Goal: Task Accomplishment & Management: Manage account settings

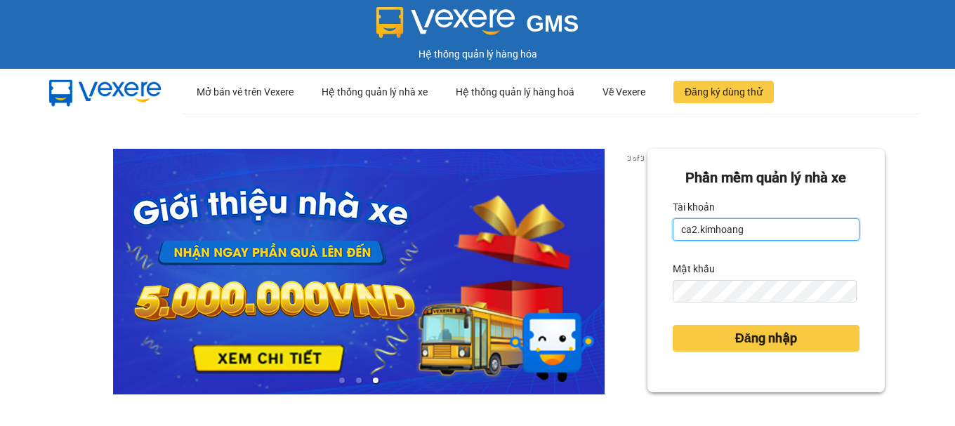
click at [739, 236] on input "ca2.kimhoang" at bounding box center [766, 229] width 187 height 22
type input "thaotv.kimhoang"
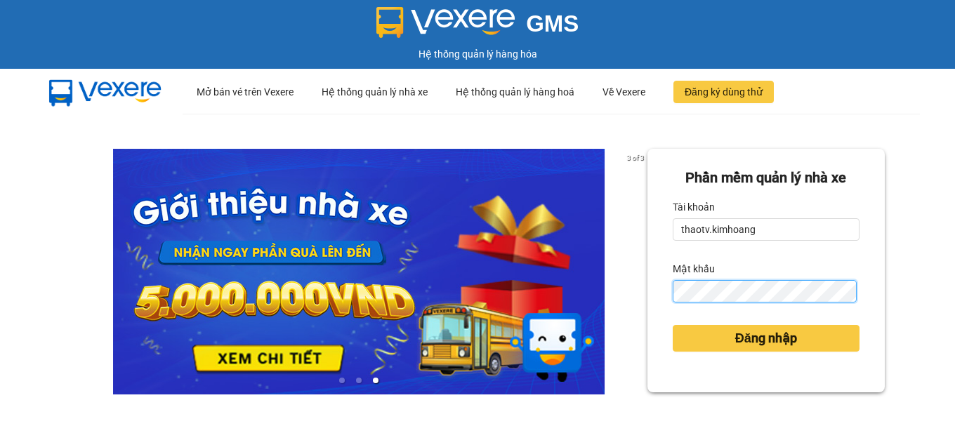
click at [174, 228] on div "3 of 3 Phần mềm quản lý nhà xe Tài khoản thaotv.[PERSON_NAME] khẩu Đăng nhập" at bounding box center [477, 313] width 955 height 398
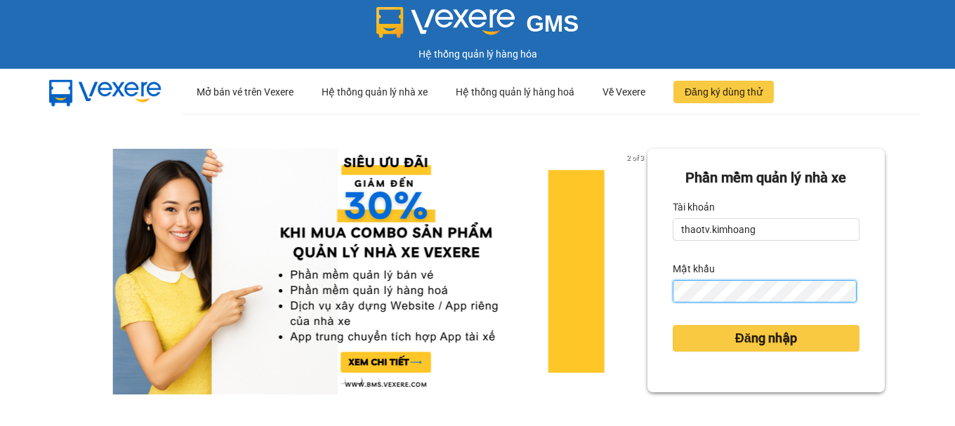
click at [673, 325] on button "Đăng nhập" at bounding box center [766, 338] width 187 height 27
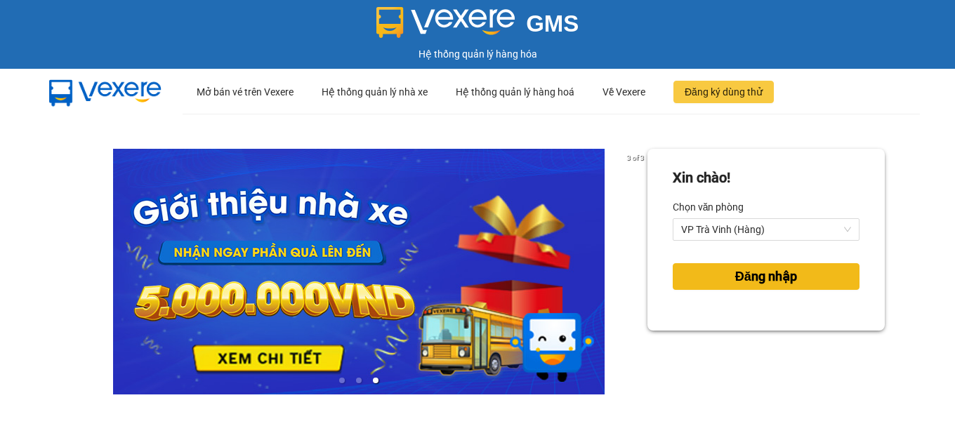
click at [748, 278] on span "Đăng nhập" at bounding box center [767, 277] width 62 height 20
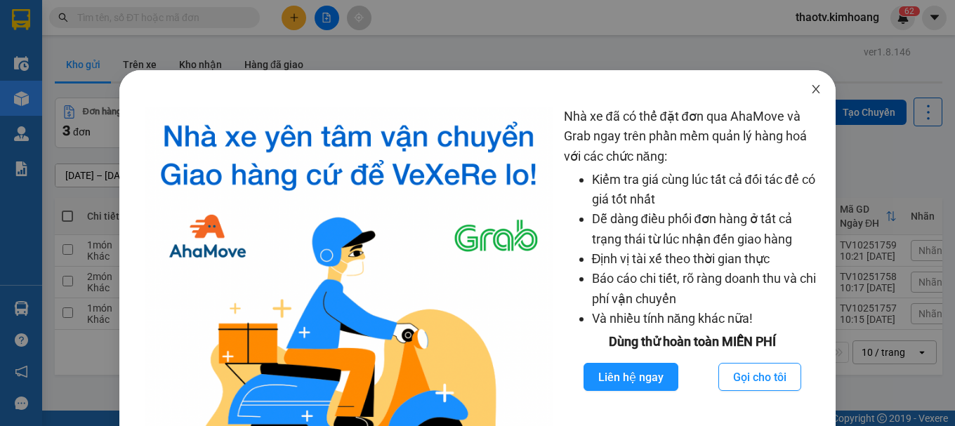
click at [811, 84] on icon "close" at bounding box center [816, 89] width 11 height 11
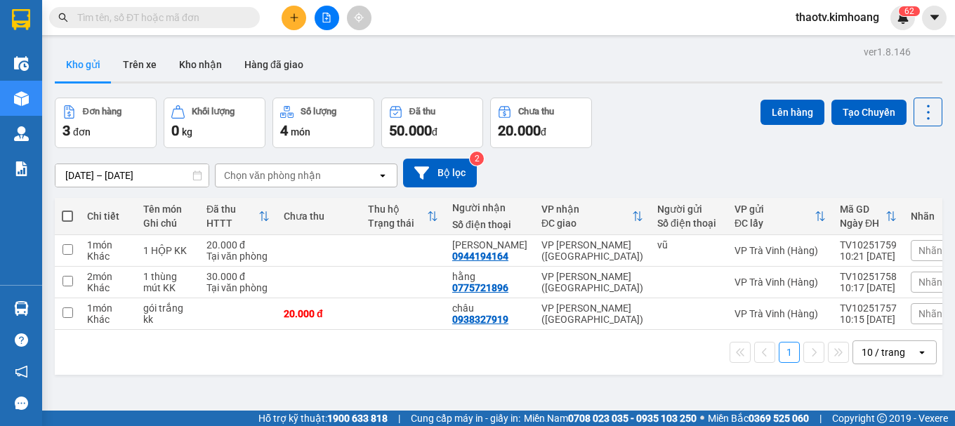
click at [299, 16] on icon "plus" at bounding box center [294, 18] width 10 height 10
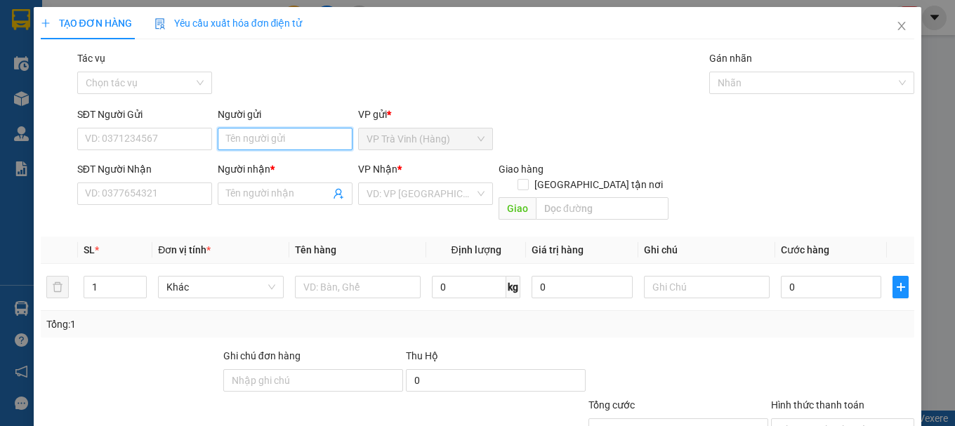
click at [244, 148] on input "Người gửi" at bounding box center [285, 139] width 135 height 22
type input "loan"
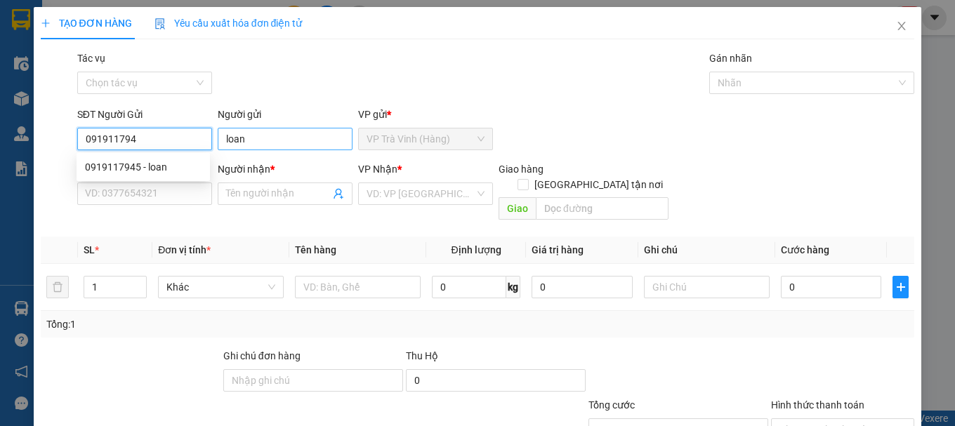
type input "0919117945"
click at [155, 164] on div "0919117945 - loan" at bounding box center [143, 166] width 117 height 15
type input "0376545758"
type input "NHIÊN"
checkbox input "true"
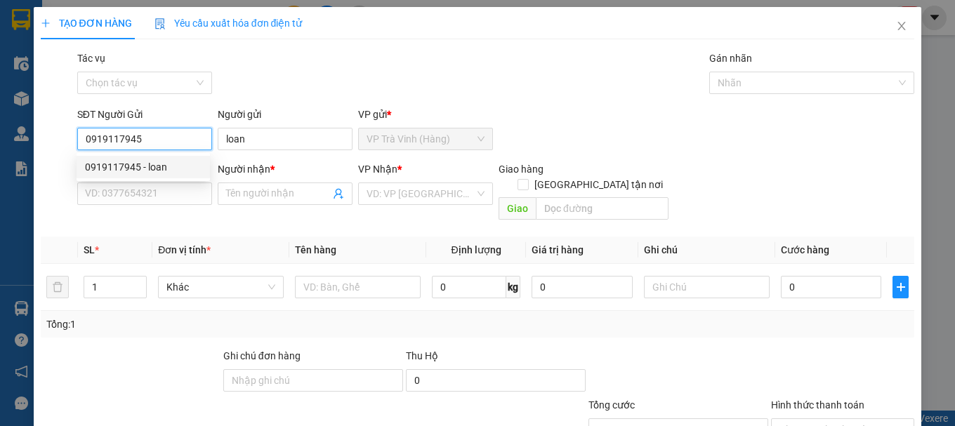
type input "686/72/7 cmt8 p5 taan binhf"
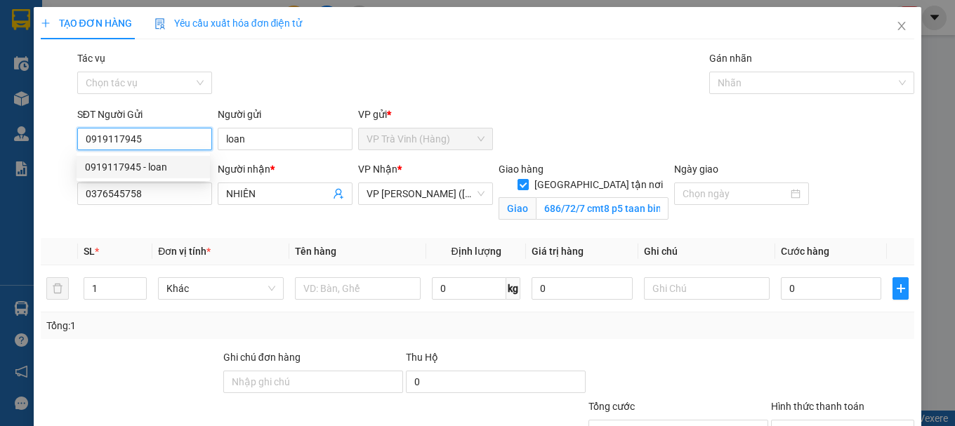
type input "100.000"
type input "0919117945"
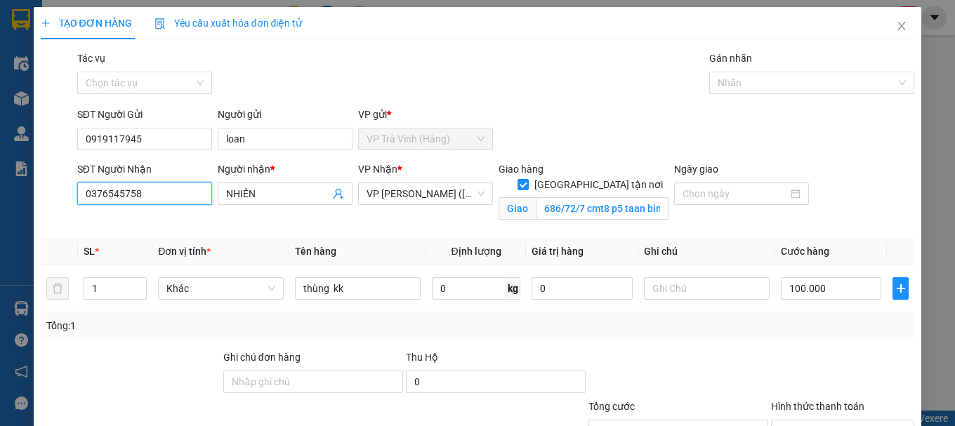
click at [152, 192] on input "0376545758" at bounding box center [144, 194] width 135 height 22
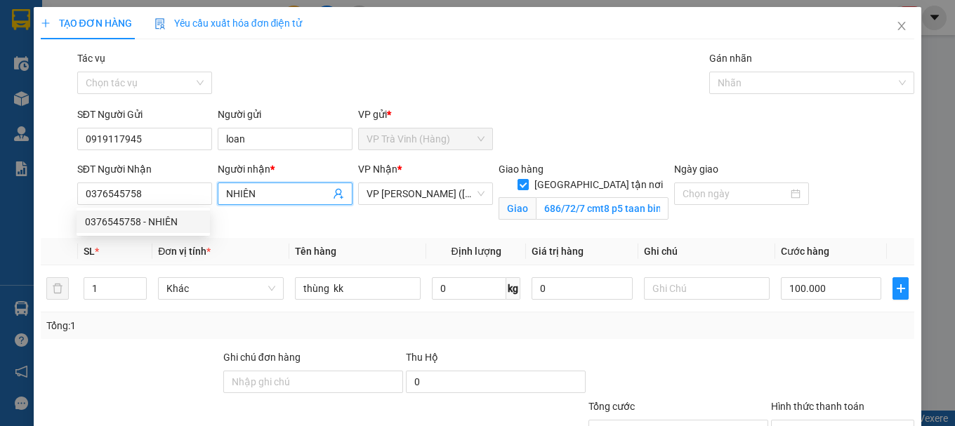
click at [286, 197] on input "NHIÊN" at bounding box center [278, 193] width 104 height 15
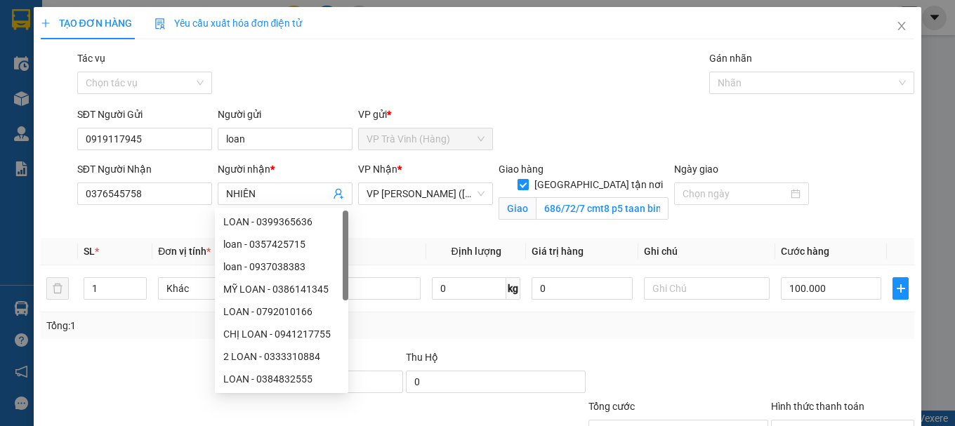
click at [528, 179] on input "[GEOGRAPHIC_DATA] tận nơi" at bounding box center [523, 184] width 10 height 10
checkbox input "false"
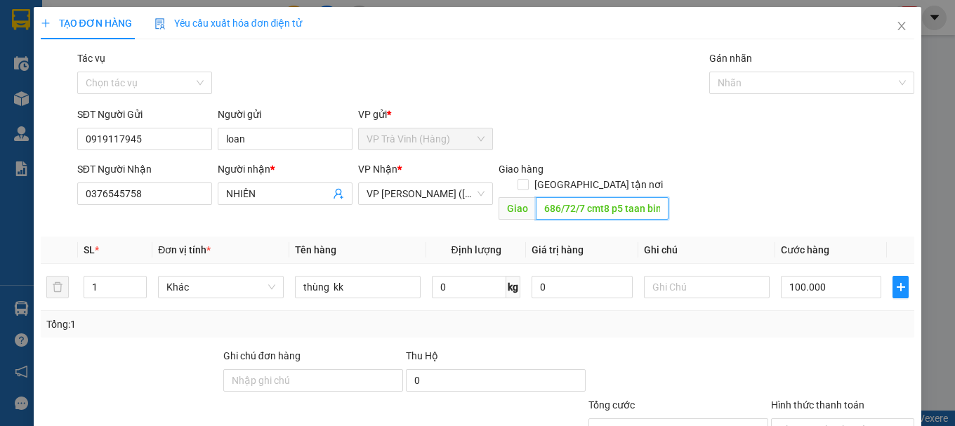
click at [536, 197] on input "686/72/7 cmt8 p5 taan binhf" at bounding box center [602, 208] width 133 height 22
type input "109 cao đạt quận 5"
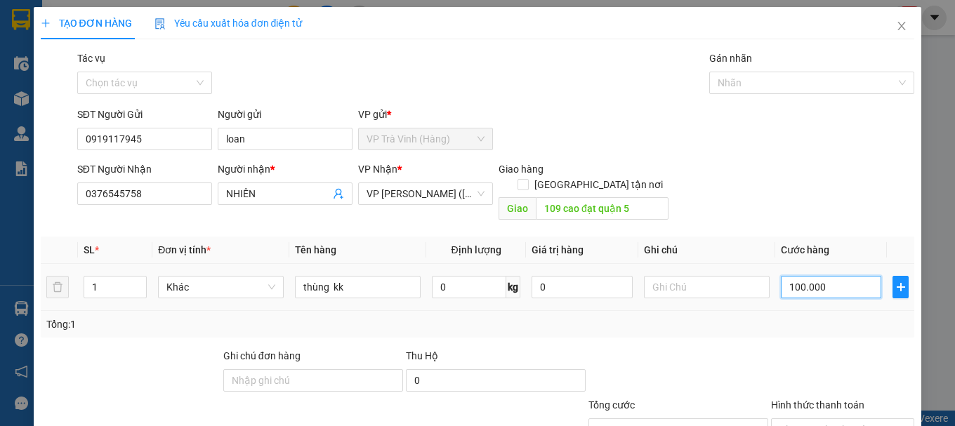
click at [830, 276] on input "100.000" at bounding box center [831, 287] width 101 height 22
type input "8"
type input "80"
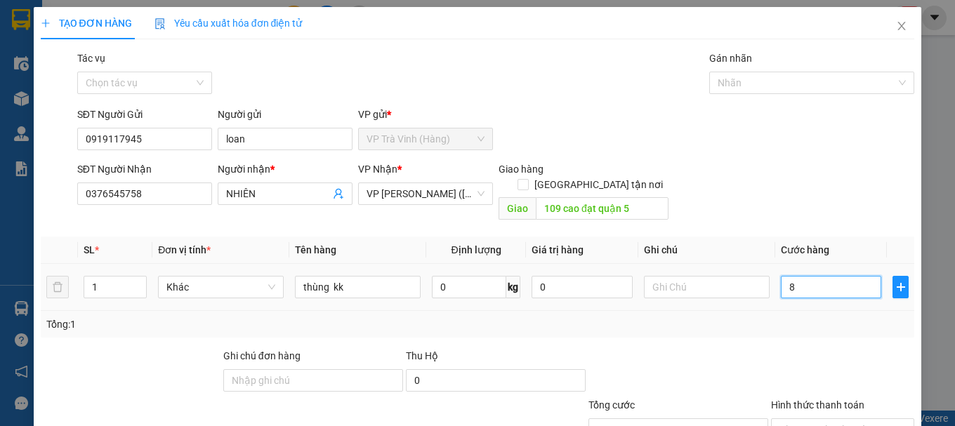
type input "80"
type input "80.000"
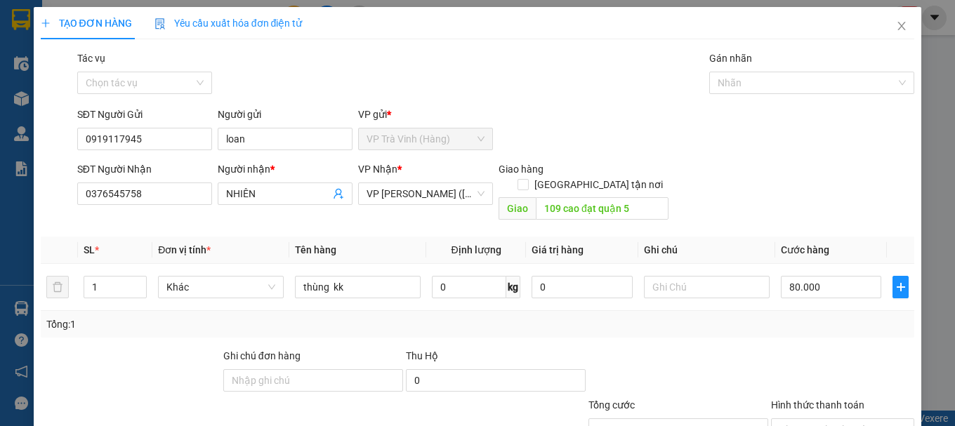
click at [580, 348] on div "Thu Hộ 0" at bounding box center [496, 372] width 183 height 49
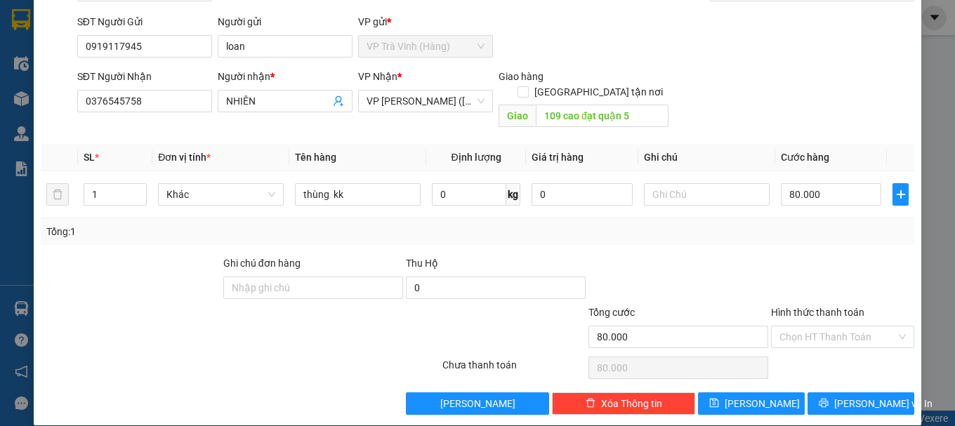
scroll to position [93, 0]
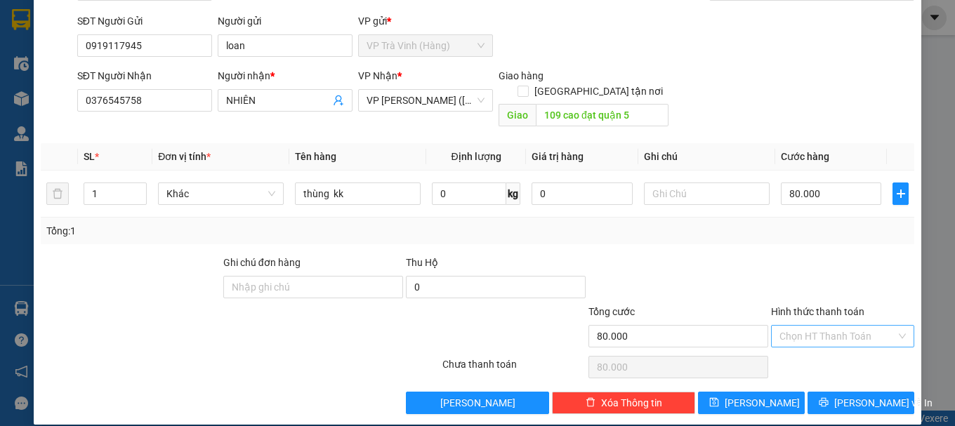
click at [831, 326] on input "Hình thức thanh toán" at bounding box center [838, 336] width 117 height 21
click at [819, 344] on div "Tại văn phòng" at bounding box center [834, 348] width 125 height 15
type input "0"
click at [819, 392] on button "[PERSON_NAME] và In" at bounding box center [861, 403] width 107 height 22
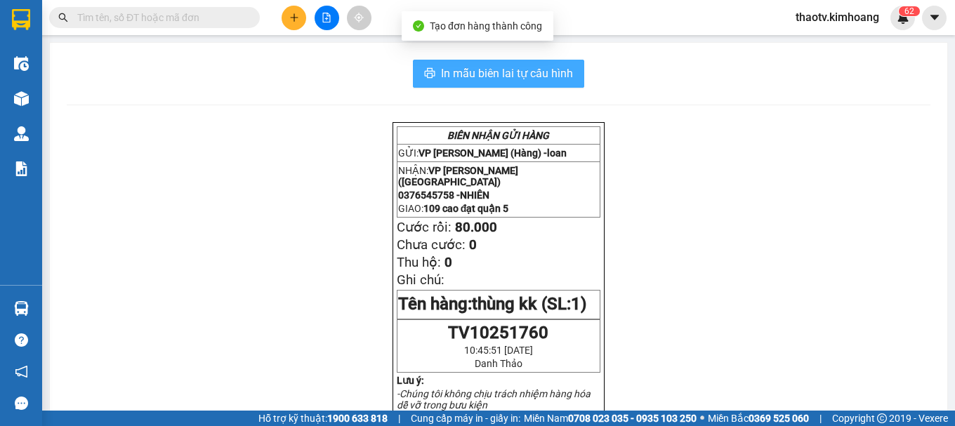
click at [450, 63] on button "In mẫu biên lai tự cấu hình" at bounding box center [498, 74] width 171 height 28
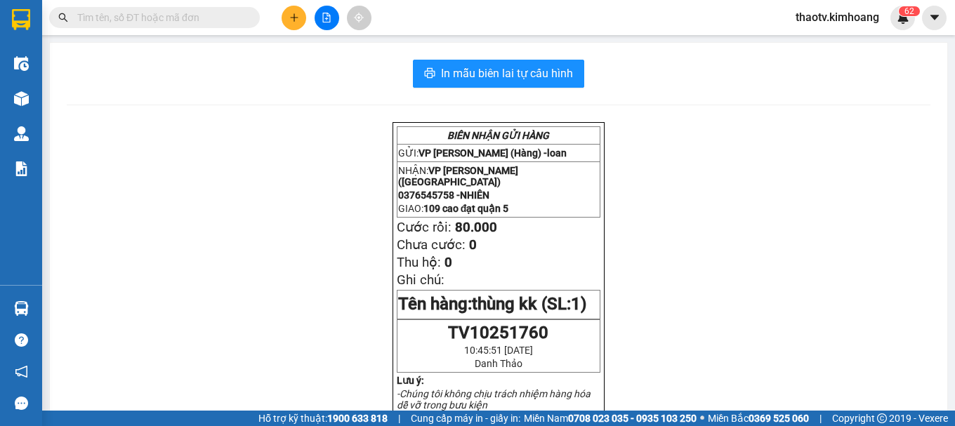
click at [177, 16] on input "text" at bounding box center [160, 17] width 166 height 15
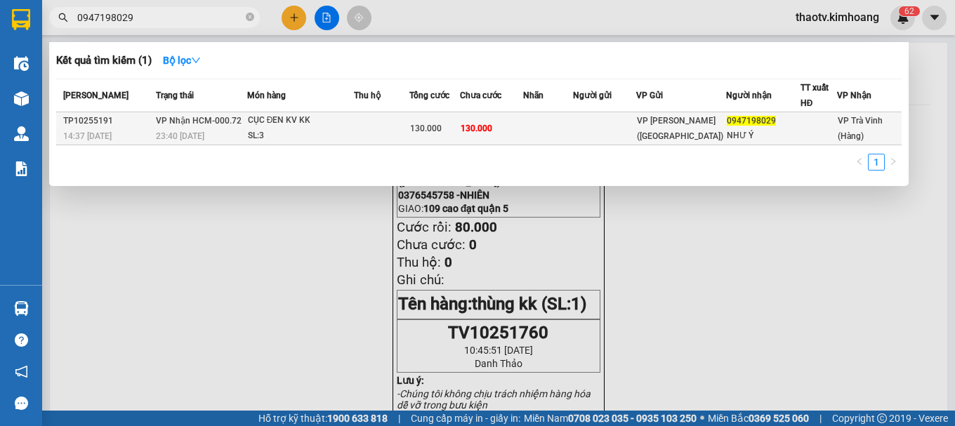
type input "0947198029"
click at [327, 123] on div "CỤC ĐEN KV KK" at bounding box center [300, 120] width 105 height 15
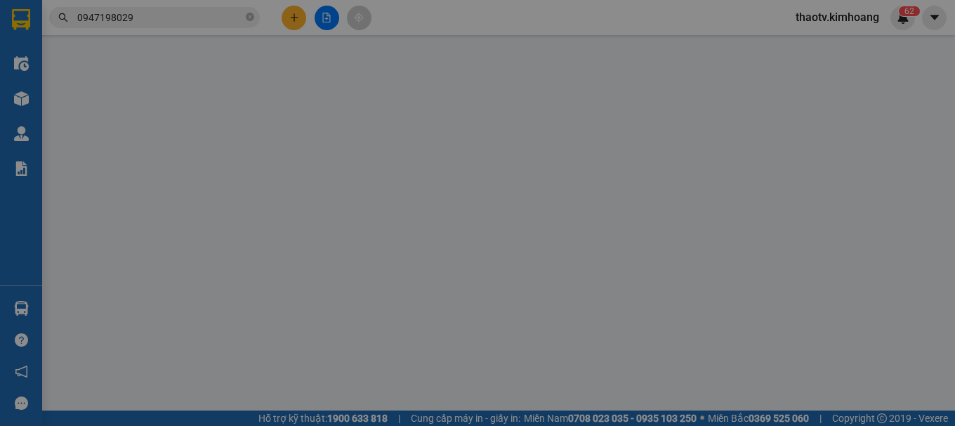
type input "0947198029"
type input "NHƯ Ý"
type input "130.000"
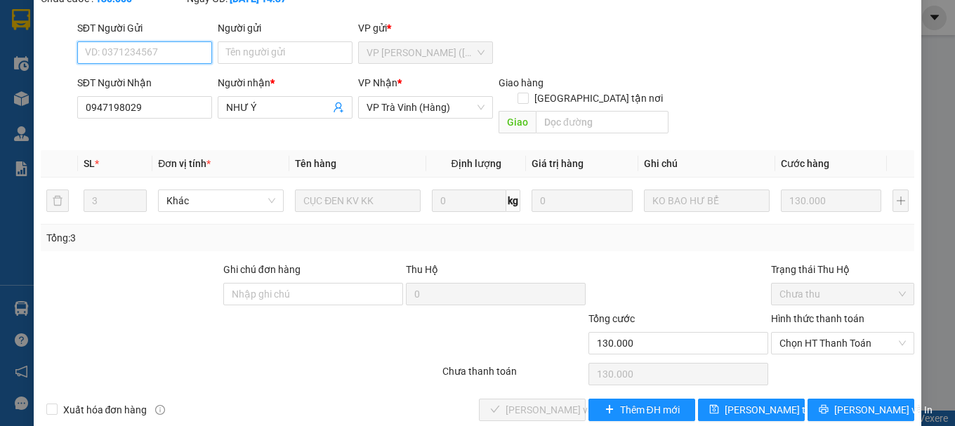
scroll to position [96, 0]
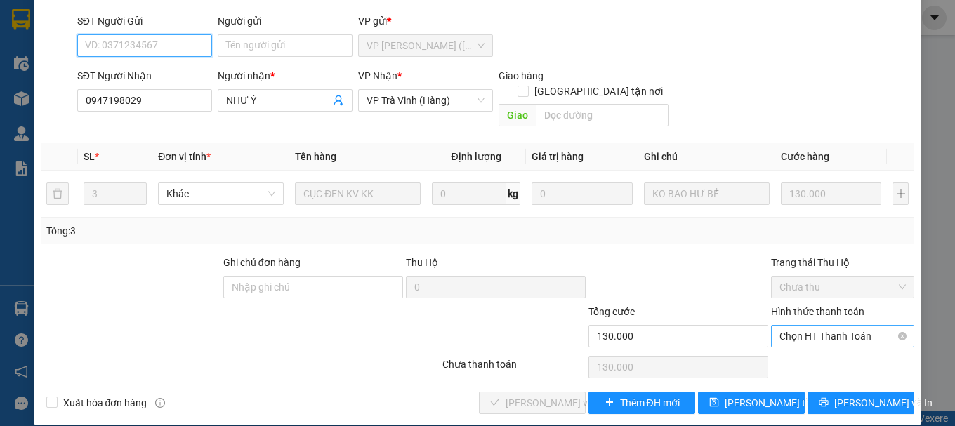
click at [807, 326] on span "Chọn HT Thanh Toán" at bounding box center [843, 336] width 126 height 21
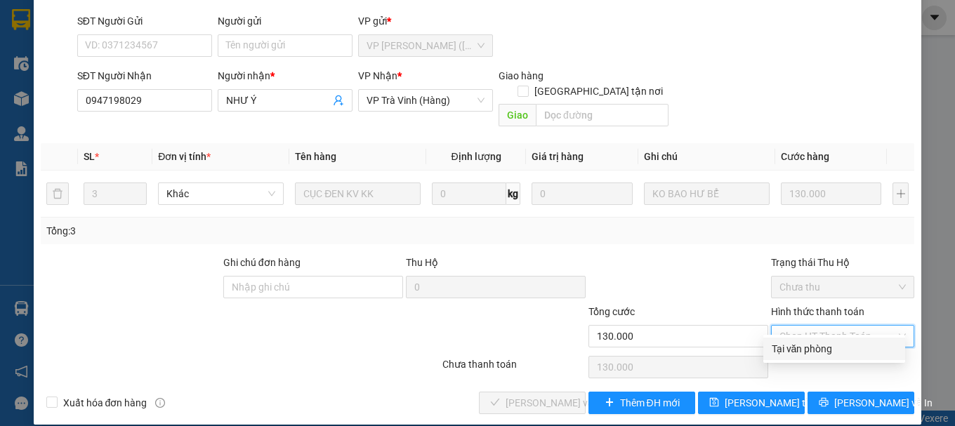
click at [813, 340] on div "Tại văn phòng" at bounding box center [835, 349] width 142 height 22
type input "0"
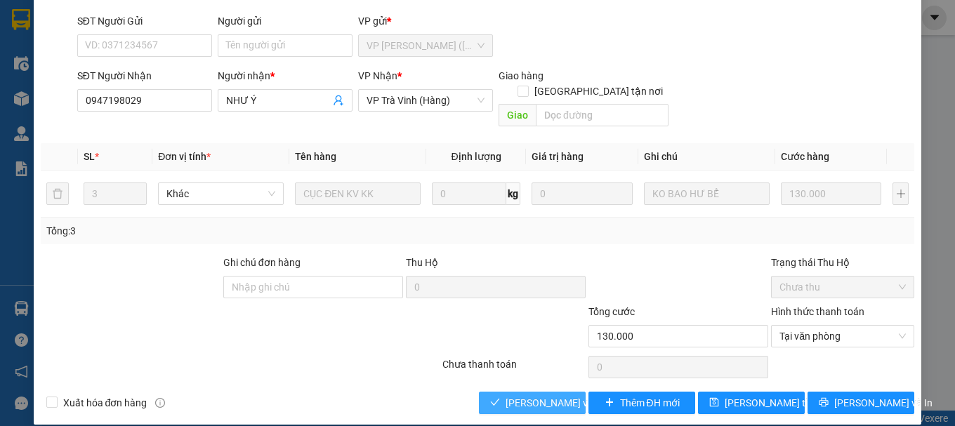
click at [537, 396] on span "[PERSON_NAME] và Giao hàng" at bounding box center [573, 403] width 135 height 15
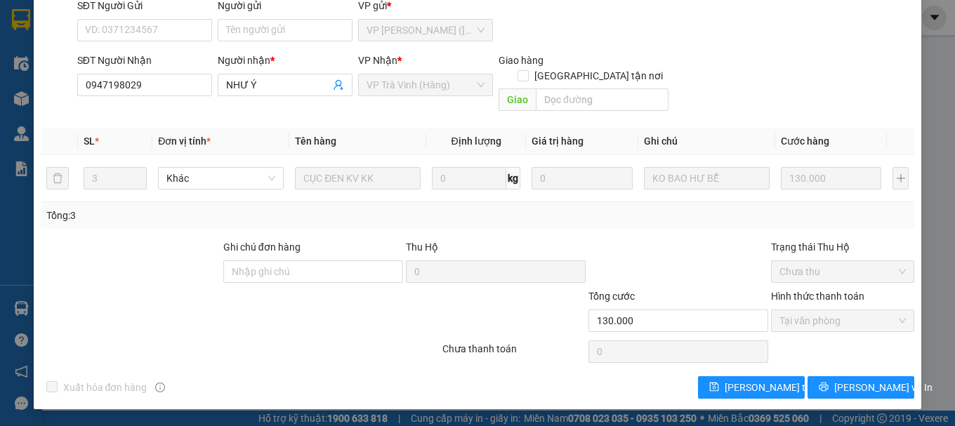
scroll to position [0, 0]
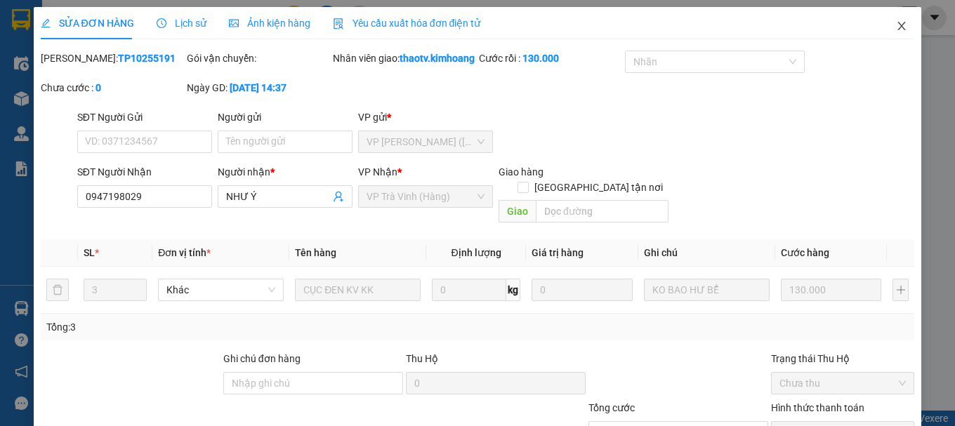
click at [901, 19] on span "Close" at bounding box center [901, 26] width 39 height 39
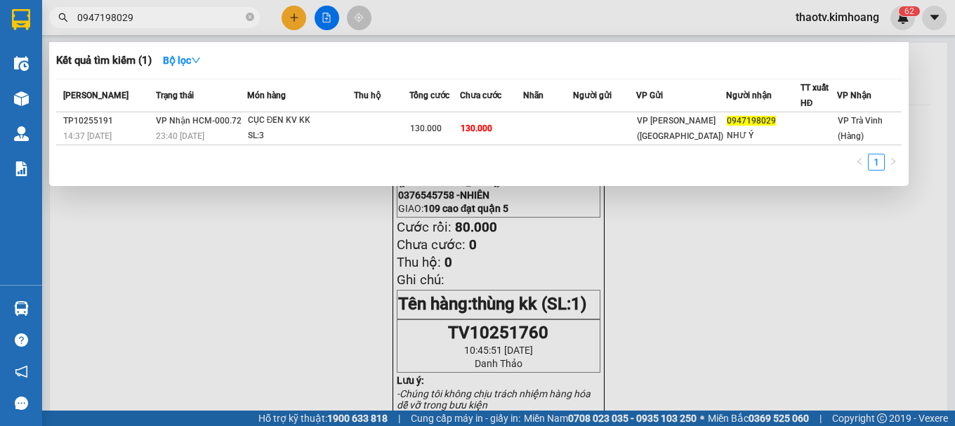
click at [157, 22] on input "0947198029" at bounding box center [160, 17] width 166 height 15
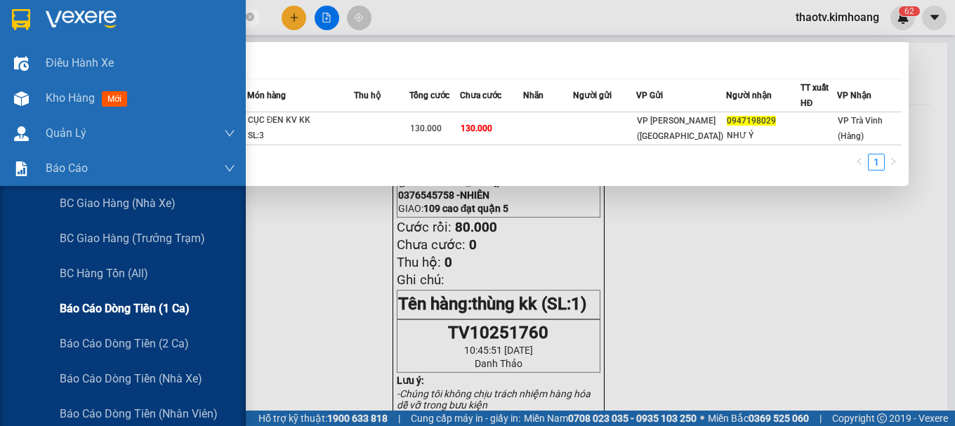
click at [111, 309] on span "Báo cáo dòng tiền (1 ca)" at bounding box center [125, 309] width 130 height 18
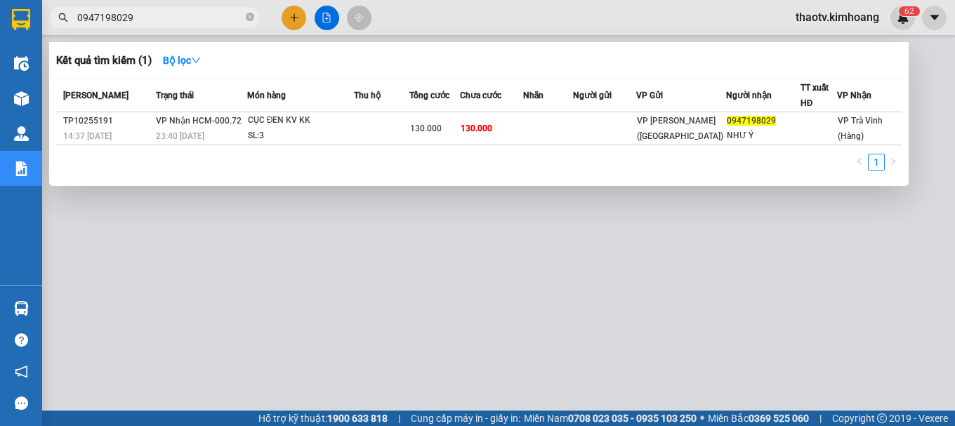
click at [319, 311] on div at bounding box center [477, 213] width 955 height 426
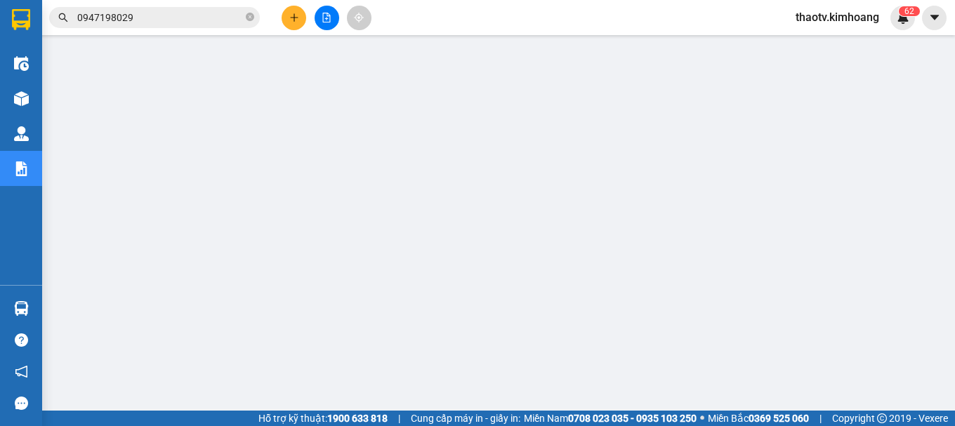
click at [139, 15] on input "0947198029" at bounding box center [160, 17] width 166 height 15
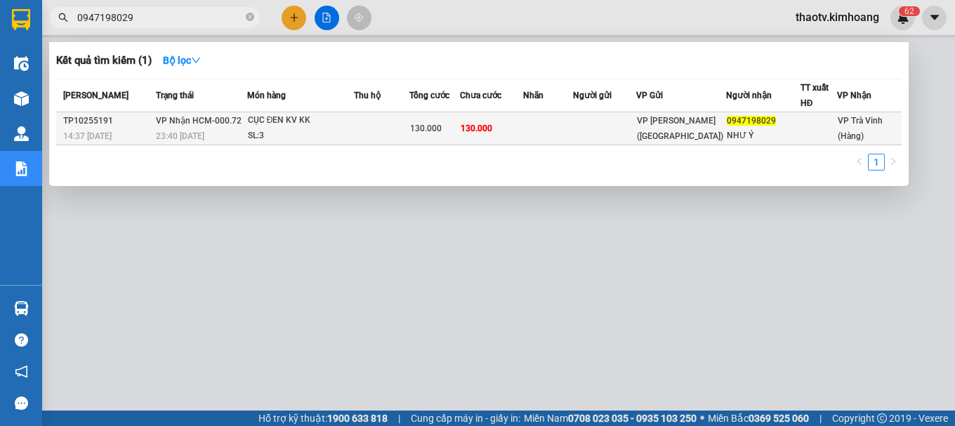
click at [298, 129] on div "SL: 3" at bounding box center [300, 136] width 105 height 15
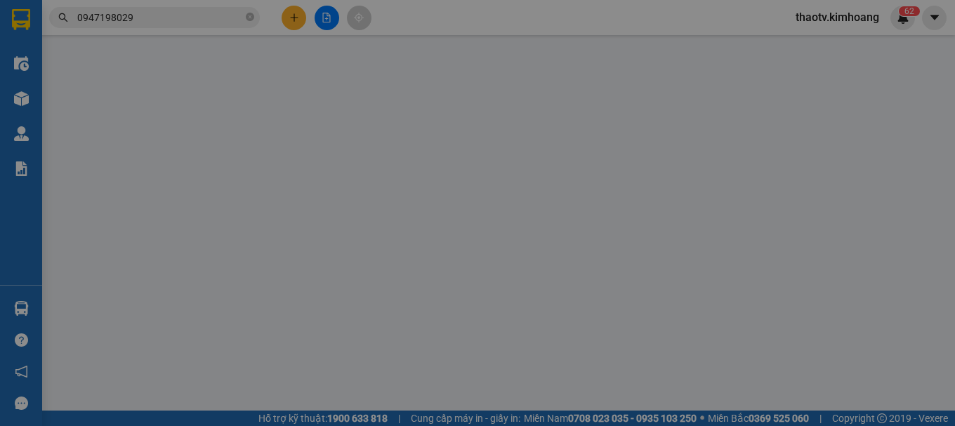
type input "0947198029"
type input "NHƯ Ý"
type input "130.000"
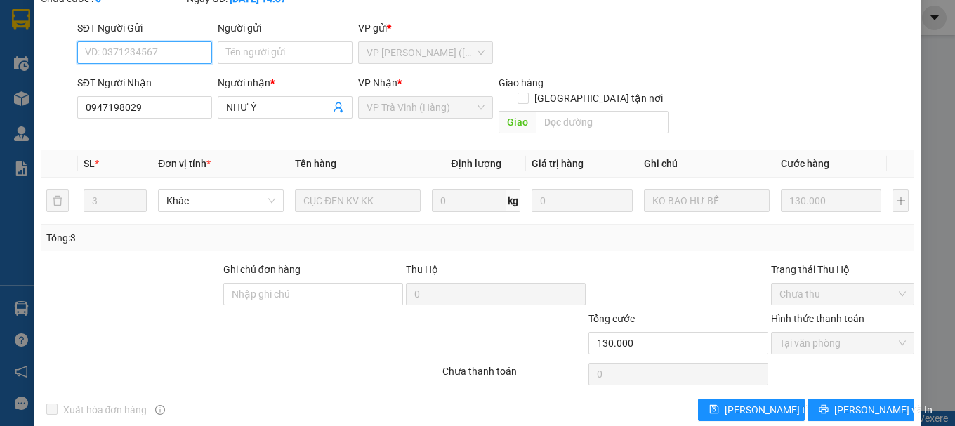
scroll to position [112, 0]
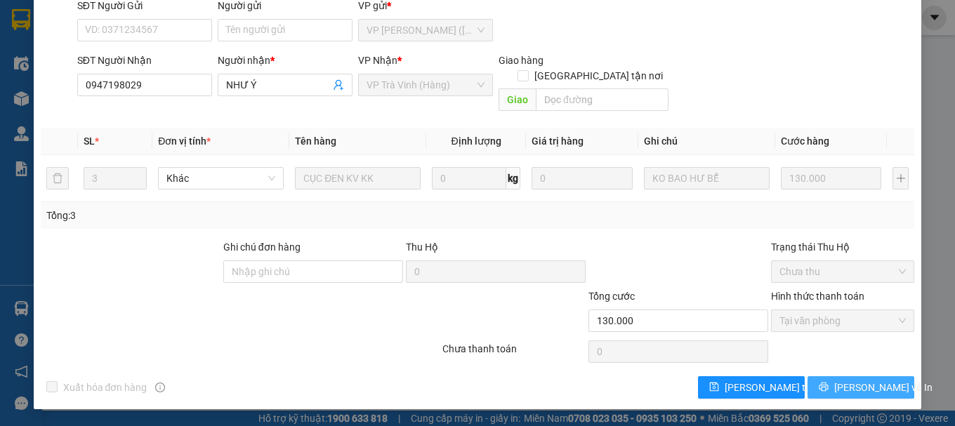
click at [808, 377] on button "[PERSON_NAME] và In" at bounding box center [861, 388] width 107 height 22
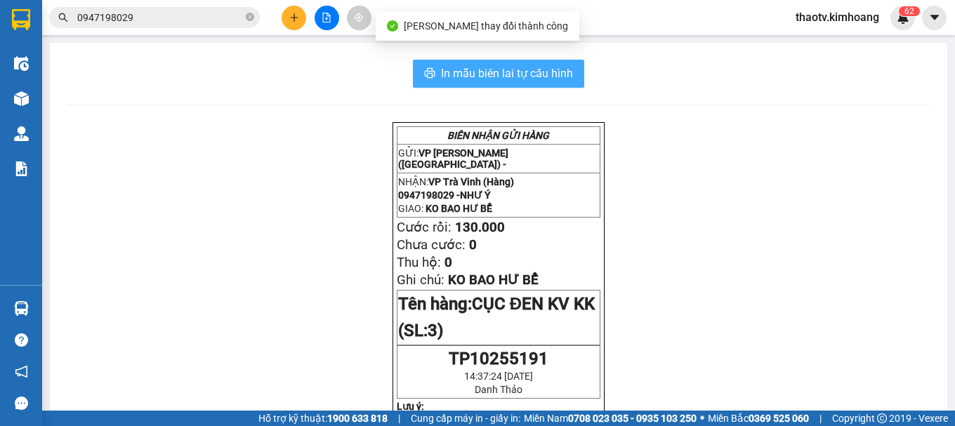
click at [513, 70] on span "In mẫu biên lai tự cấu hình" at bounding box center [507, 74] width 132 height 18
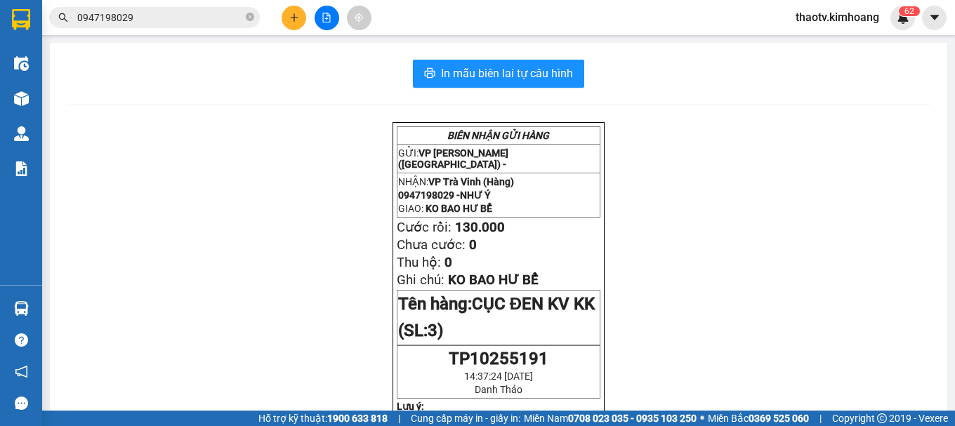
click at [131, 28] on div "Kết quả tìm kiếm ( 1 ) Bộ lọc Mã ĐH Trạng thái Món hàng Thu hộ Tổng cước Chưa c…" at bounding box center [137, 18] width 274 height 25
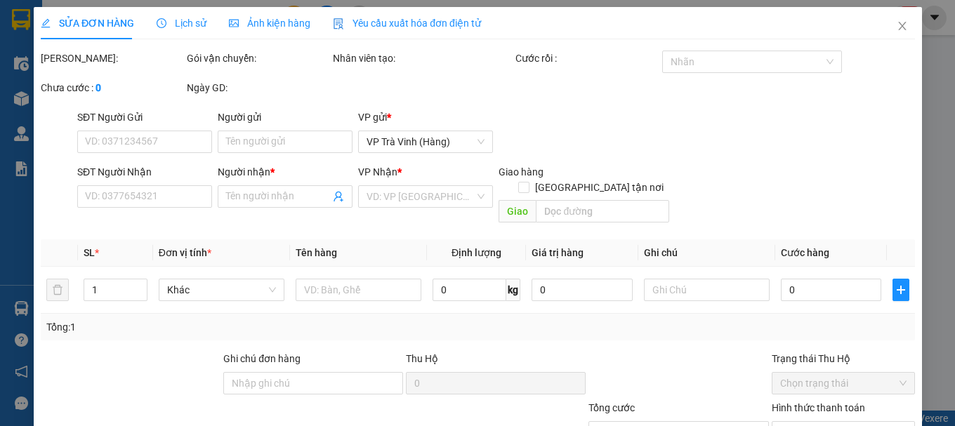
type input "0947198029"
type input "NHƯ Ý"
type input "130.000"
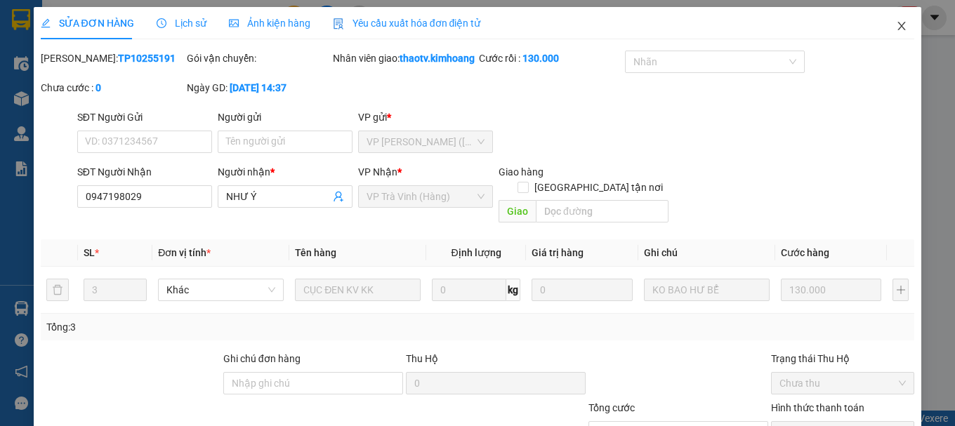
click at [899, 29] on icon "close" at bounding box center [903, 26] width 8 height 8
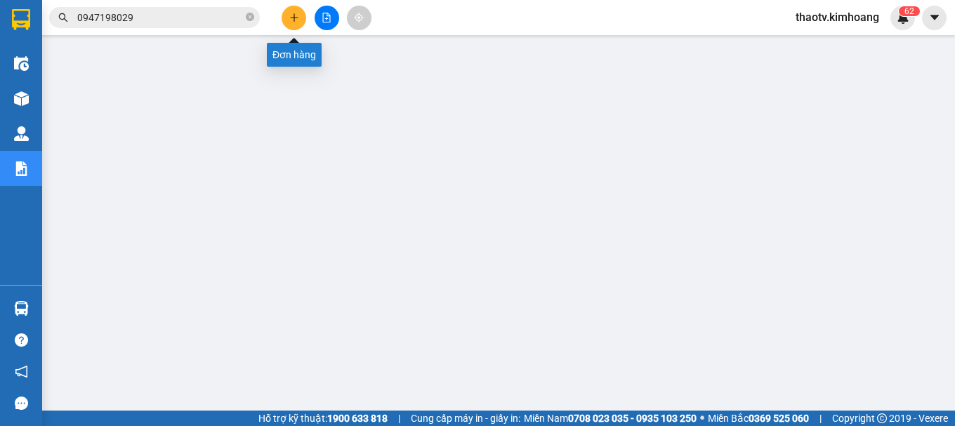
click at [299, 21] on button at bounding box center [294, 18] width 25 height 25
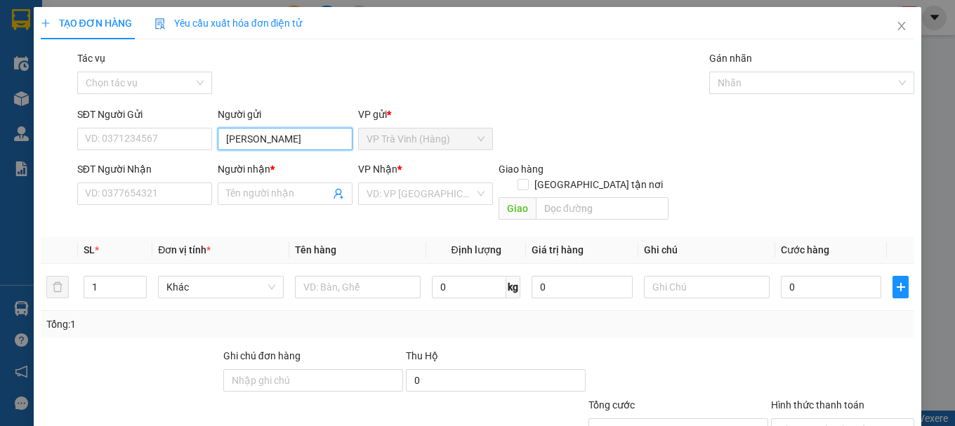
type input "[PERSON_NAME]"
type input "0944800290"
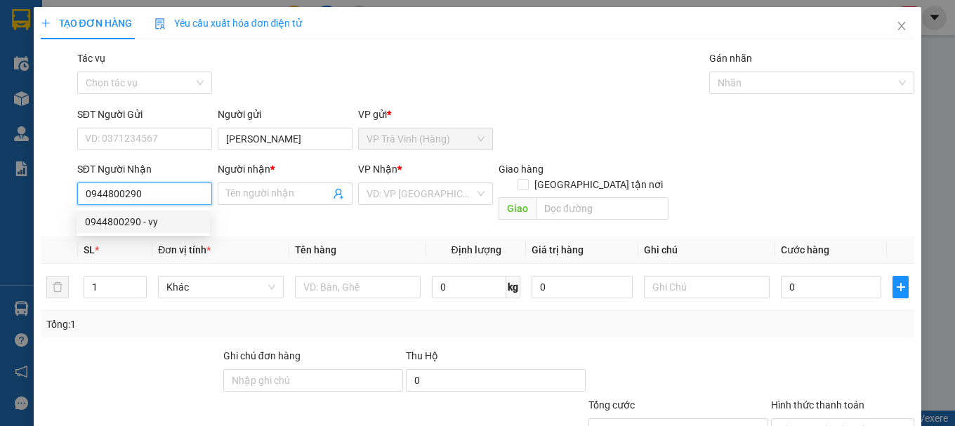
click at [160, 222] on div "0944800290 - vy" at bounding box center [143, 221] width 117 height 15
type input "vy"
type input "30.000"
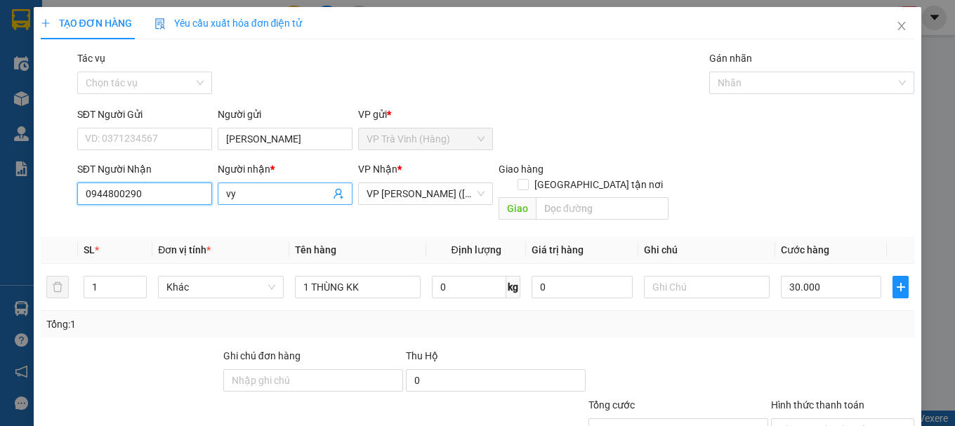
type input "0944800290"
click at [226, 197] on input "vy" at bounding box center [278, 193] width 104 height 15
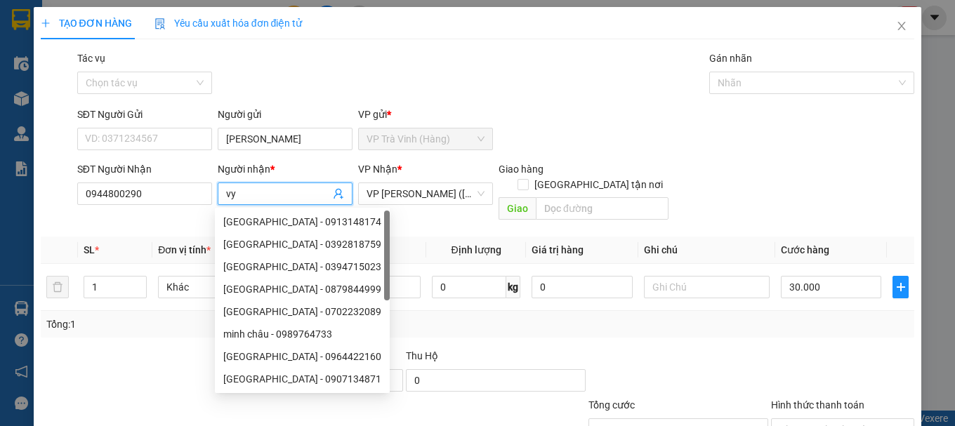
click at [219, 199] on span "vy" at bounding box center [285, 194] width 135 height 22
click at [226, 192] on input "vy" at bounding box center [278, 193] width 104 height 15
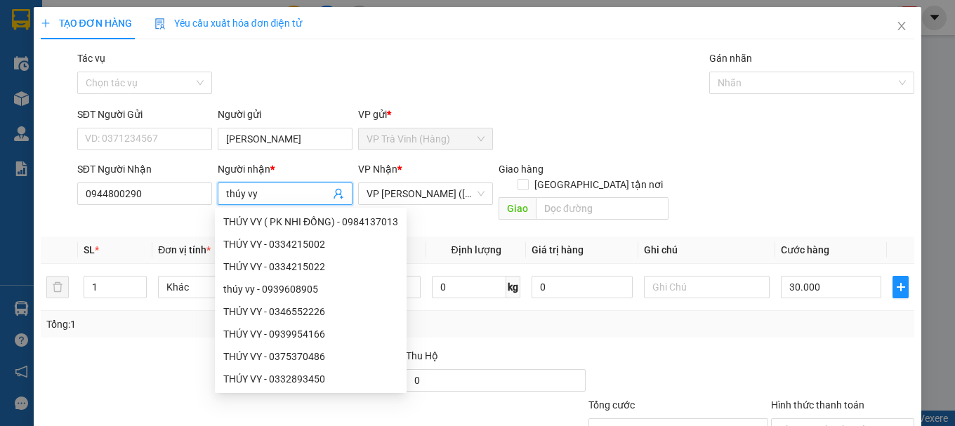
type input "thúy vy"
click at [813, 329] on div "Transit Pickup Surcharge Ids Transit Deliver Surcharge Ids Transit Deliver Surc…" at bounding box center [478, 279] width 875 height 457
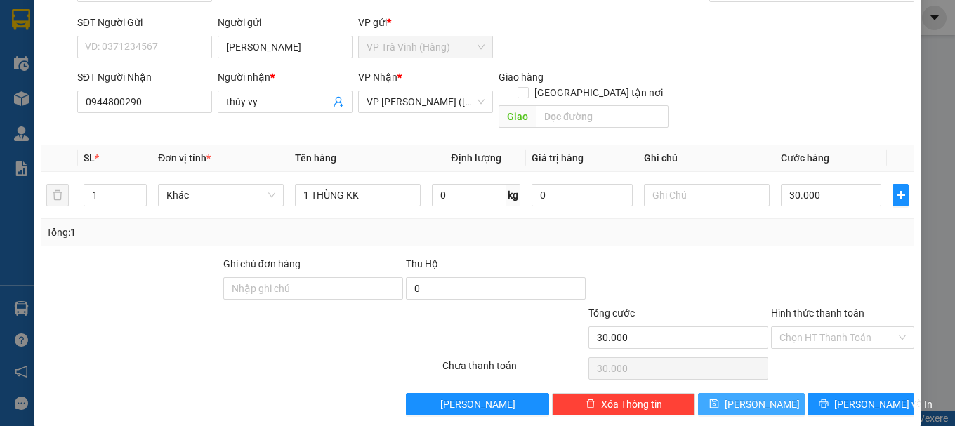
scroll to position [93, 0]
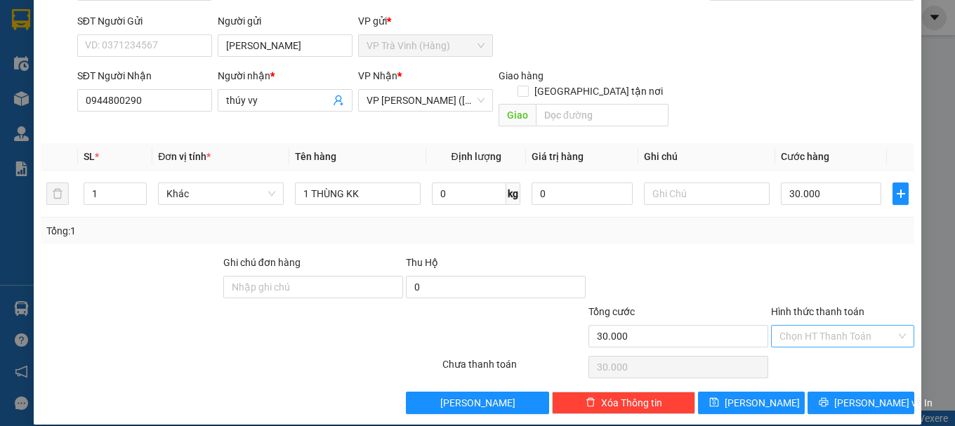
click at [816, 326] on input "Hình thức thanh toán" at bounding box center [838, 336] width 117 height 21
click at [809, 346] on div "Tại văn phòng" at bounding box center [834, 348] width 125 height 15
type input "0"
click at [814, 392] on button "[PERSON_NAME] và In" at bounding box center [861, 403] width 107 height 22
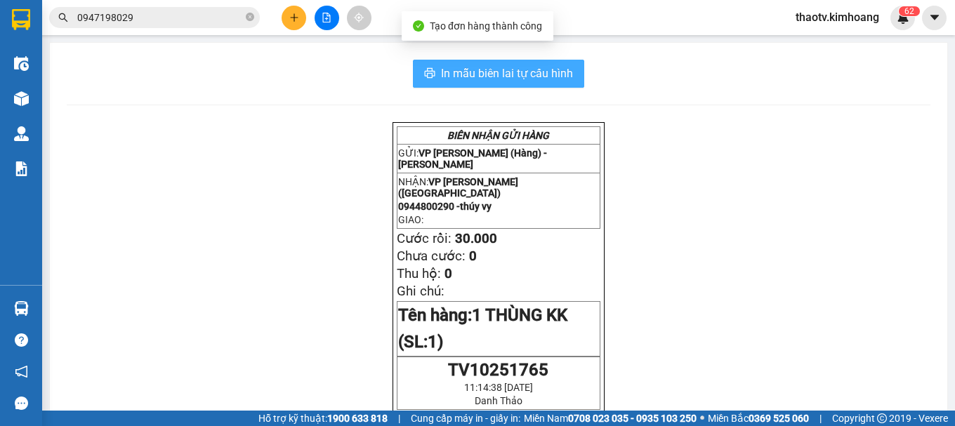
click at [504, 76] on span "In mẫu biên lai tự cấu hình" at bounding box center [507, 74] width 132 height 18
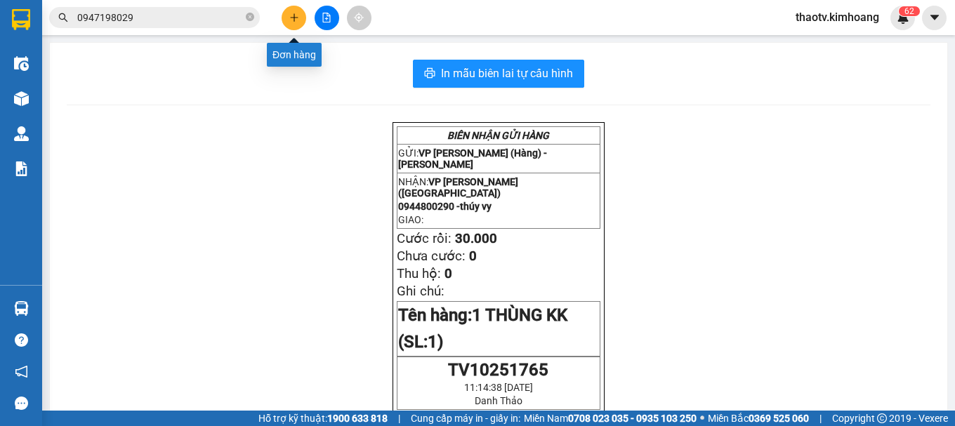
click at [299, 17] on icon "plus" at bounding box center [294, 18] width 10 height 10
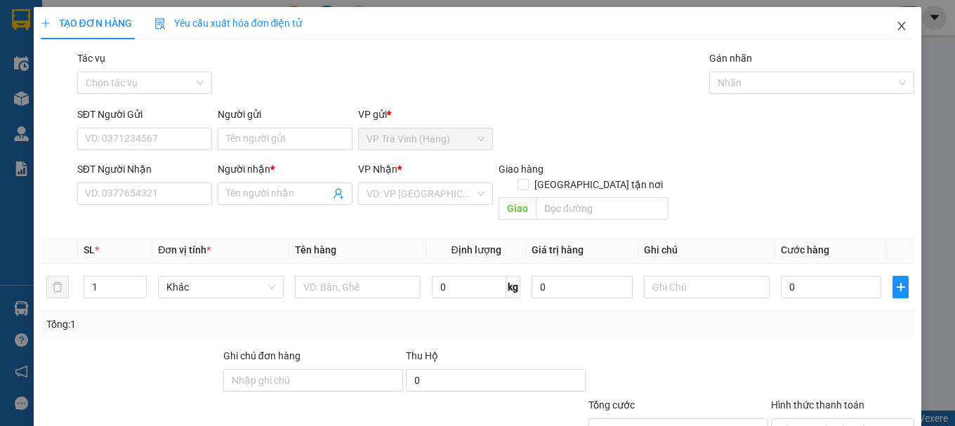
click at [899, 29] on icon "close" at bounding box center [903, 26] width 8 height 8
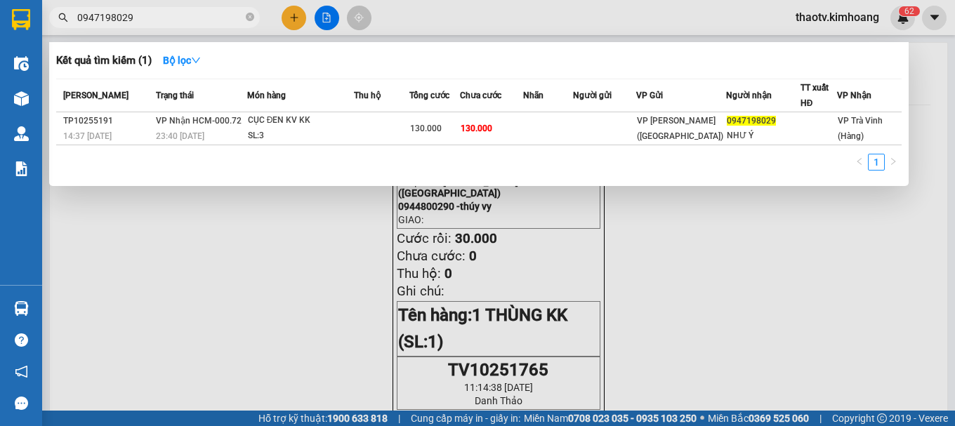
drag, startPoint x: 133, startPoint y: 14, endPoint x: 0, endPoint y: 7, distance: 133.0
click at [0, 10] on section "Kết quả tìm kiếm ( 1 ) Bộ lọc Mã ĐH Trạng thái Món hàng Thu hộ Tổng cước Chưa c…" at bounding box center [477, 213] width 955 height 426
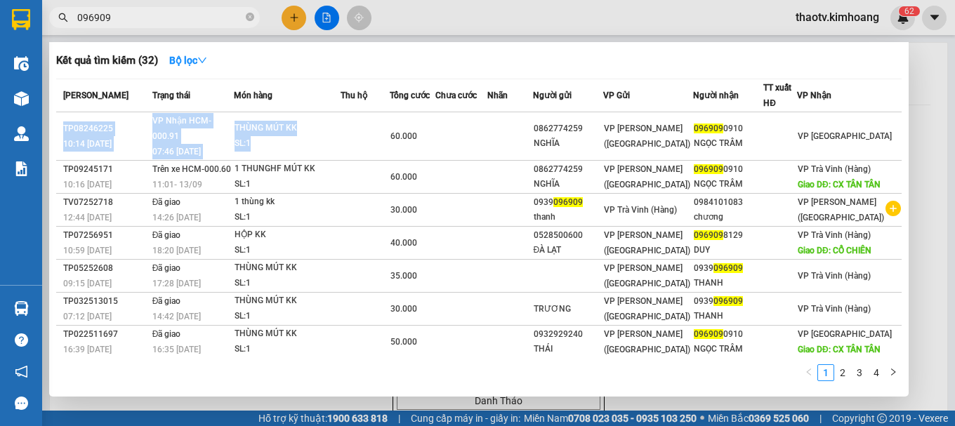
drag, startPoint x: 409, startPoint y: 132, endPoint x: 419, endPoint y: 106, distance: 27.8
click at [419, 106] on table "Mã ĐH Trạng thái Món hàng Thu hộ Tổng cước Chưa cước Nhãn Người gửi VP Gửi Ngườ…" at bounding box center [479, 268] width 846 height 379
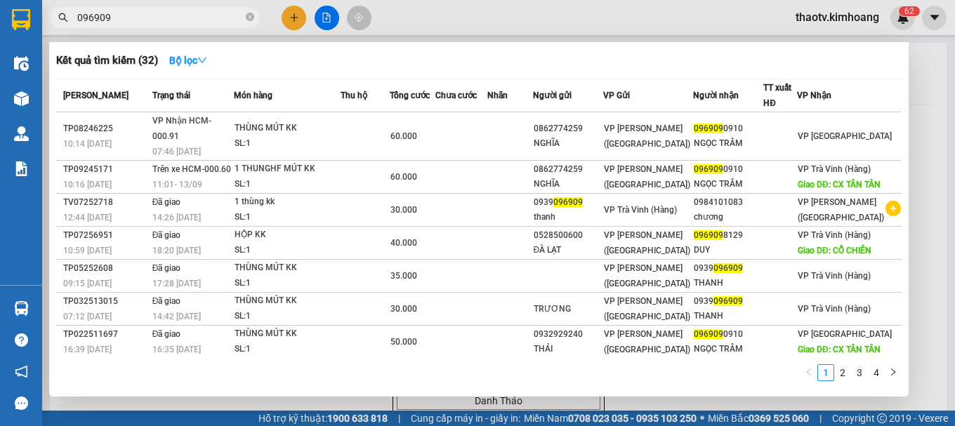
click at [75, 15] on span "096909" at bounding box center [154, 17] width 211 height 21
click at [78, 18] on input "096909" at bounding box center [160, 17] width 166 height 15
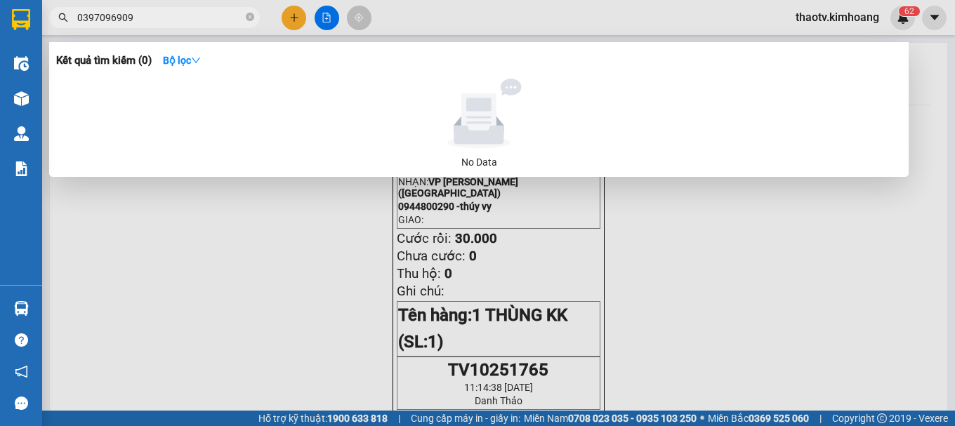
click at [170, 23] on input "0397096909" at bounding box center [160, 17] width 166 height 15
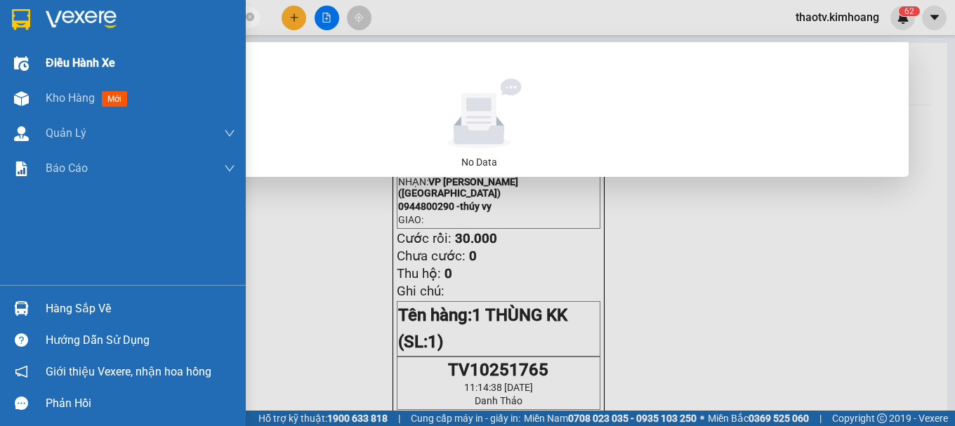
drag, startPoint x: 170, startPoint y: 23, endPoint x: 53, endPoint y: 70, distance: 126.4
click at [0, 53] on section "Kết quả tìm kiếm ( 0 ) Bộ lọc No Data 0397096909 thaotv.kimhoang 6 2 Điều hành …" at bounding box center [477, 213] width 955 height 426
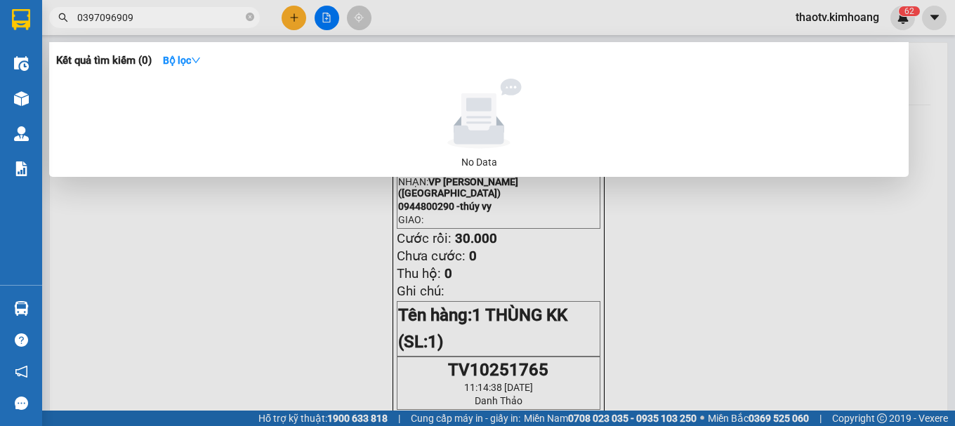
click at [181, 15] on input "0397096909" at bounding box center [160, 17] width 166 height 15
type input "0397096909"
click at [291, 16] on div at bounding box center [477, 213] width 955 height 426
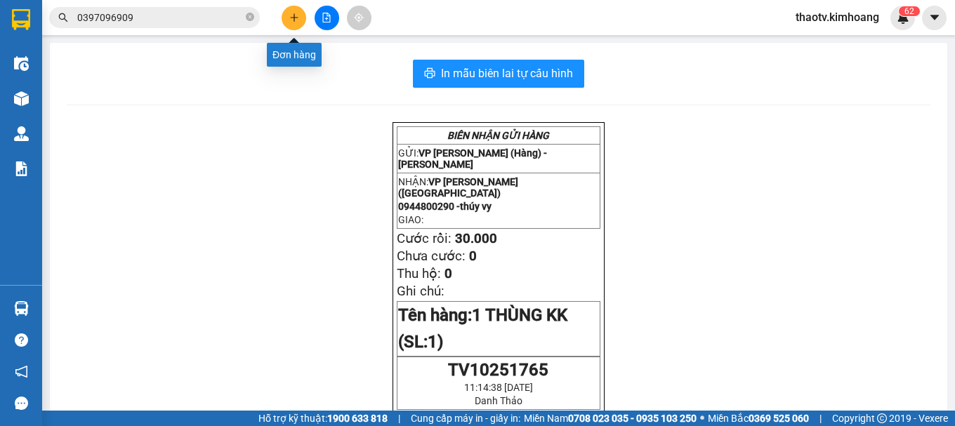
click at [289, 11] on button at bounding box center [294, 18] width 25 height 25
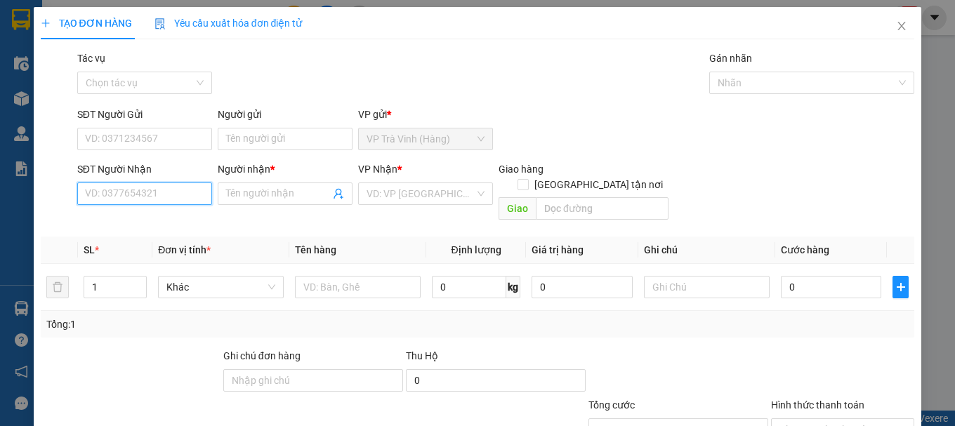
click at [145, 190] on input "SĐT Người Nhận" at bounding box center [144, 194] width 135 height 22
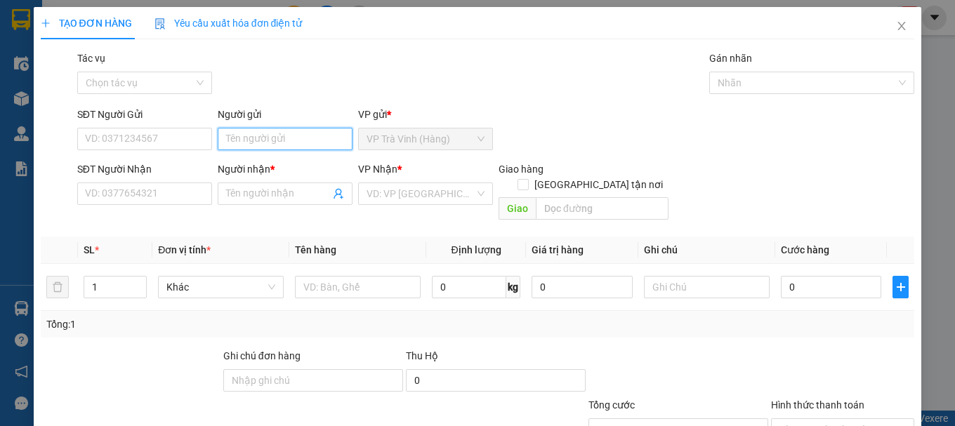
click at [230, 138] on input "Người gửi" at bounding box center [285, 139] width 135 height 22
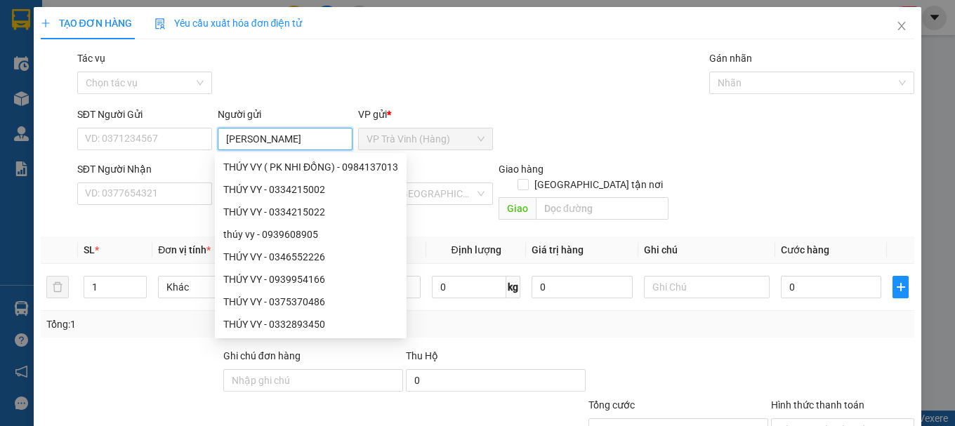
type input "[PERSON_NAME]"
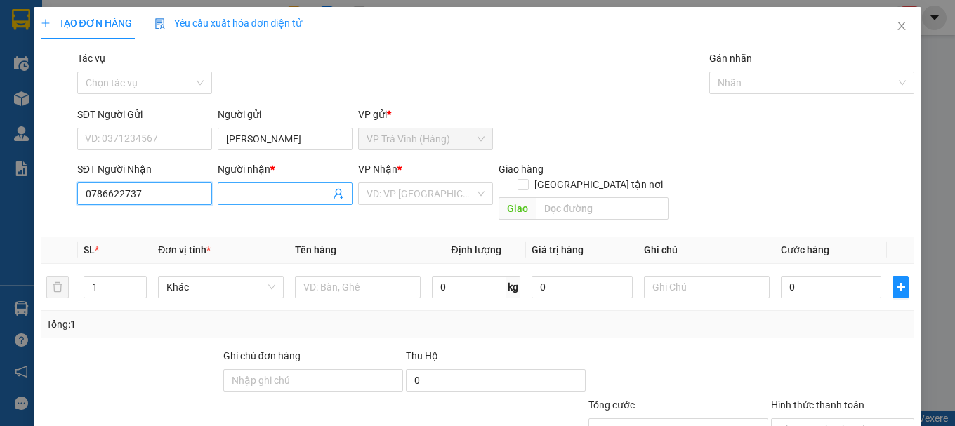
type input "0786622737"
click at [268, 192] on input "Người nhận *" at bounding box center [278, 193] width 104 height 15
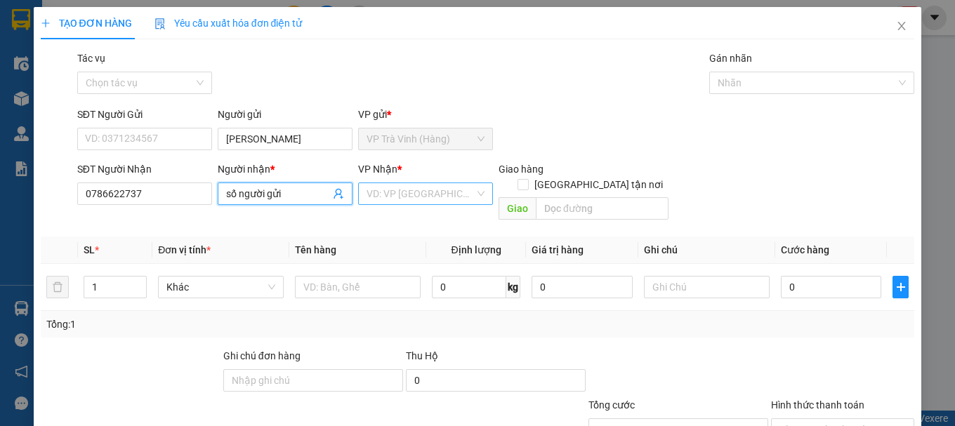
type input "số người gửi"
click at [396, 192] on input "search" at bounding box center [421, 193] width 108 height 21
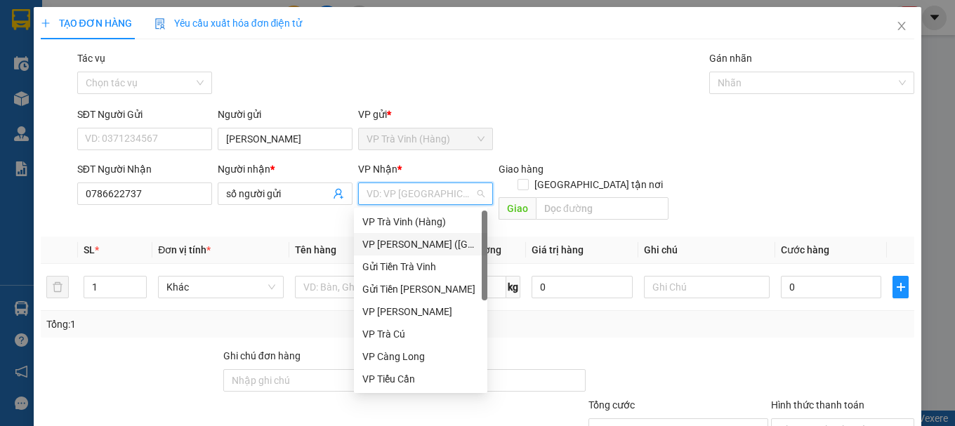
click at [397, 244] on div "VP [PERSON_NAME] ([GEOGRAPHIC_DATA])" at bounding box center [421, 244] width 117 height 15
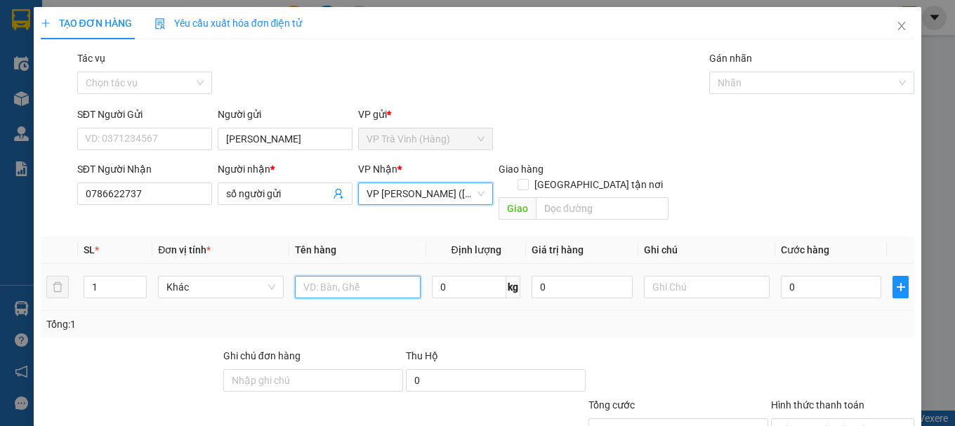
click at [318, 276] on input "text" at bounding box center [358, 287] width 126 height 22
type input "1 sơ mi kk"
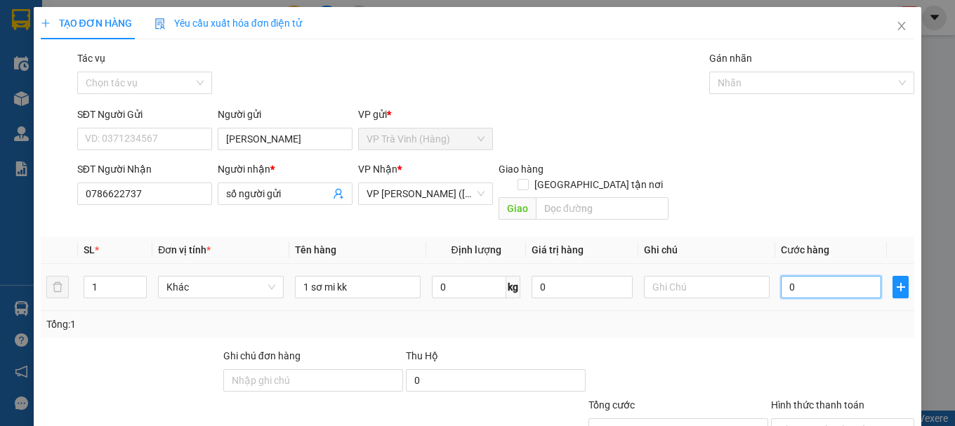
click at [810, 276] on input "0" at bounding box center [831, 287] width 101 height 22
type input "2"
type input "20"
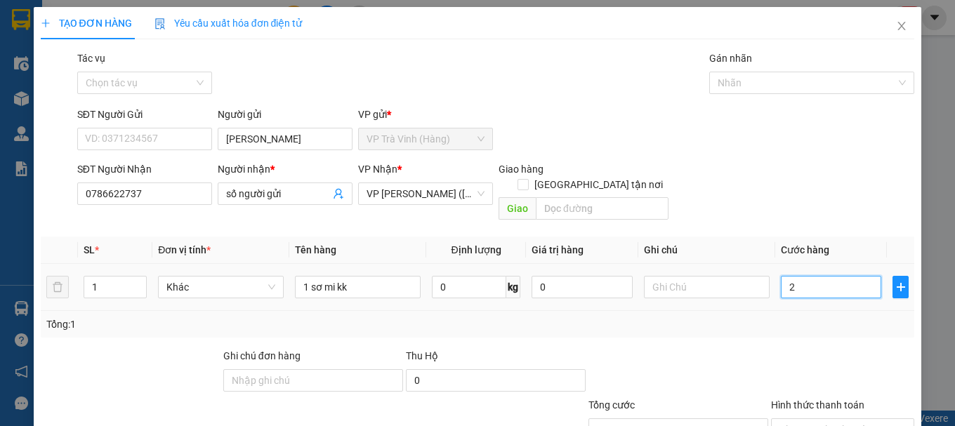
type input "20"
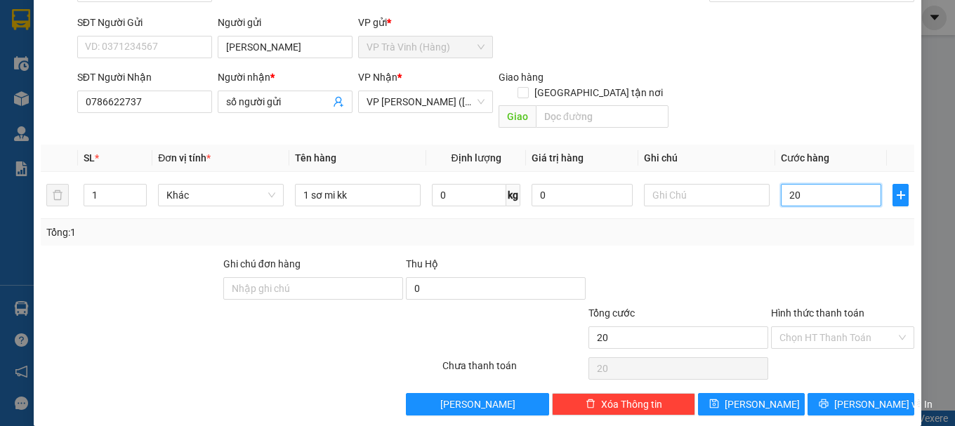
scroll to position [93, 0]
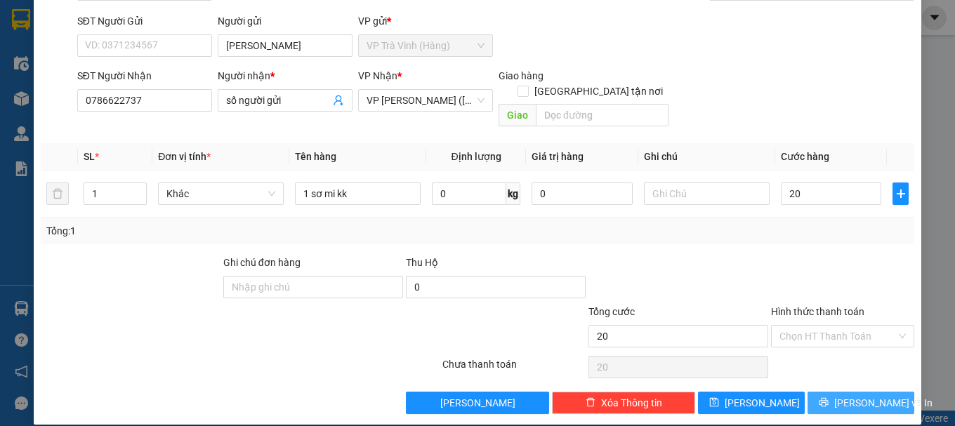
type input "20.000"
click at [814, 392] on button "[PERSON_NAME] và In" at bounding box center [861, 403] width 107 height 22
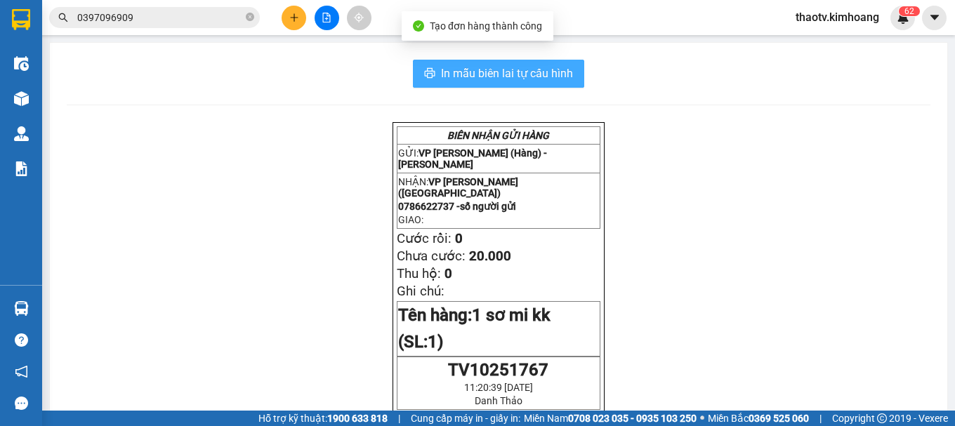
click at [526, 70] on span "In mẫu biên lai tự cấu hình" at bounding box center [507, 74] width 132 height 18
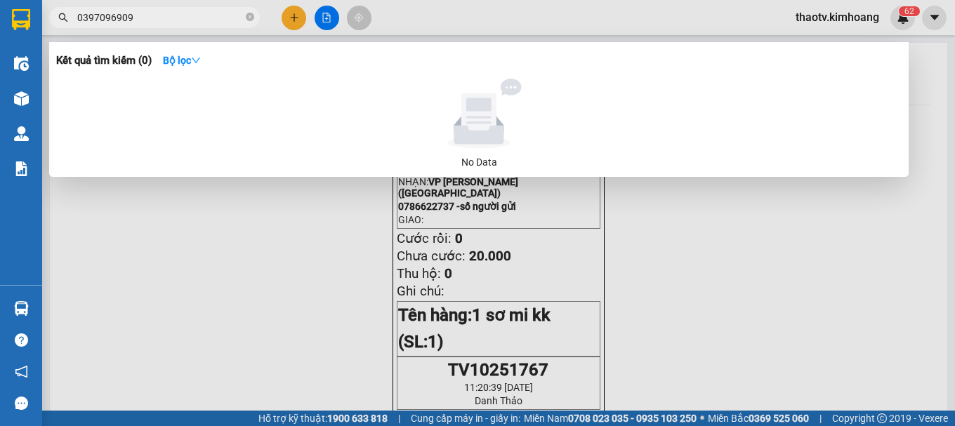
click at [159, 19] on input "0397096909" at bounding box center [160, 17] width 166 height 15
drag, startPoint x: 168, startPoint y: 18, endPoint x: 0, endPoint y: 13, distance: 168.0
click at [0, 14] on section "Kết quả tìm kiếm ( 0 ) Bộ lọc No Data 0397096909 thaotv.kimhoang 6 2 Điều hành …" at bounding box center [477, 213] width 955 height 426
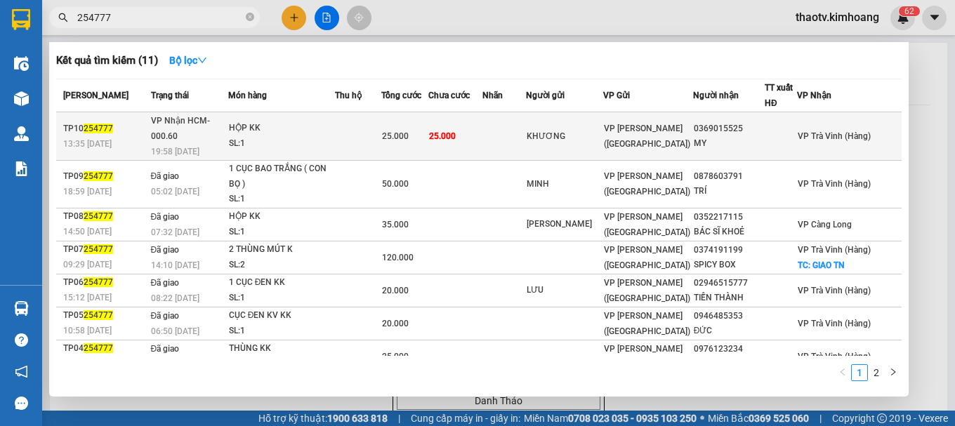
type input "254777"
click at [428, 130] on div "25.000" at bounding box center [405, 136] width 46 height 15
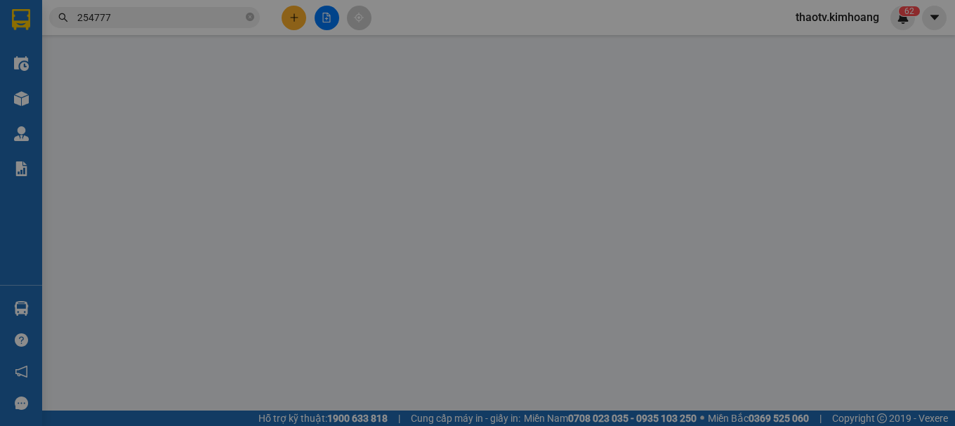
type input "KHƯƠNG"
type input "0369015525"
type input "MY"
type input "25.000"
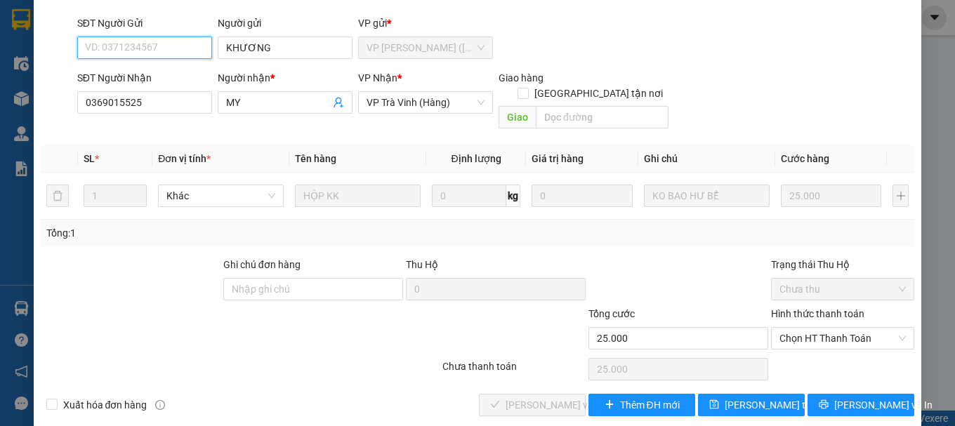
scroll to position [96, 0]
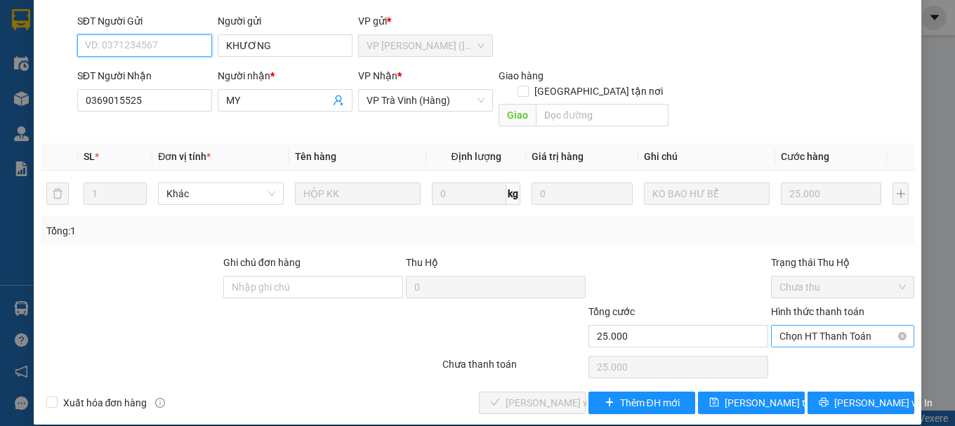
click at [795, 326] on span "Chọn HT Thanh Toán" at bounding box center [843, 336] width 126 height 21
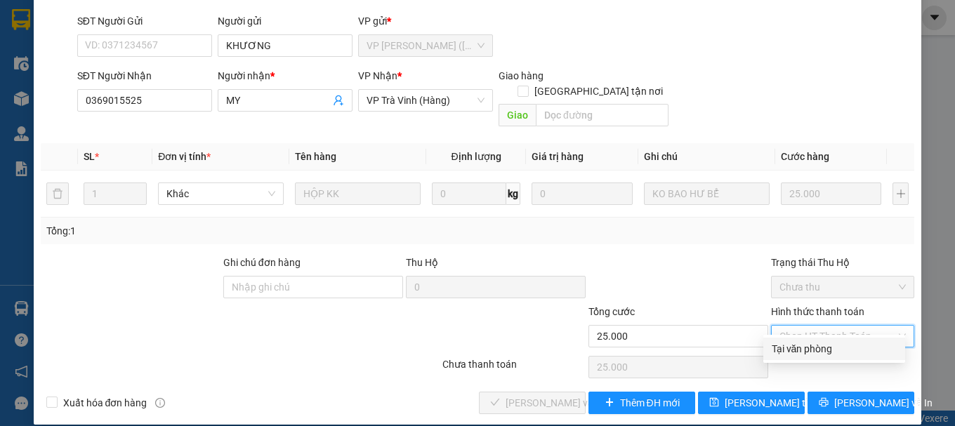
drag, startPoint x: 788, startPoint y: 348, endPoint x: 423, endPoint y: 379, distance: 366.6
click at [785, 348] on div "Tại văn phòng" at bounding box center [834, 348] width 125 height 15
type input "0"
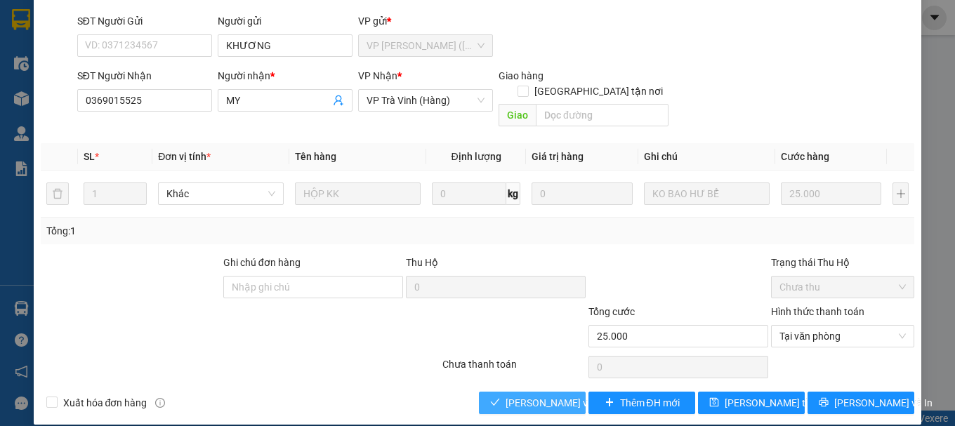
click at [499, 392] on button "[PERSON_NAME] và Giao hàng" at bounding box center [532, 403] width 107 height 22
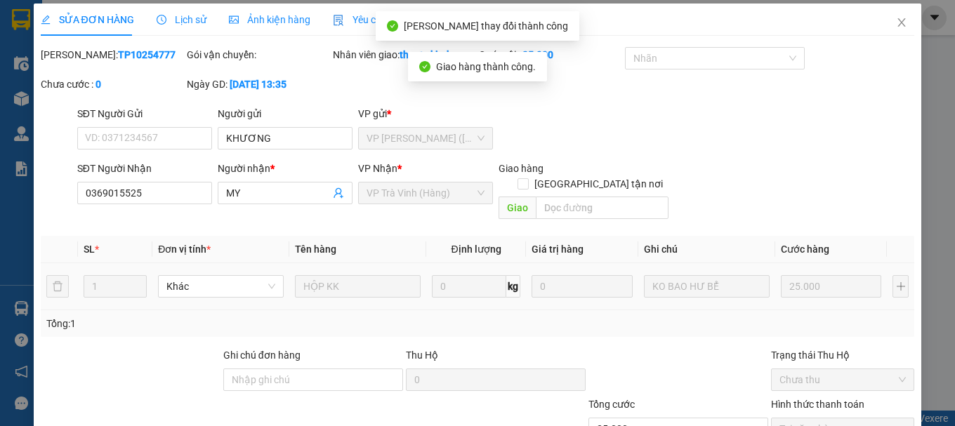
scroll to position [0, 0]
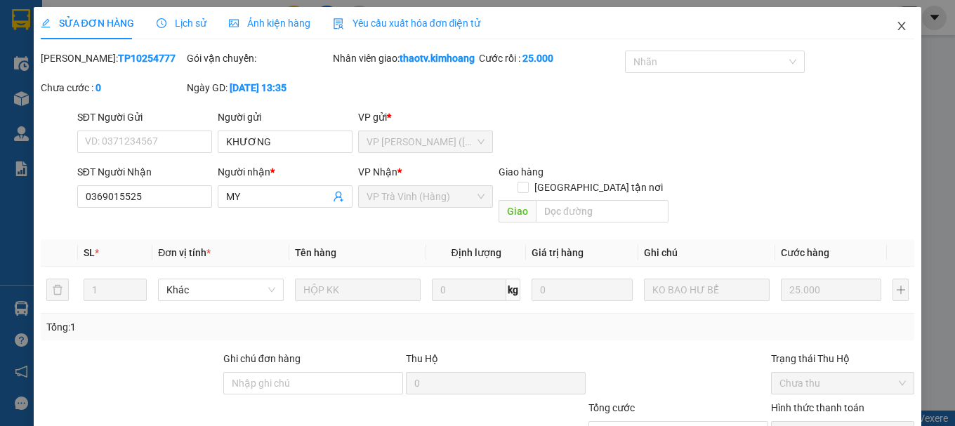
click at [896, 27] on icon "close" at bounding box center [901, 25] width 11 height 11
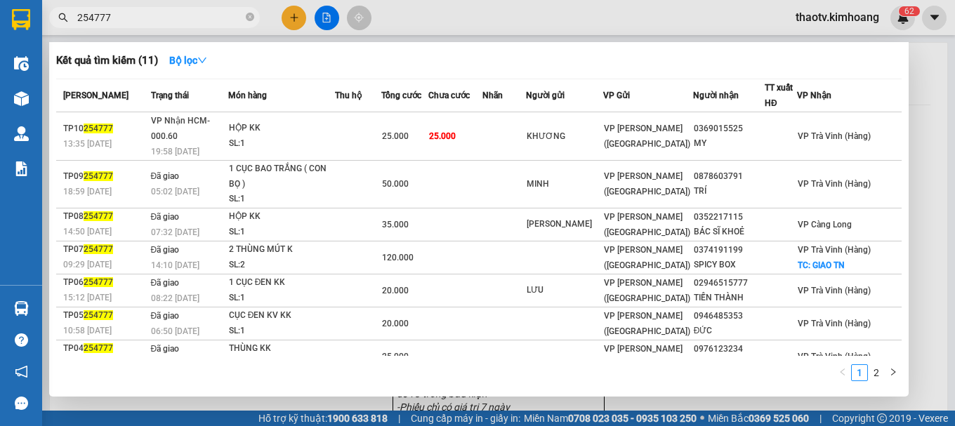
drag, startPoint x: 129, startPoint y: 19, endPoint x: 0, endPoint y: 16, distance: 129.3
click at [0, 16] on section "Kết quả tìm kiếm ( 11 ) Bộ lọc Mã ĐH Trạng thái Món hàng Thu hộ Tổng cước Chưa …" at bounding box center [477, 213] width 955 height 426
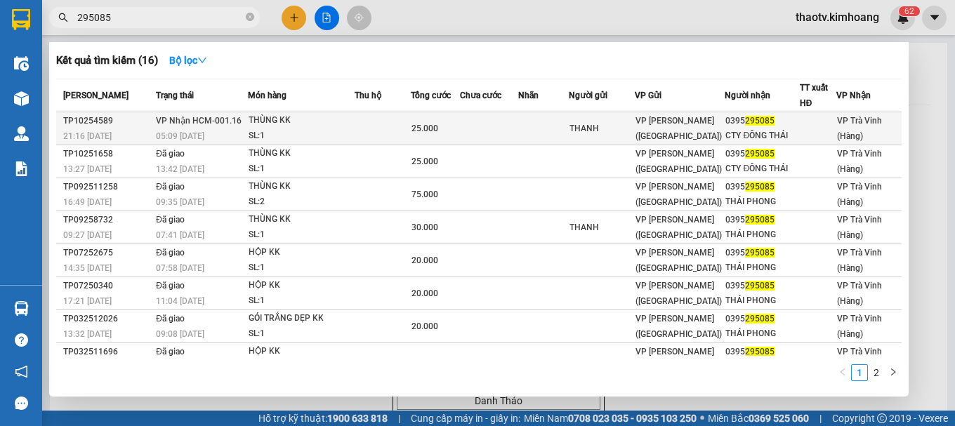
type input "295085"
click at [273, 123] on div "THÙNG KK" at bounding box center [301, 120] width 105 height 15
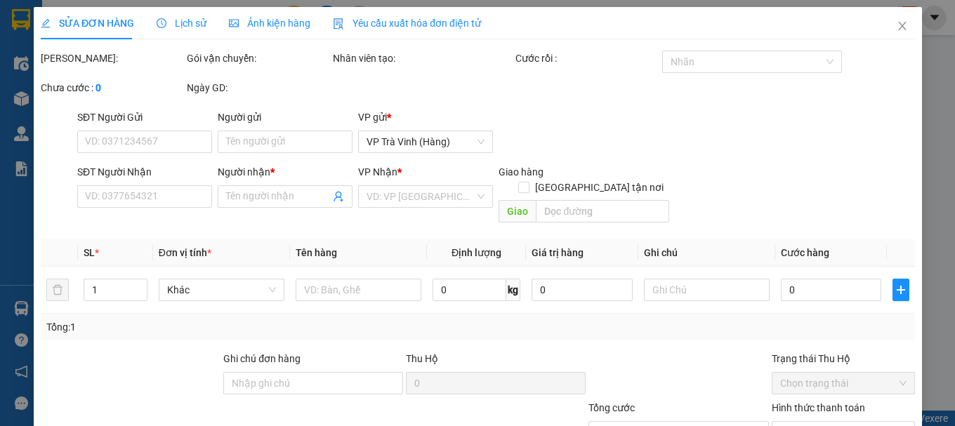
type input "THANH"
type input "0395295085"
type input "CTY ĐÔNG THÁI"
type input "25.000"
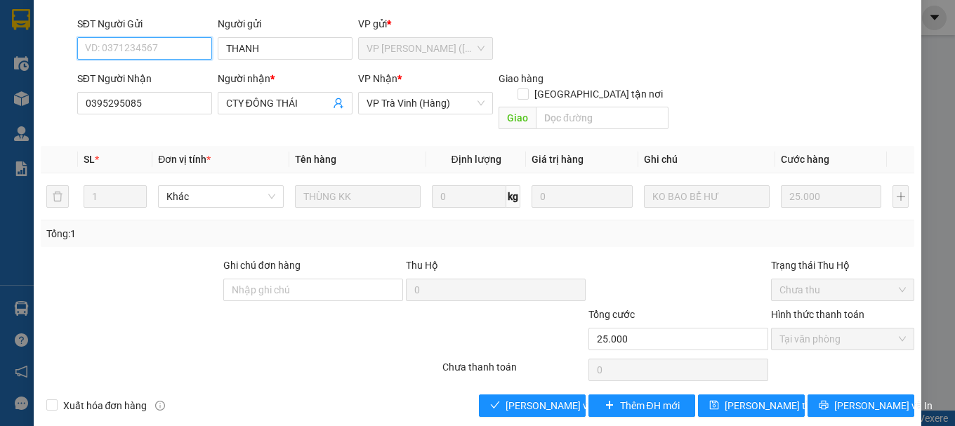
scroll to position [96, 0]
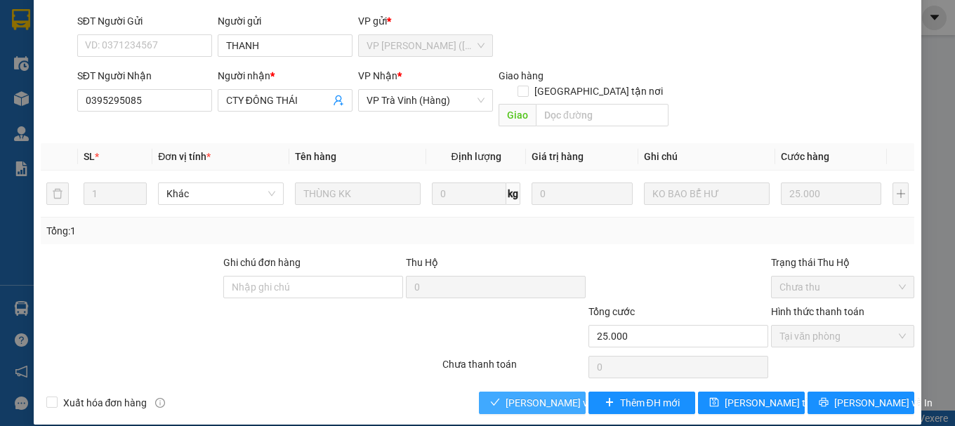
click at [572, 396] on span "[PERSON_NAME] và Giao hàng" at bounding box center [573, 403] width 135 height 15
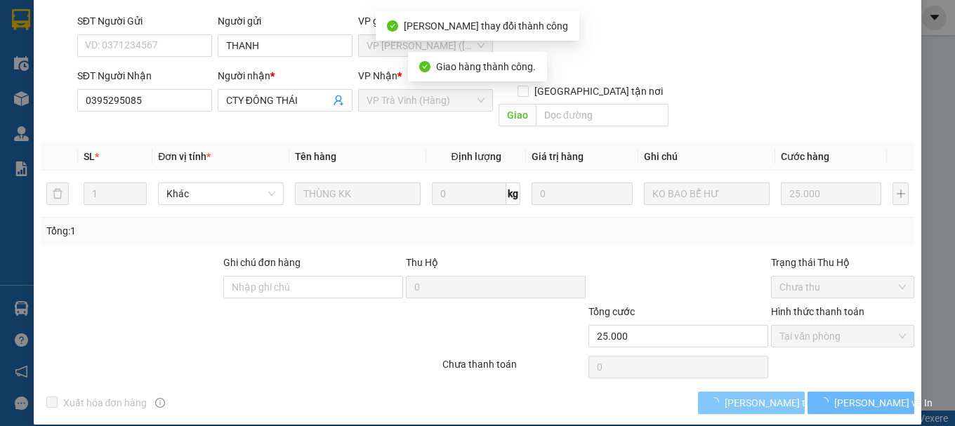
scroll to position [112, 0]
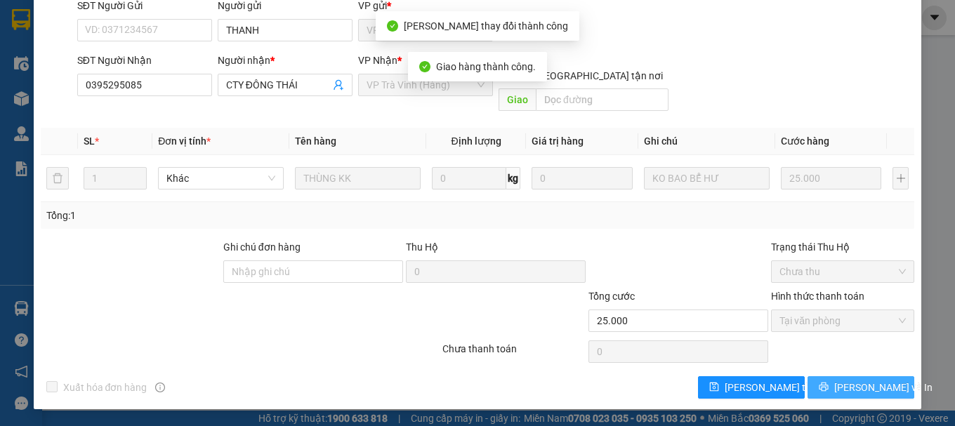
click at [856, 389] on span "[PERSON_NAME] và In" at bounding box center [884, 387] width 98 height 15
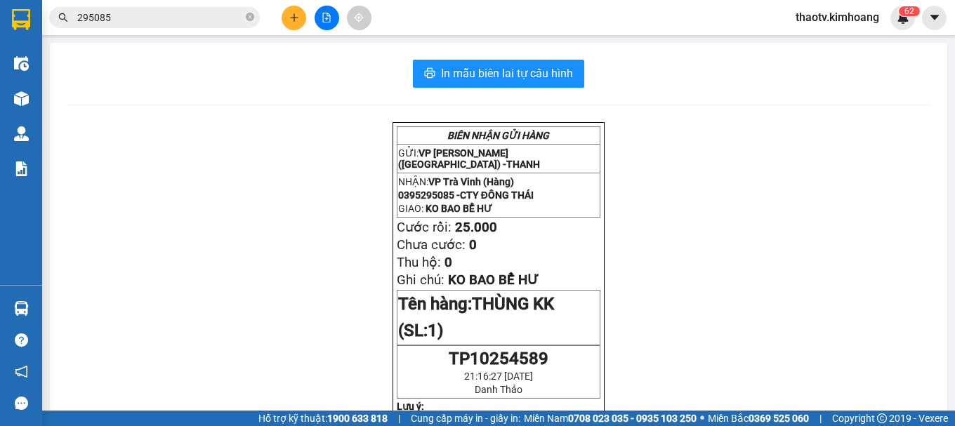
click at [142, 30] on div "Kết quả tìm kiếm ( 16 ) Bộ lọc Mã ĐH Trạng thái Món hàng Thu hộ Tổng cước Chưa …" at bounding box center [137, 18] width 274 height 25
click at [150, 19] on input "295085" at bounding box center [160, 17] width 166 height 15
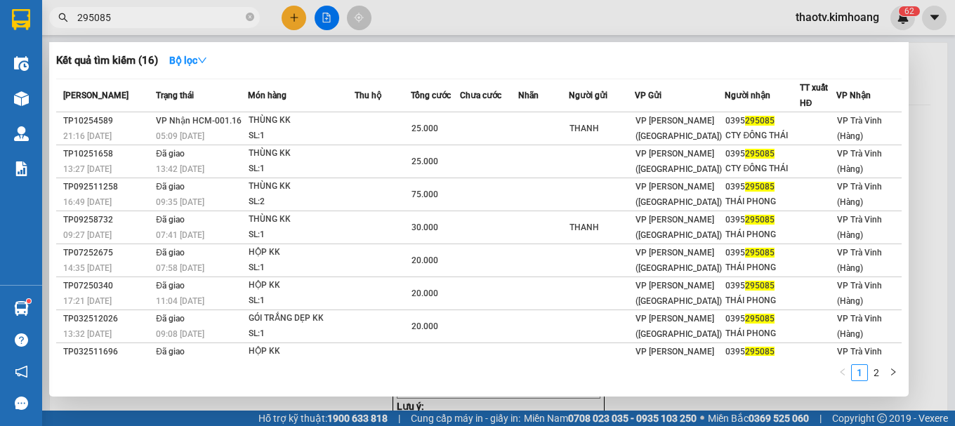
click at [132, 0] on div at bounding box center [477, 213] width 955 height 426
drag, startPoint x: 105, startPoint y: 16, endPoint x: 56, endPoint y: 31, distance: 52.0
click at [56, 30] on div "Kết quả tìm kiếm ( 16 ) Bộ lọc Mã ĐH Trạng thái Món hàng Thu hộ Tổng cước Chưa …" at bounding box center [137, 18] width 274 height 25
type input "5"
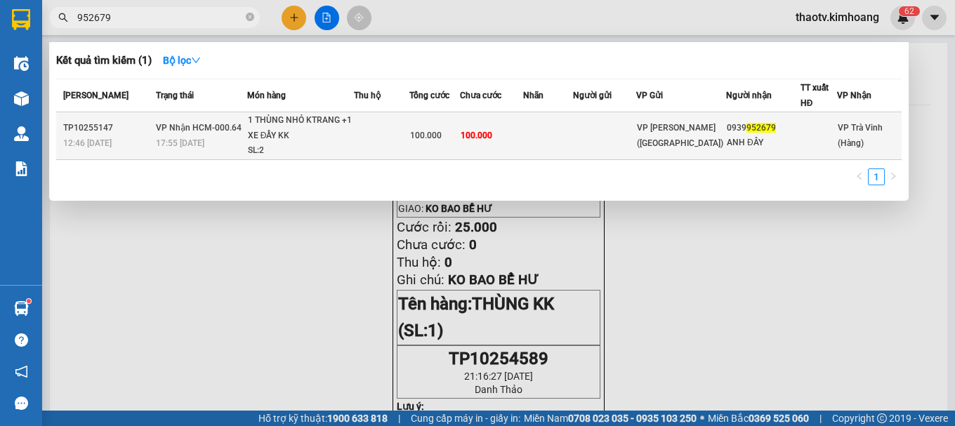
type input "952679"
click at [322, 129] on div "1 THÙNG NHỎ KTRANG +1 XE ĐẨY KK" at bounding box center [300, 128] width 105 height 30
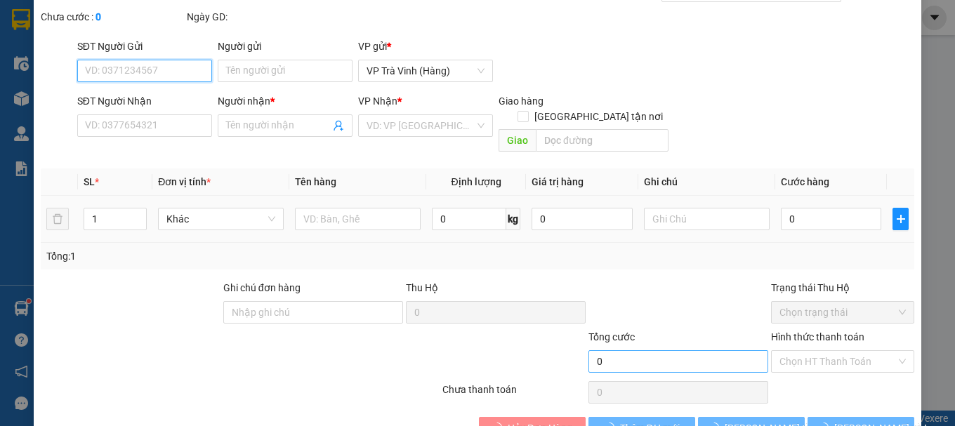
type input "0939952679"
type input "ANH ĐÂY"
type input "100.000"
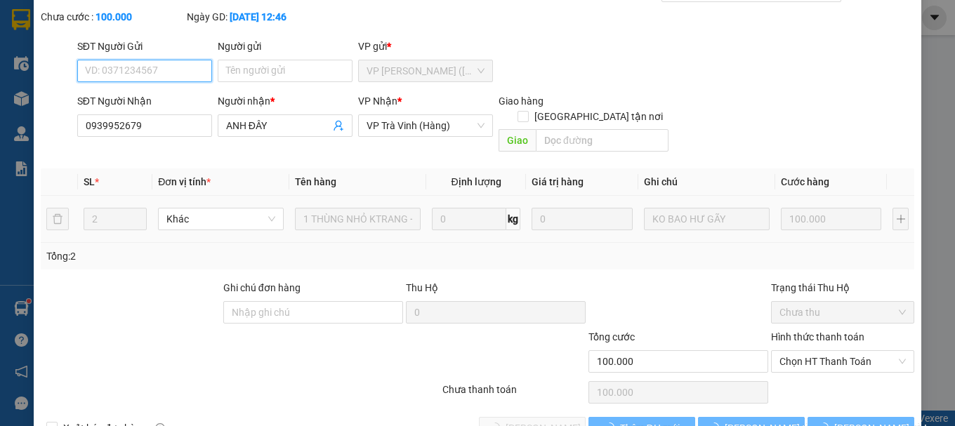
scroll to position [96, 0]
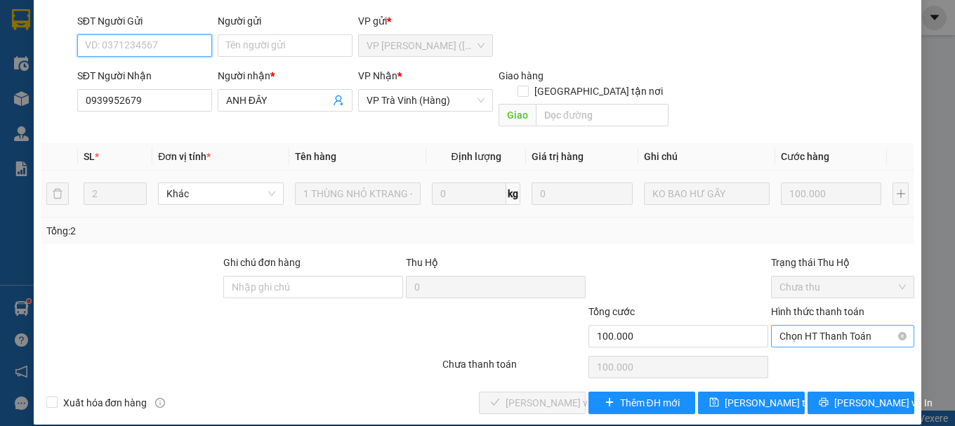
click at [840, 326] on span "Chọn HT Thanh Toán" at bounding box center [843, 336] width 126 height 21
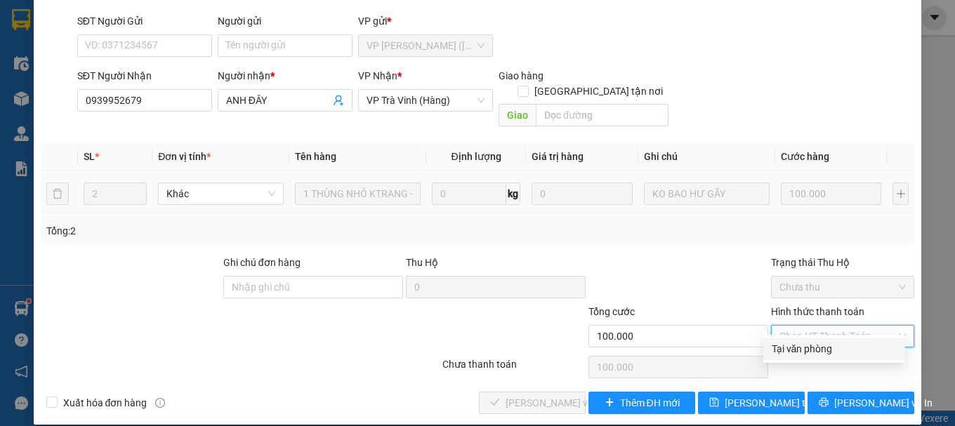
click at [818, 348] on div "Tại văn phòng" at bounding box center [834, 348] width 125 height 15
type input "0"
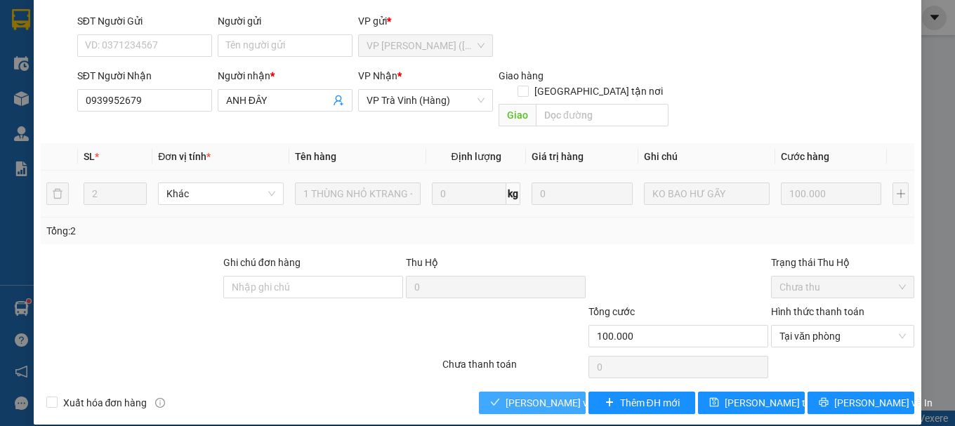
click at [529, 396] on span "[PERSON_NAME] và Giao hàng" at bounding box center [573, 403] width 135 height 15
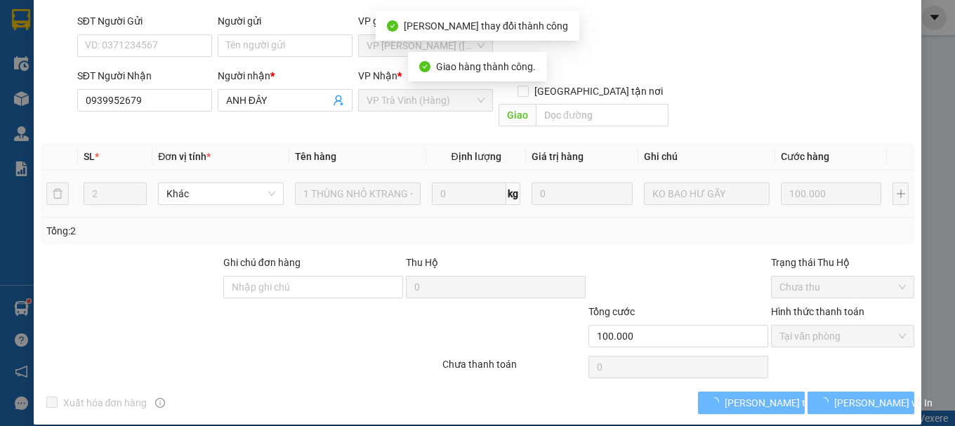
scroll to position [112, 0]
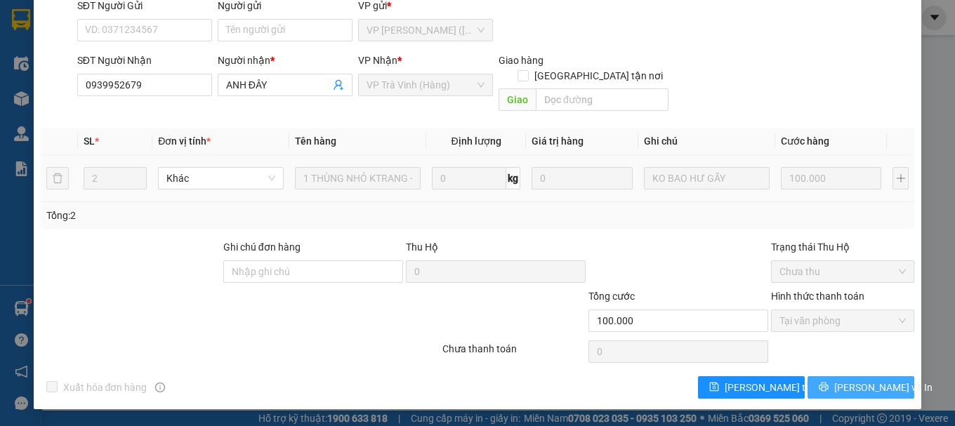
click at [843, 393] on span "[PERSON_NAME] và In" at bounding box center [884, 387] width 98 height 15
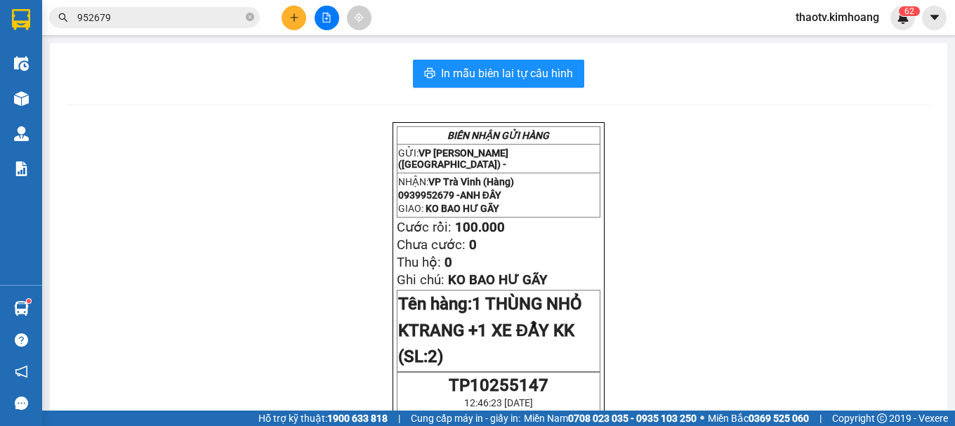
scroll to position [70, 0]
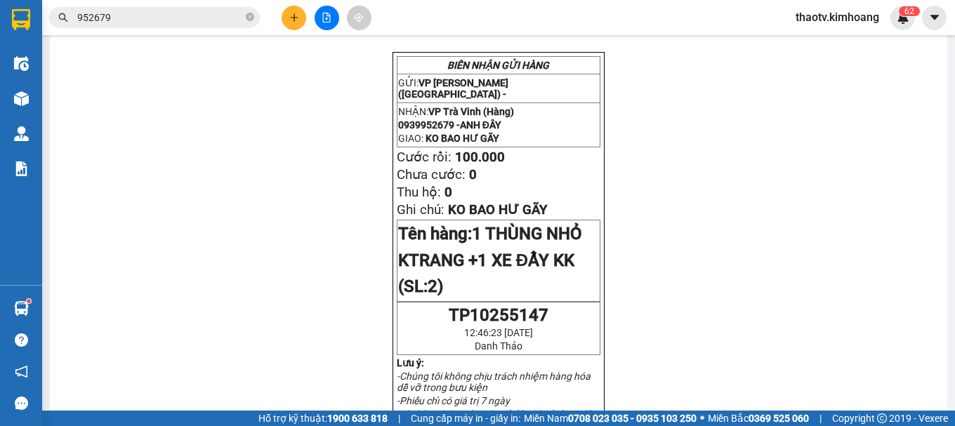
click at [124, 15] on input "952679" at bounding box center [160, 17] width 166 height 15
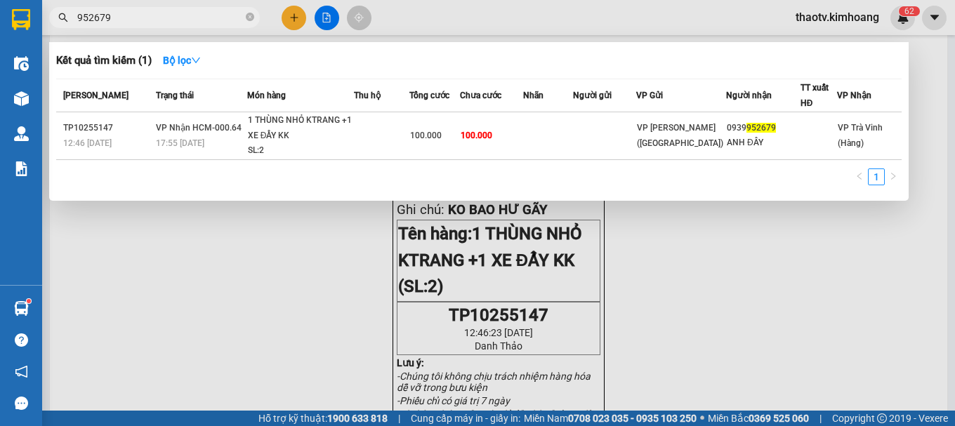
click at [124, 15] on input "952679" at bounding box center [160, 17] width 166 height 15
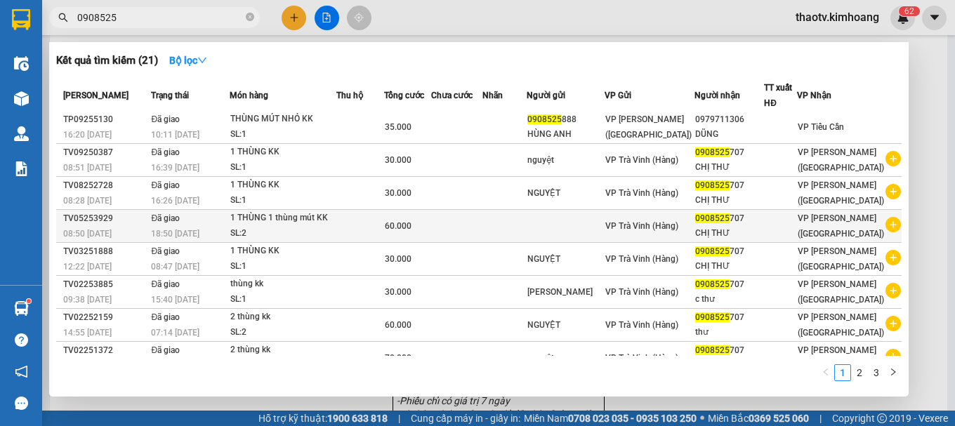
scroll to position [0, 0]
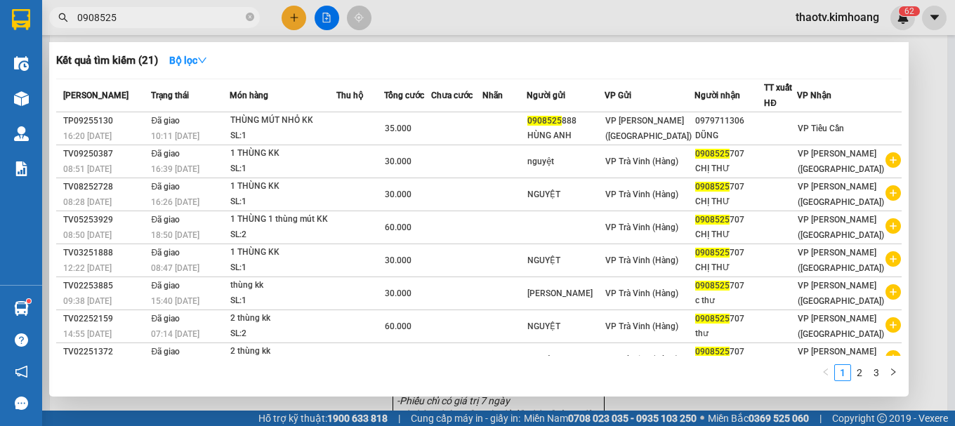
drag, startPoint x: 141, startPoint y: 22, endPoint x: 0, endPoint y: 45, distance: 143.0
click at [0, 45] on section "Kết quả tìm kiếm ( 21 ) Bộ lọc Mã ĐH Trạng thái Món hàng Thu hộ Tổng cước Chưa …" at bounding box center [477, 213] width 955 height 426
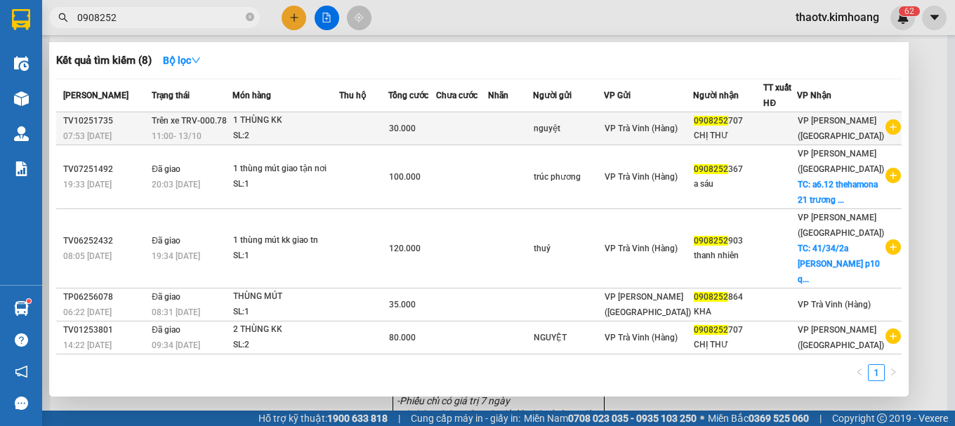
type input "0908252"
click at [210, 137] on div "11:00 [DATE]" at bounding box center [192, 136] width 80 height 15
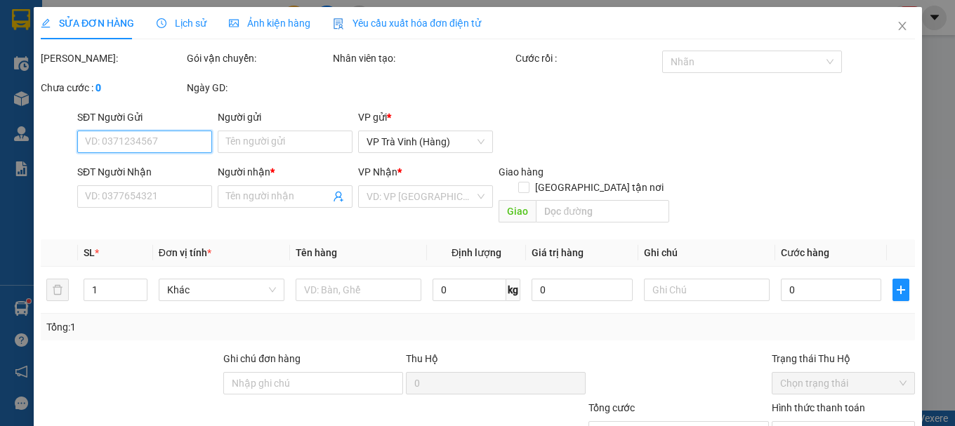
type input "nguyệt"
type input "0908252707"
type input "CHỊ THƯ"
type input "30.000"
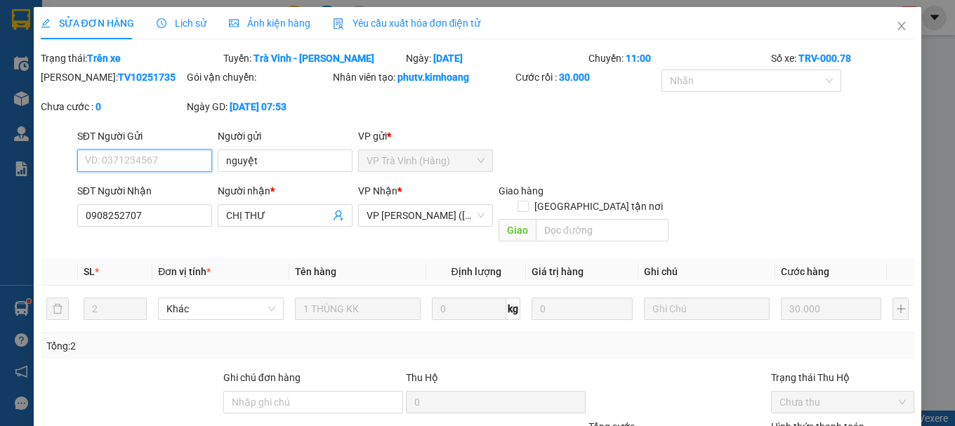
scroll to position [96, 0]
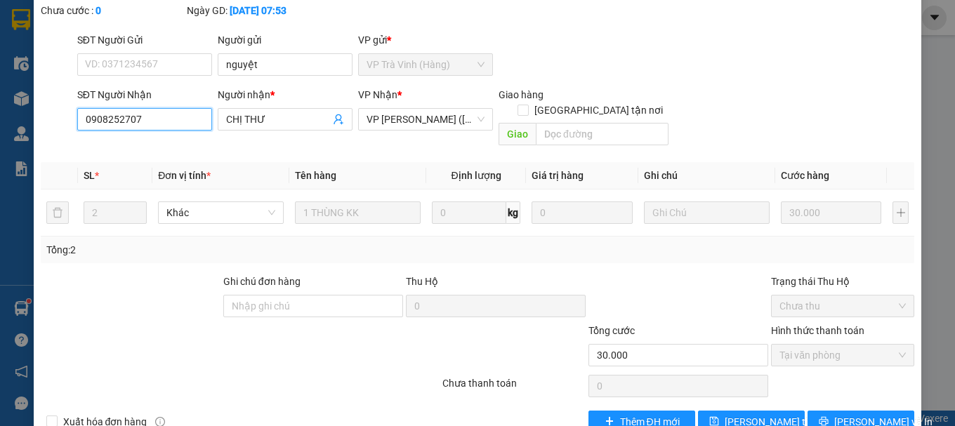
click at [150, 126] on input "0908252707" at bounding box center [144, 119] width 135 height 22
click at [150, 122] on input "0908252707" at bounding box center [144, 119] width 135 height 22
click at [122, 117] on input "0908252707" at bounding box center [144, 119] width 135 height 22
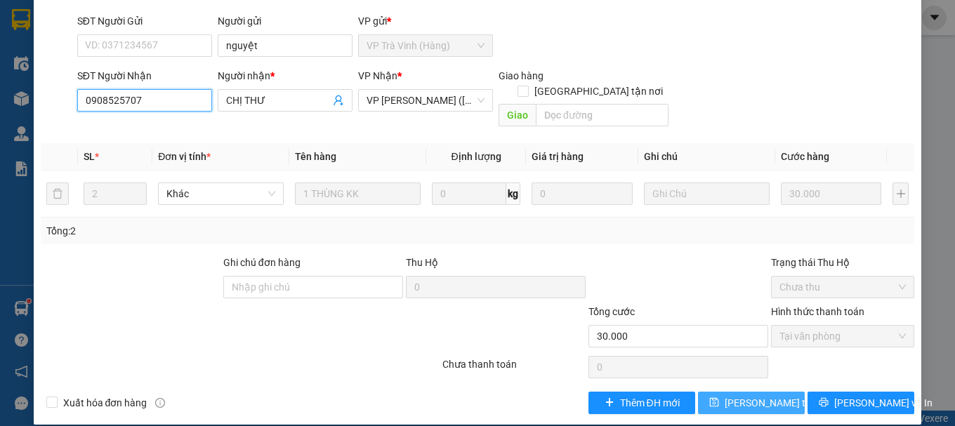
type input "0908525707"
click at [738, 396] on span "[PERSON_NAME] thay đổi" at bounding box center [781, 403] width 112 height 15
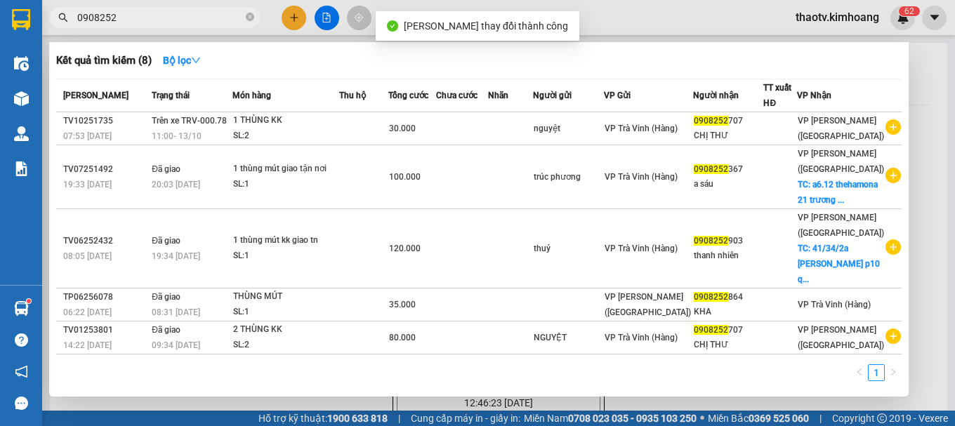
click at [124, 18] on input "0908252" at bounding box center [160, 17] width 166 height 15
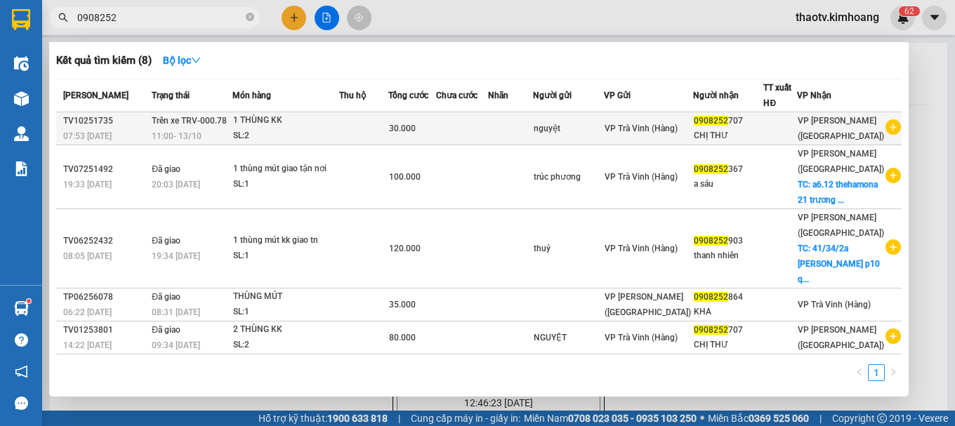
click at [211, 125] on span "Trên xe TRV-000.78" at bounding box center [189, 121] width 75 height 10
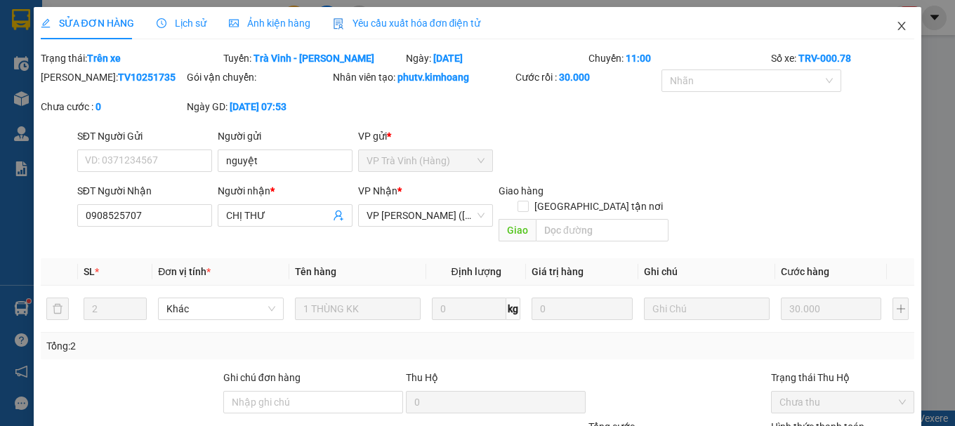
click at [896, 25] on icon "close" at bounding box center [901, 25] width 11 height 11
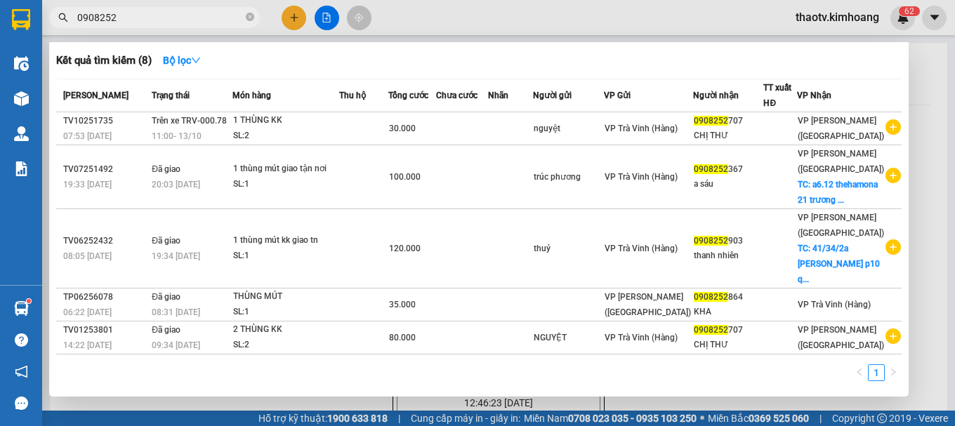
drag, startPoint x: 138, startPoint y: 13, endPoint x: 7, endPoint y: 32, distance: 132.7
click at [8, 32] on section "Kết quả tìm kiếm ( 8 ) Bộ lọc Mã ĐH Trạng thái Món hàng Thu hộ Tổng cước Chưa c…" at bounding box center [477, 213] width 955 height 426
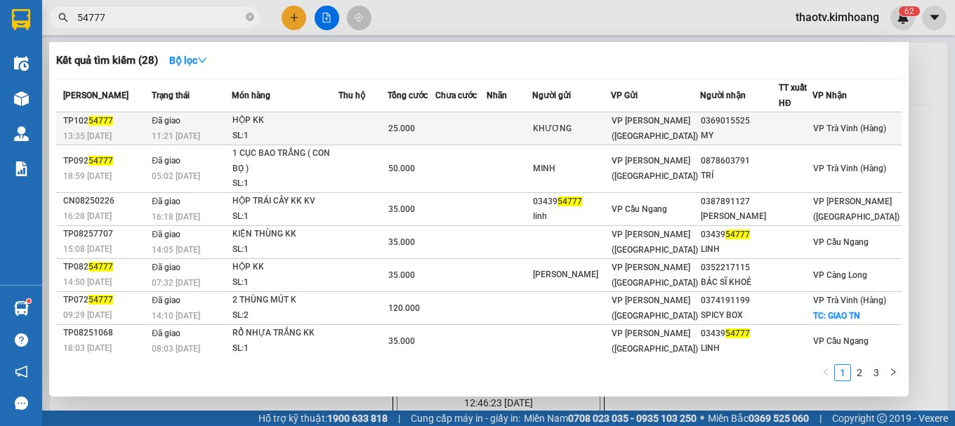
type input "54777"
click at [468, 133] on td at bounding box center [462, 128] width 52 height 33
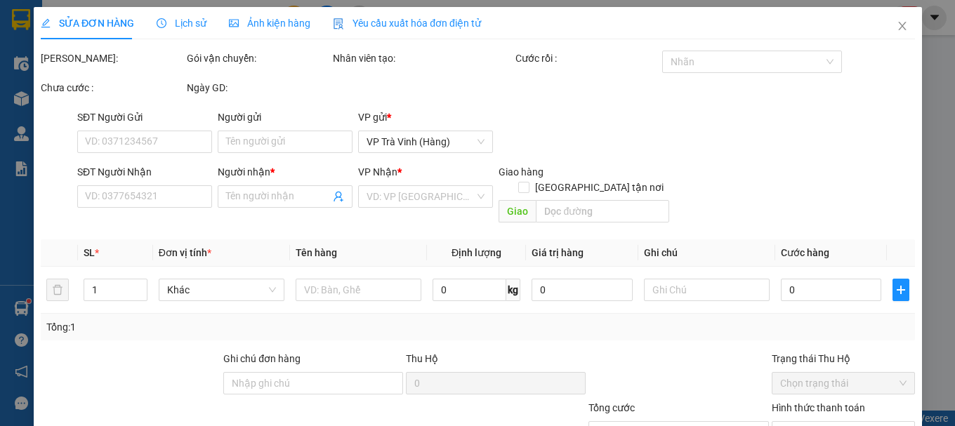
type input "KHƯƠNG"
type input "0369015525"
type input "MY"
type input "25.000"
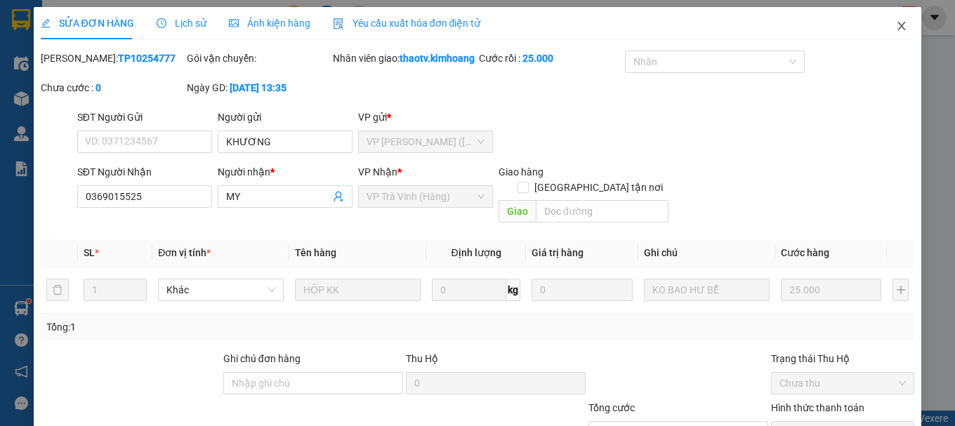
click at [896, 24] on icon "close" at bounding box center [901, 25] width 11 height 11
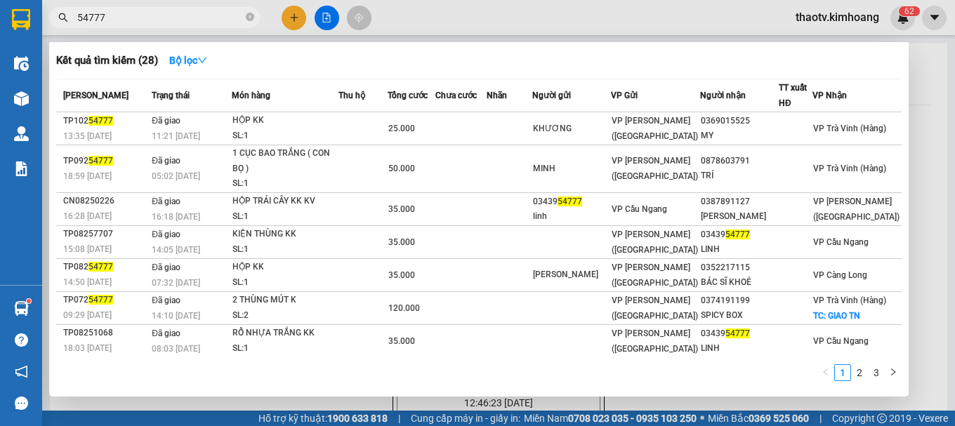
drag, startPoint x: 176, startPoint y: 12, endPoint x: 0, endPoint y: 67, distance: 184.0
click at [0, 67] on section "Kết quả tìm kiếm ( 28 ) Bộ lọc Mã ĐH Trạng thái Món hàng Thu hộ Tổng cước Chưa …" at bounding box center [477, 213] width 955 height 426
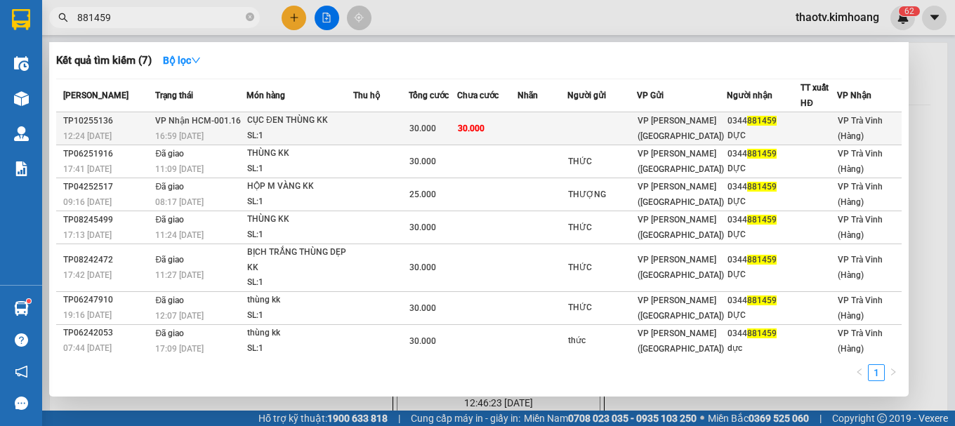
type input "881459"
click at [505, 131] on td "30.000" at bounding box center [487, 128] width 60 height 33
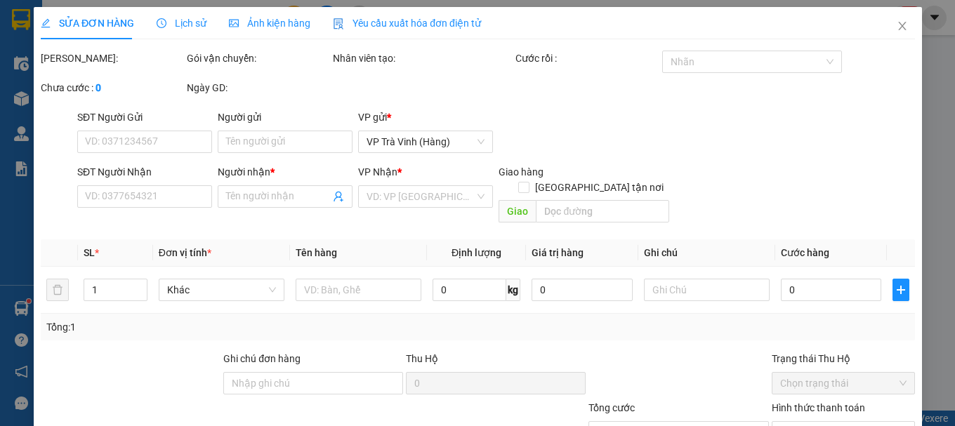
type input "0344881459"
type input "DỰC"
type input "30.000"
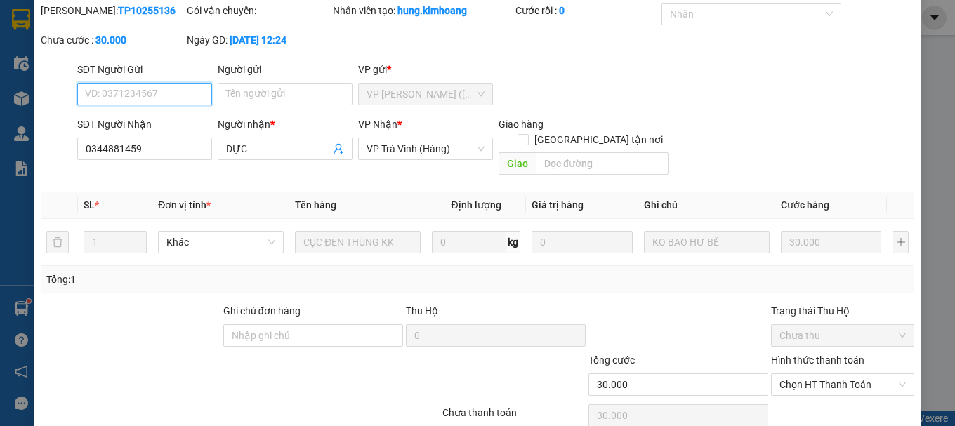
scroll to position [96, 0]
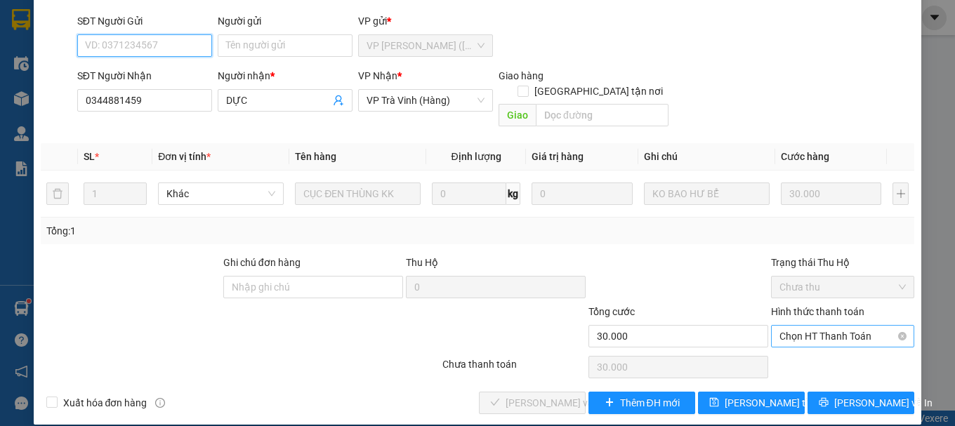
click at [804, 326] on span "Chọn HT Thanh Toán" at bounding box center [843, 336] width 126 height 21
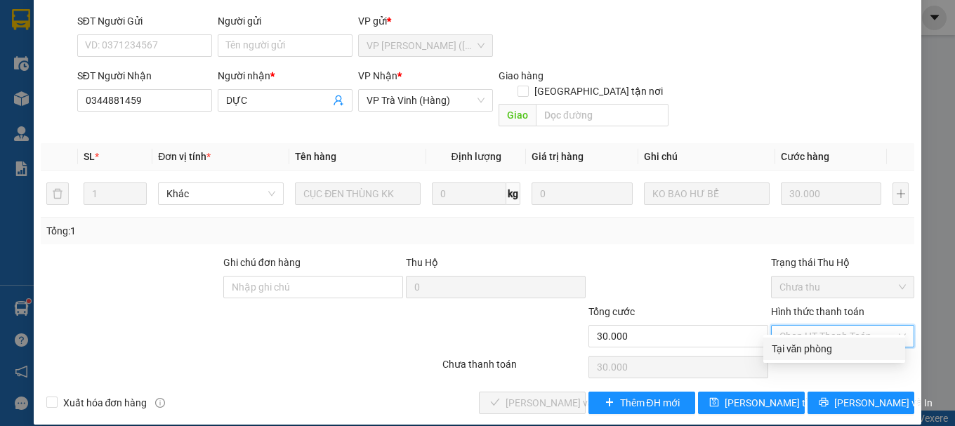
click at [799, 348] on div "Tại văn phòng" at bounding box center [834, 348] width 125 height 15
type input "0"
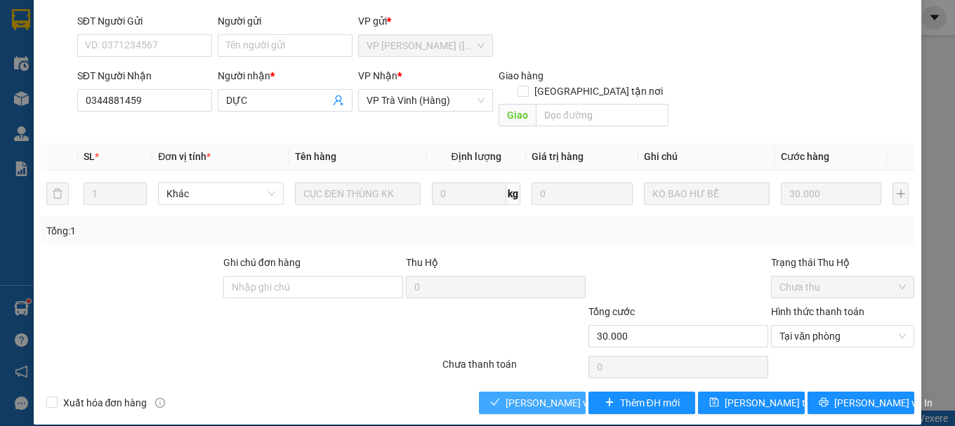
click at [506, 396] on span "[PERSON_NAME] và Giao hàng" at bounding box center [573, 403] width 135 height 15
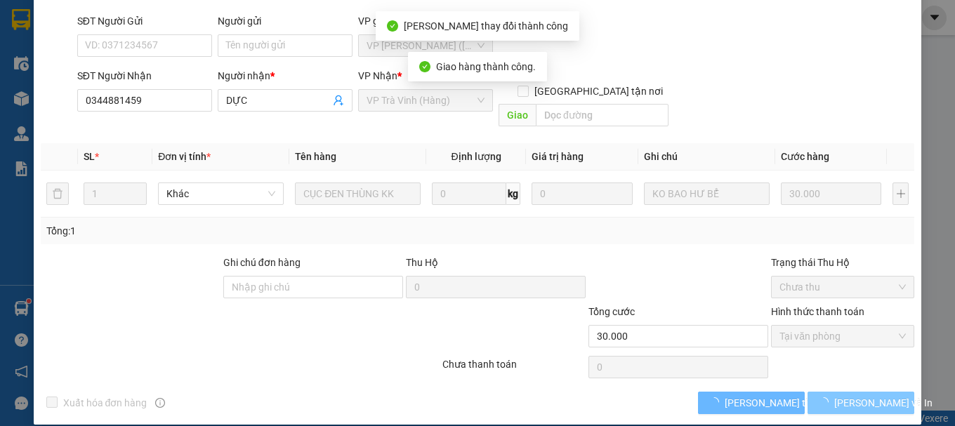
scroll to position [112, 0]
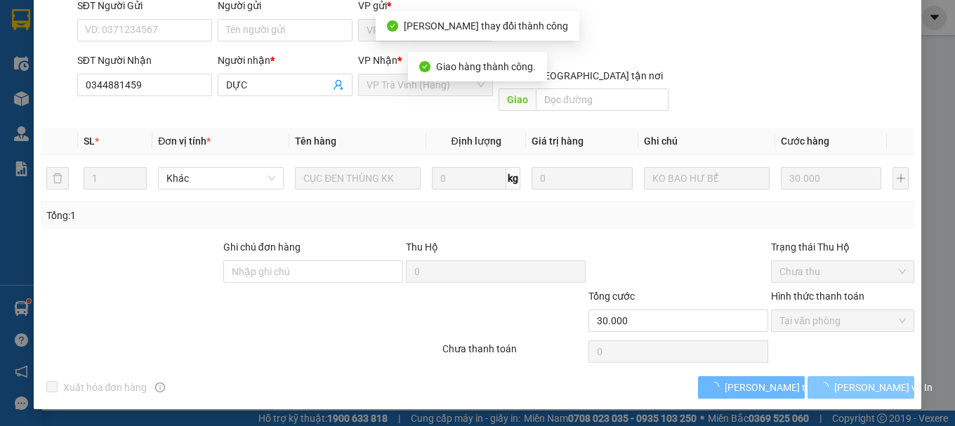
click at [851, 386] on span "[PERSON_NAME] và In" at bounding box center [884, 387] width 98 height 15
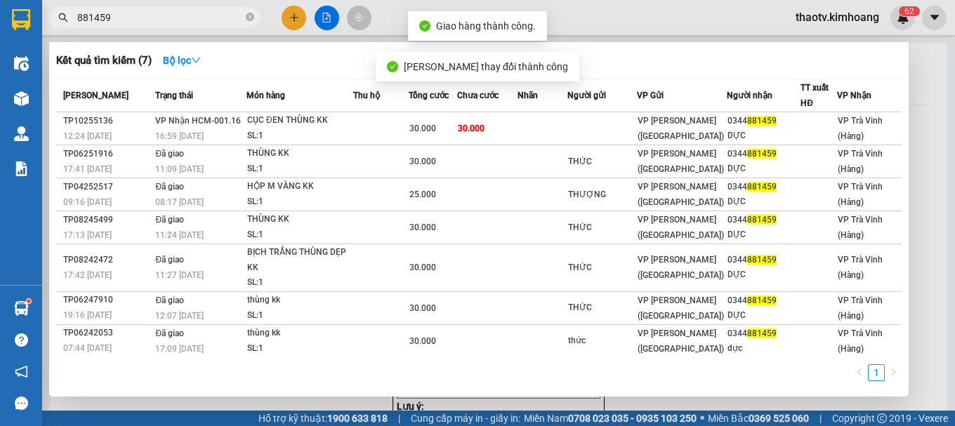
click at [123, 25] on span "881459" at bounding box center [154, 17] width 211 height 21
click at [123, 22] on input "881459" at bounding box center [160, 17] width 166 height 15
click at [123, 25] on span "881459" at bounding box center [154, 17] width 211 height 21
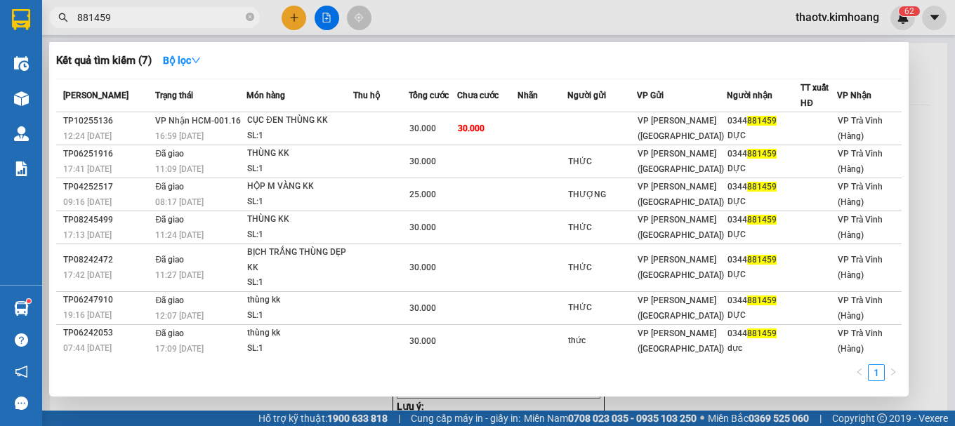
click at [123, 13] on input "881459" at bounding box center [160, 17] width 166 height 15
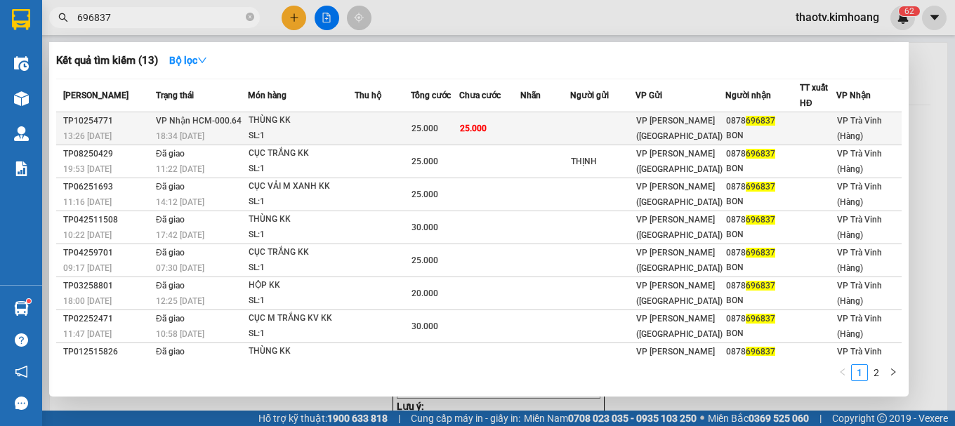
type input "696837"
click at [142, 120] on div "TP10254771" at bounding box center [107, 121] width 89 height 15
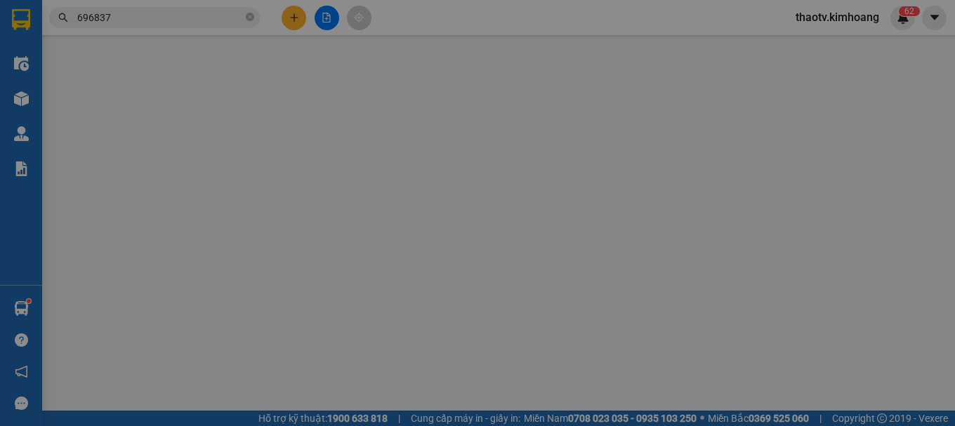
type input "0878696837"
type input "BON"
type input "25.000"
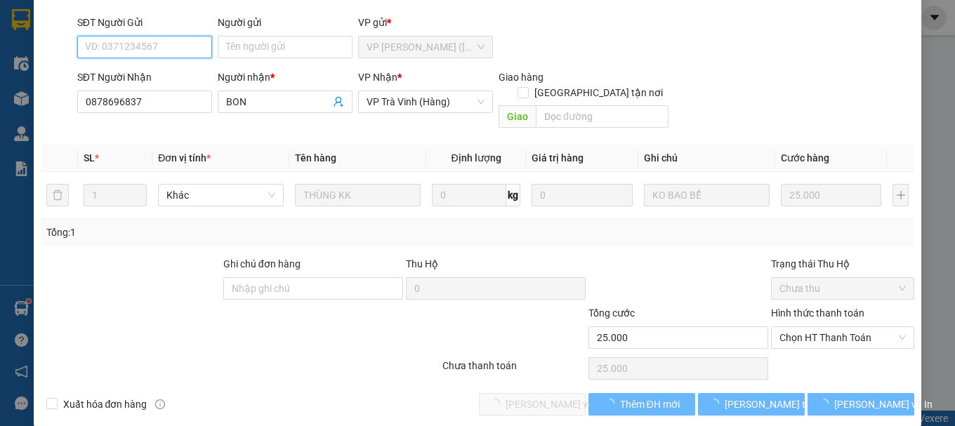
scroll to position [96, 0]
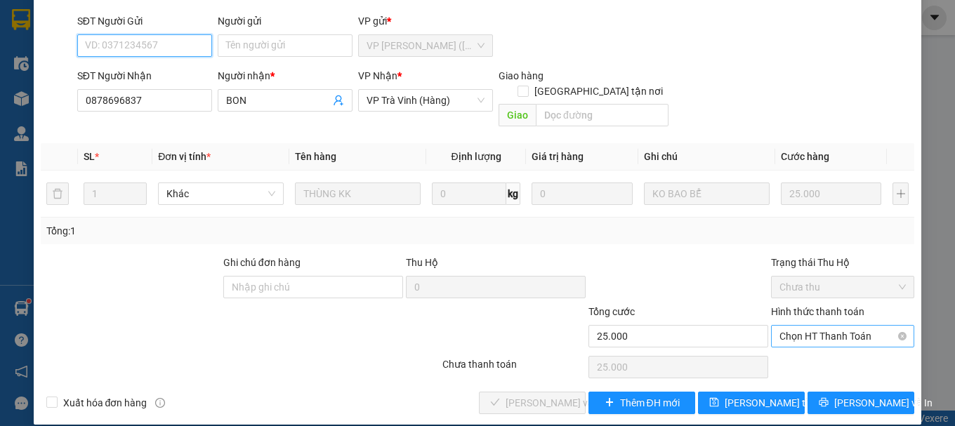
click at [816, 326] on span "Chọn HT Thanh Toán" at bounding box center [843, 336] width 126 height 21
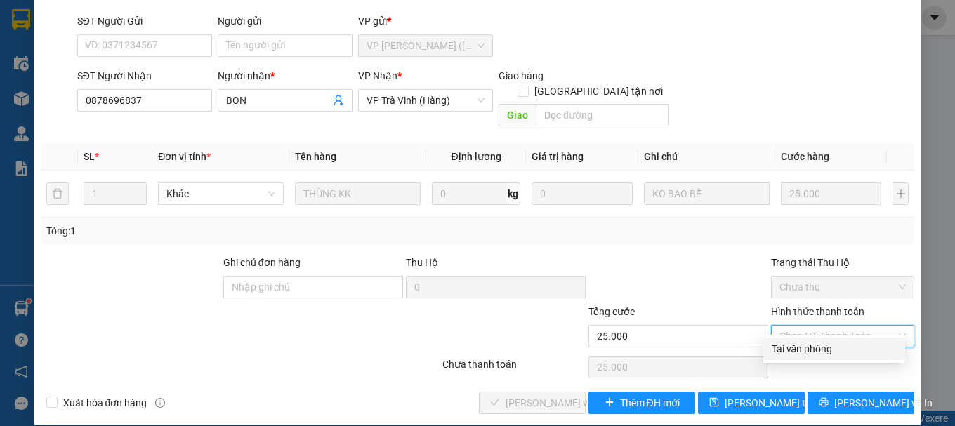
click at [798, 355] on div "Tại văn phòng" at bounding box center [834, 348] width 125 height 15
type input "0"
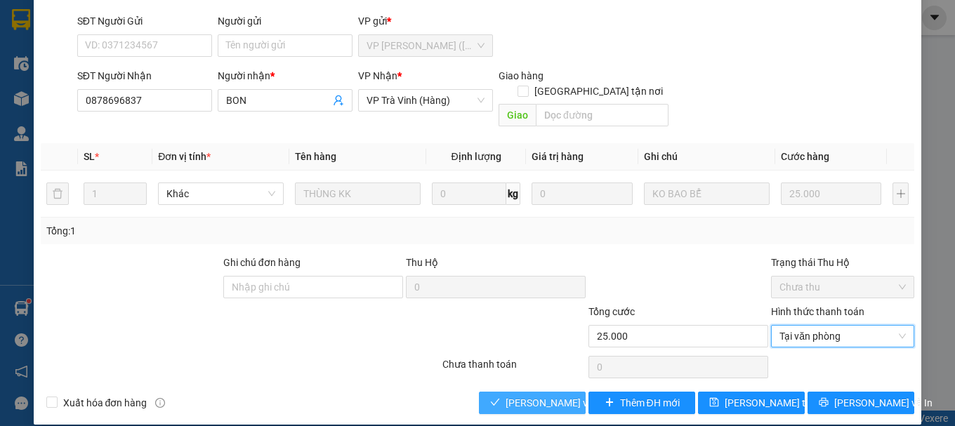
click at [556, 396] on span "[PERSON_NAME] và Giao hàng" at bounding box center [573, 403] width 135 height 15
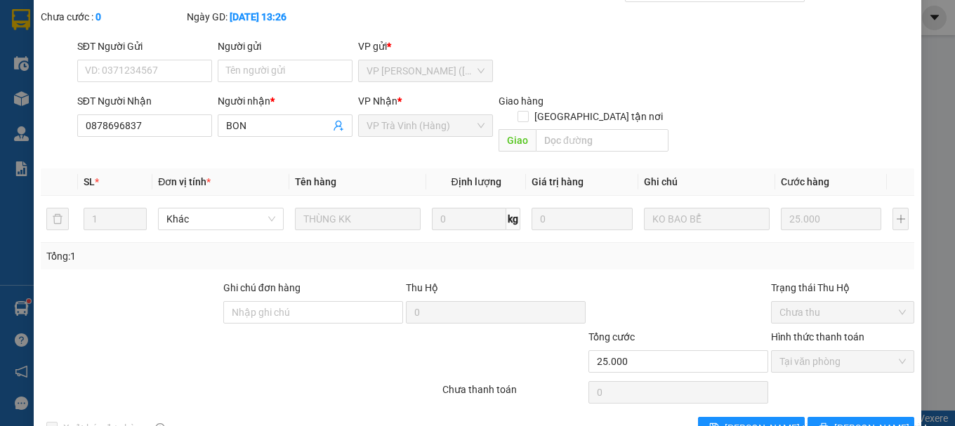
scroll to position [0, 0]
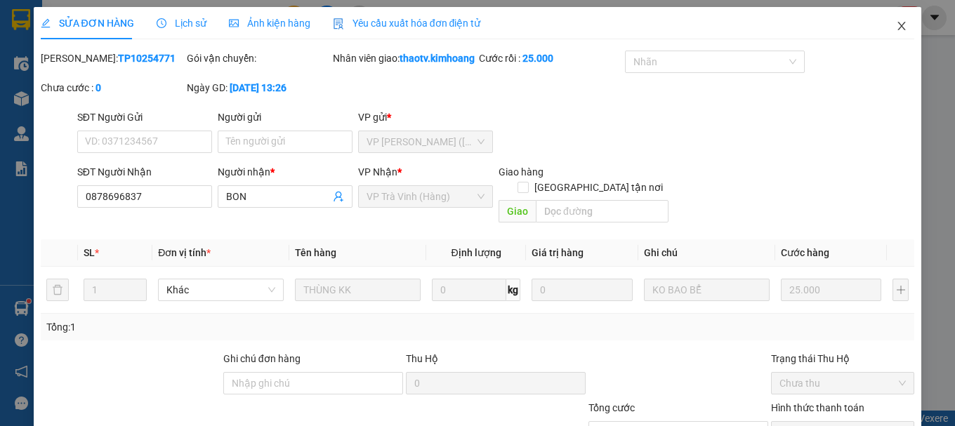
click at [896, 26] on icon "close" at bounding box center [901, 25] width 11 height 11
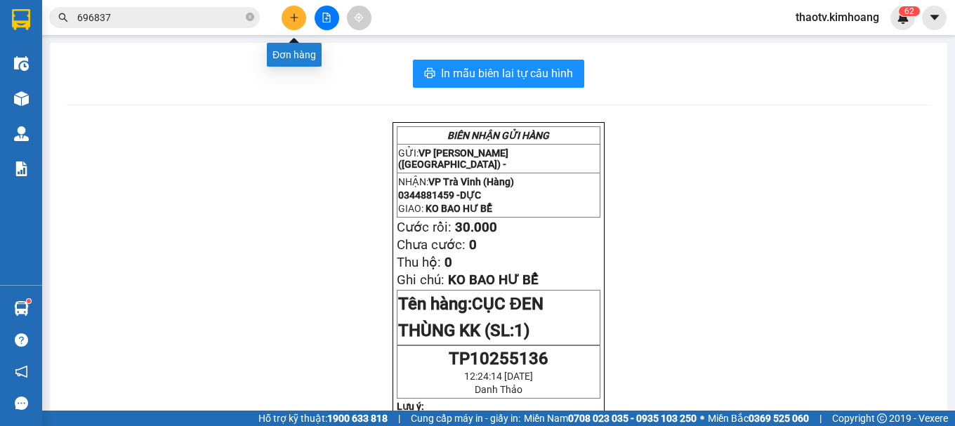
click at [294, 24] on button at bounding box center [294, 18] width 25 height 25
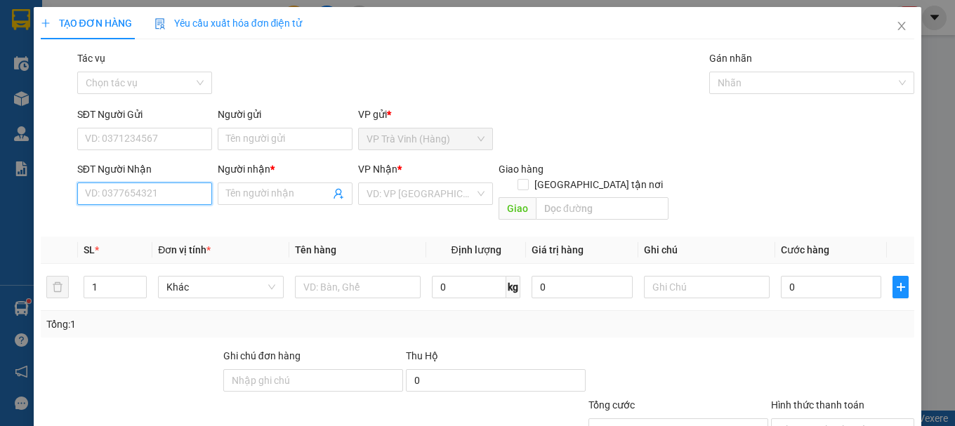
click at [124, 188] on input "SĐT Người Nhận" at bounding box center [144, 194] width 135 height 22
type input "0938163060"
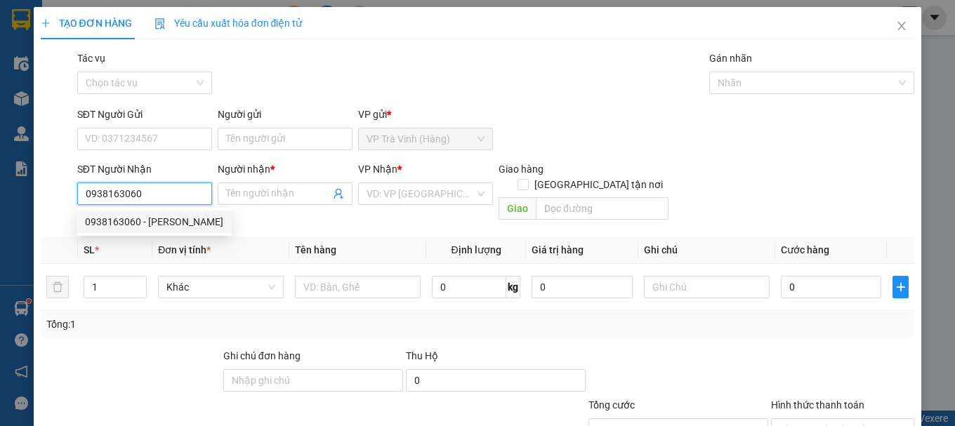
click at [143, 226] on div "0938163060 - [PERSON_NAME]" at bounding box center [154, 221] width 138 height 15
type input "anh huy"
type input "30.000"
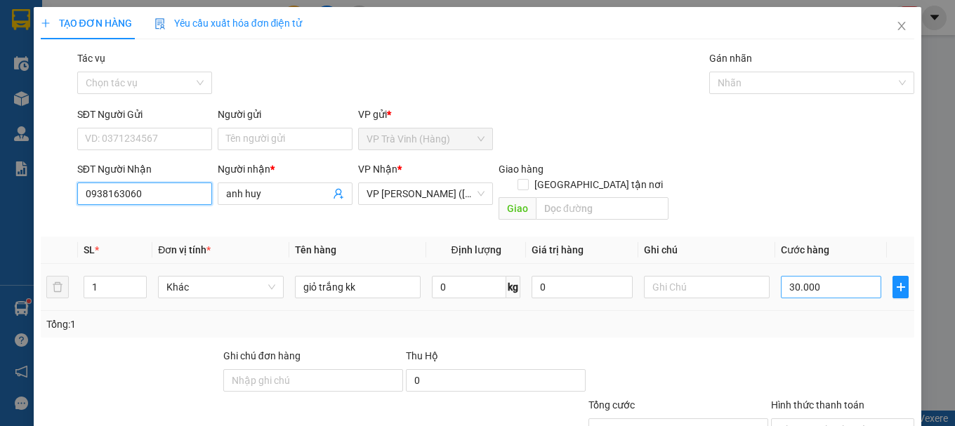
type input "0938163060"
click at [809, 276] on input "30.000" at bounding box center [831, 287] width 101 height 22
type input "2"
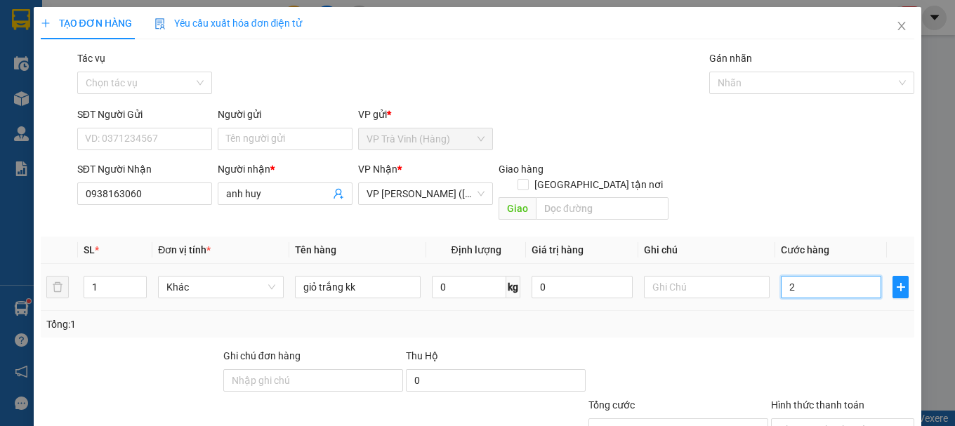
type input "25"
type input "25.000"
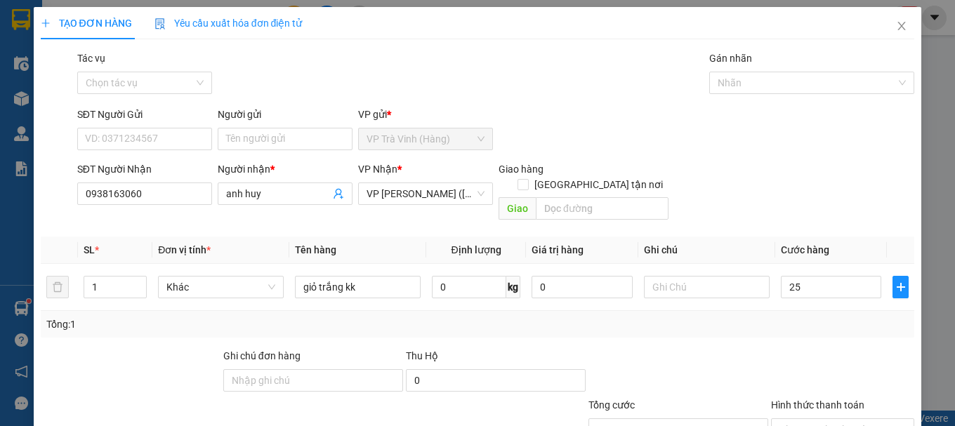
type input "25.000"
click at [770, 329] on div "Transit Pickup Surcharge Ids Transit Deliver Surcharge Ids Transit Deliver Surc…" at bounding box center [478, 279] width 875 height 457
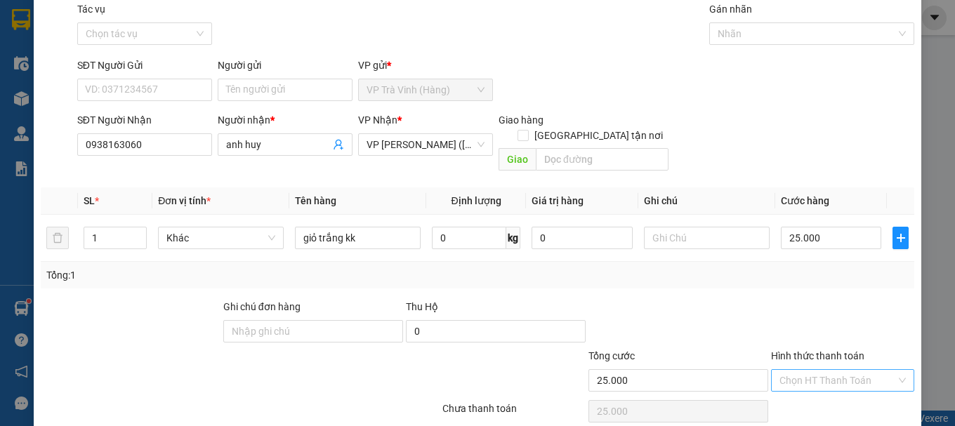
scroll to position [93, 0]
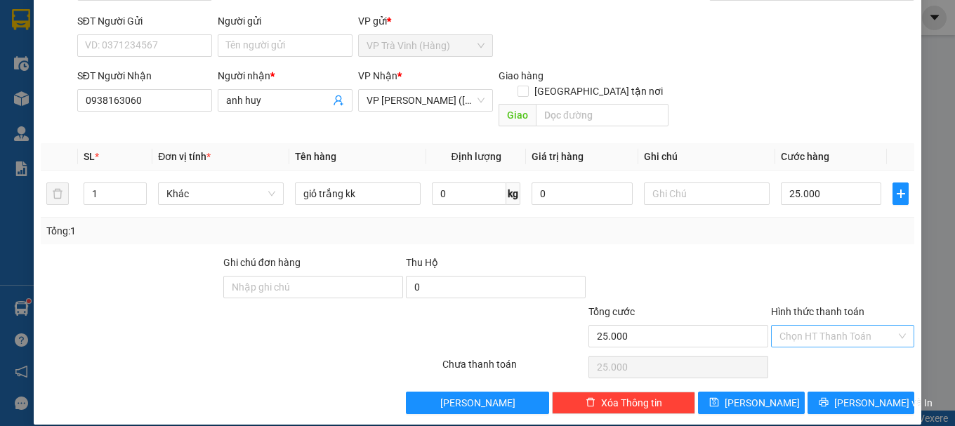
click at [828, 326] on input "Hình thức thanh toán" at bounding box center [838, 336] width 117 height 21
click at [814, 350] on div "Tại văn phòng" at bounding box center [834, 348] width 125 height 15
type input "0"
click at [825, 398] on icon "printer" at bounding box center [824, 403] width 10 height 10
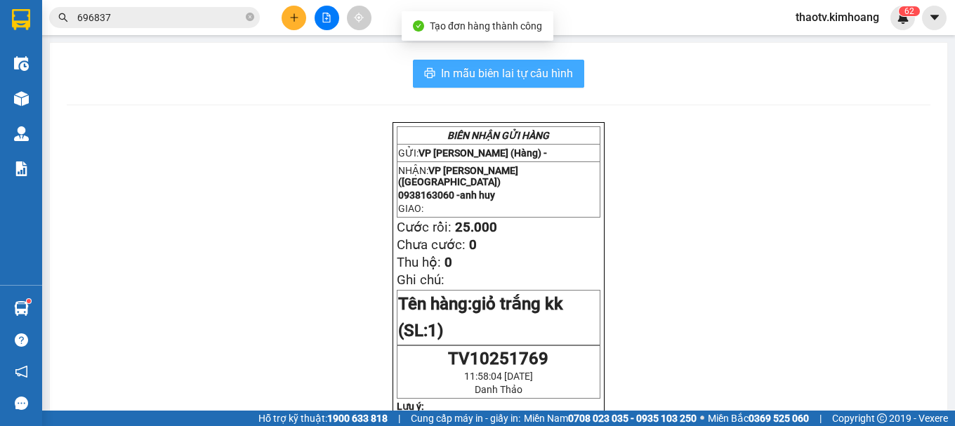
click at [513, 86] on button "In mẫu biên lai tự cấu hình" at bounding box center [498, 74] width 171 height 28
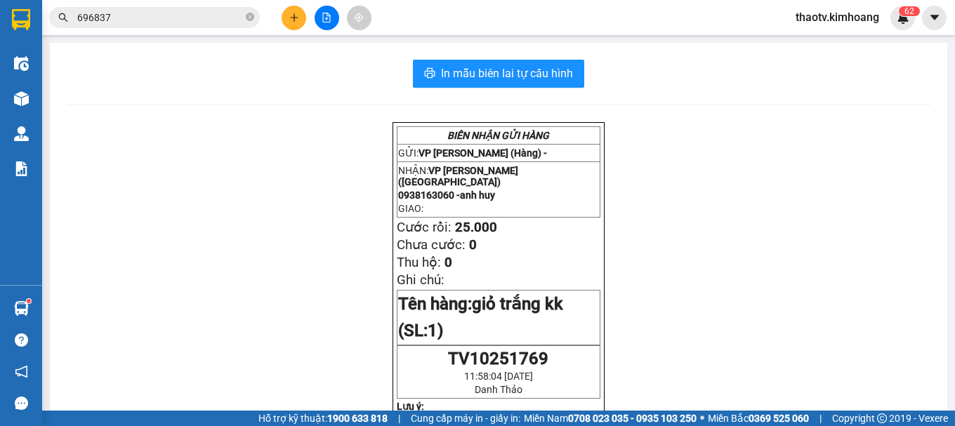
click at [296, 21] on icon "plus" at bounding box center [294, 18] width 10 height 10
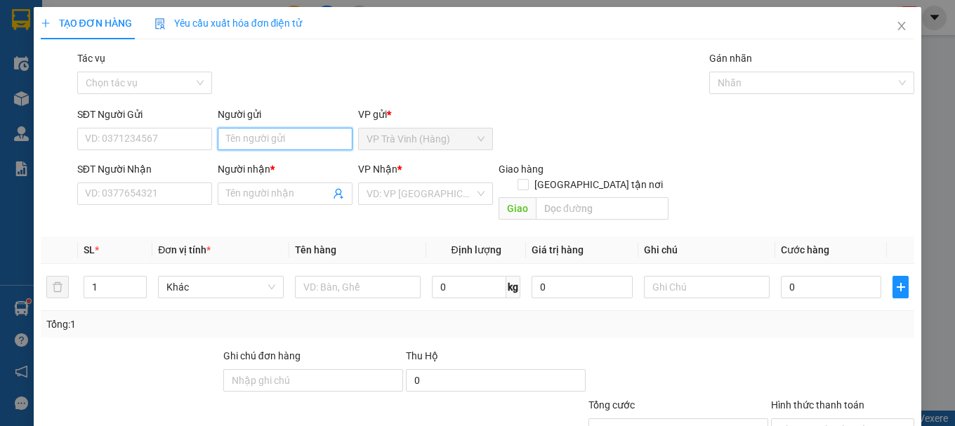
drag, startPoint x: 245, startPoint y: 147, endPoint x: 235, endPoint y: 144, distance: 10.9
click at [241, 148] on input "Người gửi" at bounding box center [285, 139] width 135 height 22
type input "bích"
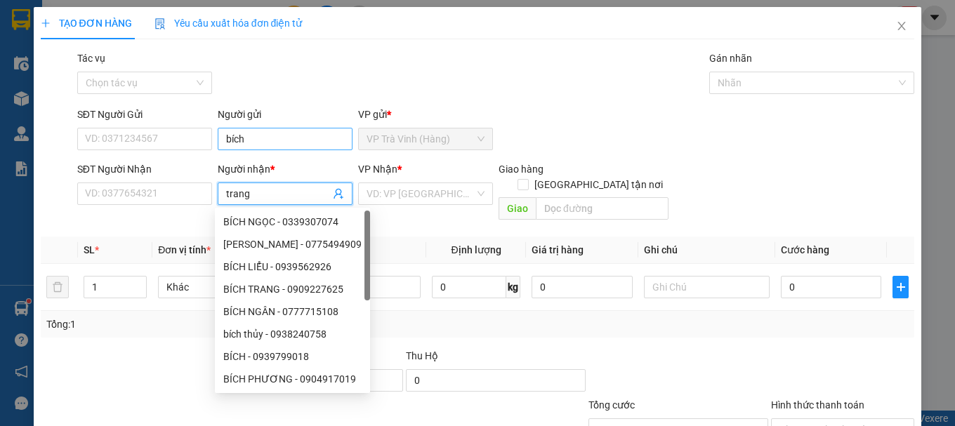
type input "trang"
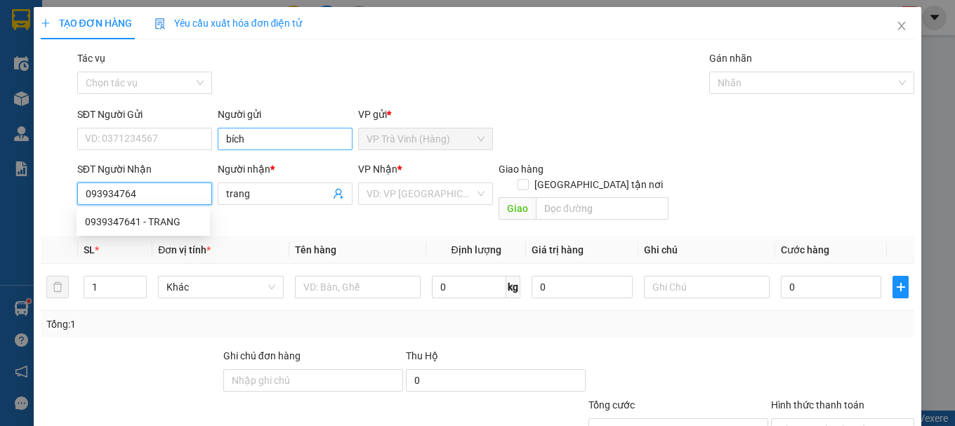
type input "0939347641"
click at [163, 226] on div "0939347641 - TRANG" at bounding box center [143, 221] width 117 height 15
type input "TRANG"
type input "35.000"
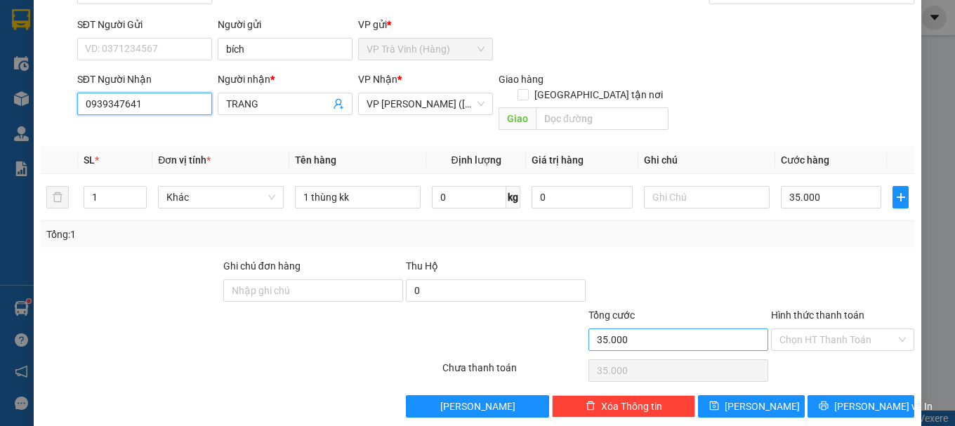
scroll to position [93, 0]
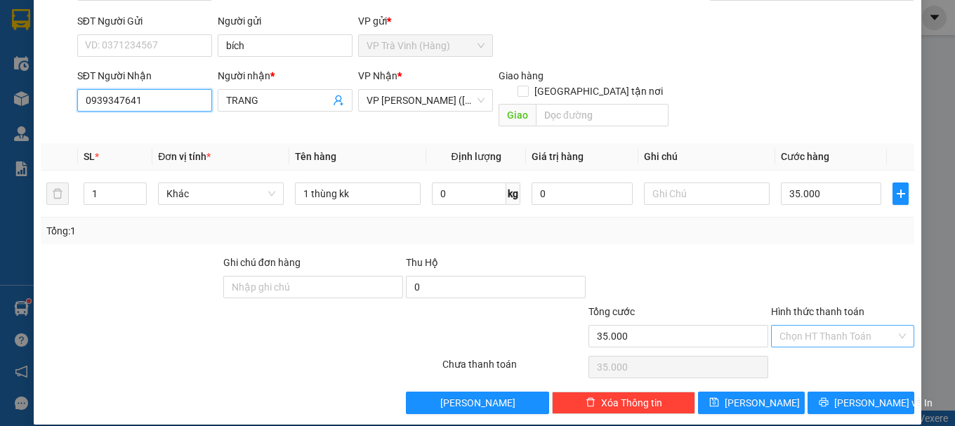
type input "0939347641"
click at [805, 326] on input "Hình thức thanh toán" at bounding box center [838, 336] width 117 height 21
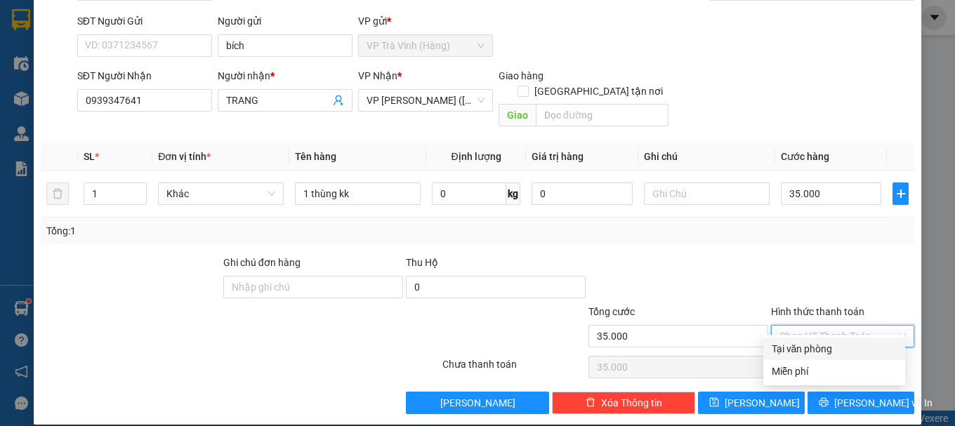
click at [809, 346] on div "Tại văn phòng" at bounding box center [834, 348] width 125 height 15
type input "0"
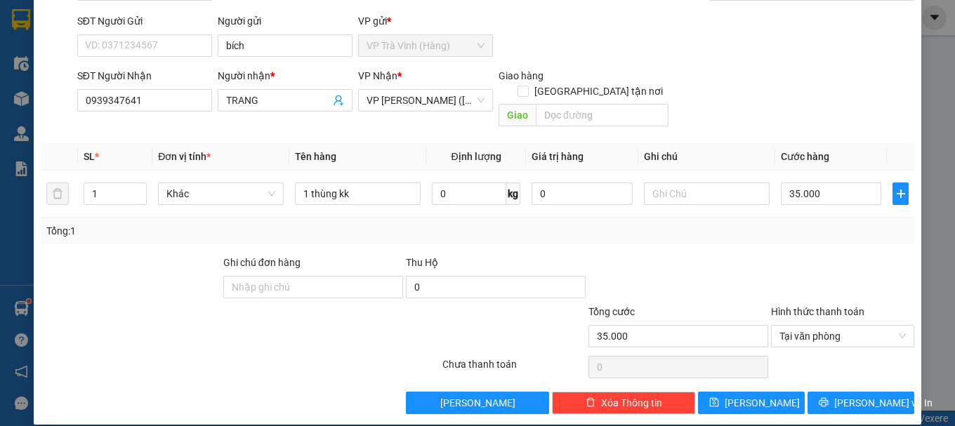
click at [811, 261] on div at bounding box center [843, 279] width 146 height 49
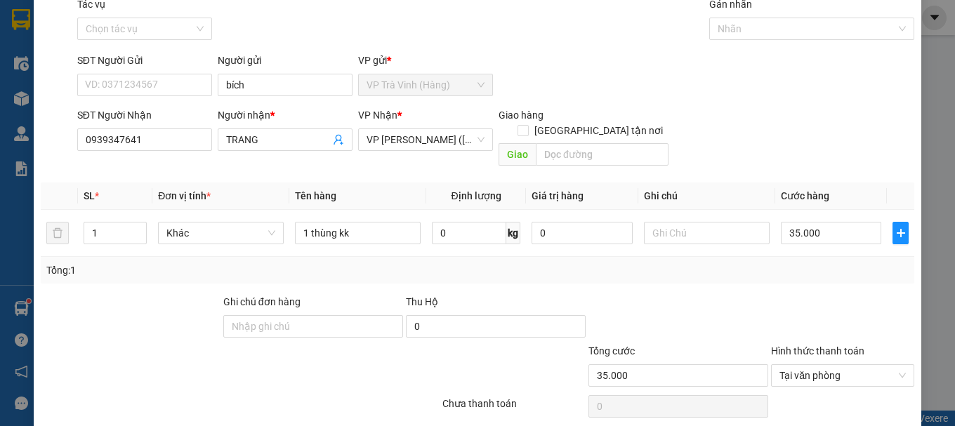
scroll to position [0, 0]
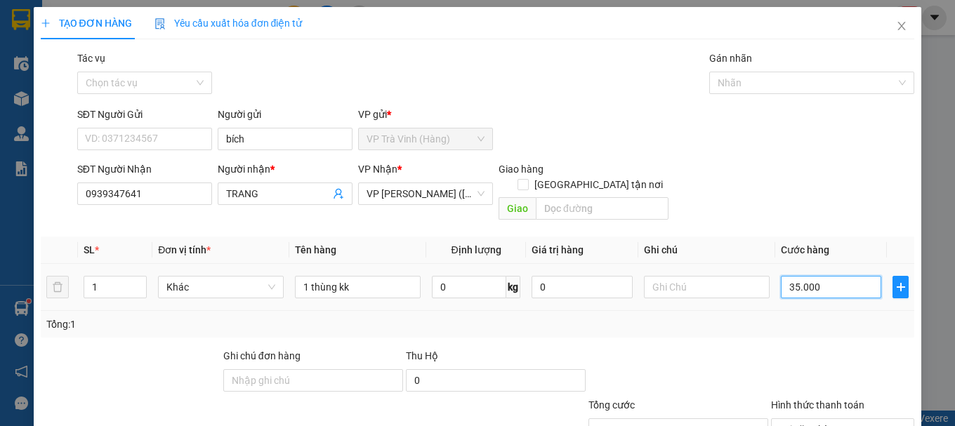
click at [816, 276] on input "35.000" at bounding box center [831, 287] width 101 height 22
type input "3"
type input "30"
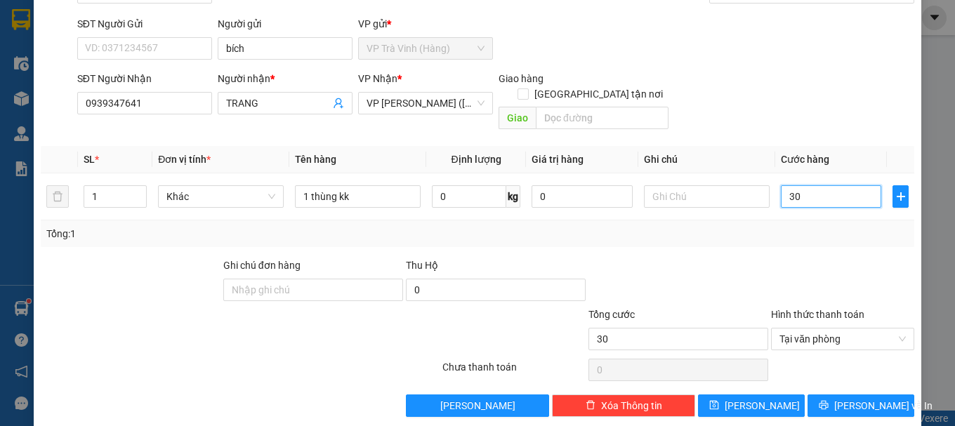
scroll to position [93, 0]
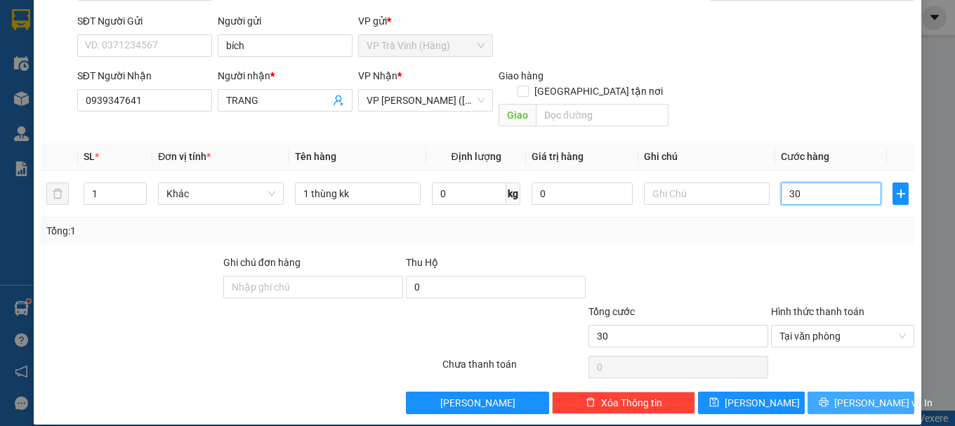
type input "30"
type input "30.000"
click at [844, 396] on span "[PERSON_NAME] và In" at bounding box center [884, 403] width 98 height 15
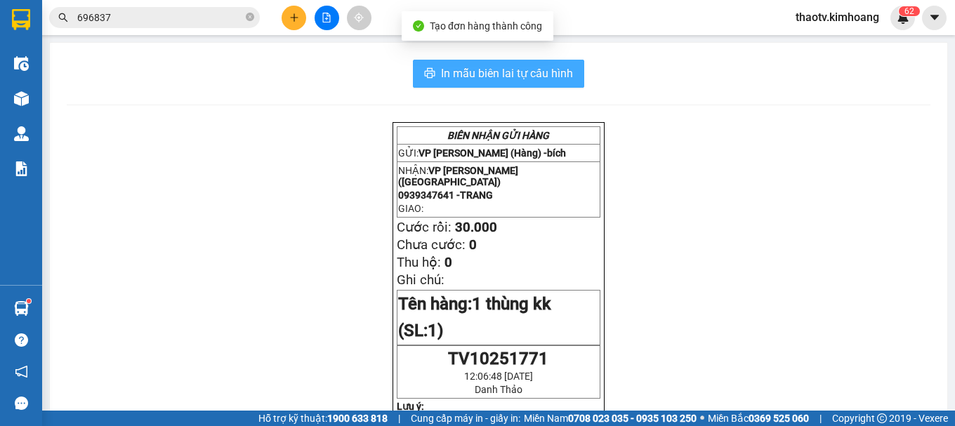
click at [501, 63] on button "In mẫu biên lai tự cấu hình" at bounding box center [498, 74] width 171 height 28
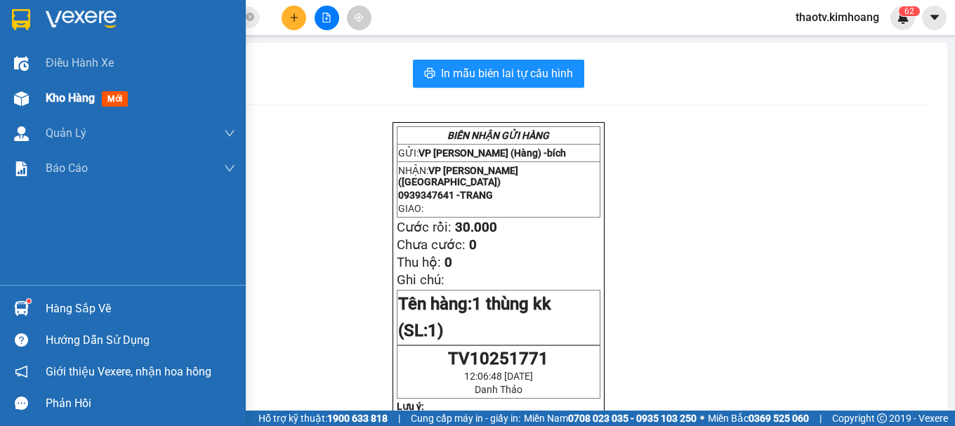
click at [20, 96] on img at bounding box center [21, 98] width 15 height 15
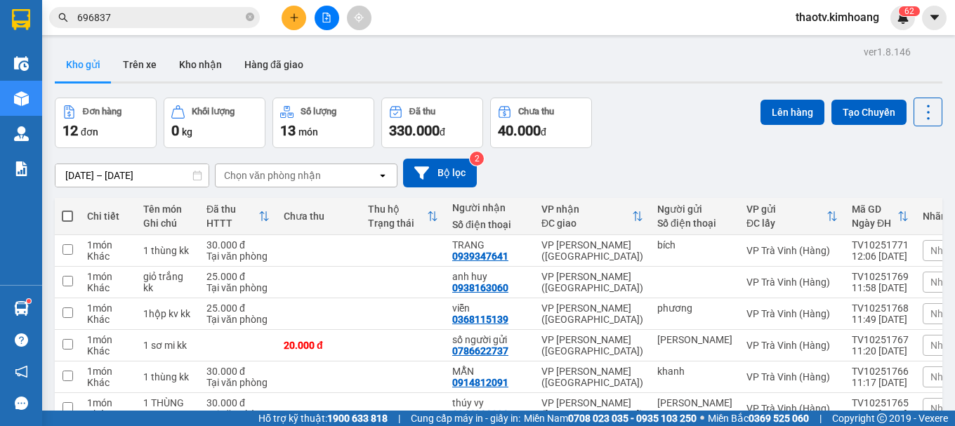
click at [64, 218] on span at bounding box center [67, 216] width 11 height 11
click at [67, 209] on input "checkbox" at bounding box center [67, 209] width 0 height 0
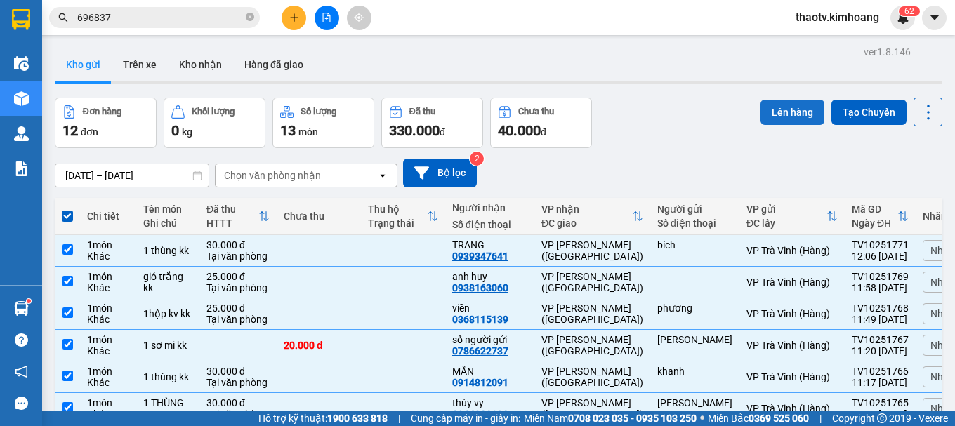
click at [797, 115] on button "Lên hàng" at bounding box center [793, 112] width 64 height 25
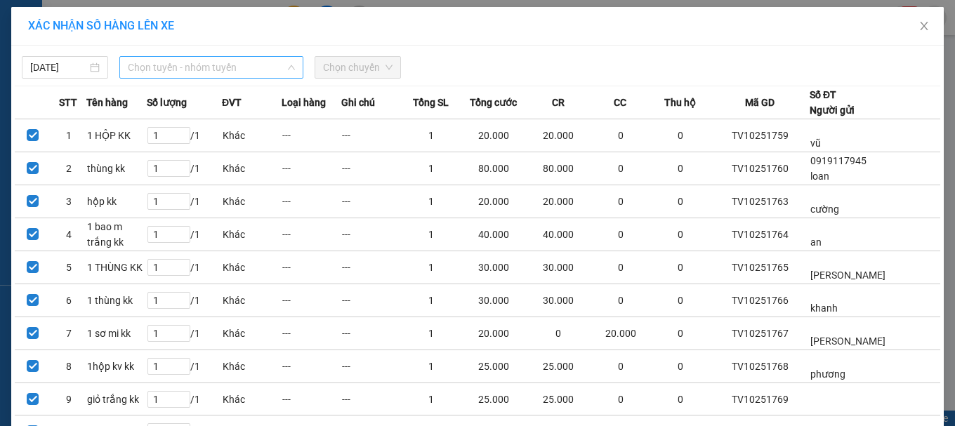
click at [147, 65] on span "Chọn tuyến - nhóm tuyến" at bounding box center [211, 67] width 167 height 21
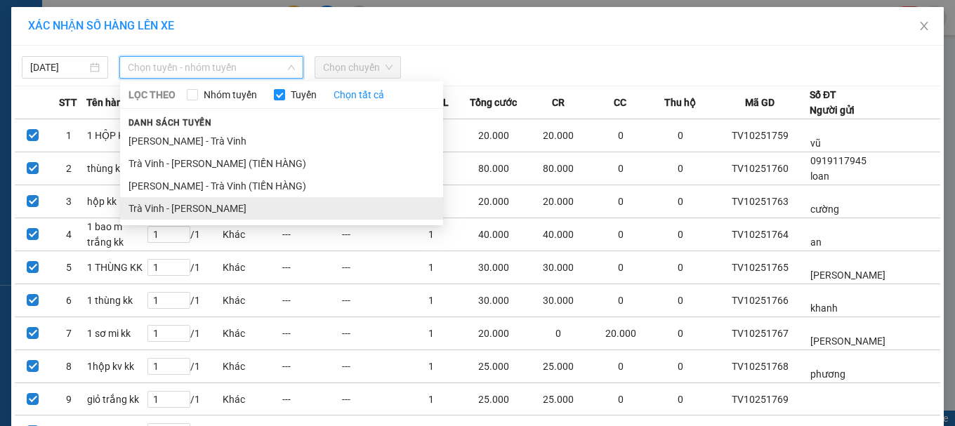
click at [174, 206] on li "Trà Vinh - [PERSON_NAME]" at bounding box center [281, 208] width 323 height 22
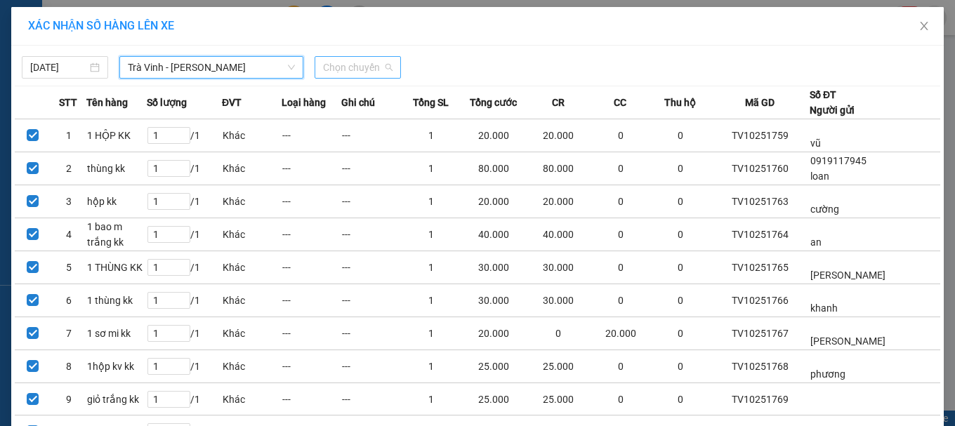
click at [354, 67] on span "Chọn chuyến" at bounding box center [358, 67] width 70 height 21
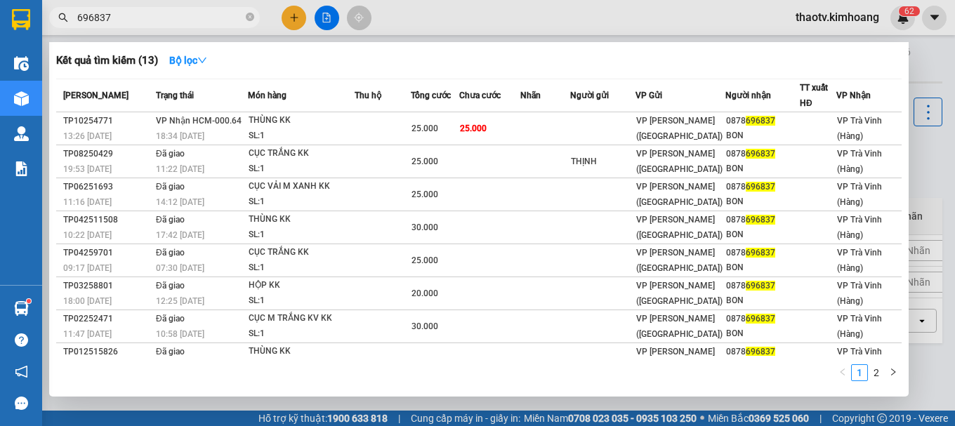
drag, startPoint x: 131, startPoint y: 25, endPoint x: 13, endPoint y: 56, distance: 121.3
click at [13, 56] on section "Kết quả tìm kiếm ( 13 ) Bộ lọc Mã ĐH Trạng thái Món hàng Thu hộ Tổng cước Chưa …" at bounding box center [477, 213] width 955 height 426
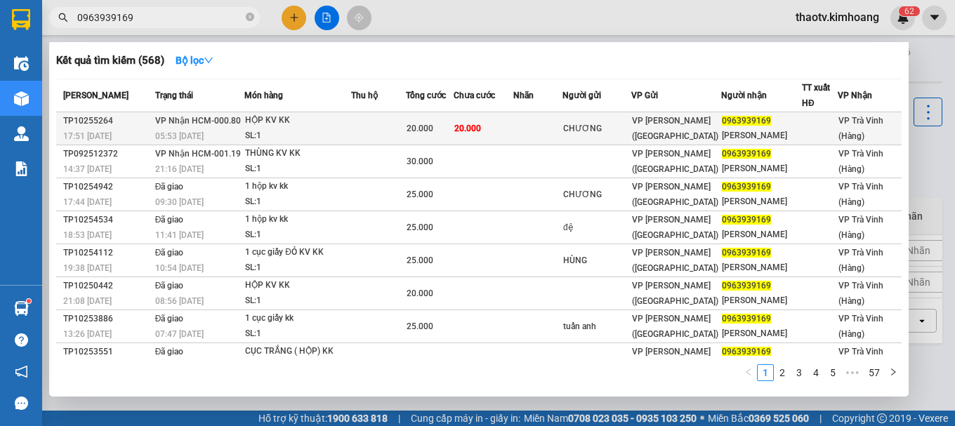
type input "0963939169"
click at [296, 129] on div "SL: 1" at bounding box center [297, 136] width 105 height 15
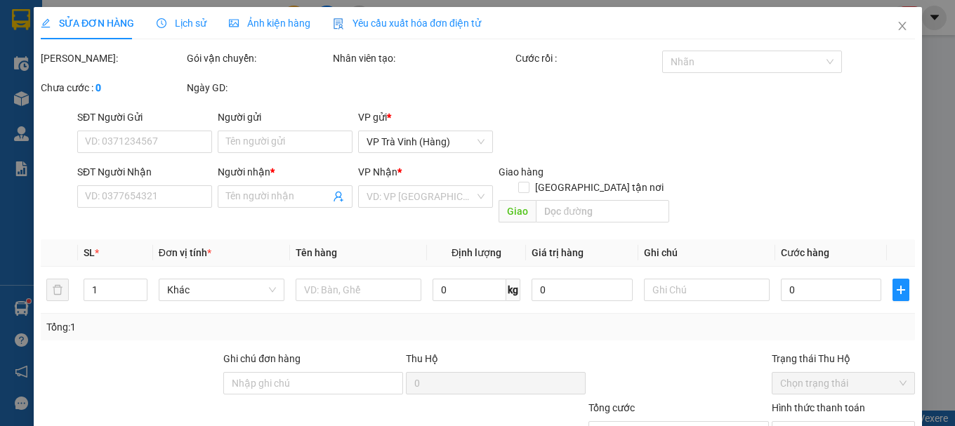
type input "CHƯƠNG"
type input "0963939169"
type input "[PERSON_NAME]"
type input "20.000"
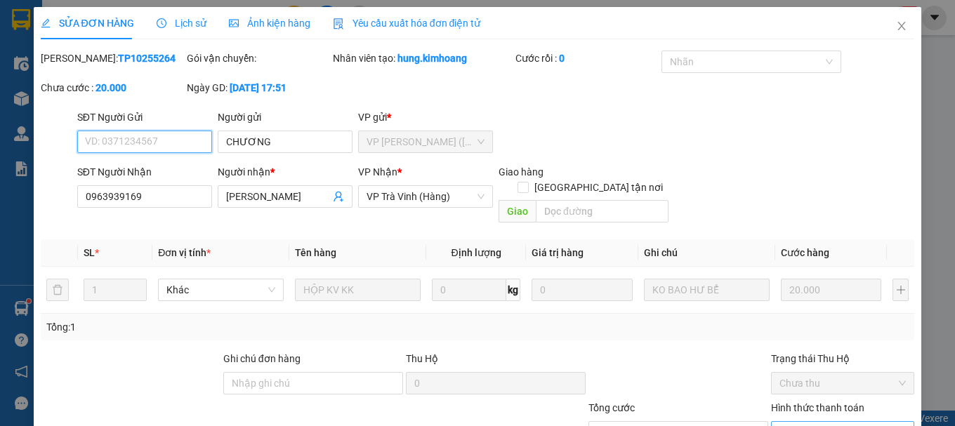
click at [821, 422] on span "Chọn HT Thanh Toán" at bounding box center [843, 432] width 126 height 21
type input "0"
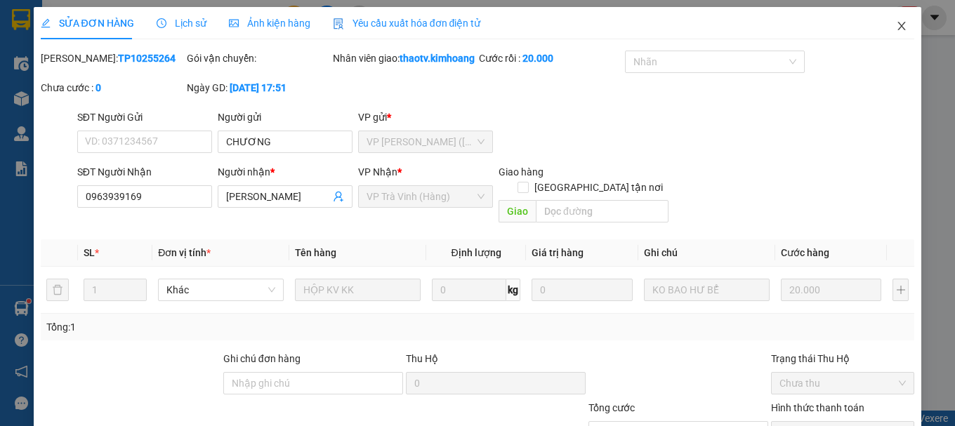
click at [893, 32] on span "Close" at bounding box center [901, 26] width 39 height 39
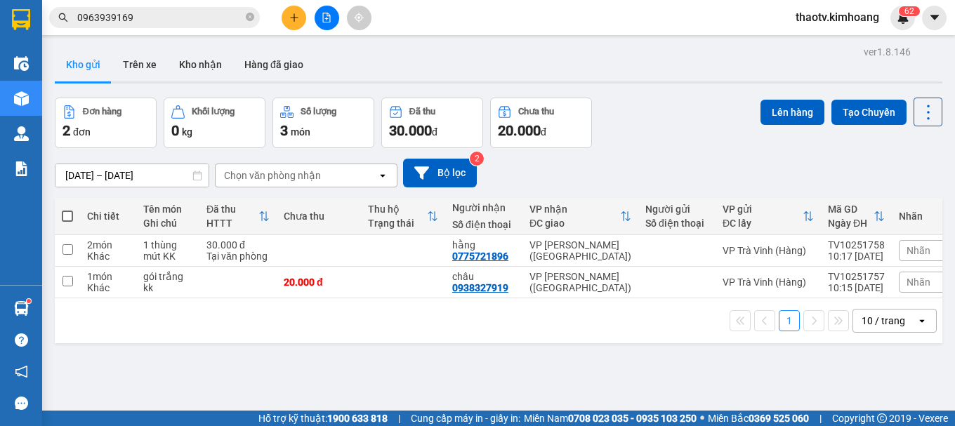
click at [70, 216] on span at bounding box center [67, 216] width 11 height 11
click at [67, 209] on input "checkbox" at bounding box center [67, 209] width 0 height 0
checkbox input "true"
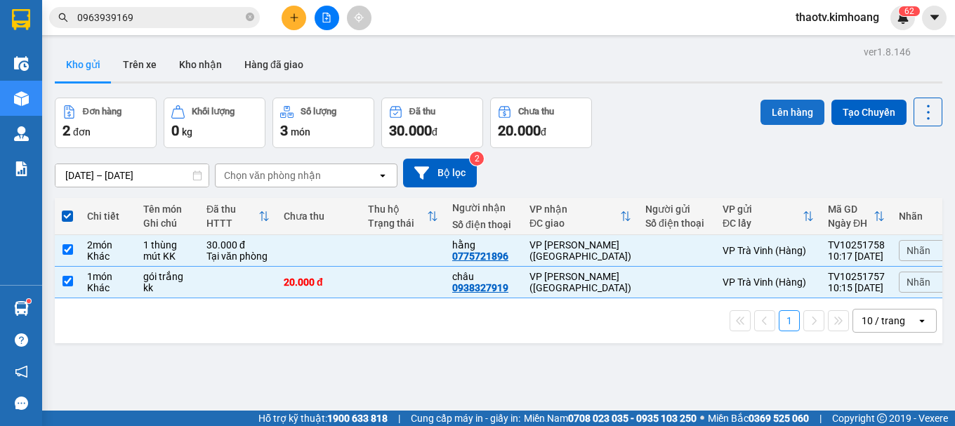
click at [783, 121] on button "Lên hàng" at bounding box center [793, 112] width 64 height 25
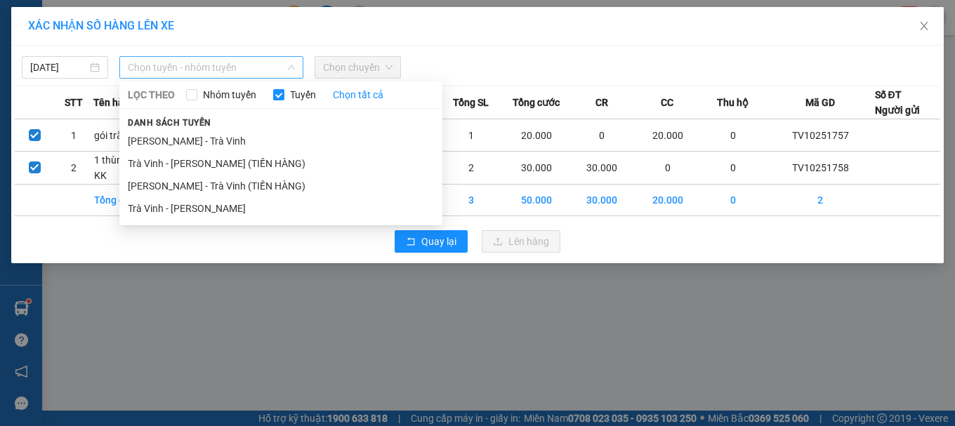
click at [253, 66] on span "Chọn tuyến - nhóm tuyến" at bounding box center [211, 67] width 167 height 21
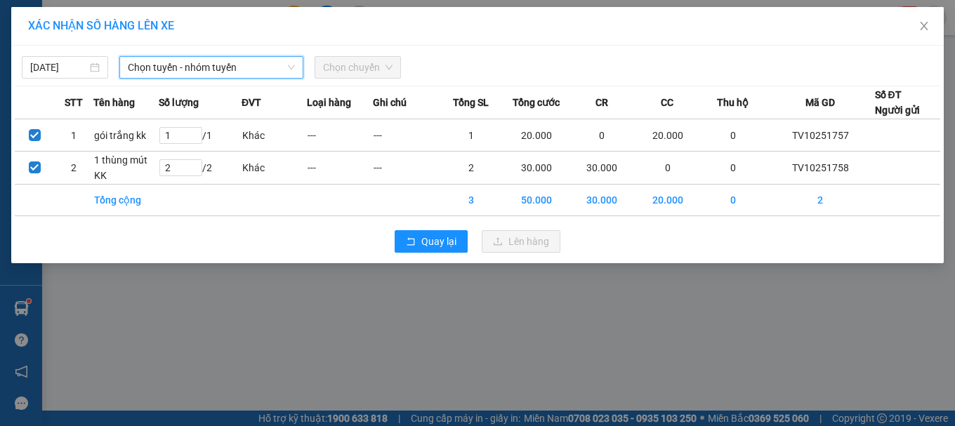
click at [371, 70] on span "Chọn chuyến" at bounding box center [358, 67] width 70 height 21
click at [403, 322] on div "XÁC NHẬN SỐ HÀNG LÊN XE [DATE] Chọn tuyến - nhóm tuyến LỌC THEO Nhóm tuyến Tuyế…" at bounding box center [477, 213] width 955 height 426
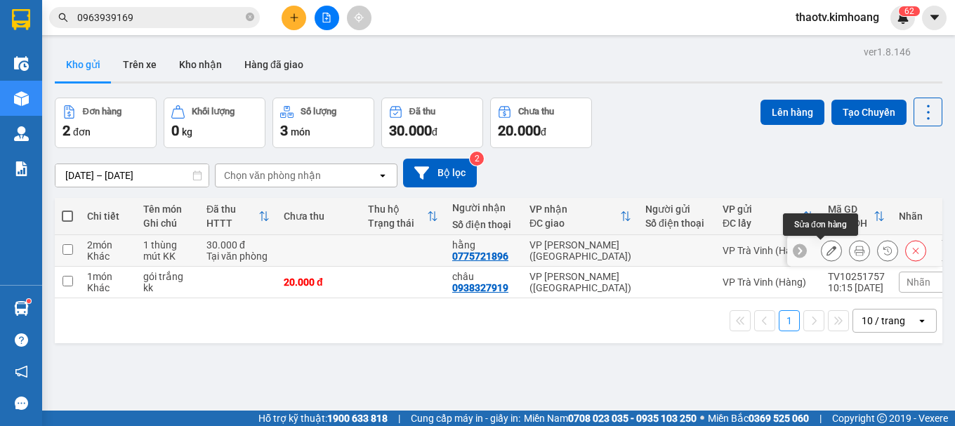
click at [827, 252] on icon at bounding box center [832, 251] width 10 height 10
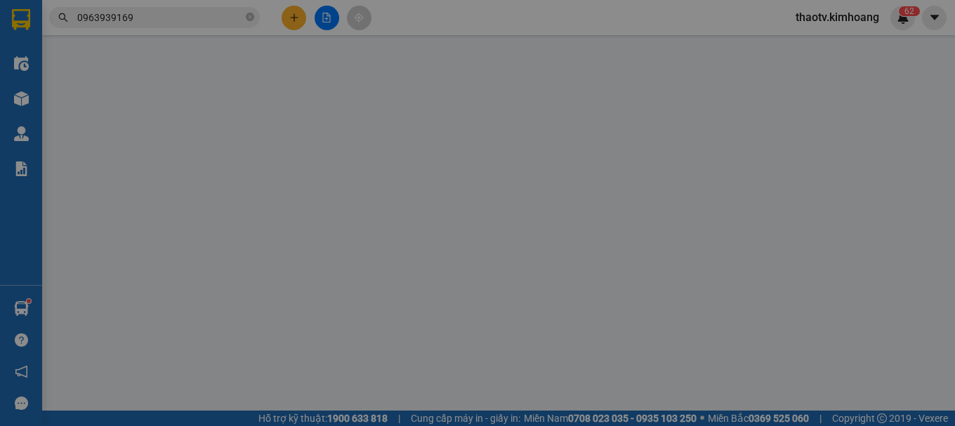
type input "0775721896"
type input "hằng"
type input "30.000"
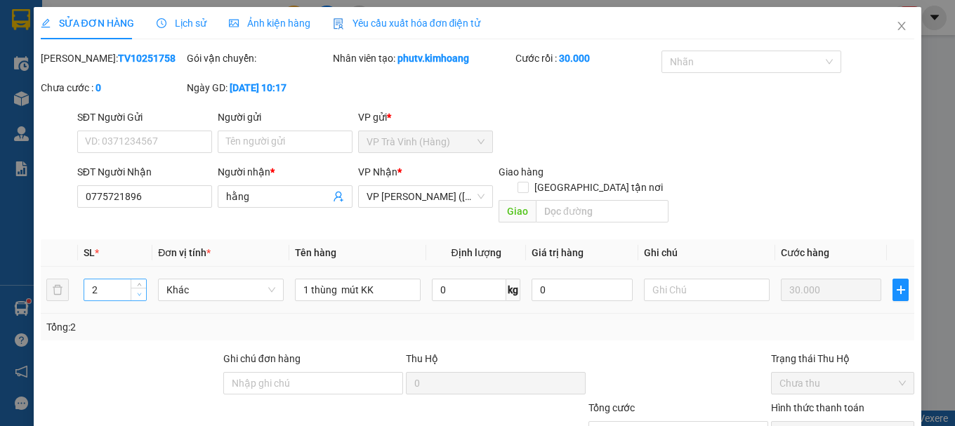
type input "1"
click at [138, 291] on span "down" at bounding box center [139, 295] width 8 height 8
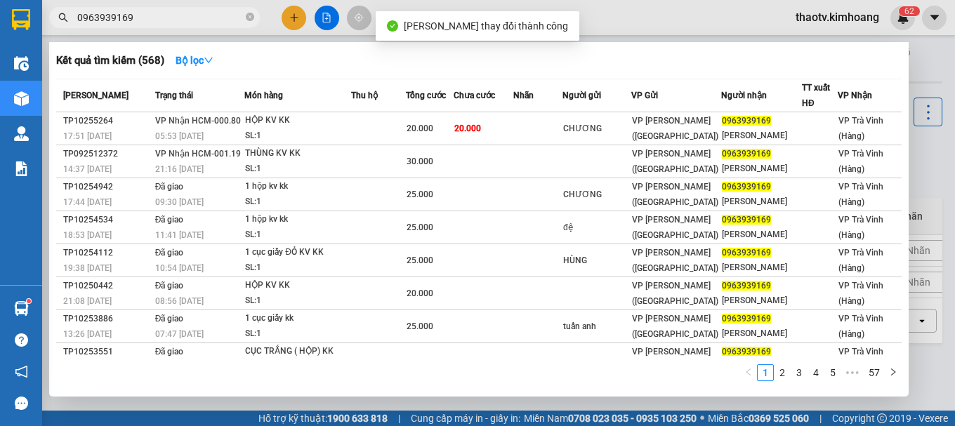
click at [141, 19] on input "0963939169" at bounding box center [160, 17] width 166 height 15
click at [214, 406] on div at bounding box center [477, 213] width 955 height 426
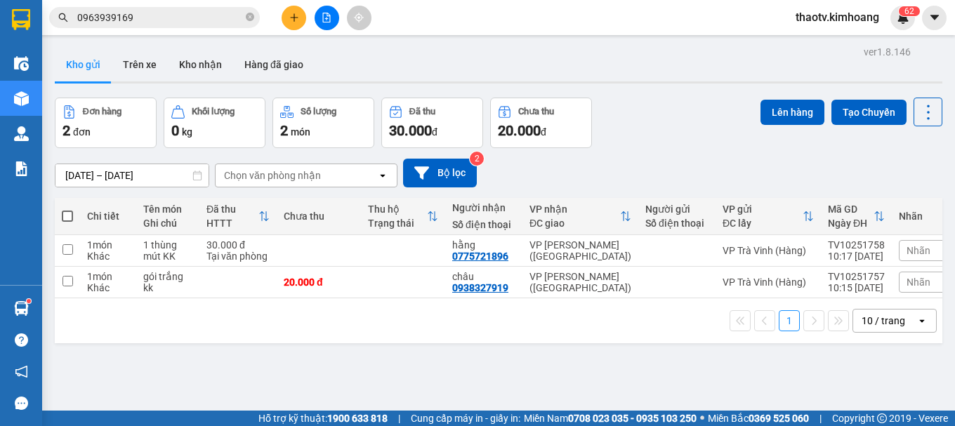
click at [68, 217] on span at bounding box center [67, 216] width 11 height 11
click at [67, 209] on input "checkbox" at bounding box center [67, 209] width 0 height 0
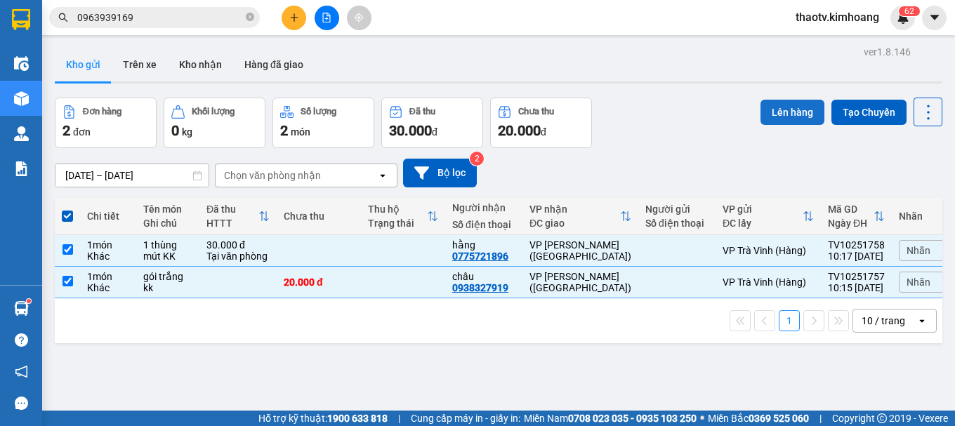
click at [790, 109] on button "Lên hàng" at bounding box center [793, 112] width 64 height 25
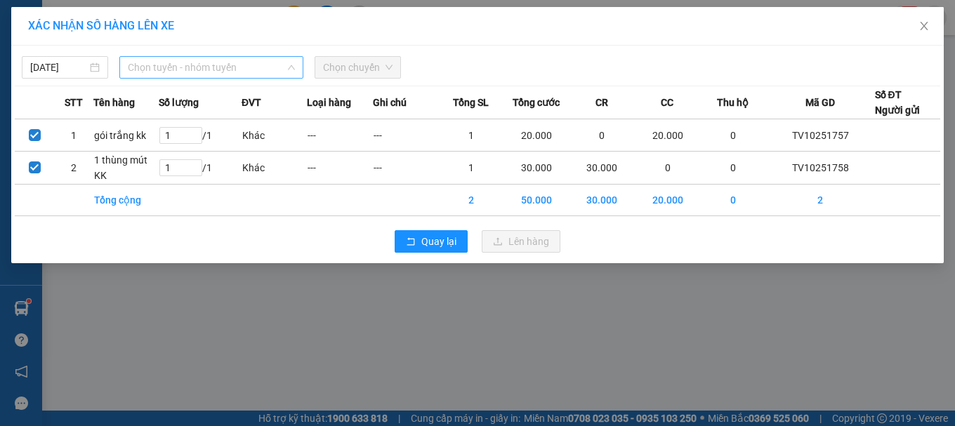
click at [254, 70] on span "Chọn tuyến - nhóm tuyến" at bounding box center [211, 67] width 167 height 21
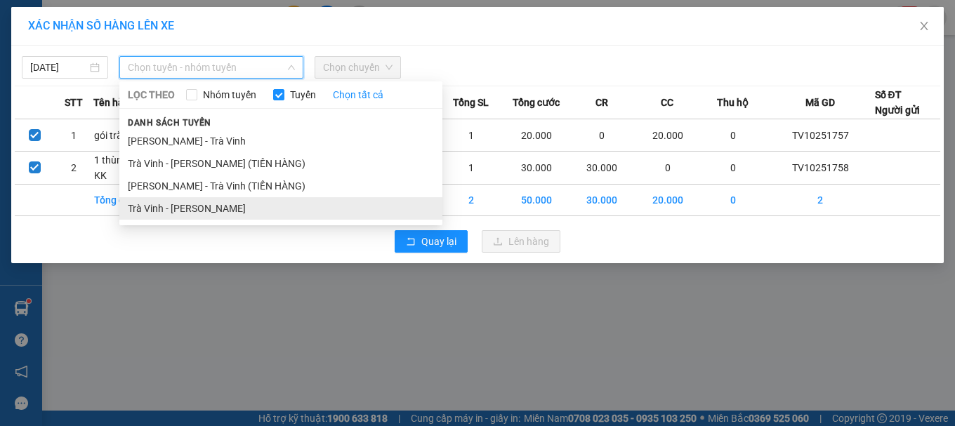
click at [200, 207] on li "Trà Vinh - [PERSON_NAME]" at bounding box center [280, 208] width 323 height 22
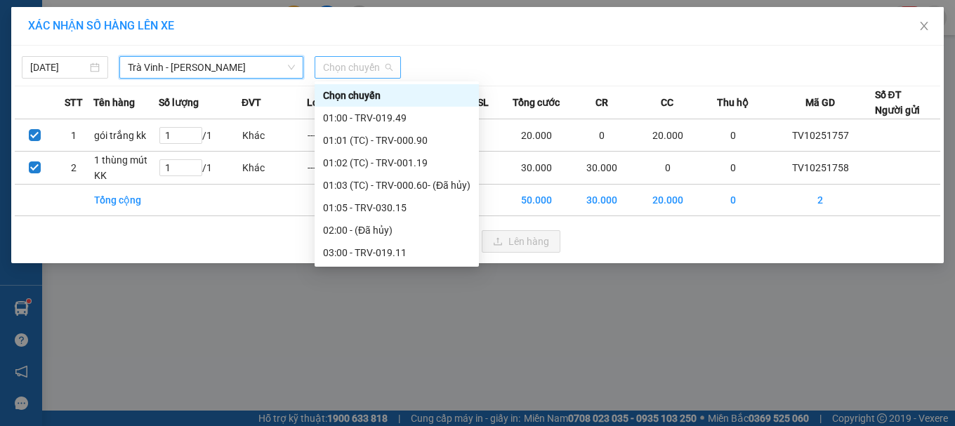
click at [360, 67] on span "Chọn chuyến" at bounding box center [358, 67] width 70 height 21
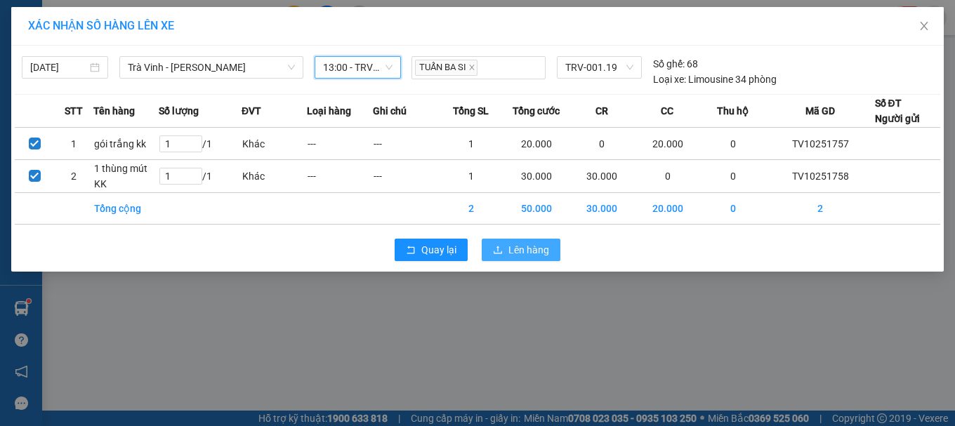
click at [519, 246] on span "Lên hàng" at bounding box center [529, 249] width 41 height 15
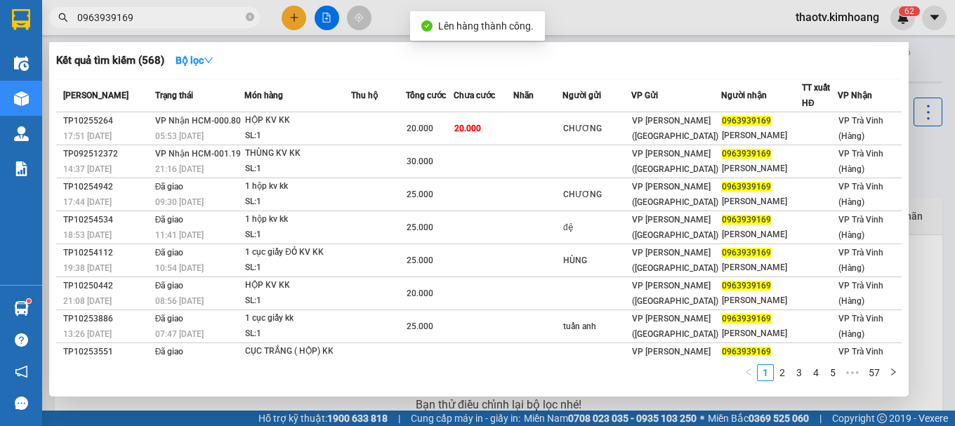
drag, startPoint x: 158, startPoint y: 17, endPoint x: 0, endPoint y: 24, distance: 158.2
click at [0, 23] on section "Kết quả tìm kiếm ( 568 ) Bộ lọc Mã ĐH Trạng thái Món hàng Thu hộ Tổng cước Chưa…" at bounding box center [477, 213] width 955 height 426
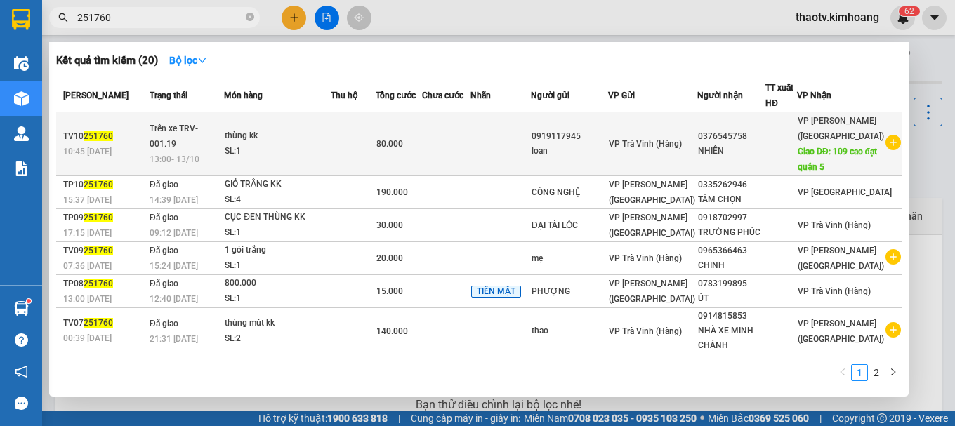
type input "251760"
click at [304, 159] on div "SL: 1" at bounding box center [277, 151] width 105 height 15
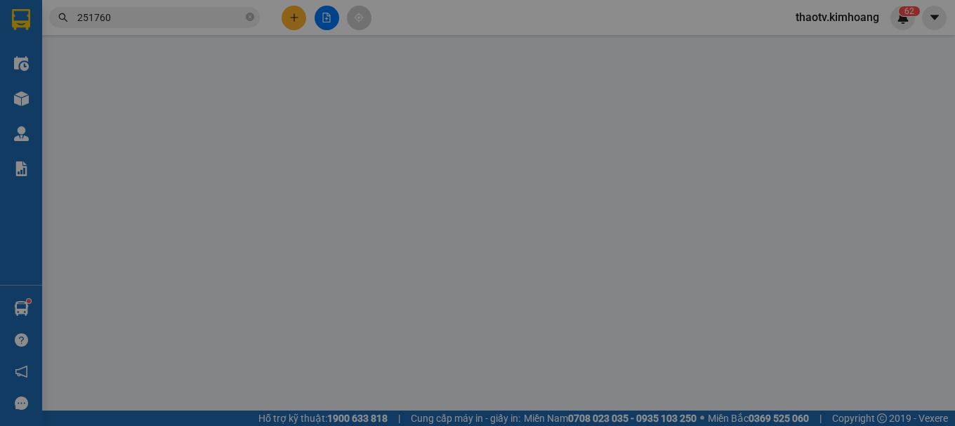
type input "0919117945"
type input "loan"
type input "0376545758"
type input "NHIÊN"
type input "109 cao đạt quận 5"
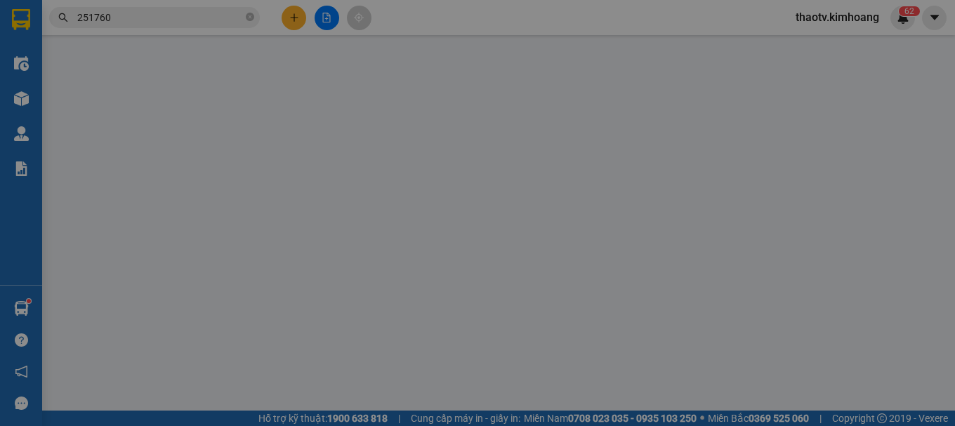
type input "80.000"
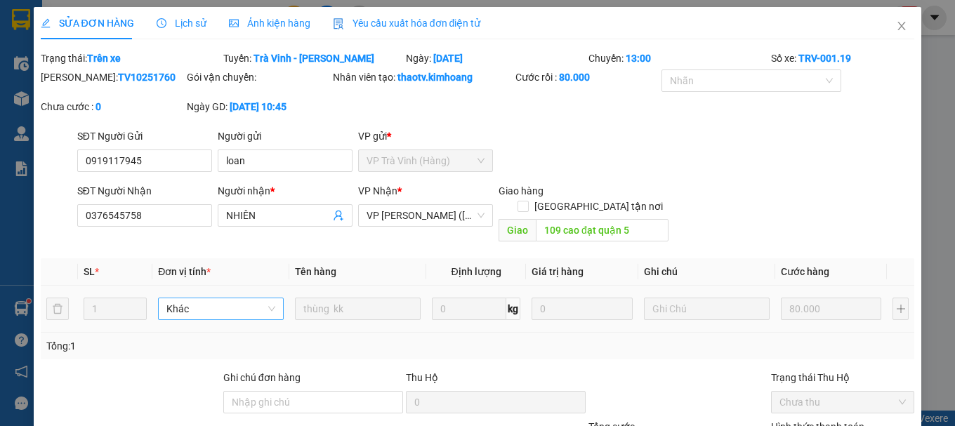
click at [202, 299] on span "Khác" at bounding box center [221, 309] width 109 height 21
click at [253, 241] on div "Total Paid Fee 80.000 Total UnPaid Fee 0 Cash Collection Total Fee Trạng thái: …" at bounding box center [478, 290] width 875 height 479
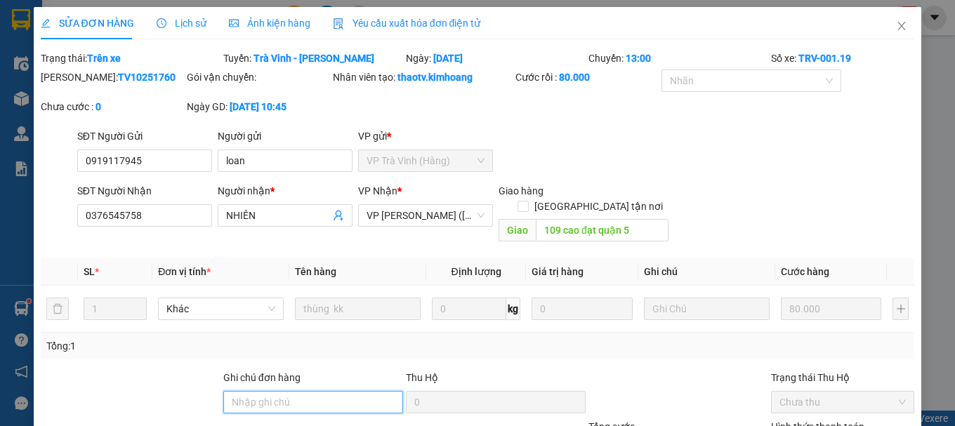
click at [280, 391] on input "Ghi chú đơn hàng" at bounding box center [313, 402] width 180 height 22
type input "thùng mút"
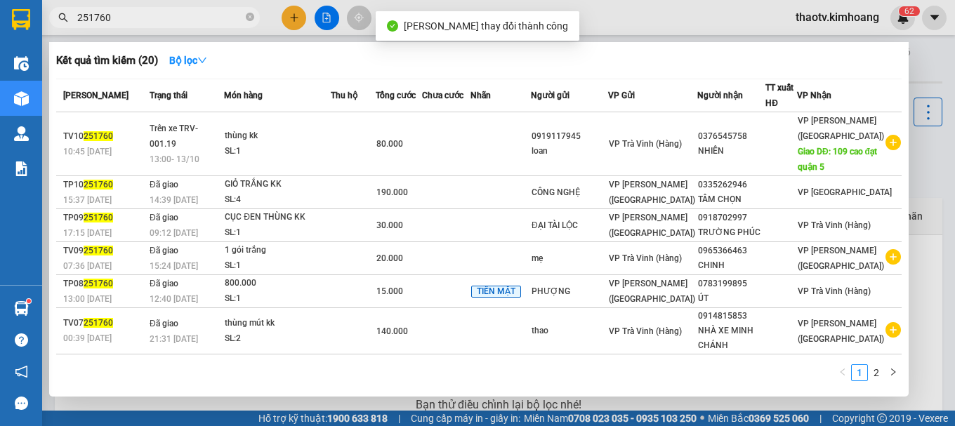
click at [121, 18] on input "251760" at bounding box center [160, 17] width 166 height 15
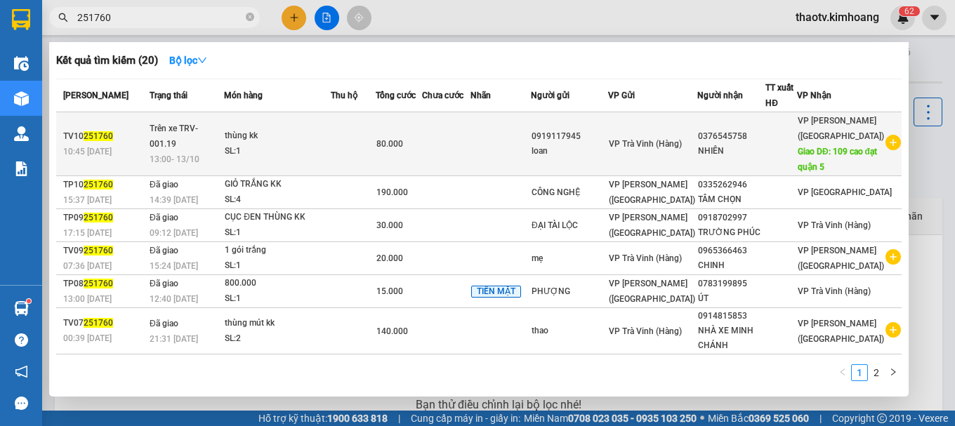
click at [158, 157] on span "13:00 [DATE]" at bounding box center [175, 160] width 50 height 10
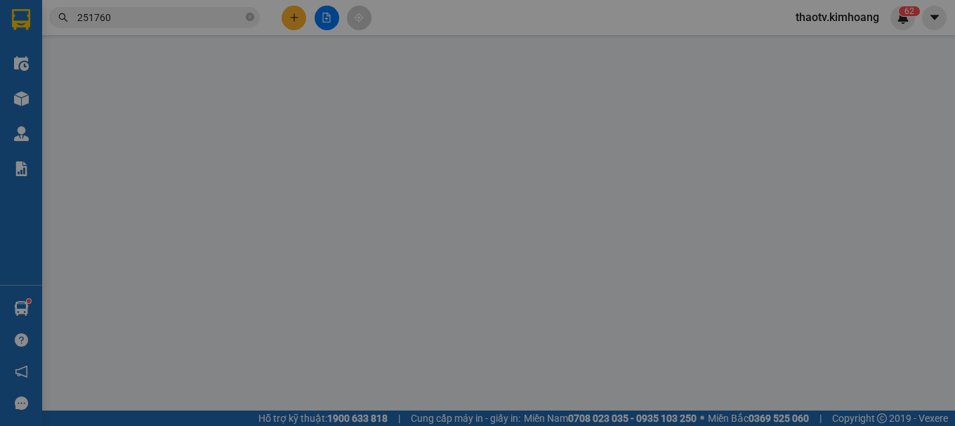
type input "0919117945"
type input "loan"
type input "0376545758"
type input "NHIÊN"
type input "109 cao đạt quận 5"
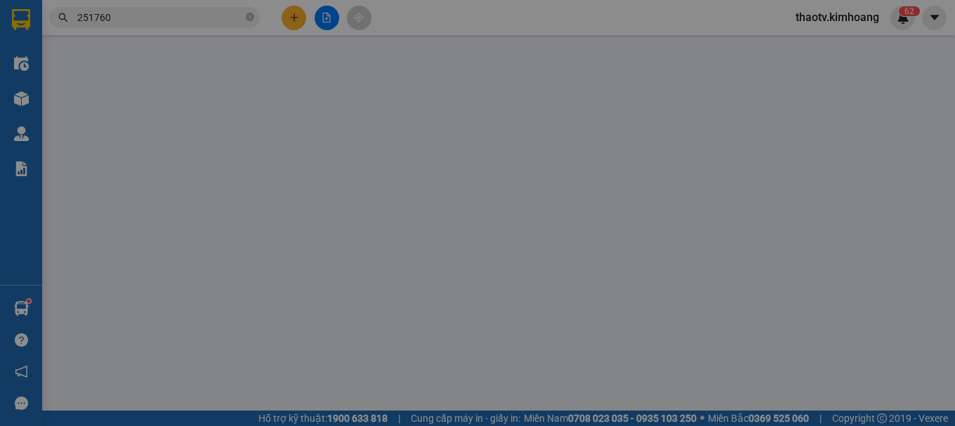
type input "thùng mút"
type input "80.000"
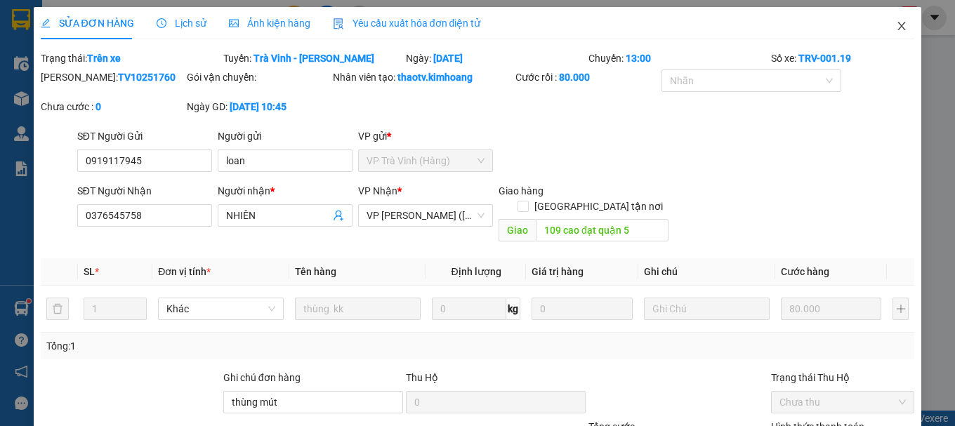
click at [899, 29] on icon "close" at bounding box center [903, 26] width 8 height 8
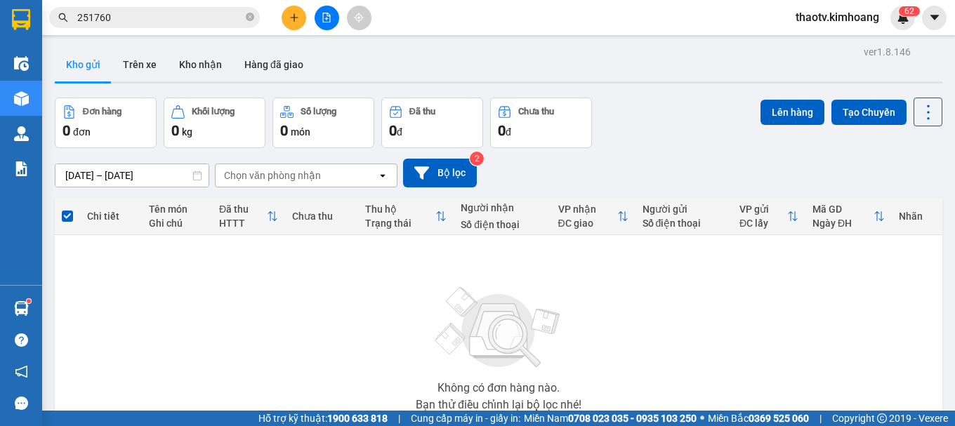
click at [158, 4] on div "Kết quả tìm kiếm ( 20 ) Bộ lọc Mã ĐH Trạng thái Món hàng Thu hộ Tổng cước Chưa …" at bounding box center [477, 17] width 955 height 35
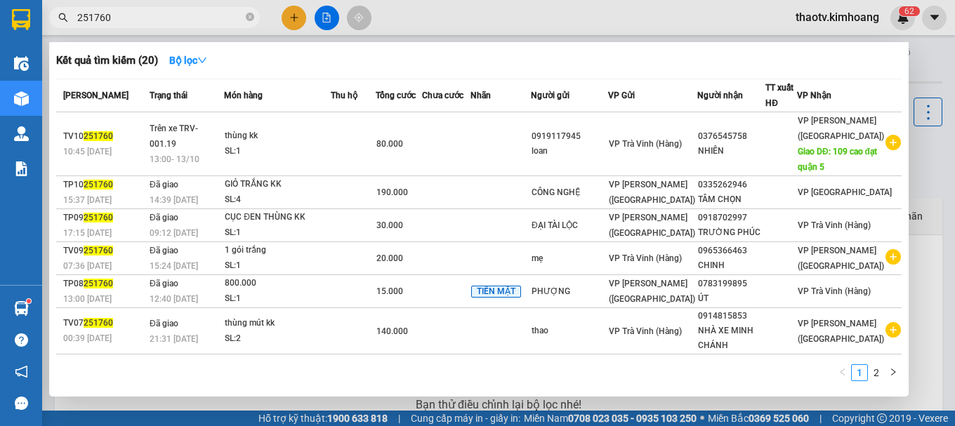
click at [155, 18] on input "251760" at bounding box center [160, 17] width 166 height 15
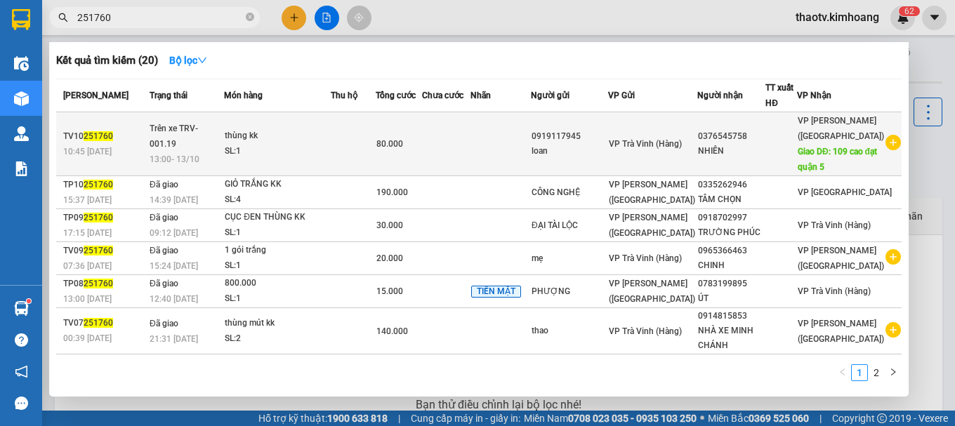
click at [223, 152] on div "13:00 [DATE]" at bounding box center [187, 159] width 74 height 15
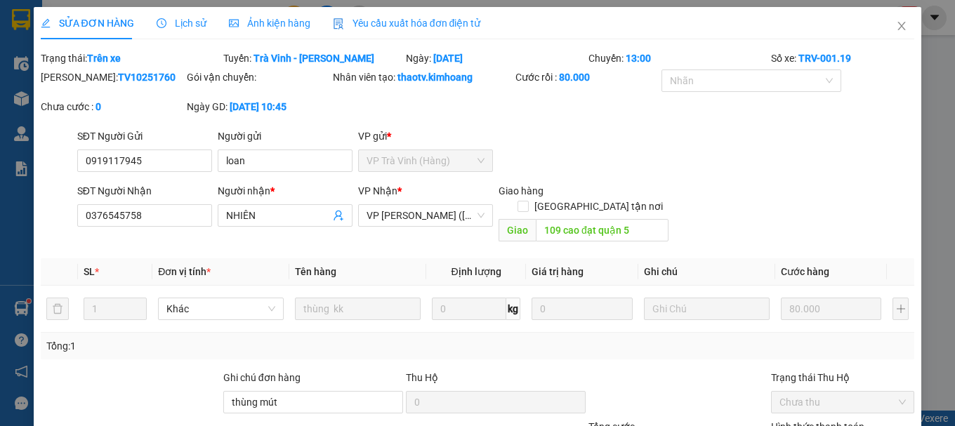
click at [889, 32] on span "Close" at bounding box center [901, 26] width 39 height 39
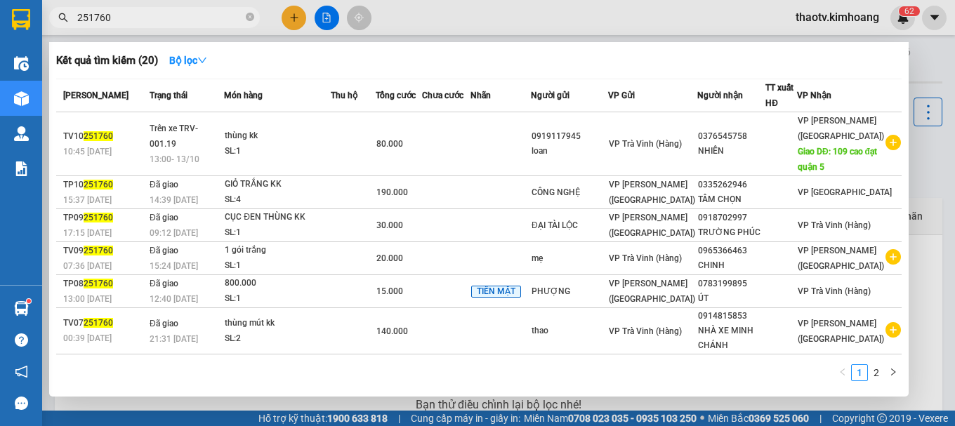
drag, startPoint x: 122, startPoint y: 20, endPoint x: 15, endPoint y: 11, distance: 106.5
click at [20, 11] on section "Kết quả tìm kiếm ( 20 ) Bộ lọc Mã ĐH Trạng thái Món hàng Thu hộ Tổng cước Chưa …" at bounding box center [477, 213] width 955 height 426
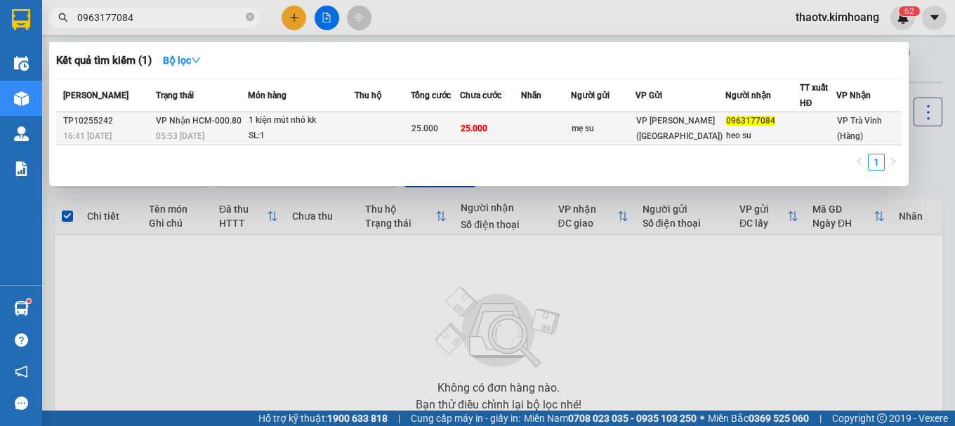
type input "0963177084"
click at [411, 132] on td at bounding box center [383, 128] width 56 height 33
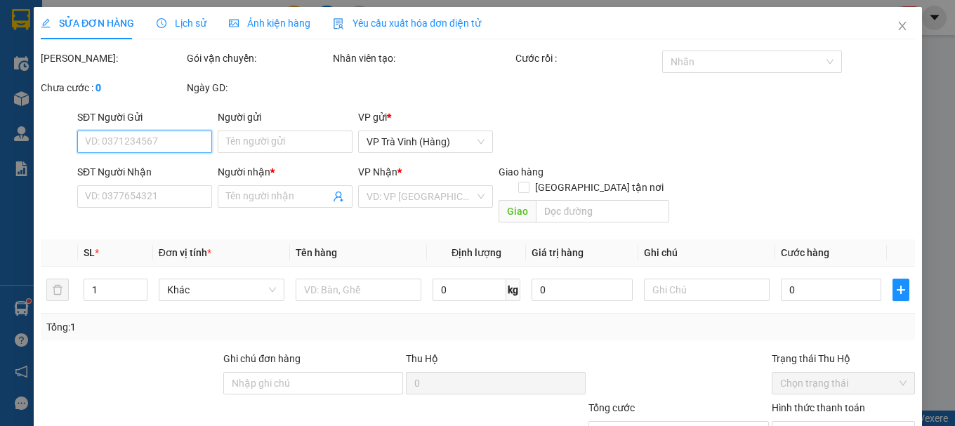
type input "mẹ su"
type input "0963177084"
type input "heo su"
type input "25.000"
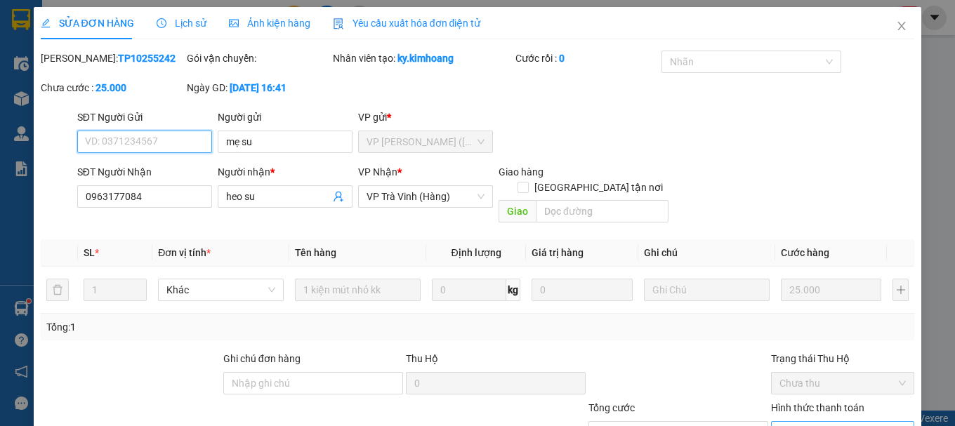
click at [822, 422] on span "Chọn HT Thanh Toán" at bounding box center [843, 432] width 126 height 21
drag, startPoint x: 813, startPoint y: 344, endPoint x: 615, endPoint y: 397, distance: 204.5
type input "0"
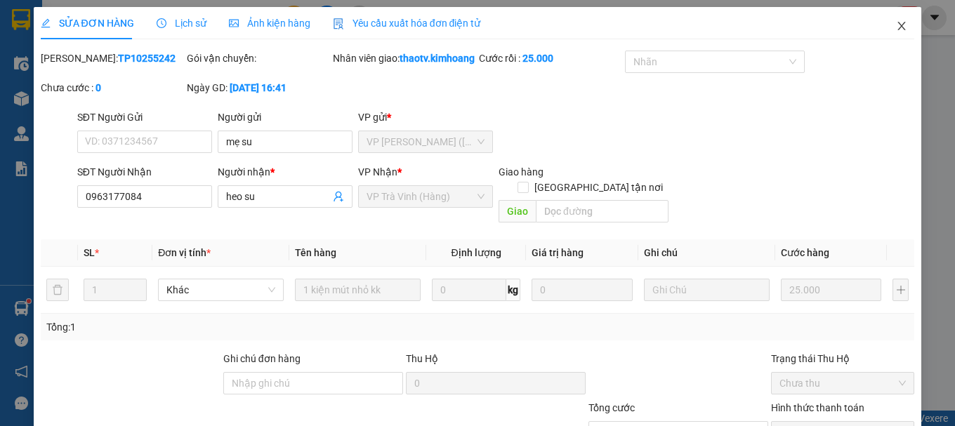
click at [896, 25] on icon "close" at bounding box center [901, 25] width 11 height 11
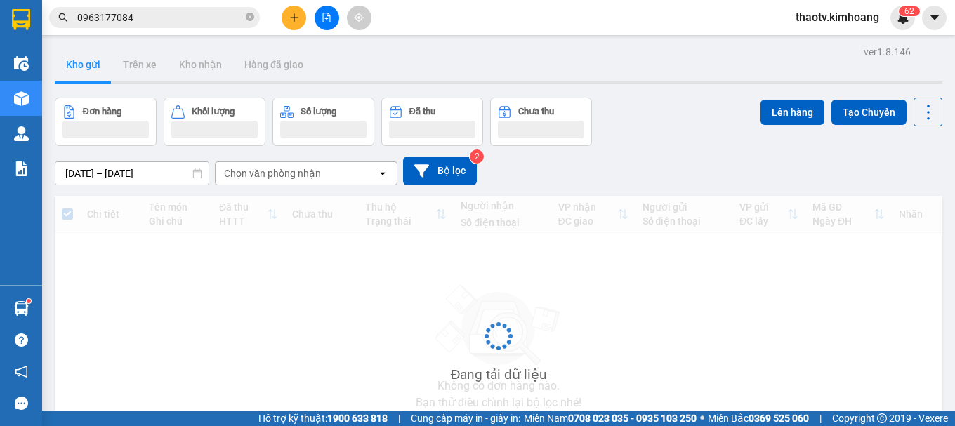
click at [297, 25] on button at bounding box center [294, 18] width 25 height 25
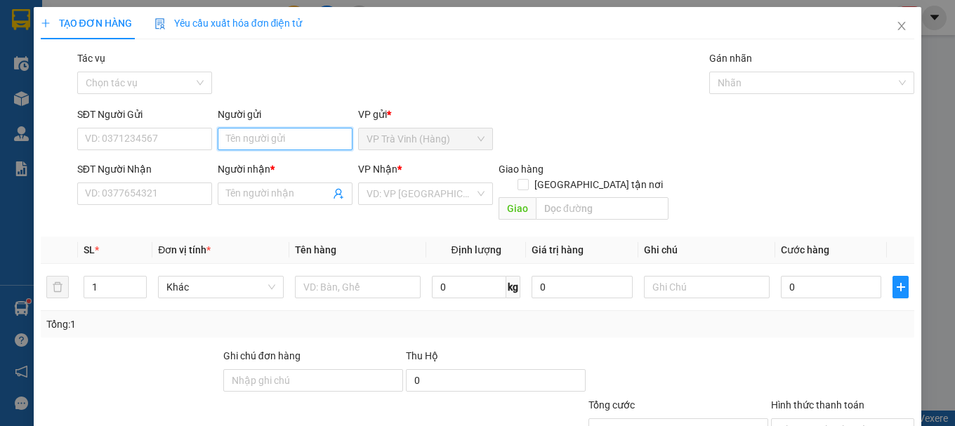
click at [231, 141] on input "Người gửi" at bounding box center [285, 139] width 135 height 22
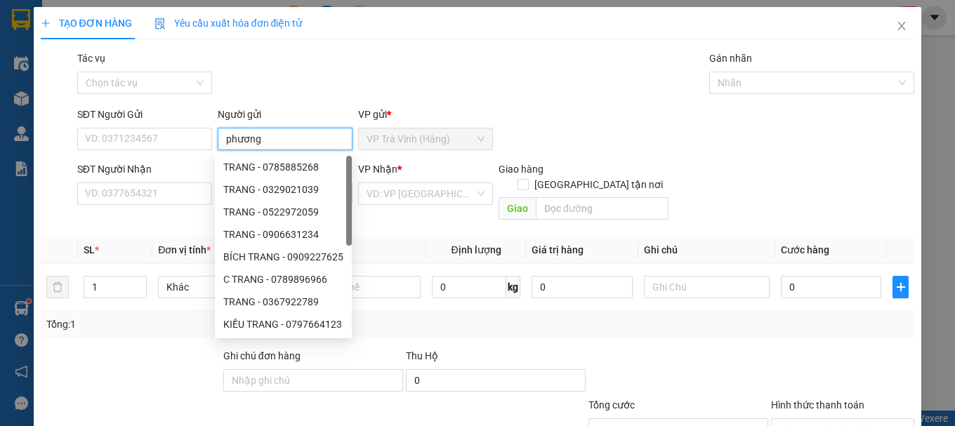
type input "phương"
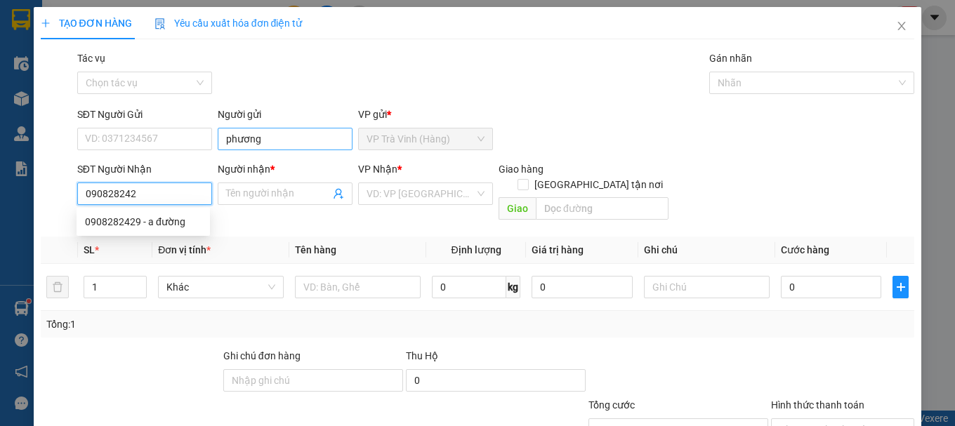
type input "0908282429"
click at [150, 228] on div "0908282429 - a đường" at bounding box center [143, 221] width 117 height 15
type input "a đường"
type input "25.000"
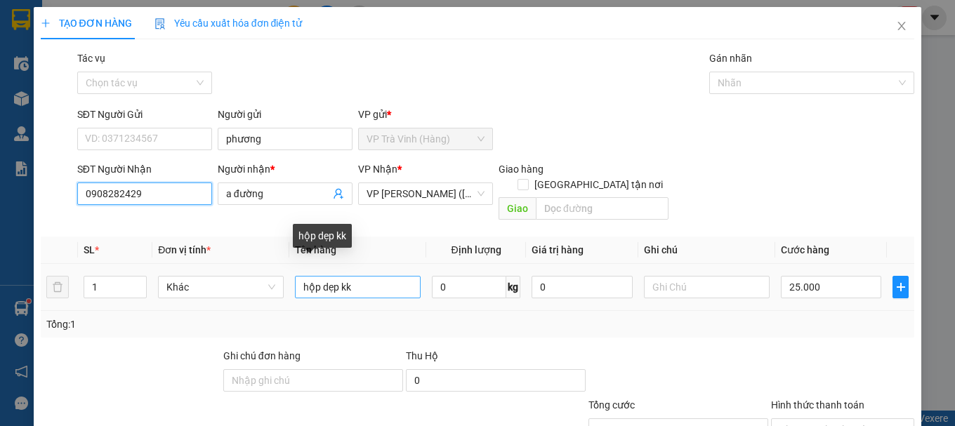
type input "0908282429"
click at [343, 276] on input "hộp dẹp kk" at bounding box center [358, 287] width 126 height 22
click at [334, 276] on input "hộp dẹp kk" at bounding box center [358, 287] width 126 height 22
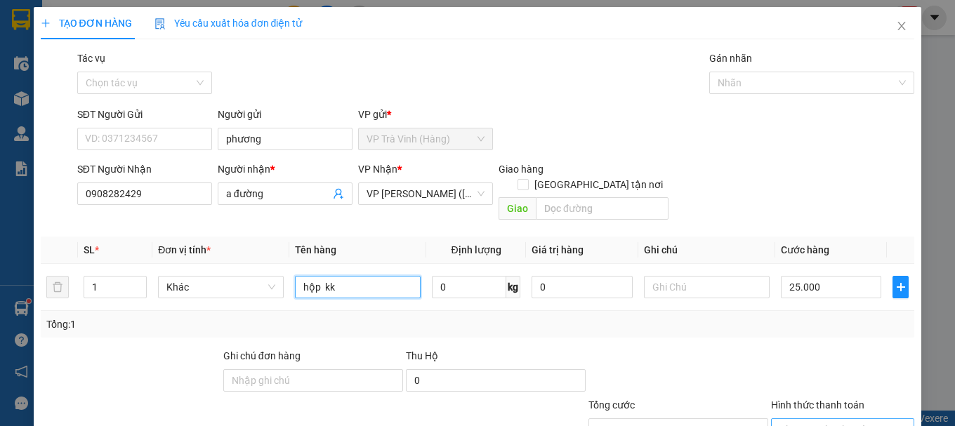
type input "hộp kk"
click at [825, 419] on input "Hình thức thanh toán" at bounding box center [838, 429] width 117 height 21
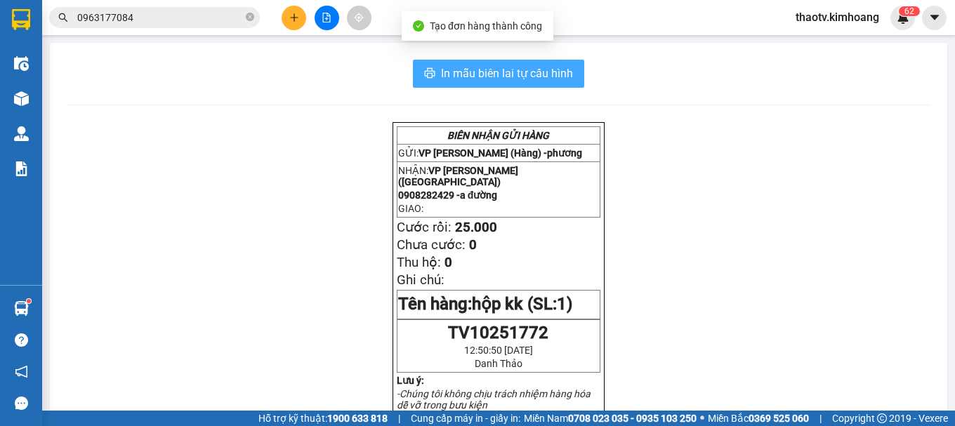
click at [510, 67] on span "In mẫu biên lai tự cấu hình" at bounding box center [507, 74] width 132 height 18
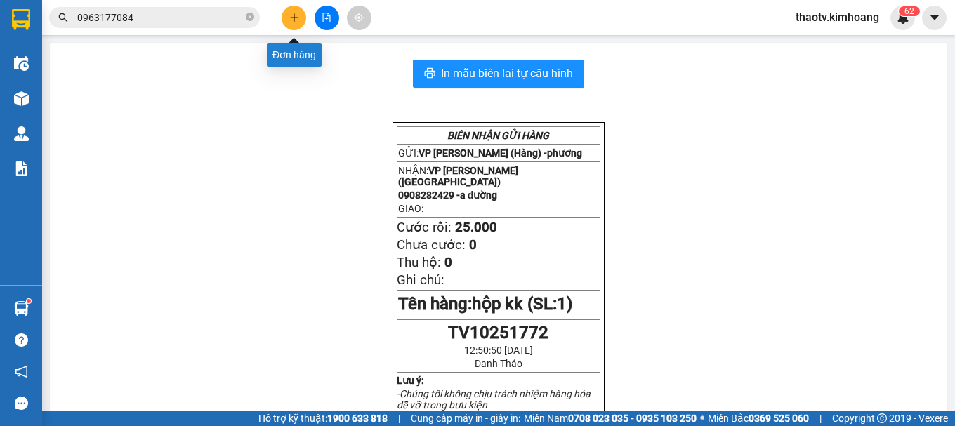
click at [294, 17] on icon "plus" at bounding box center [294, 17] width 1 height 8
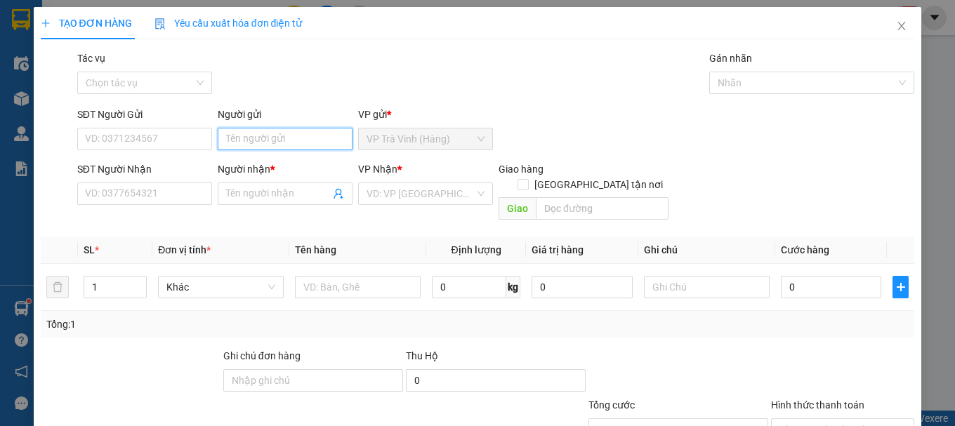
click at [254, 141] on input "Người gửi" at bounding box center [285, 139] width 135 height 22
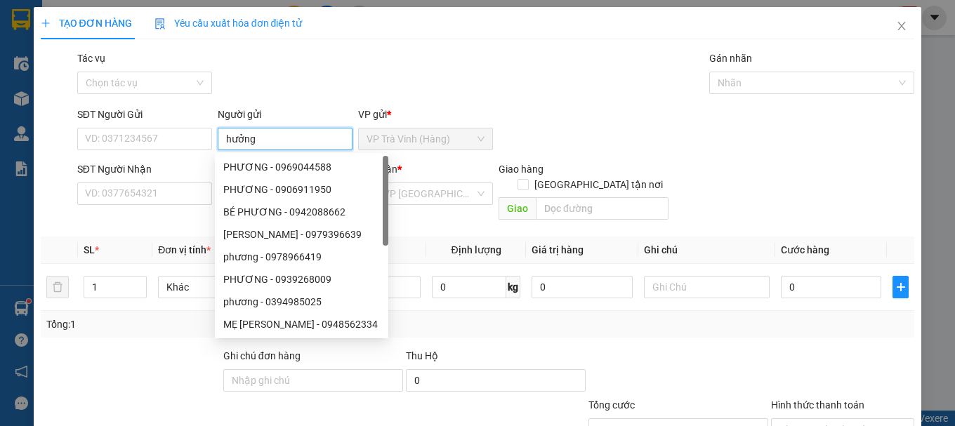
type input "hưởng"
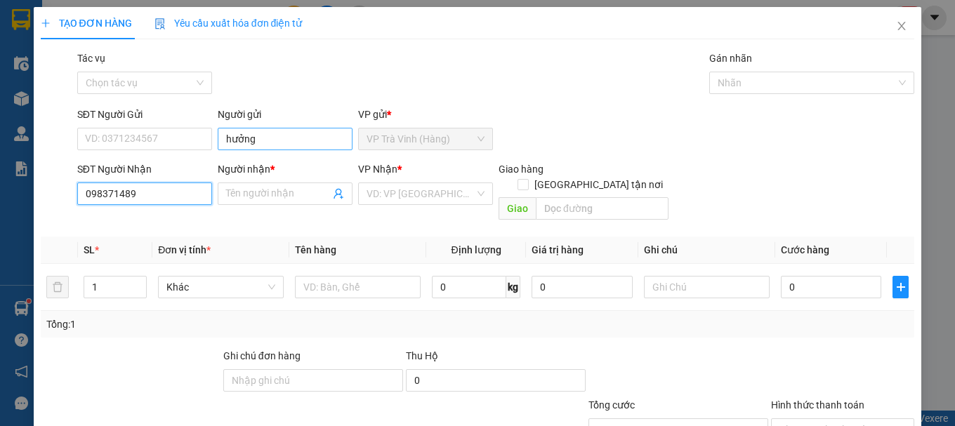
type input "0983714892"
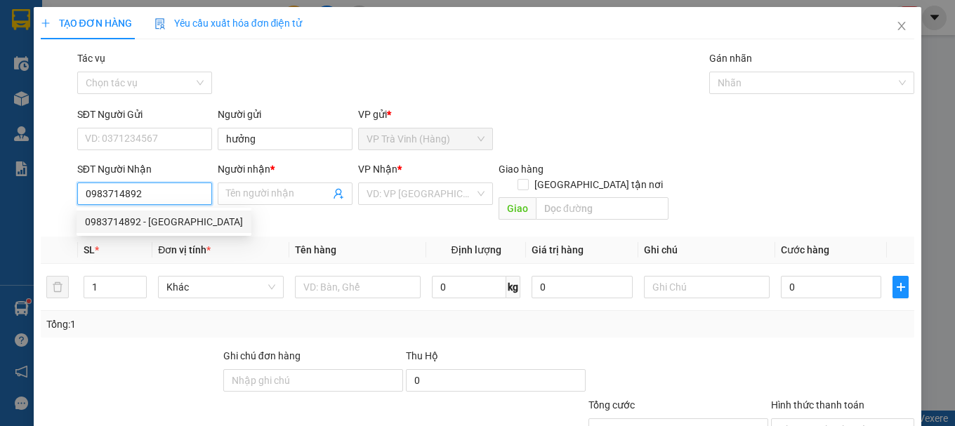
click at [174, 218] on div "0983714892 - [GEOGRAPHIC_DATA]" at bounding box center [164, 221] width 158 height 15
type input "[PERSON_NAME]"
type input "20.000"
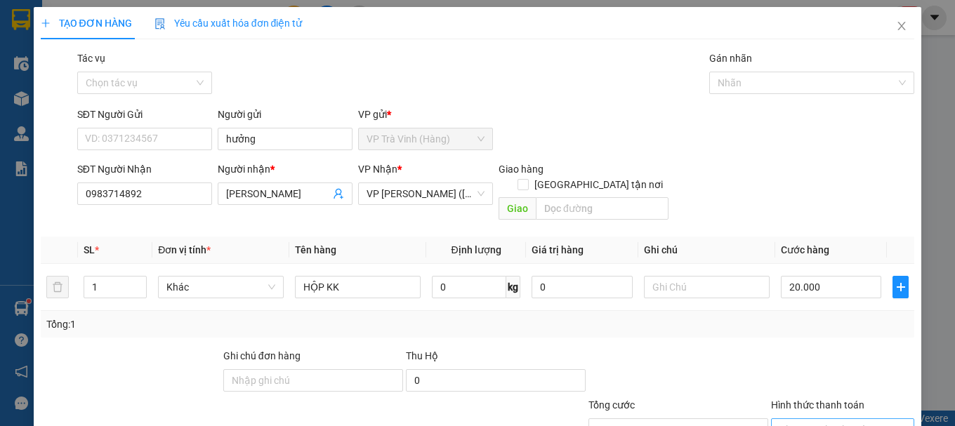
click at [843, 419] on input "Hình thức thanh toán" at bounding box center [838, 429] width 117 height 21
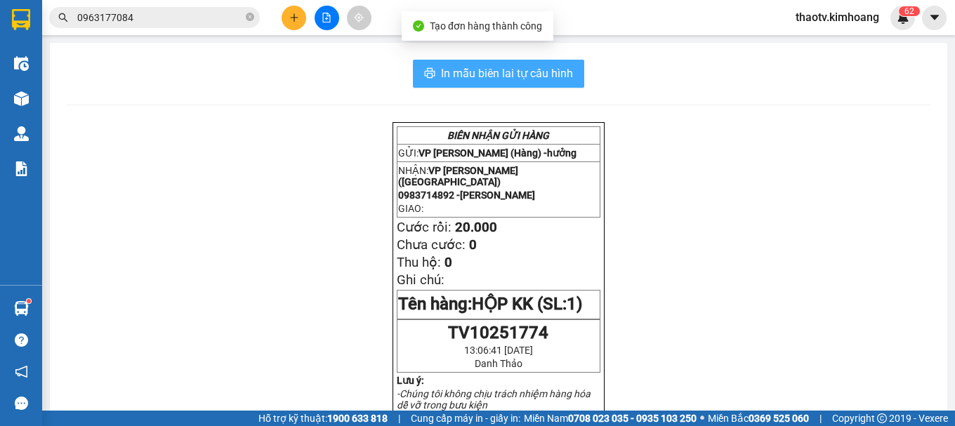
click at [492, 74] on span "In mẫu biên lai tự cấu hình" at bounding box center [507, 74] width 132 height 18
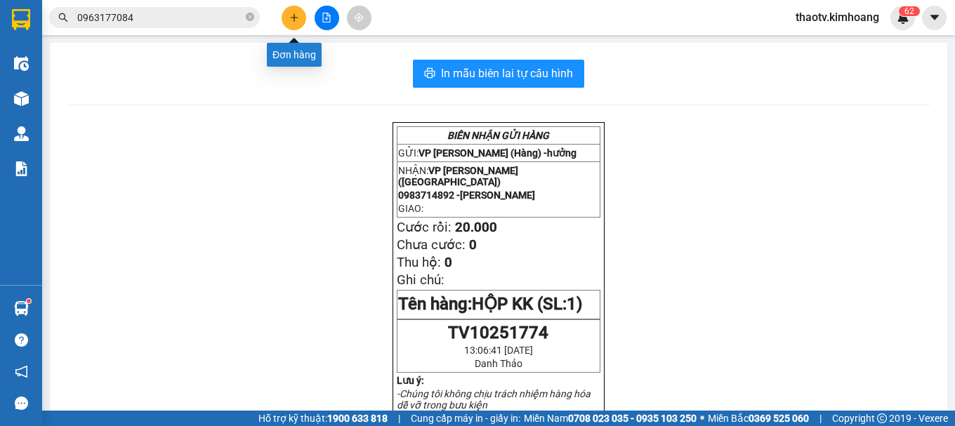
click at [302, 19] on button at bounding box center [294, 18] width 25 height 25
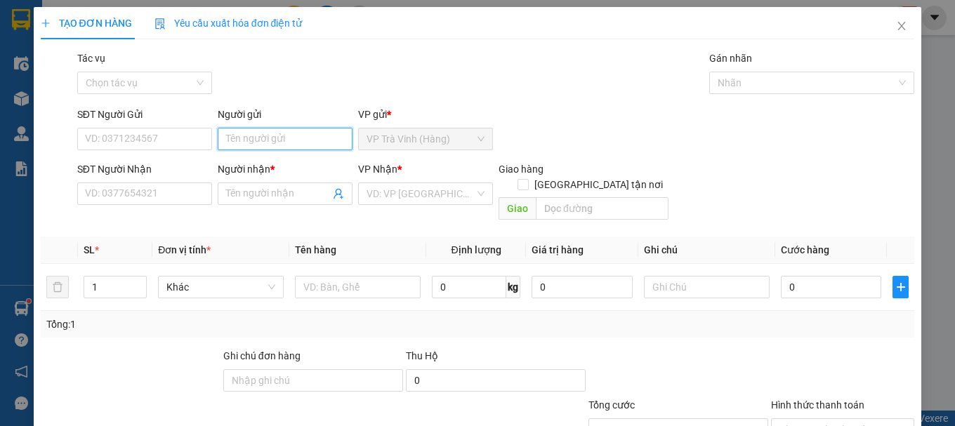
click at [230, 138] on input "Người gửi" at bounding box center [285, 139] width 135 height 22
type input "0"
type input "0373177794"
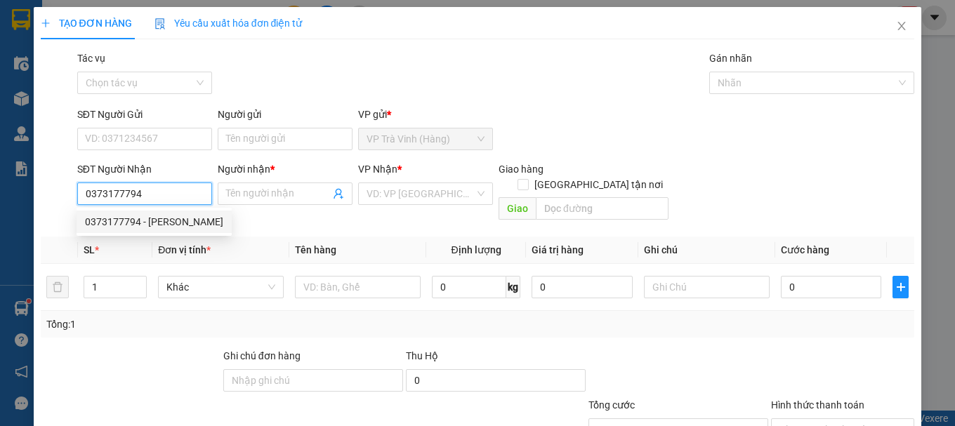
click at [167, 225] on div "0373177794 - [PERSON_NAME]" at bounding box center [154, 221] width 138 height 15
type input "cao trí"
type input "30.000"
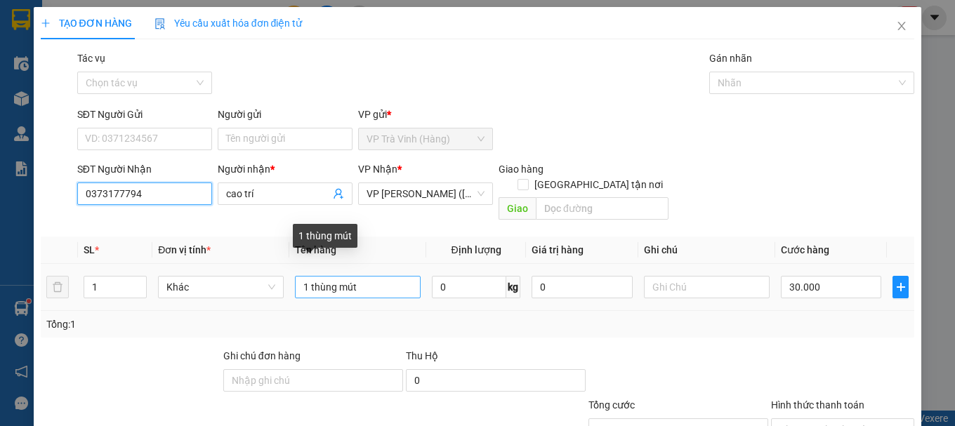
type input "0373177794"
click at [358, 276] on input "1 thùng mút" at bounding box center [358, 287] width 126 height 22
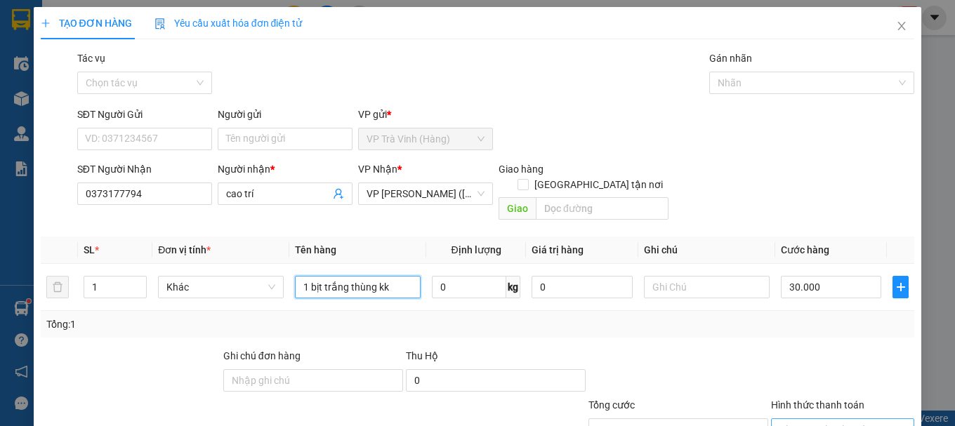
type input "1 bịt trắng thùng kk"
click at [801, 419] on input "Hình thức thanh toán" at bounding box center [838, 429] width 117 height 21
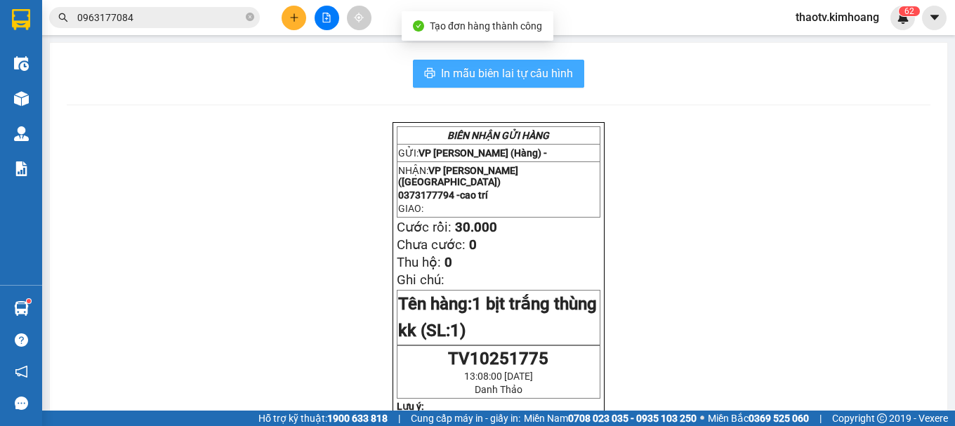
click at [531, 79] on span "In mẫu biên lai tự cấu hình" at bounding box center [507, 74] width 132 height 18
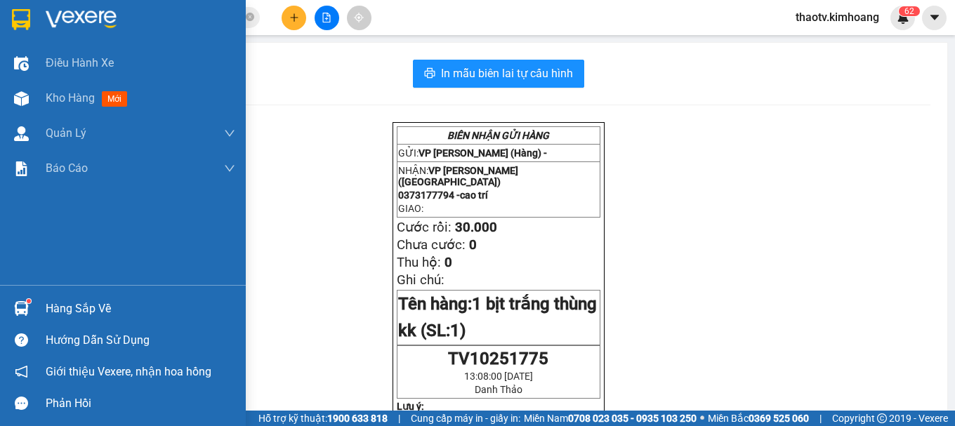
click at [48, 313] on div "Hàng sắp về" at bounding box center [141, 309] width 190 height 21
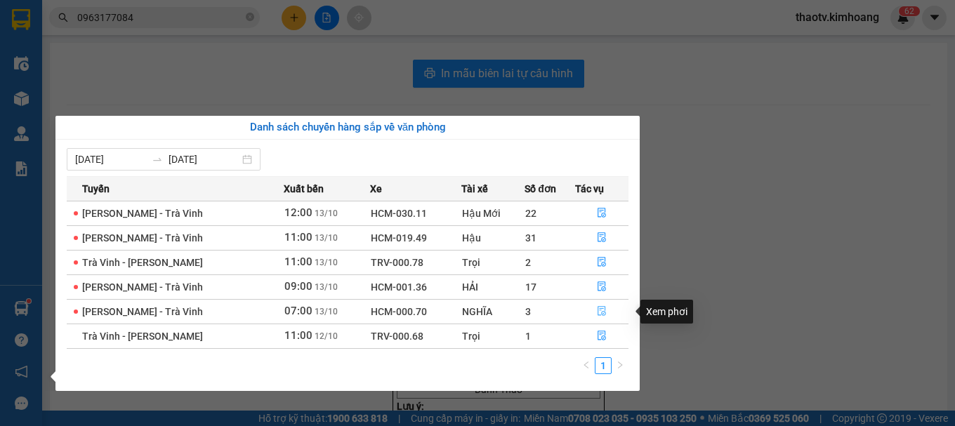
click at [597, 313] on icon "file-done" at bounding box center [602, 311] width 10 height 10
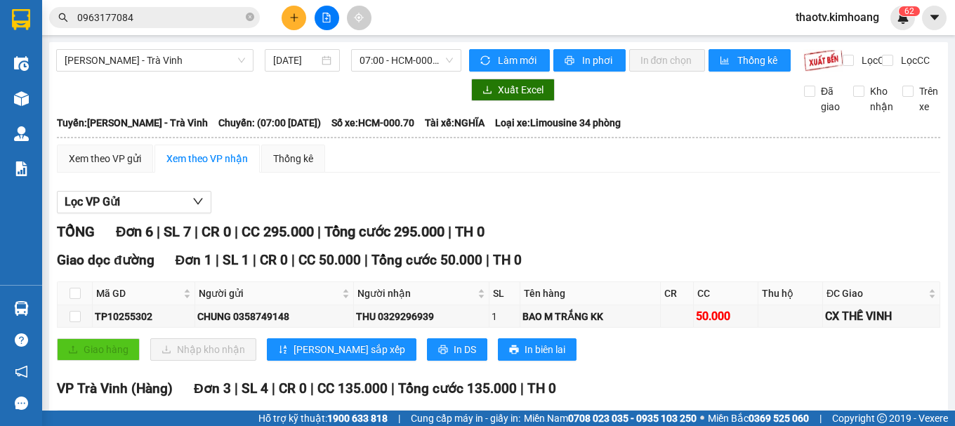
click at [74, 417] on input "checkbox" at bounding box center [75, 422] width 11 height 11
checkbox input "true"
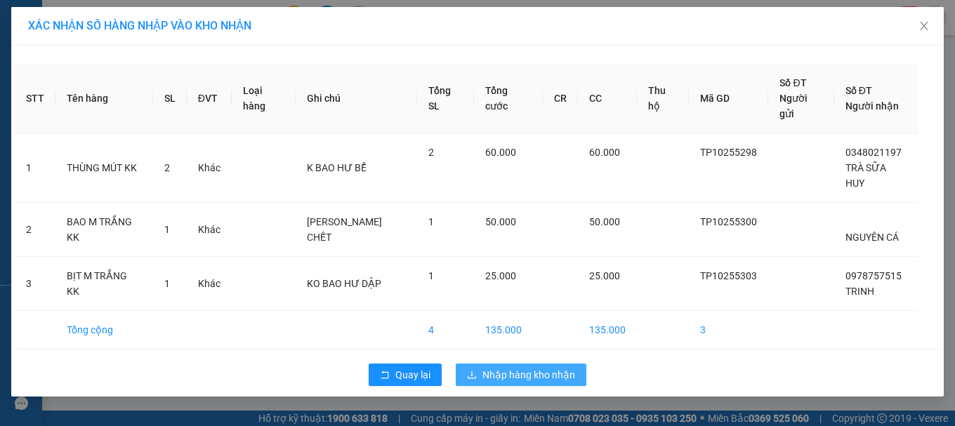
click at [502, 367] on span "Nhập hàng kho nhận" at bounding box center [529, 374] width 93 height 15
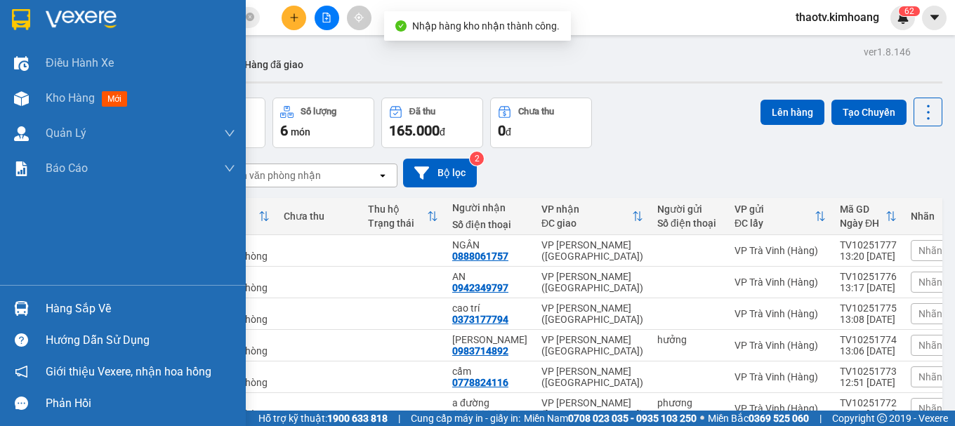
click at [41, 303] on div "Hàng sắp về" at bounding box center [123, 309] width 246 height 32
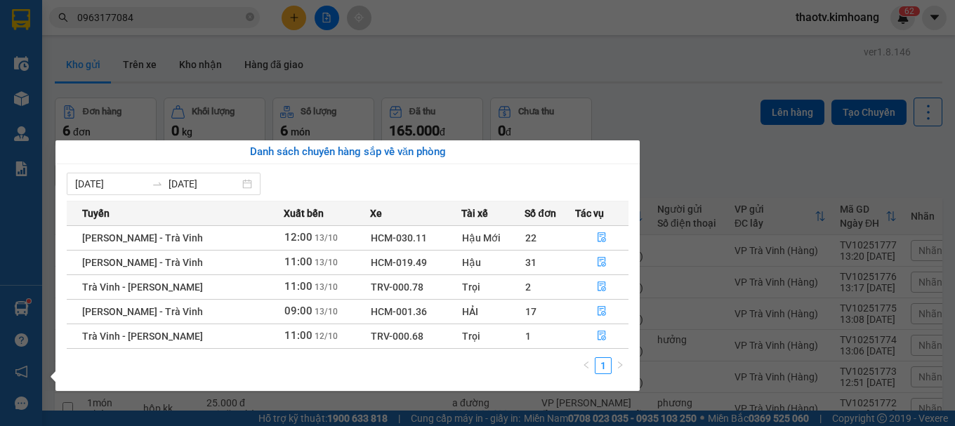
click at [210, 60] on section "Kết quả tìm kiếm ( 1 ) Bộ lọc Mã ĐH Trạng thái Món hàng Thu hộ Tổng cước Chưa c…" at bounding box center [477, 213] width 955 height 426
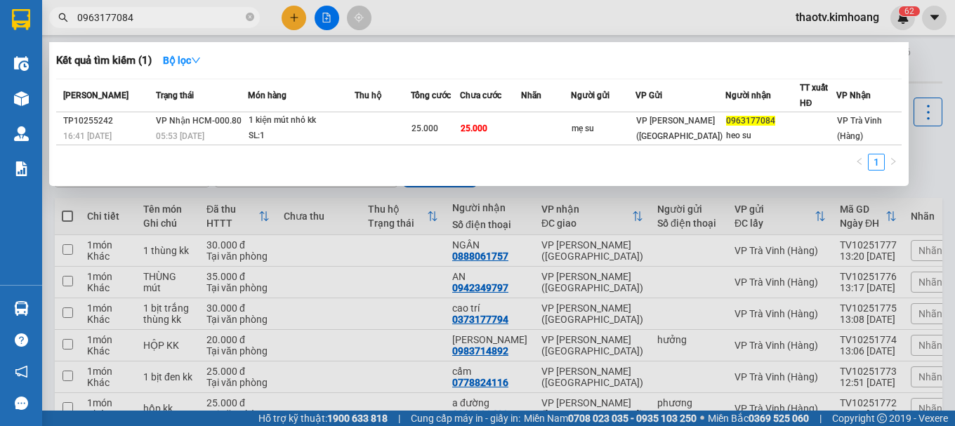
drag, startPoint x: 148, startPoint y: 13, endPoint x: 0, endPoint y: 72, distance: 159.6
click at [0, 58] on section "Kết quả tìm kiếm ( 1 ) Bộ lọc Mã ĐH Trạng thái Món hàng Thu hộ Tổng cước Chưa c…" at bounding box center [477, 213] width 955 height 426
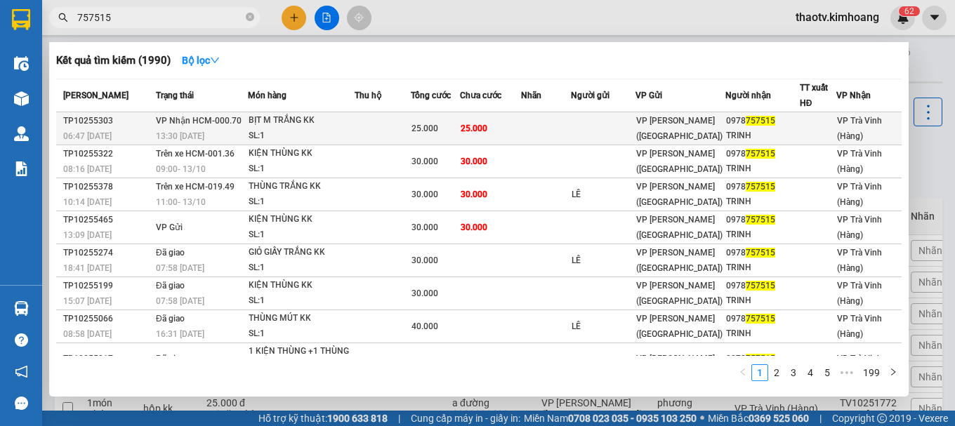
click at [466, 129] on span "25.000" at bounding box center [474, 129] width 27 height 10
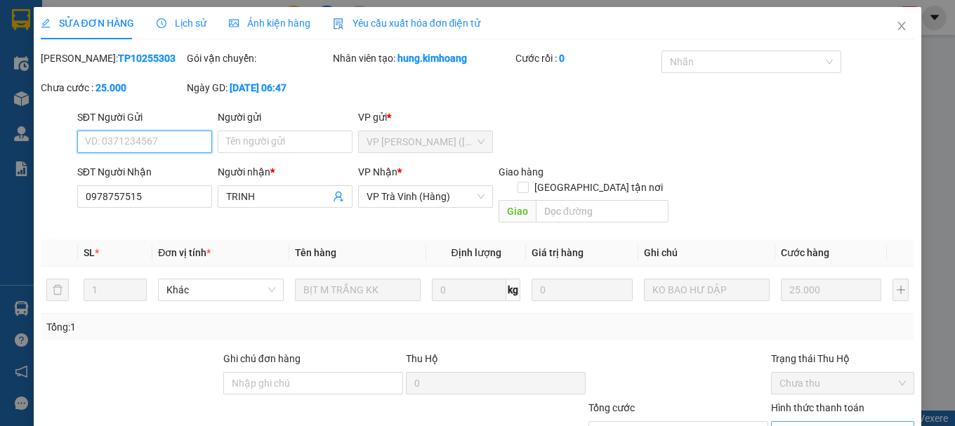
click at [803, 422] on span "Chọn HT Thanh Toán" at bounding box center [843, 432] width 126 height 21
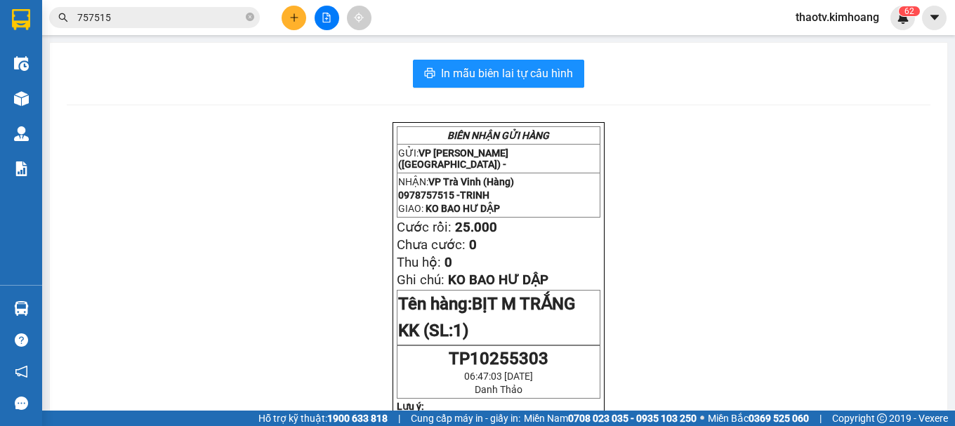
drag, startPoint x: 132, startPoint y: 21, endPoint x: 0, endPoint y: 18, distance: 132.1
click at [0, 18] on section "Kết quả tìm kiếm ( 1990 ) Bộ lọc Mã ĐH Trạng thái Món hàng Thu hộ Tổng cước Chư…" at bounding box center [477, 213] width 955 height 426
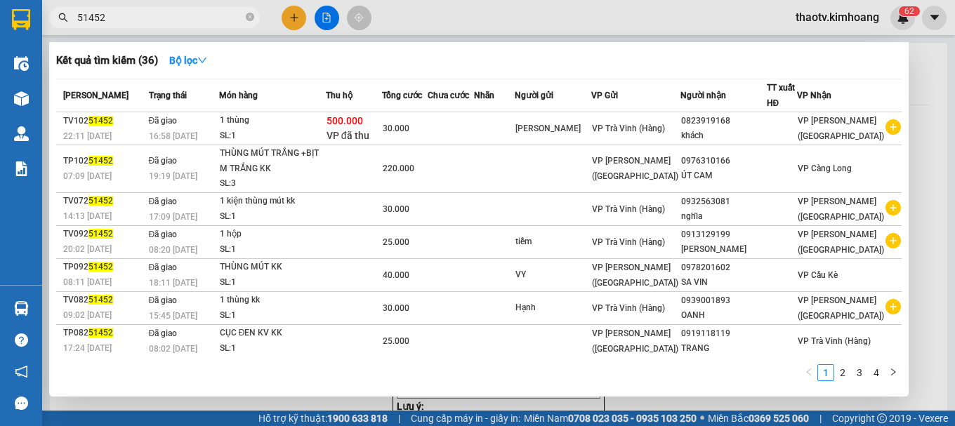
drag, startPoint x: 122, startPoint y: 9, endPoint x: 0, endPoint y: 21, distance: 122.8
click at [0, 21] on section "Kết quả tìm kiếm ( 36 ) Bộ lọc Mã ĐH Trạng thái Món hàng Thu hộ Tổng cước Chưa …" at bounding box center [477, 213] width 955 height 426
click at [117, 15] on input "51452" at bounding box center [160, 17] width 166 height 15
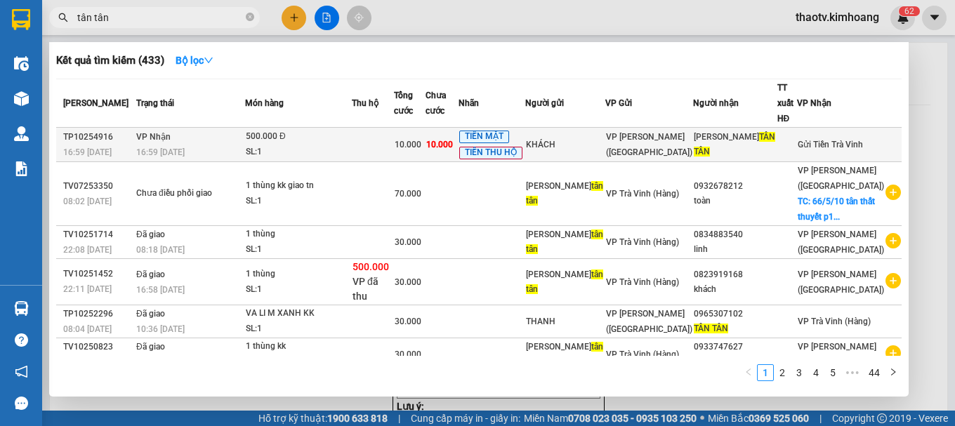
type input "tân tân"
click at [318, 145] on div "SL: 1" at bounding box center [298, 152] width 105 height 15
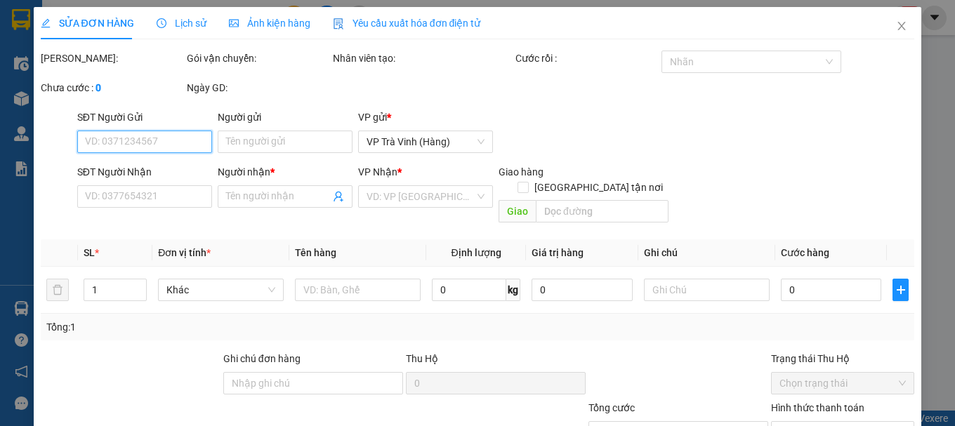
type input "KHÁCH"
type input "[PERSON_NAME]"
type input "10.000"
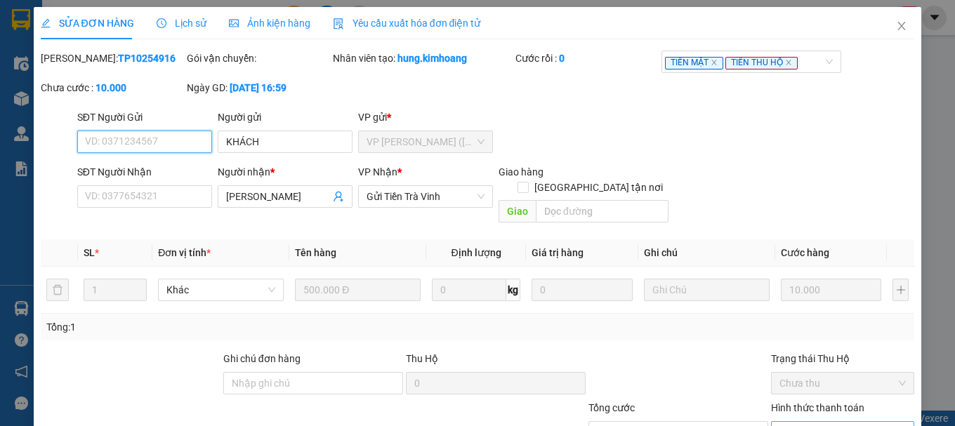
click at [809, 422] on span "Chọn HT Thanh Toán" at bounding box center [843, 432] width 126 height 21
type input "0"
click at [423, 186] on span "Gửi Tiền Trà Vinh" at bounding box center [426, 196] width 118 height 21
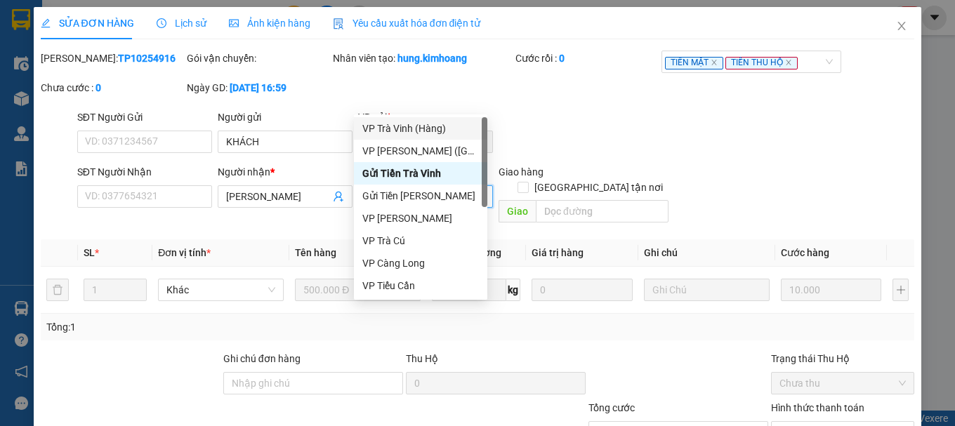
click at [423, 133] on div "VP Trà Vinh (Hàng)" at bounding box center [421, 128] width 117 height 15
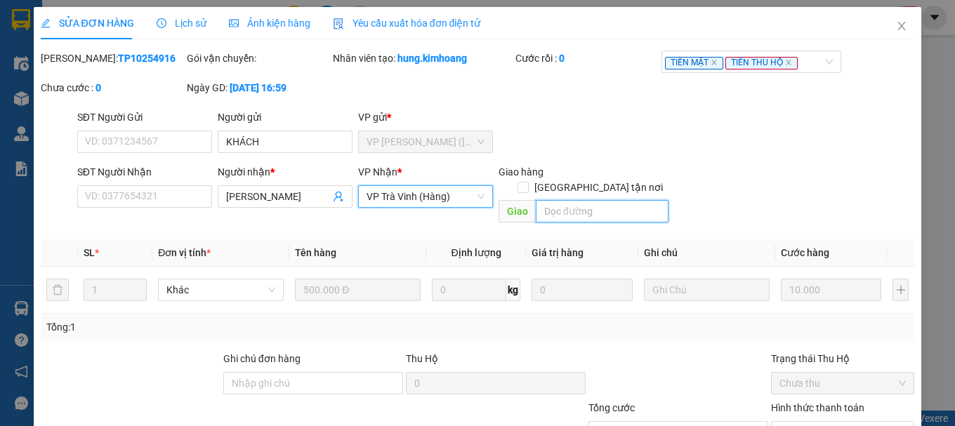
click at [561, 200] on input "text" at bounding box center [602, 211] width 133 height 22
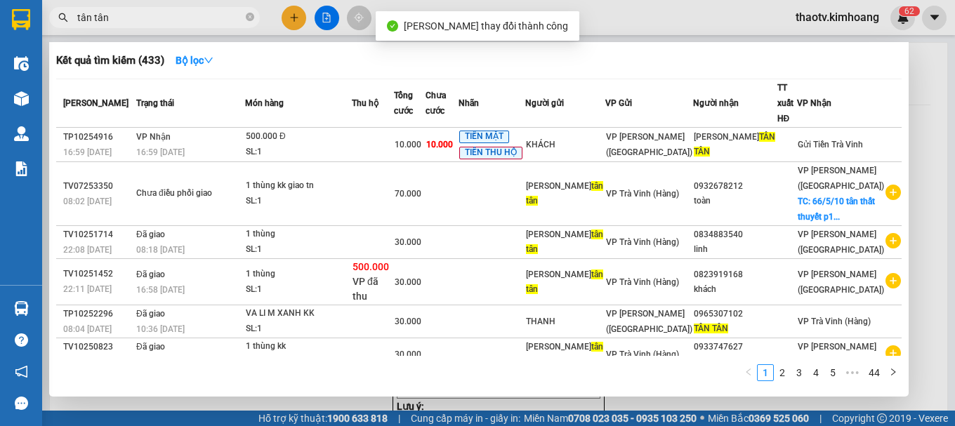
click at [163, 18] on input "tân tân" at bounding box center [160, 17] width 166 height 15
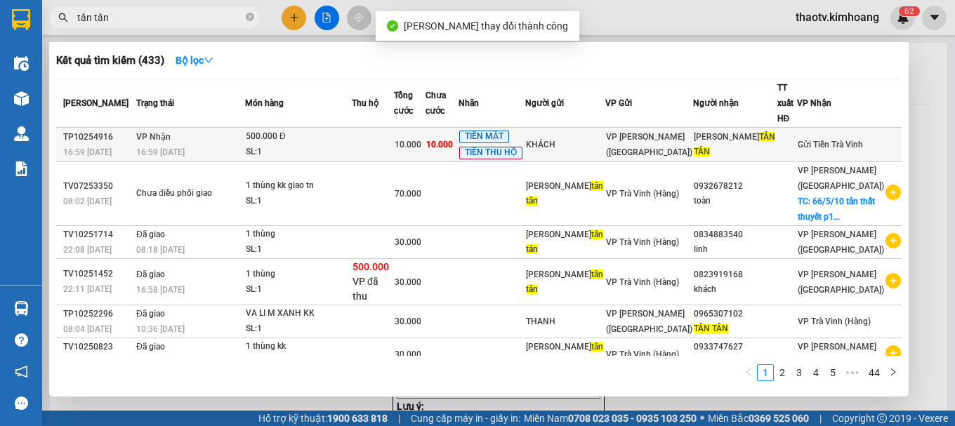
click at [245, 129] on td "VP Nhận 16:59 [DATE]" at bounding box center [189, 145] width 112 height 34
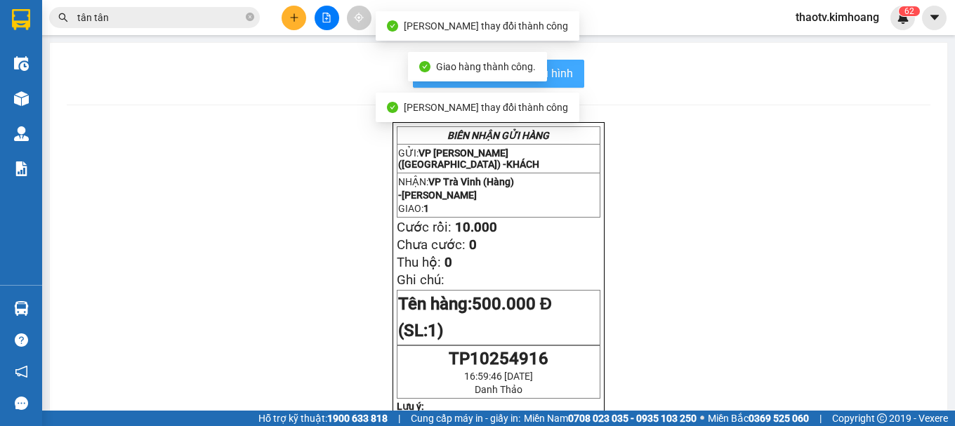
click at [566, 72] on span "In mẫu biên lai tự cấu hình" at bounding box center [507, 74] width 132 height 18
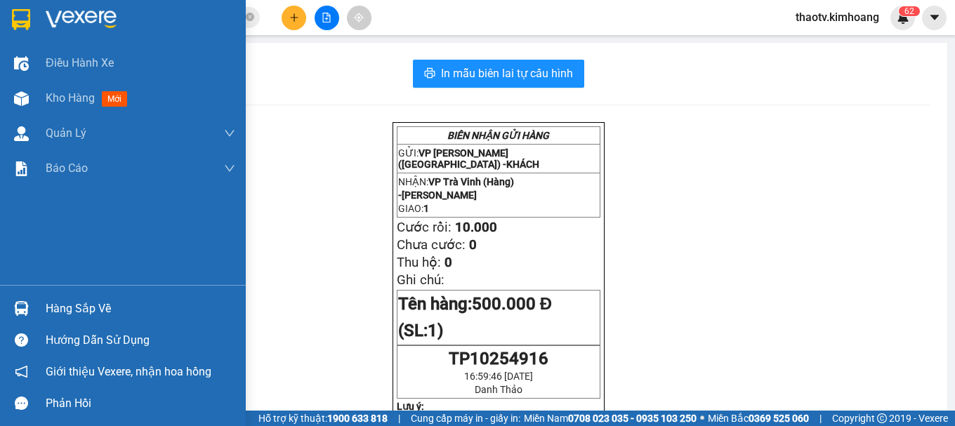
click at [70, 315] on div "Hàng sắp về" at bounding box center [141, 309] width 190 height 21
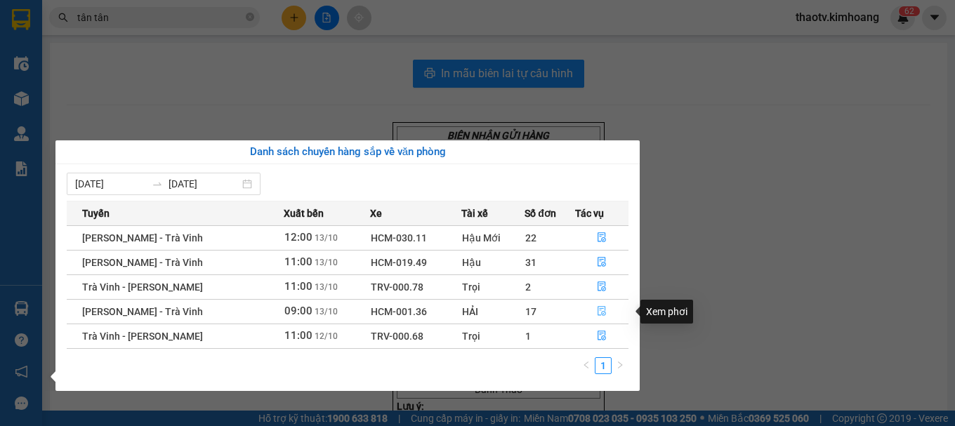
click at [598, 312] on icon "file-done" at bounding box center [602, 311] width 10 height 10
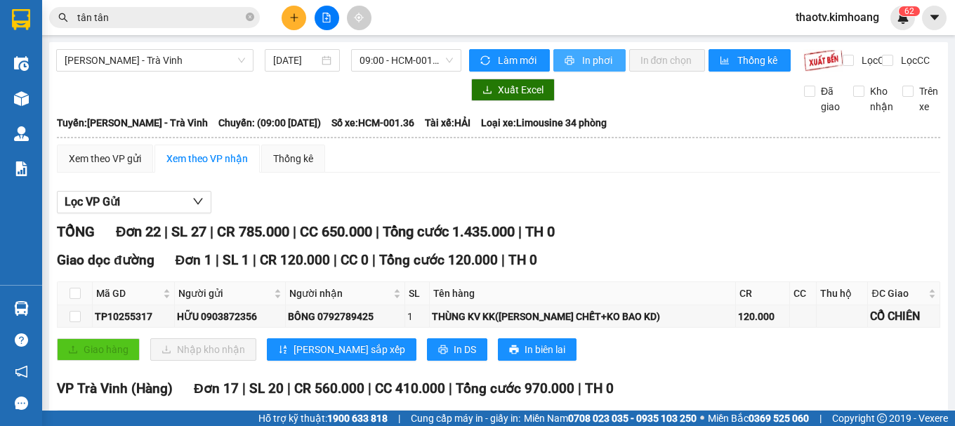
click at [570, 70] on button "In phơi" at bounding box center [590, 60] width 72 height 22
click at [77, 417] on input "checkbox" at bounding box center [75, 422] width 11 height 11
checkbox input "true"
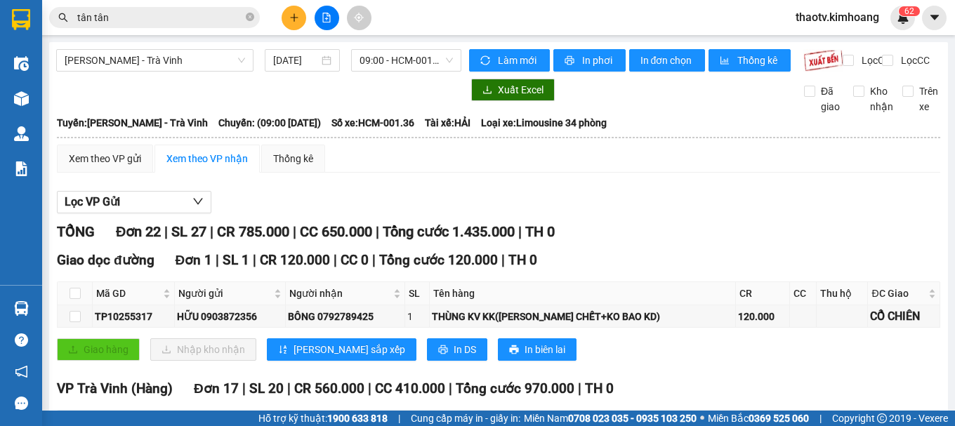
checkbox input "true"
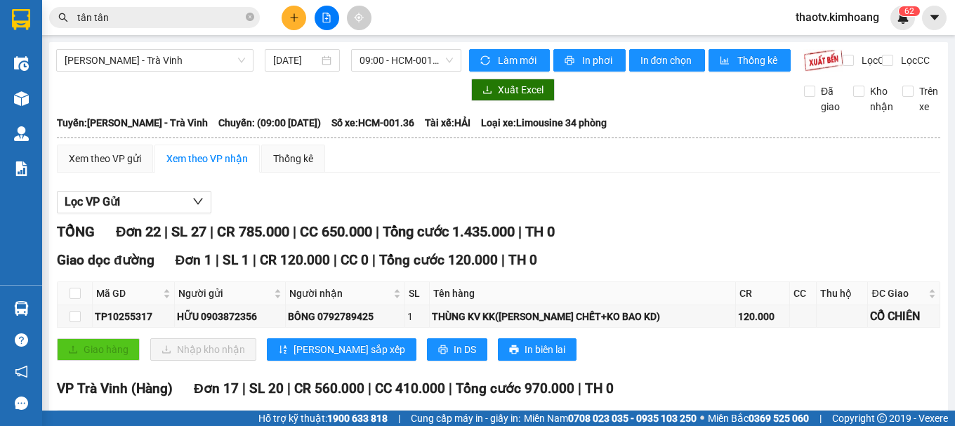
checkbox input "true"
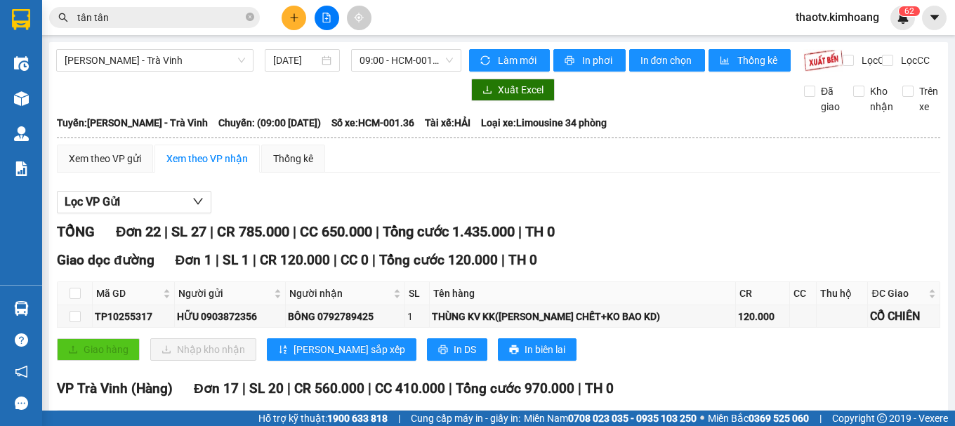
checkbox input "true"
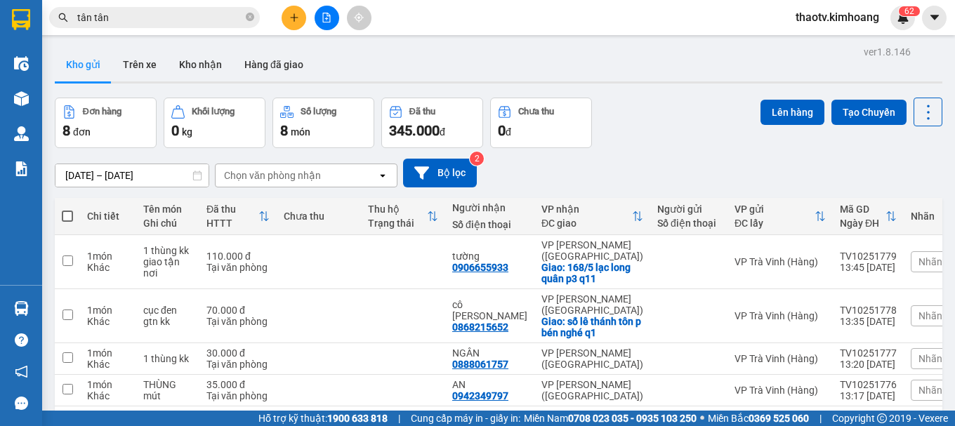
click at [65, 217] on span at bounding box center [67, 216] width 11 height 11
click at [67, 209] on input "checkbox" at bounding box center [67, 209] width 0 height 0
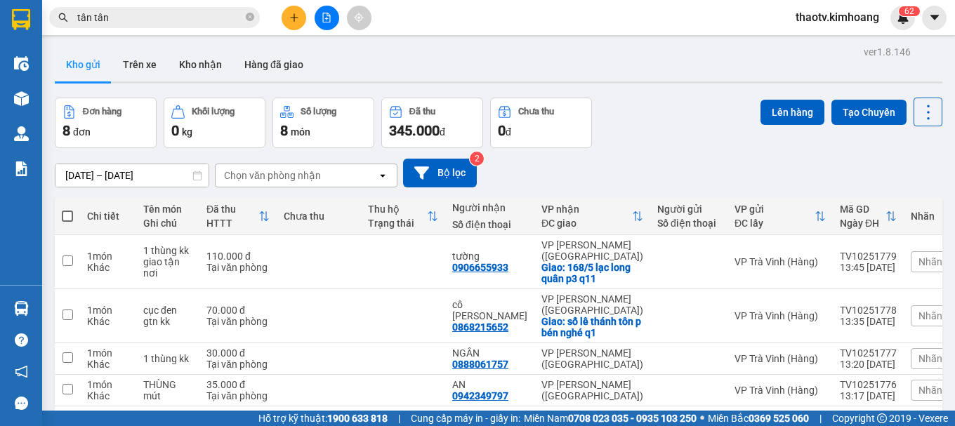
click at [68, 211] on span at bounding box center [67, 216] width 11 height 11
click at [67, 209] on input "checkbox" at bounding box center [67, 209] width 0 height 0
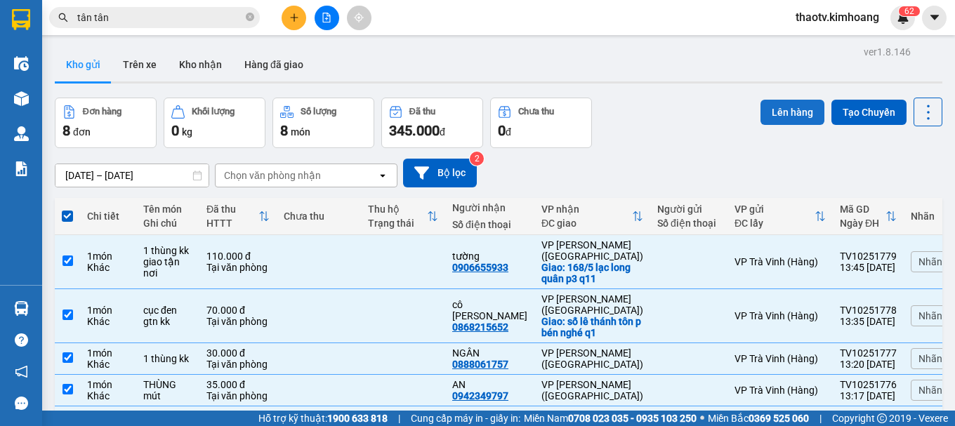
click at [776, 115] on button "Lên hàng" at bounding box center [793, 112] width 64 height 25
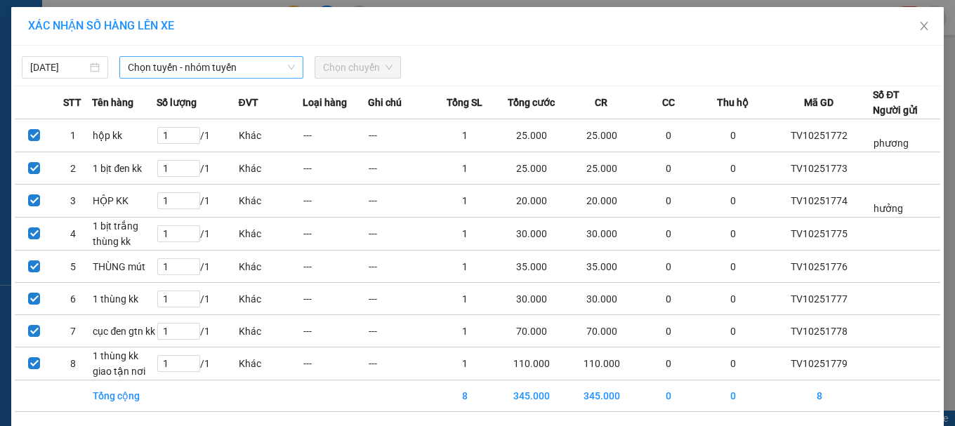
click at [197, 65] on span "Chọn tuyến - nhóm tuyến" at bounding box center [211, 67] width 167 height 21
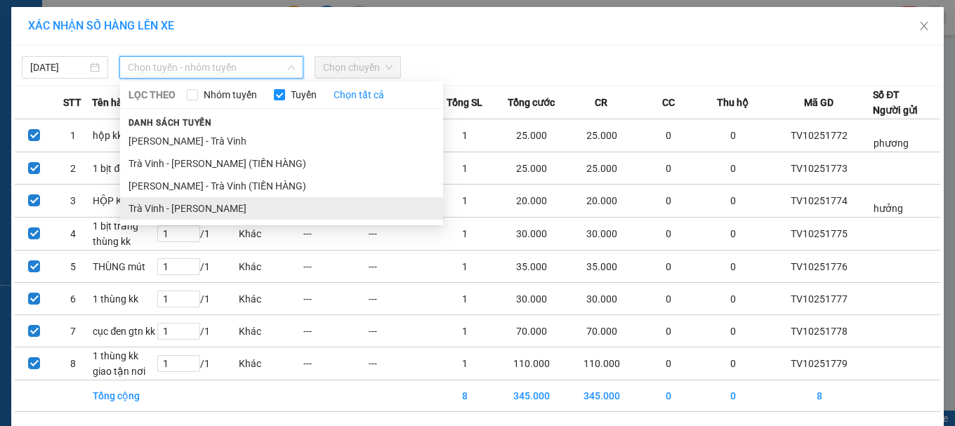
click at [202, 209] on li "Trà Vinh - [PERSON_NAME]" at bounding box center [281, 208] width 323 height 22
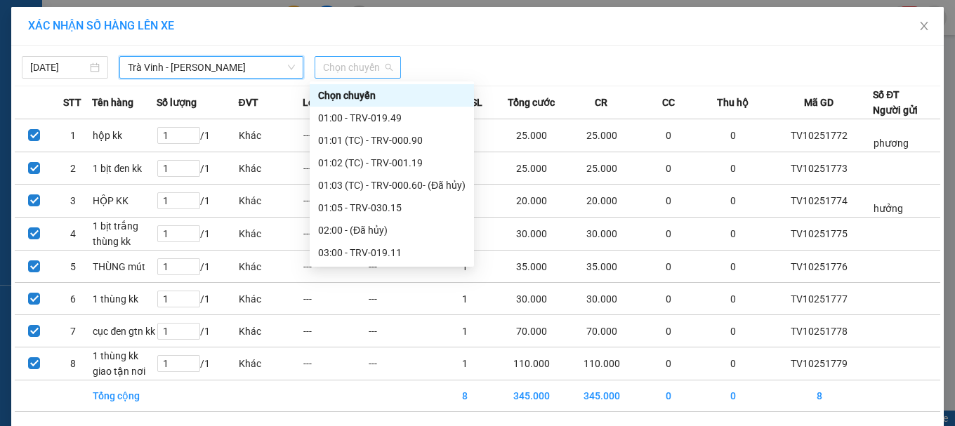
click at [344, 70] on span "Chọn chuyến" at bounding box center [358, 67] width 70 height 21
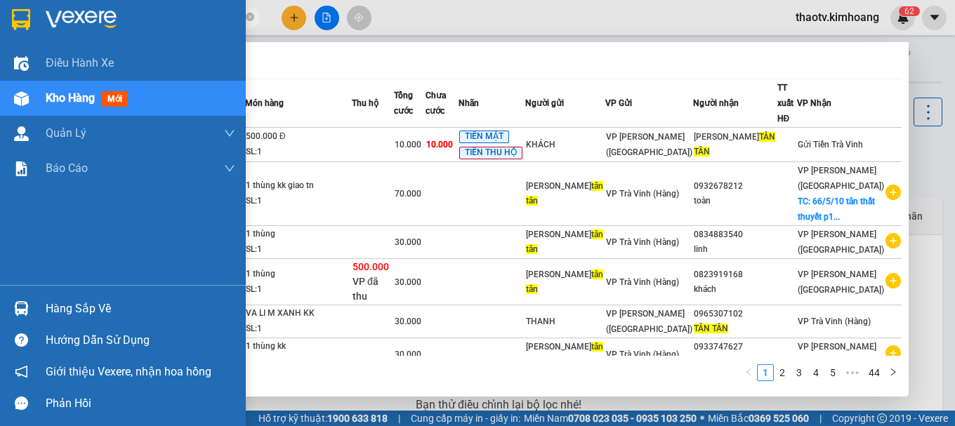
drag, startPoint x: 115, startPoint y: 21, endPoint x: 25, endPoint y: 40, distance: 92.6
click at [27, 40] on section "Kết quả tìm kiếm ( 433 ) Bộ lọc Mã ĐH Trạng thái Món hàng Thu hộ Tổng cước Chưa…" at bounding box center [477, 213] width 955 height 426
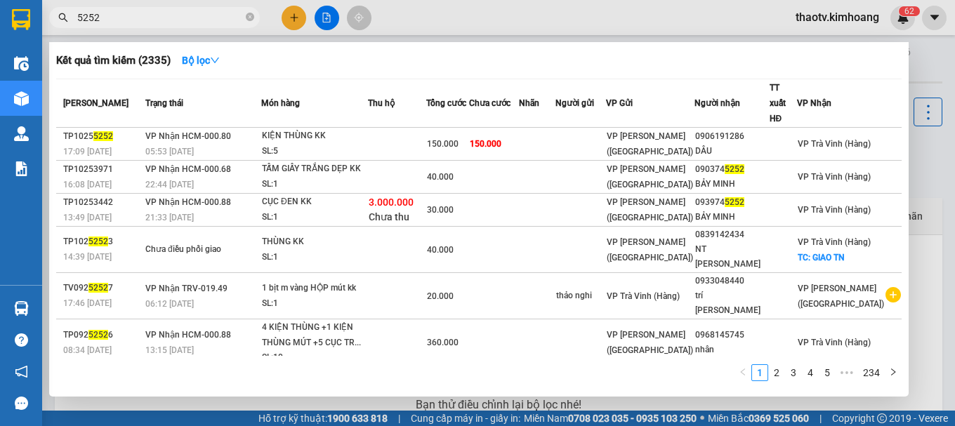
click at [77, 11] on input "5252" at bounding box center [160, 17] width 166 height 15
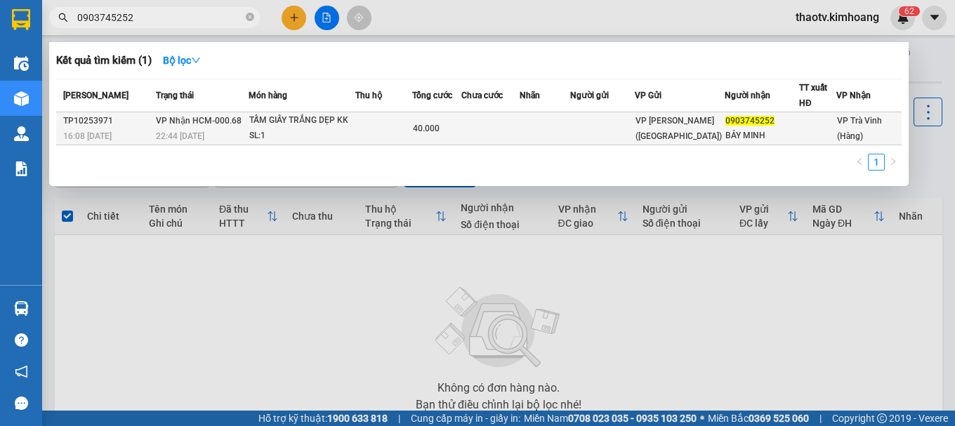
click at [347, 127] on div "TẤM GIẤY TRẮNG DẸP KK" at bounding box center [301, 120] width 105 height 15
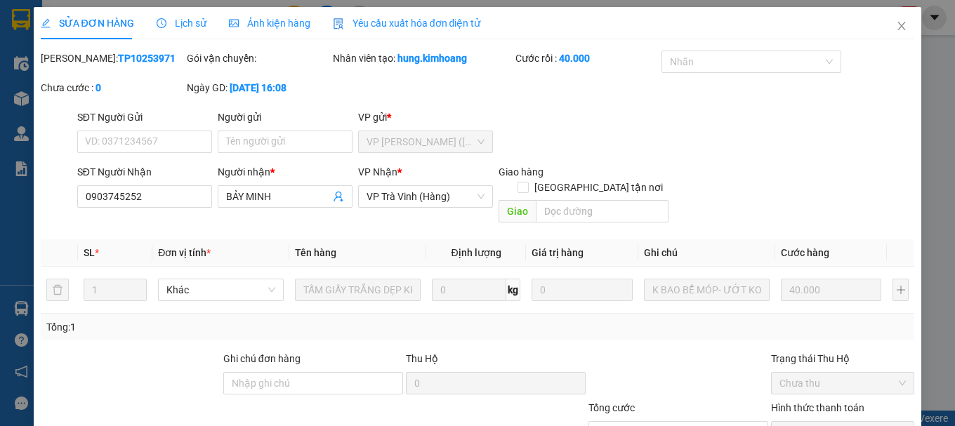
click at [896, 22] on icon "close" at bounding box center [901, 25] width 11 height 11
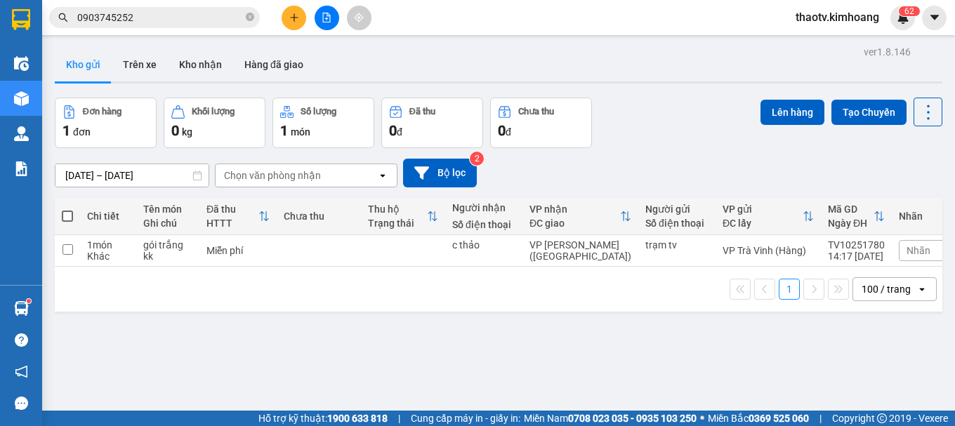
drag, startPoint x: 165, startPoint y: 17, endPoint x: 0, endPoint y: 42, distance: 167.0
click at [0, 42] on section "Kết quả tìm kiếm ( 1 ) Bộ lọc Mã ĐH Trạng thái Món hàng Thu hộ Tổng cước Chưa c…" at bounding box center [477, 213] width 955 height 426
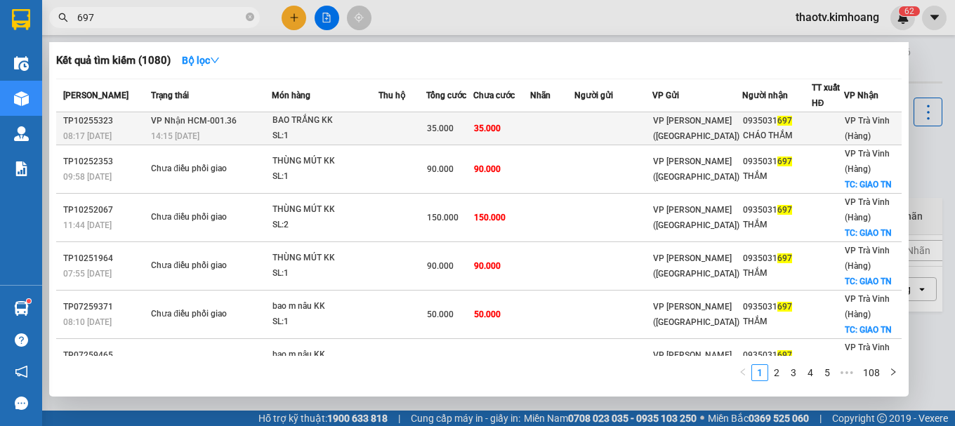
click at [519, 129] on td "35.000" at bounding box center [502, 128] width 57 height 33
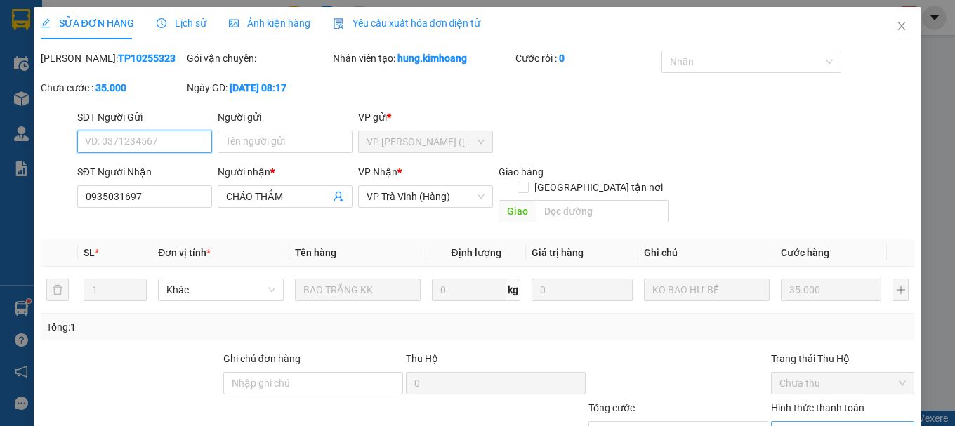
click at [794, 422] on span "Chọn HT Thanh Toán" at bounding box center [843, 432] width 126 height 21
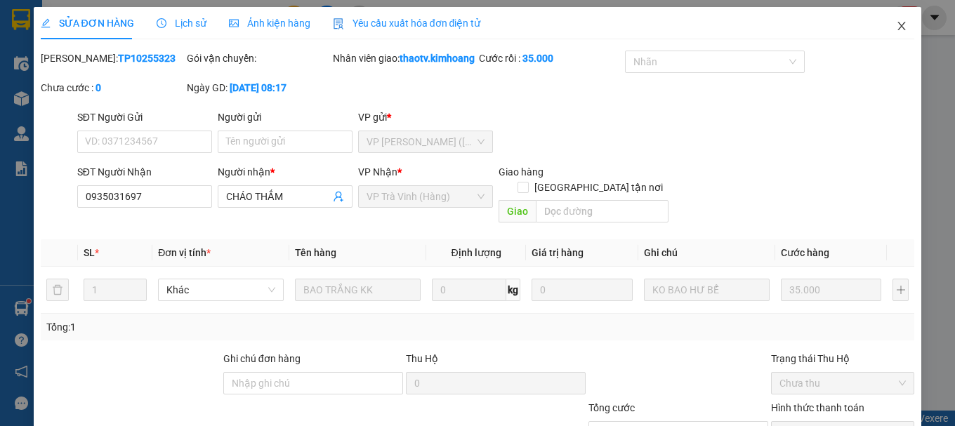
click at [896, 29] on icon "close" at bounding box center [901, 25] width 11 height 11
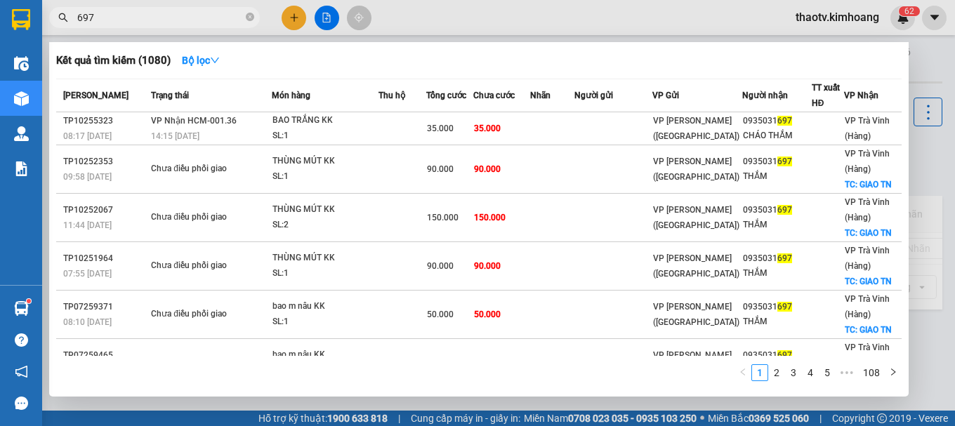
click at [133, 15] on input "697" at bounding box center [160, 17] width 166 height 15
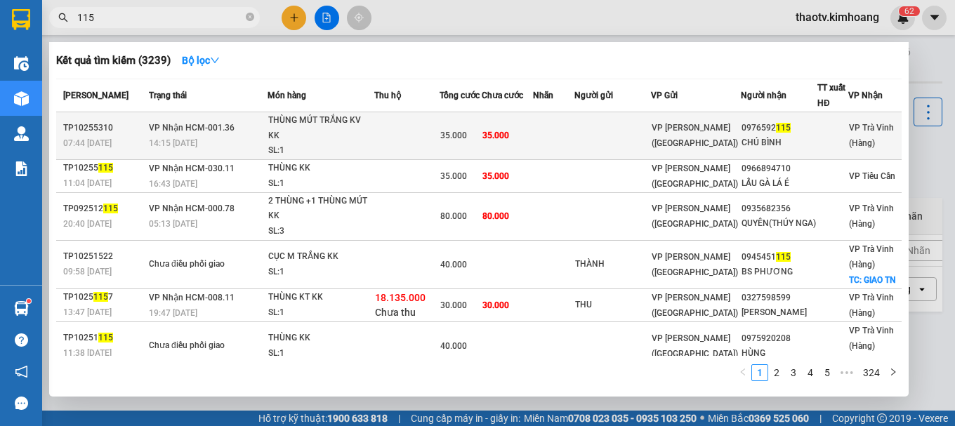
click at [320, 132] on div "THÙNG MÚT TRẮNG KV KK" at bounding box center [320, 128] width 105 height 30
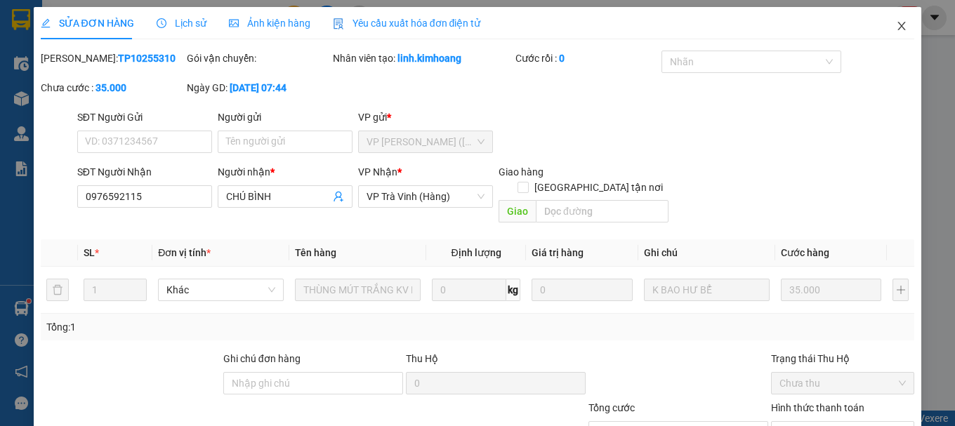
click at [889, 19] on span "Close" at bounding box center [901, 26] width 39 height 39
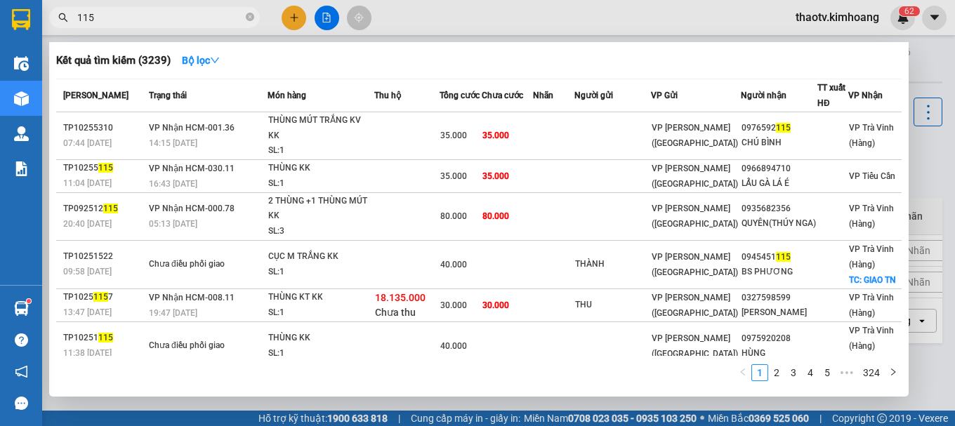
drag, startPoint x: 181, startPoint y: 16, endPoint x: 0, endPoint y: 60, distance: 185.9
click at [0, 60] on section "Kết quả tìm kiếm ( 3239 ) Bộ lọc Mã ĐH Trạng thái Món hàng Thu hộ Tổng cước Chư…" at bounding box center [477, 213] width 955 height 426
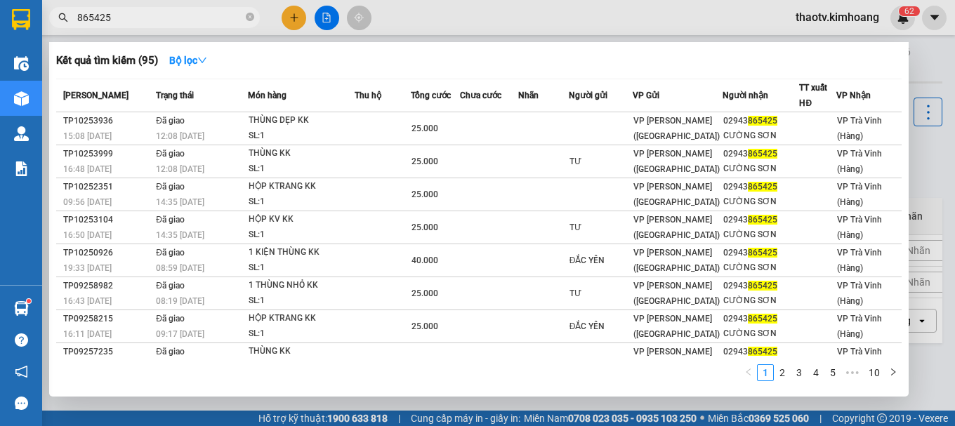
drag, startPoint x: 141, startPoint y: 20, endPoint x: 0, endPoint y: 20, distance: 140.5
click at [0, 20] on section "Kết quả tìm kiếm ( 95 ) Bộ lọc Mã ĐH Trạng thái Món hàng Thu hộ Tổng cước Chưa …" at bounding box center [477, 213] width 955 height 426
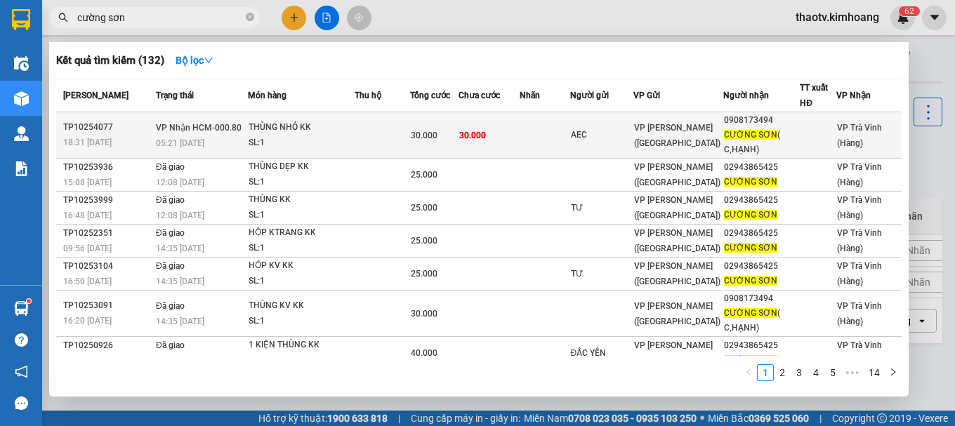
click at [294, 138] on div "SL: 1" at bounding box center [301, 143] width 105 height 15
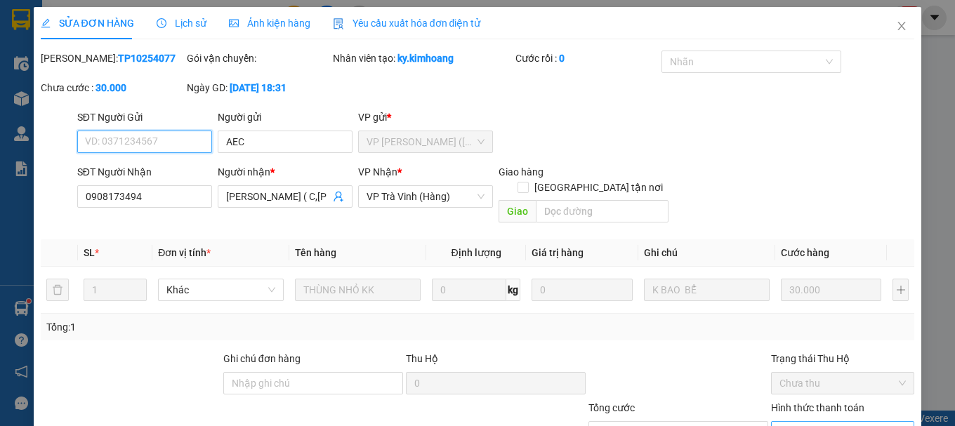
click at [825, 422] on span "Chọn HT Thanh Toán" at bounding box center [843, 432] width 126 height 21
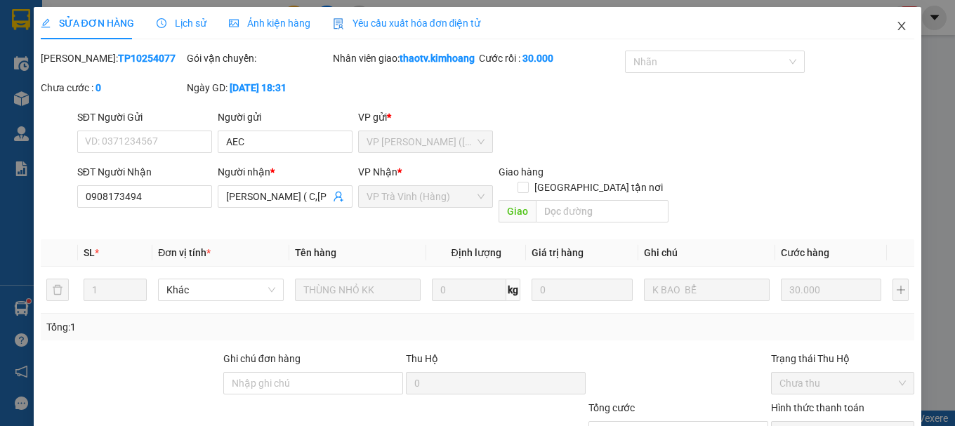
click at [896, 27] on icon "close" at bounding box center [901, 25] width 11 height 11
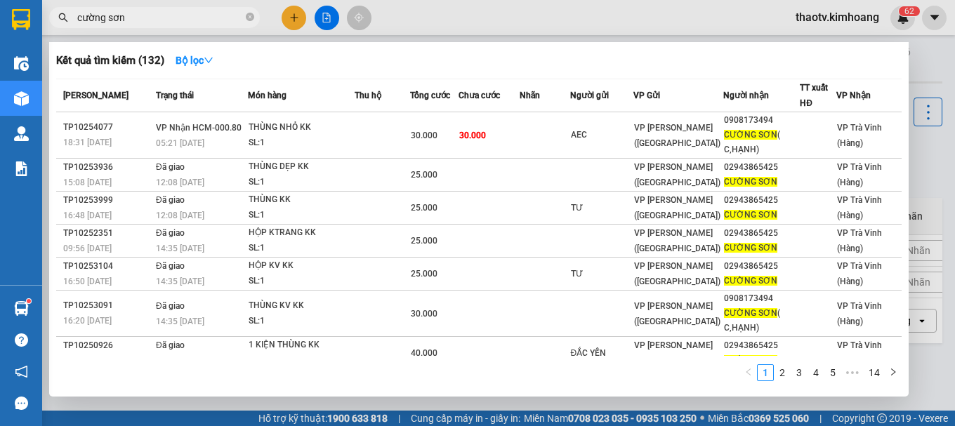
click at [141, 16] on input "cường sơn" at bounding box center [160, 17] width 166 height 15
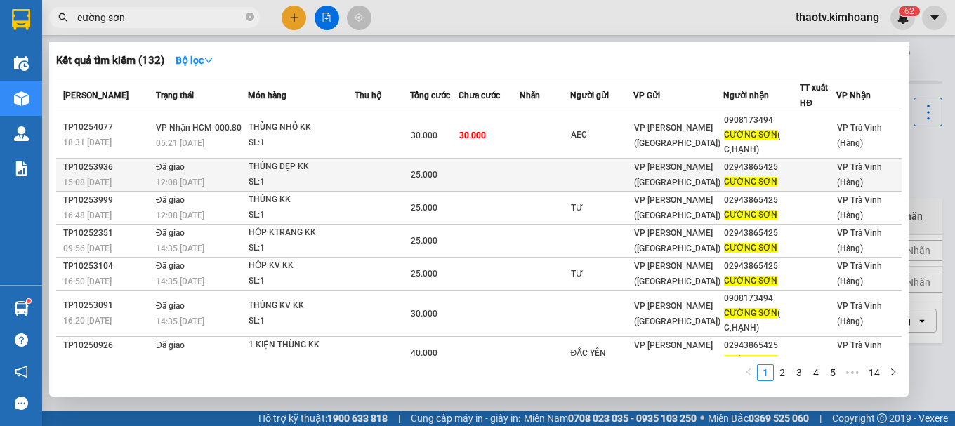
click at [226, 171] on td "Đã giao 12:08 [DATE]" at bounding box center [200, 175] width 96 height 33
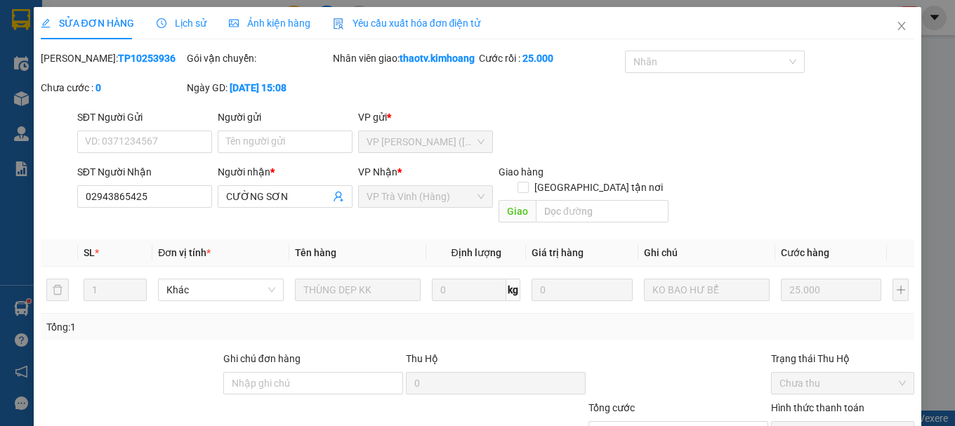
click at [192, 20] on span "Lịch sử" at bounding box center [182, 23] width 50 height 11
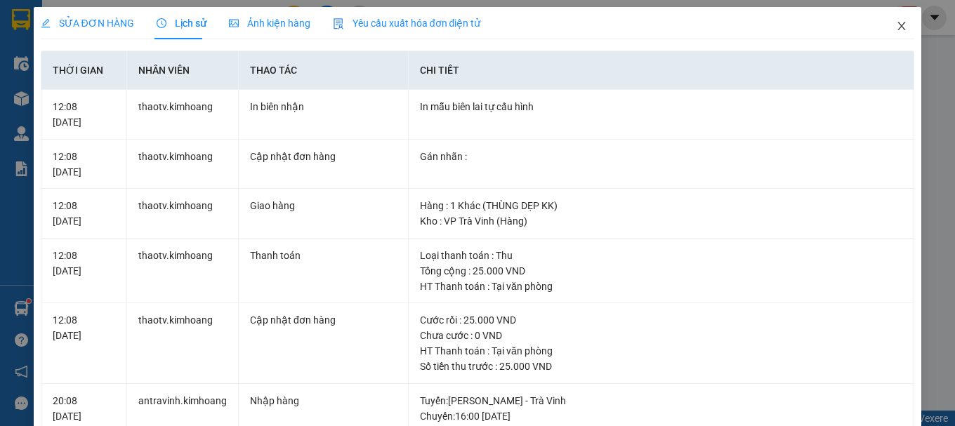
click at [898, 33] on span "Close" at bounding box center [901, 26] width 39 height 39
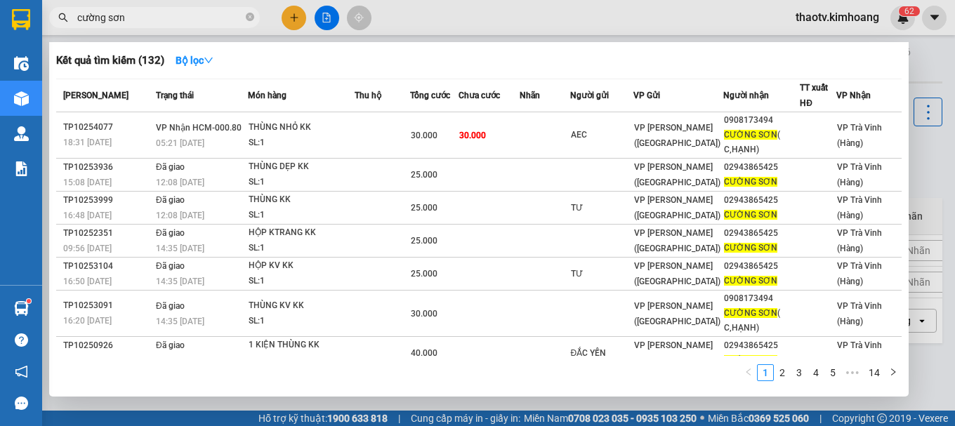
click at [126, 20] on input "cường sơn" at bounding box center [160, 17] width 166 height 15
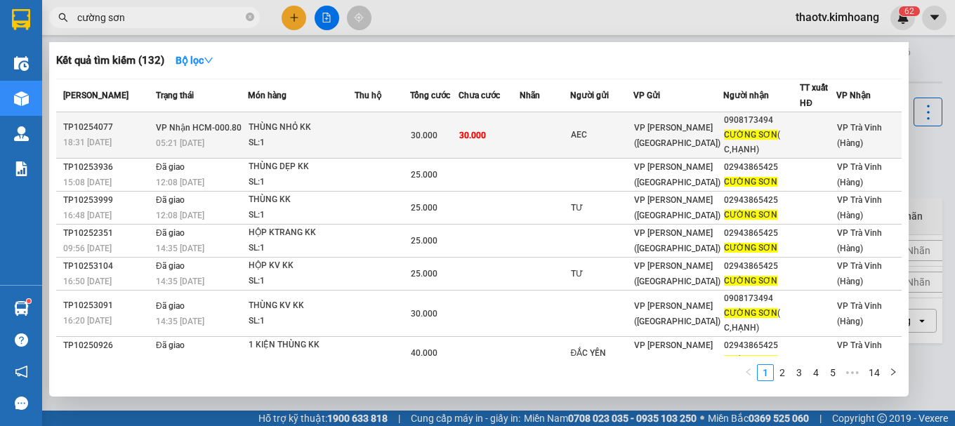
click at [266, 133] on div "THÙNG NHỎ KK" at bounding box center [301, 127] width 105 height 15
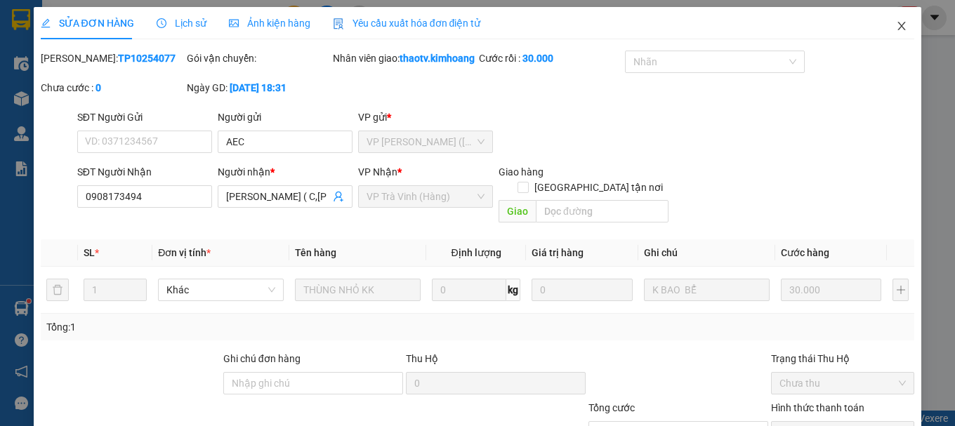
click at [899, 23] on icon "close" at bounding box center [903, 26] width 8 height 8
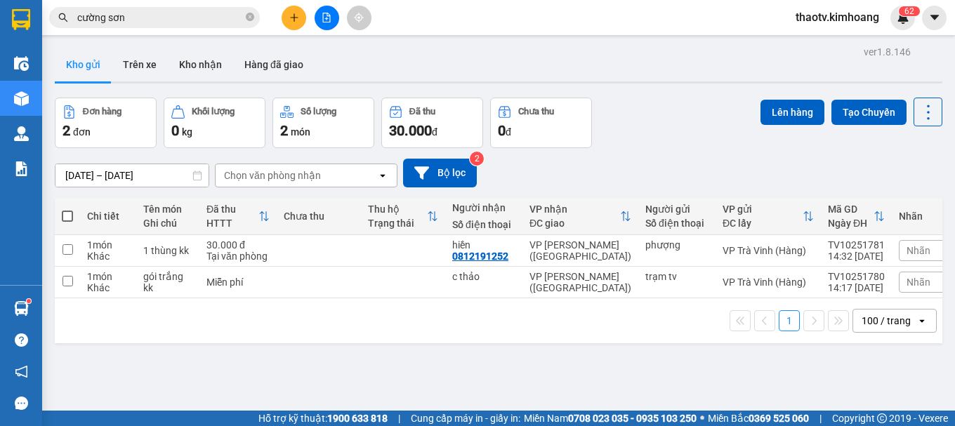
click at [292, 18] on icon "plus" at bounding box center [294, 18] width 10 height 10
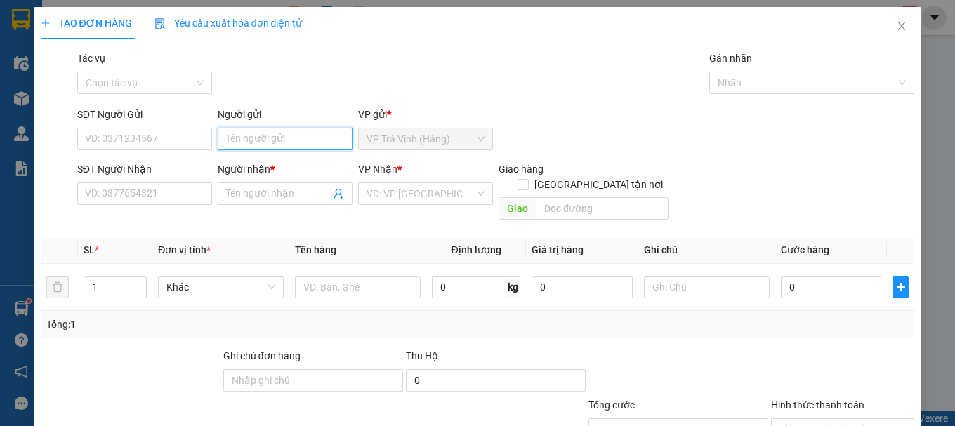
click at [239, 138] on input "Người gửi" at bounding box center [285, 139] width 135 height 22
type input "hưng"
type input "ngân"
type input "0328229154"
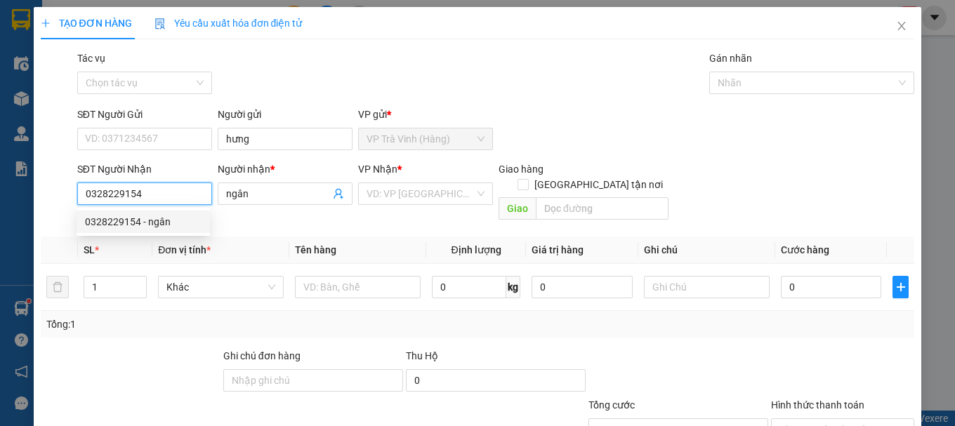
click at [159, 229] on div "0328229154 - ngân" at bounding box center [143, 221] width 117 height 15
type input "30.000"
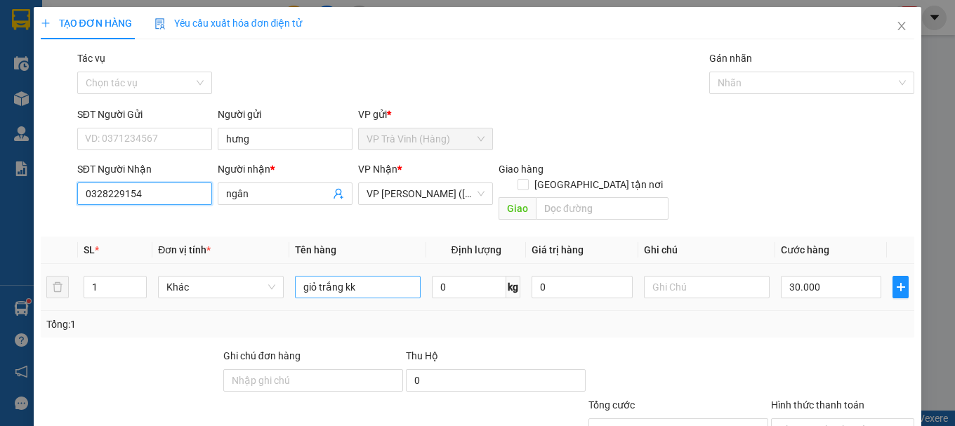
type input "0328229154"
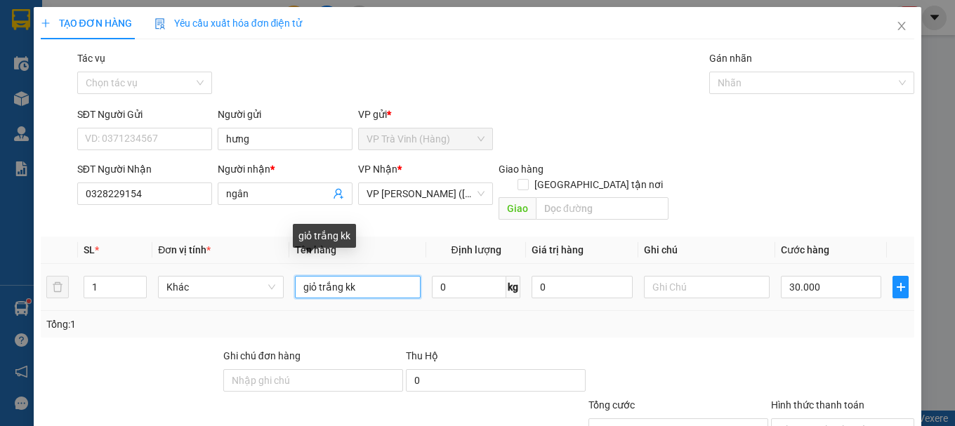
drag, startPoint x: 367, startPoint y: 272, endPoint x: 8, endPoint y: 263, distance: 359.8
click at [0, 271] on div "TẠO ĐƠN HÀNG Yêu cầu xuất hóa đơn điện tử Transit Pickup Surcharge Ids Transit …" at bounding box center [477, 213] width 955 height 426
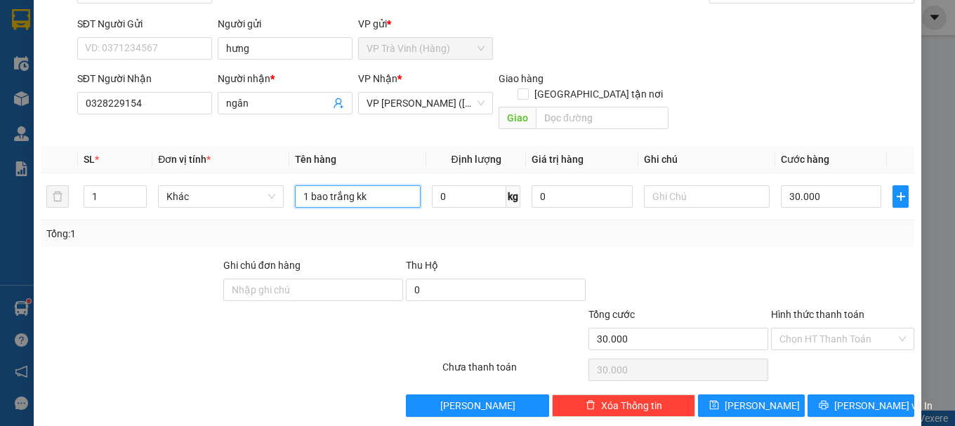
scroll to position [93, 0]
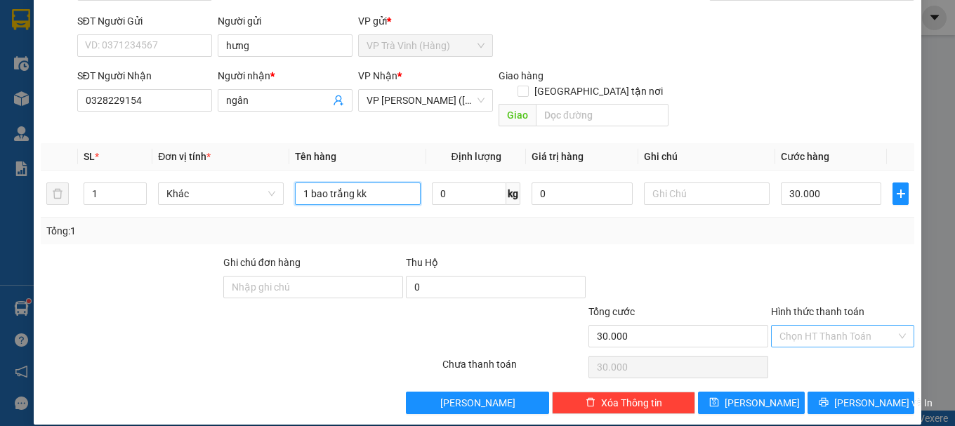
type input "1 bao trắng kk"
click at [819, 326] on input "Hình thức thanh toán" at bounding box center [838, 336] width 117 height 21
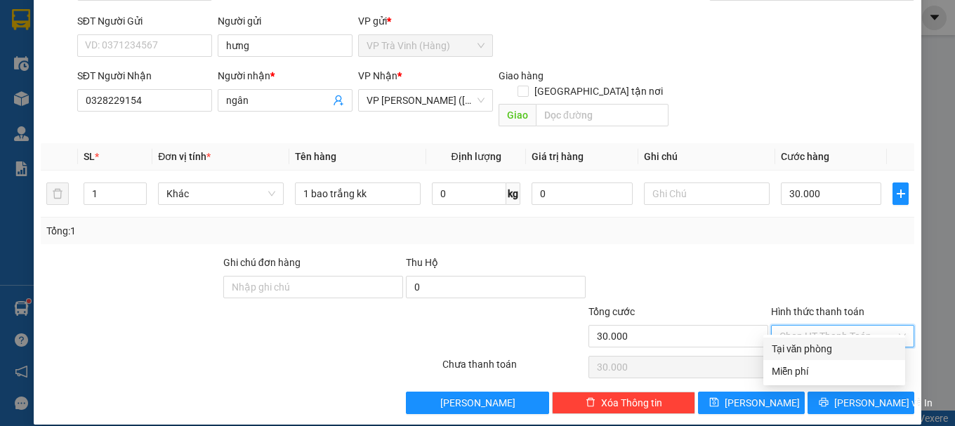
click at [824, 344] on div "Tại văn phòng" at bounding box center [834, 348] width 125 height 15
type input "0"
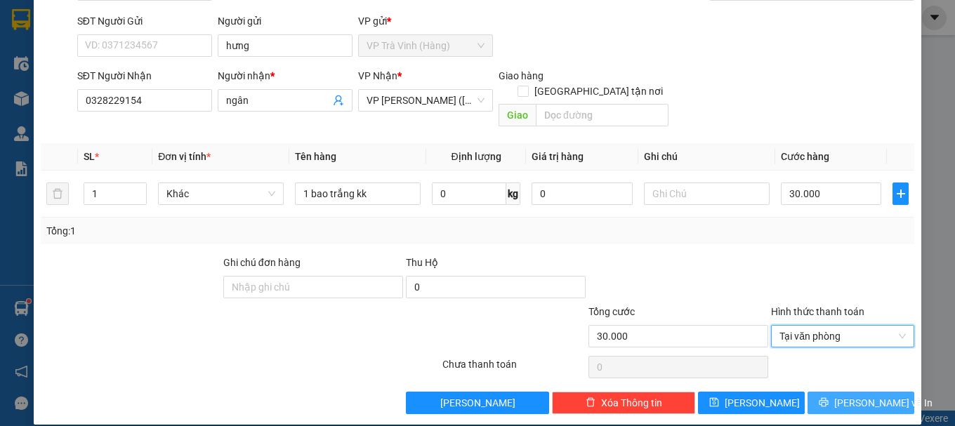
click at [821, 392] on button "[PERSON_NAME] và In" at bounding box center [861, 403] width 107 height 22
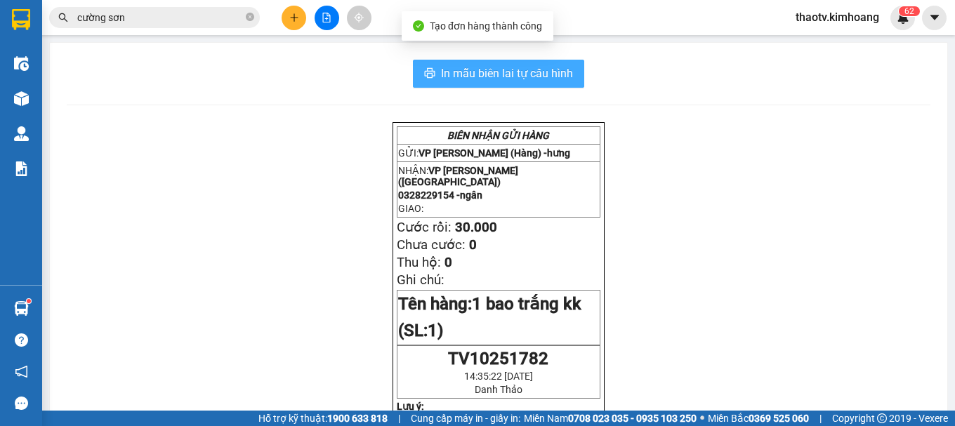
click at [477, 77] on span "In mẫu biên lai tự cấu hình" at bounding box center [507, 74] width 132 height 18
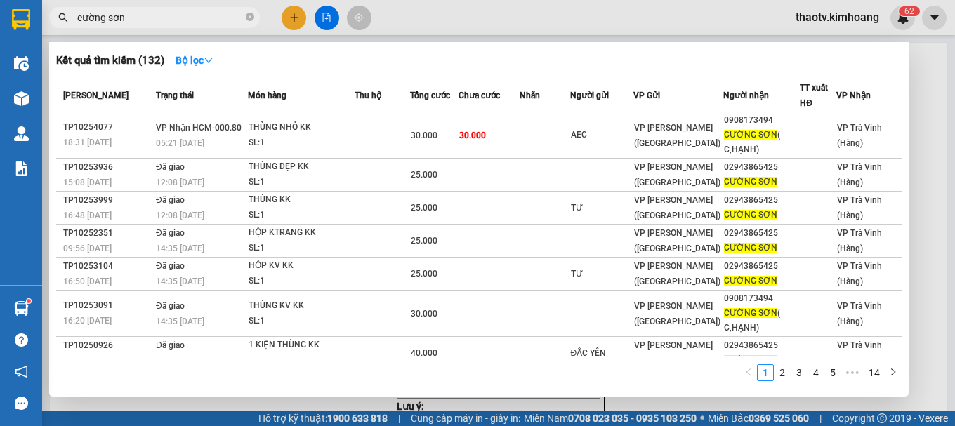
drag, startPoint x: 124, startPoint y: 20, endPoint x: 0, endPoint y: 18, distance: 124.4
click at [0, 19] on section "Kết quả tìm kiếm ( 132 ) Bộ lọc Mã ĐH Trạng thái Món hàng Thu hộ Tổng cước Chưa…" at bounding box center [477, 213] width 955 height 426
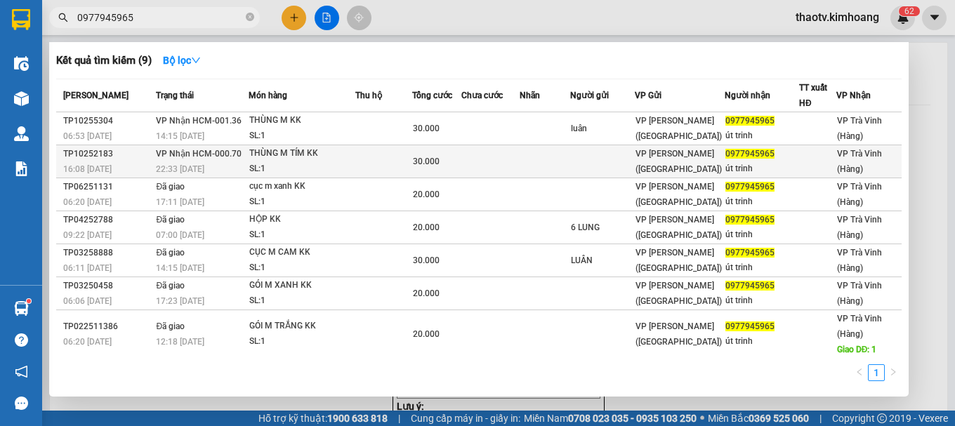
type input "0977945965"
click at [245, 149] on td "VP Nhận HCM-000.70 22:33 - 05/10" at bounding box center [200, 161] width 96 height 33
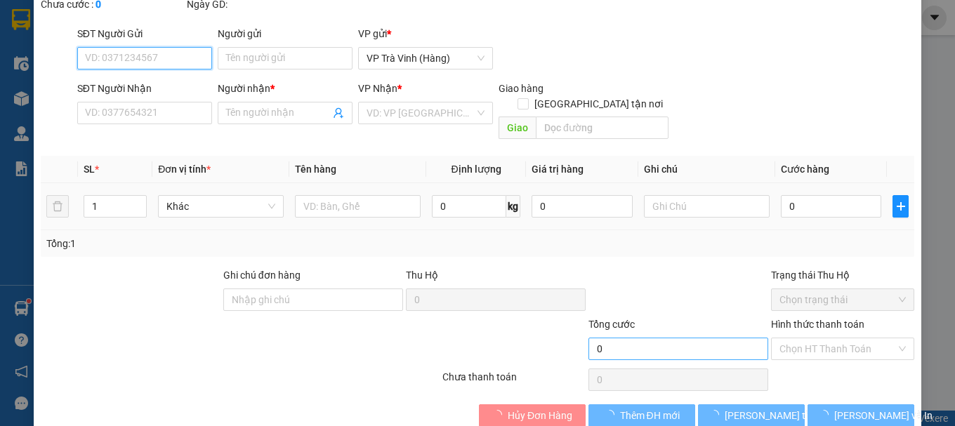
type input "0977945965"
type input "út trinh"
type input "30.000"
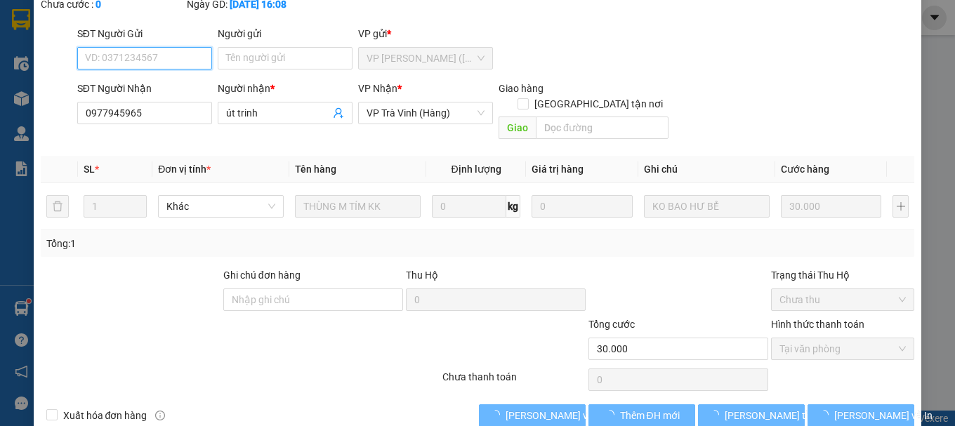
scroll to position [96, 0]
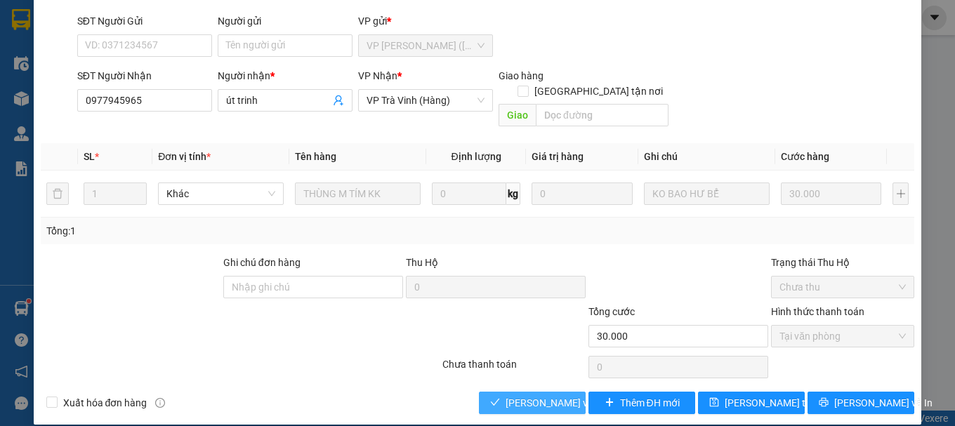
click at [542, 396] on span "[PERSON_NAME] và Giao hàng" at bounding box center [573, 403] width 135 height 15
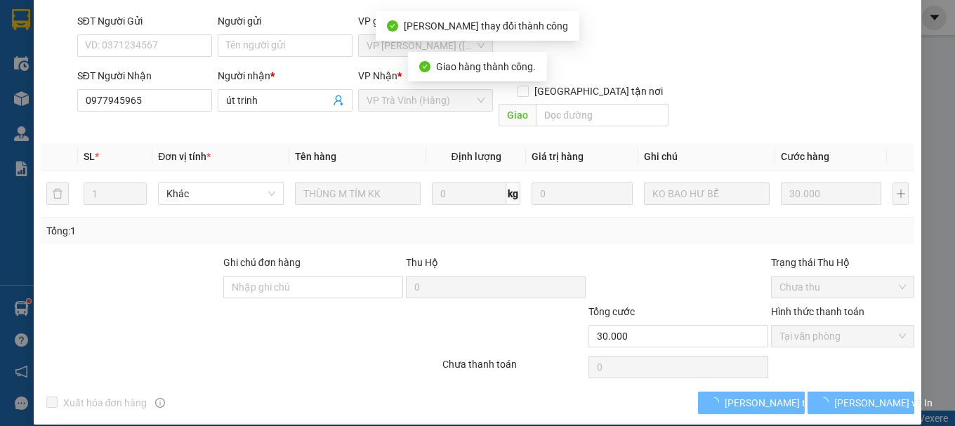
scroll to position [15, 0]
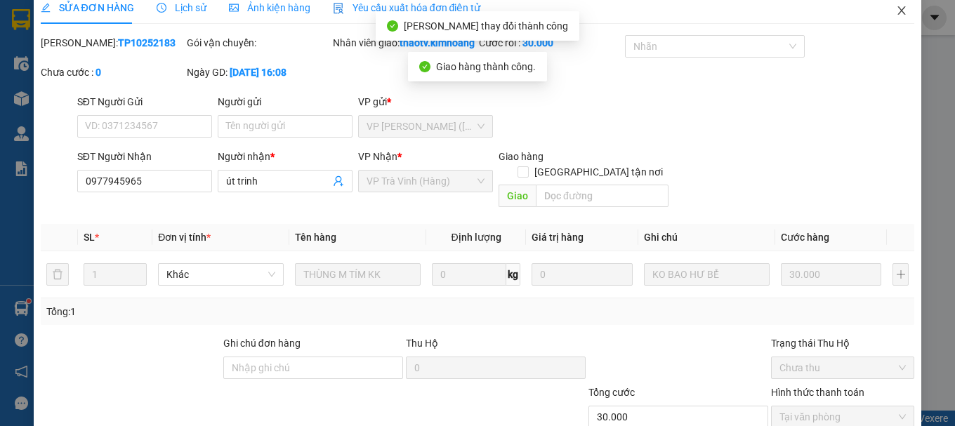
click at [884, 12] on span "Close" at bounding box center [901, 11] width 39 height 39
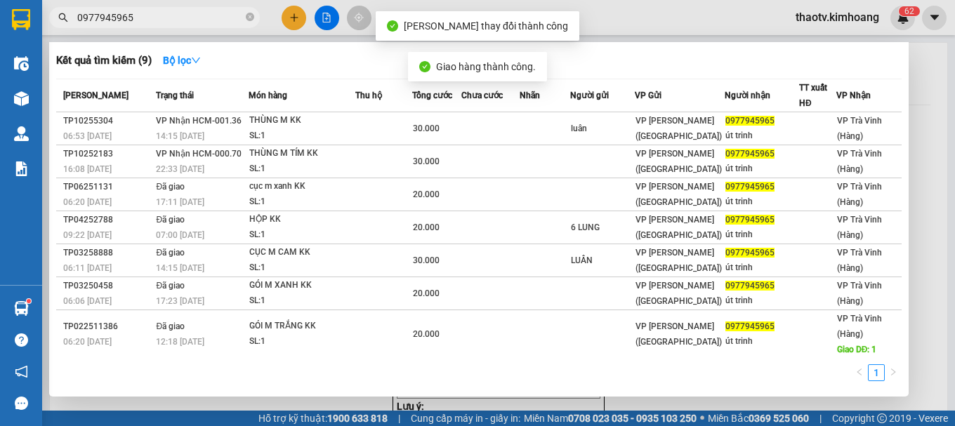
click at [148, 23] on input "0977945965" at bounding box center [160, 17] width 166 height 15
click at [194, 103] on div "Trạng thái" at bounding box center [202, 95] width 92 height 15
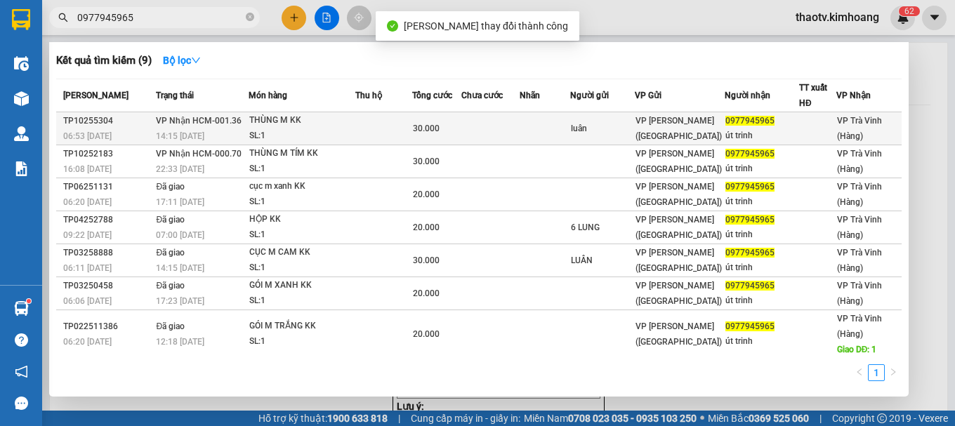
click at [194, 130] on div "14:15 [DATE]" at bounding box center [202, 136] width 92 height 15
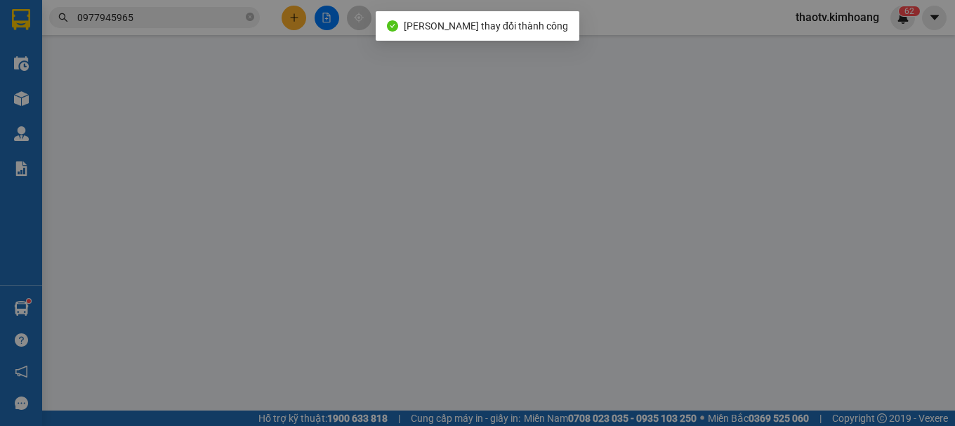
type input "luân"
type input "0977945965"
type input "út trinh"
type input "30.000"
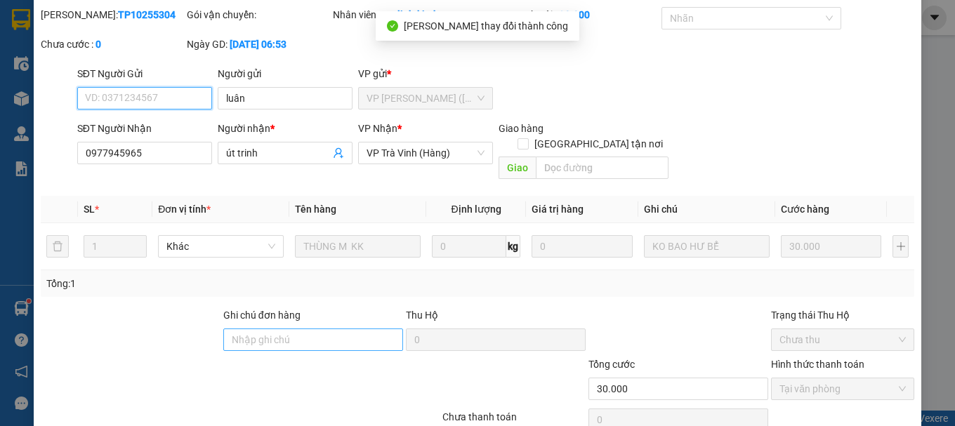
scroll to position [96, 0]
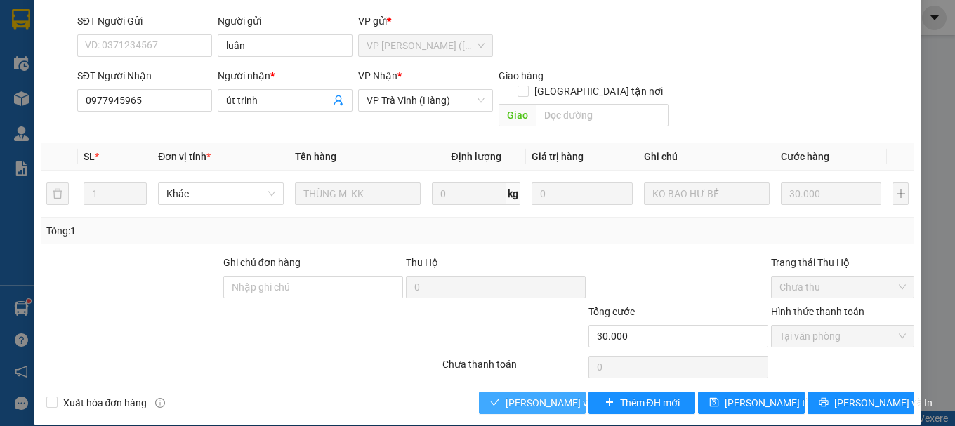
click at [525, 396] on span "[PERSON_NAME] và Giao hàng" at bounding box center [573, 403] width 135 height 15
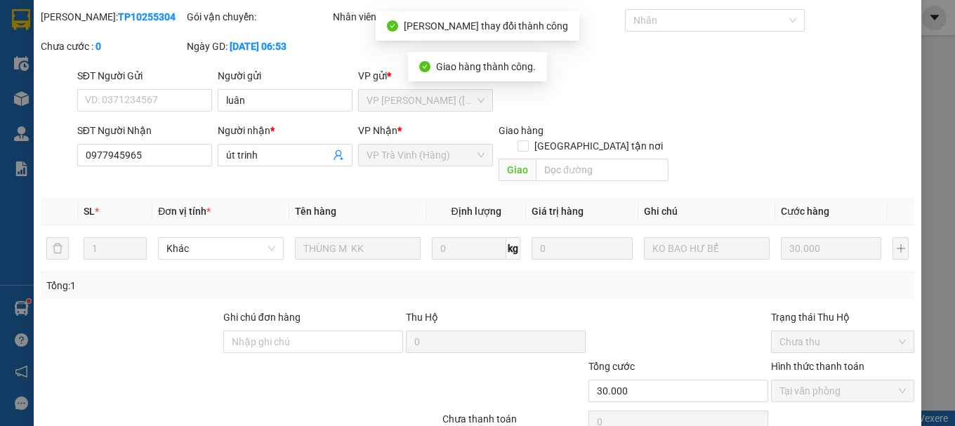
scroll to position [0, 0]
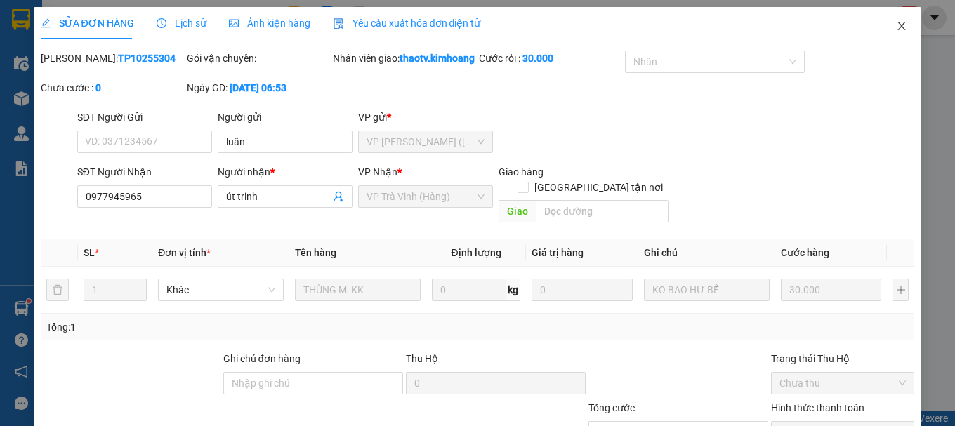
click at [890, 18] on span "Close" at bounding box center [901, 26] width 39 height 39
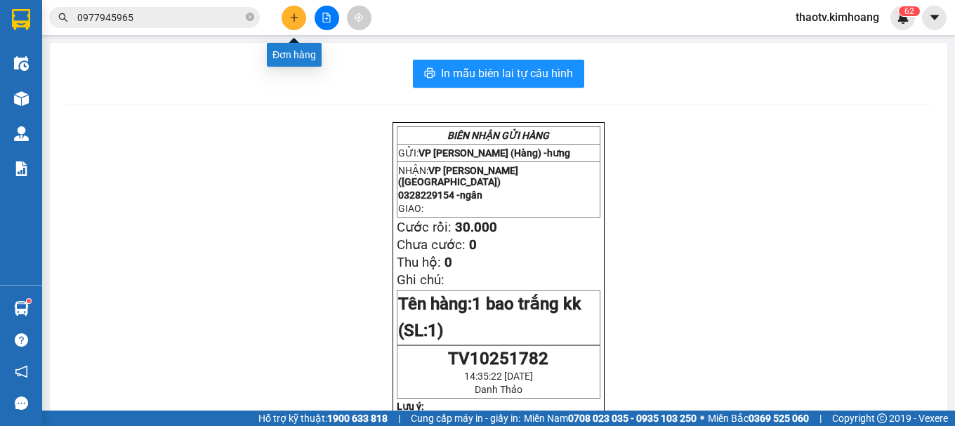
click at [284, 22] on button at bounding box center [294, 18] width 25 height 25
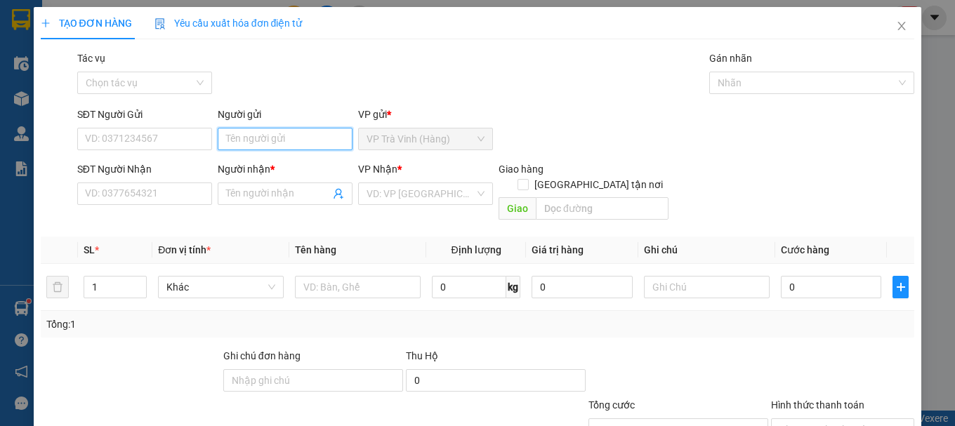
click at [226, 143] on input "Người gửi" at bounding box center [285, 139] width 135 height 22
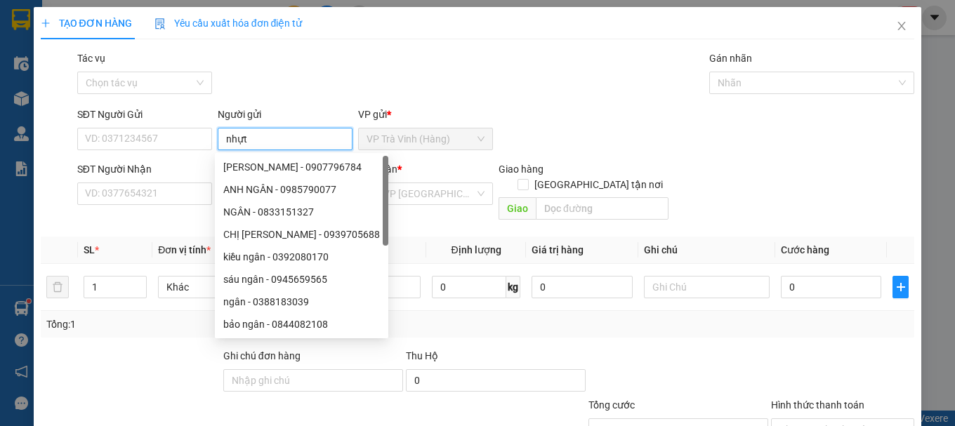
type input "nhựt"
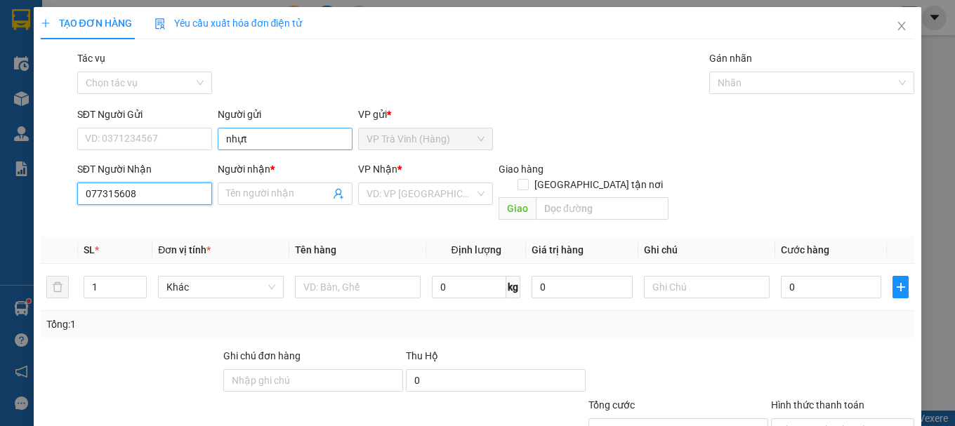
type input "0773156087"
click at [161, 223] on div "0773156087 - NGUYỆT" at bounding box center [143, 221] width 117 height 15
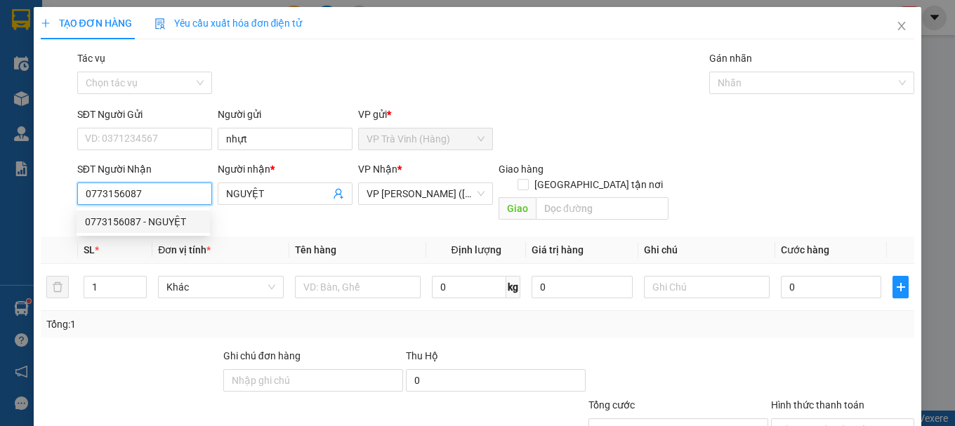
type input "NGUYỆT"
type input "20.000"
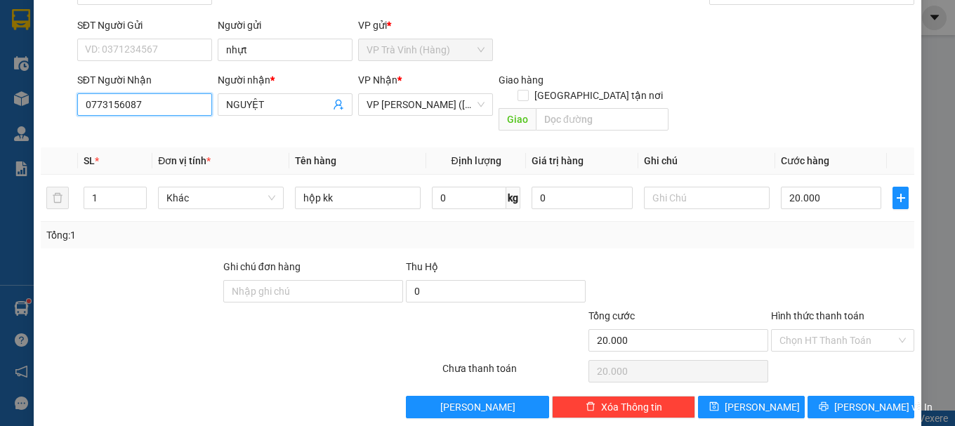
scroll to position [93, 0]
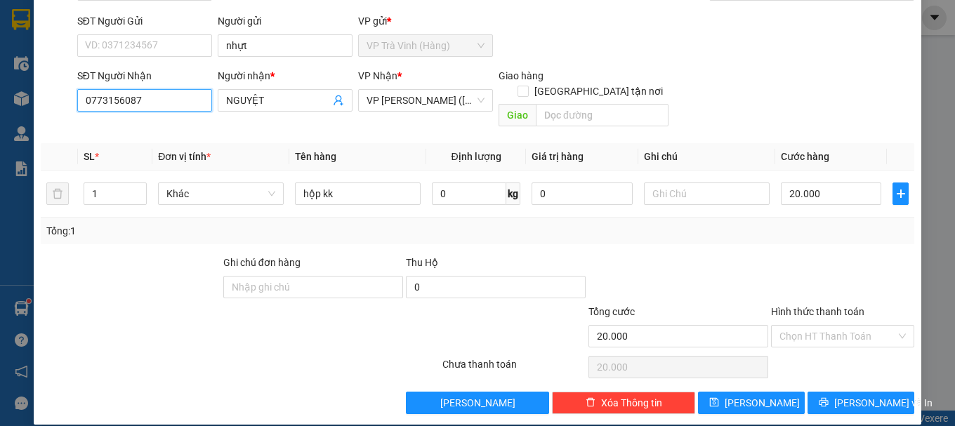
type input "0773156087"
click at [842, 334] on div "Hình thức thanh toán Chọn HT Thanh Toán" at bounding box center [842, 328] width 143 height 49
click at [842, 332] on div "Chọn HT Thanh Toán" at bounding box center [842, 336] width 143 height 22
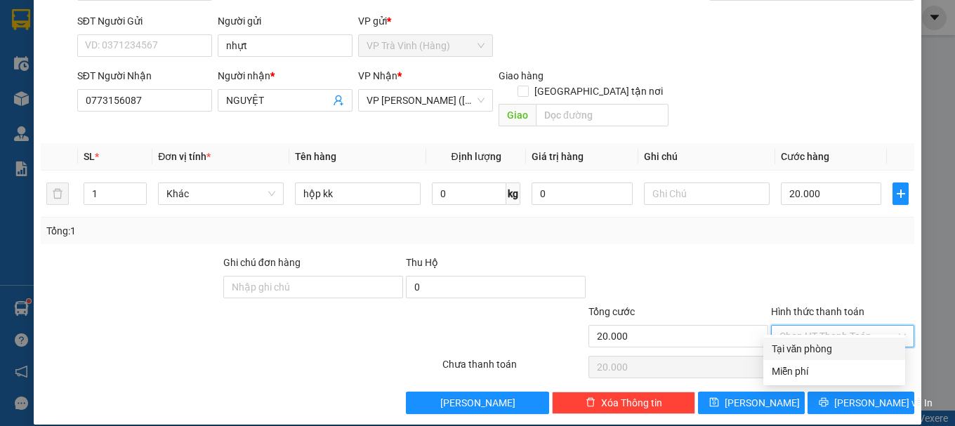
click at [834, 348] on div "Tại văn phòng" at bounding box center [834, 348] width 125 height 15
type input "0"
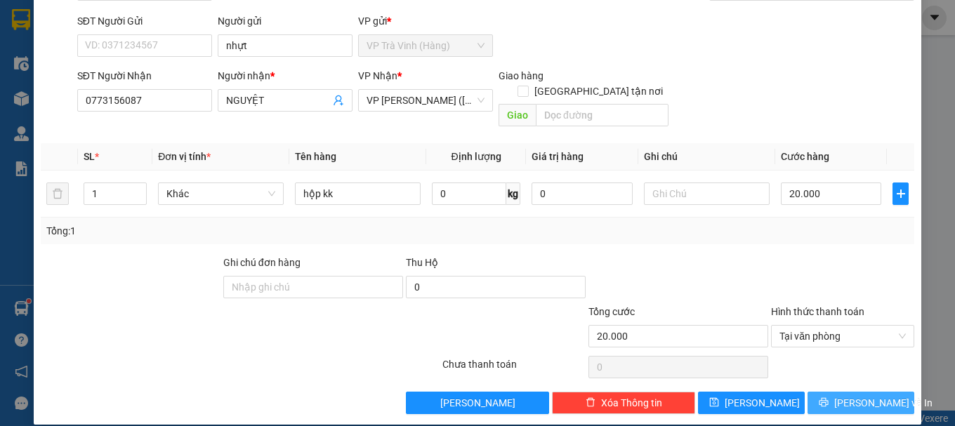
click at [829, 398] on icon "printer" at bounding box center [824, 403] width 10 height 10
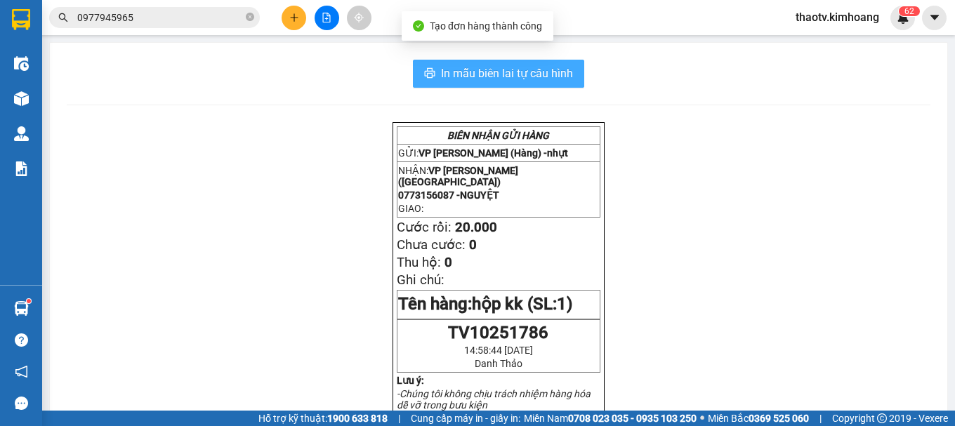
click at [488, 65] on span "In mẫu biên lai tự cấu hình" at bounding box center [507, 74] width 132 height 18
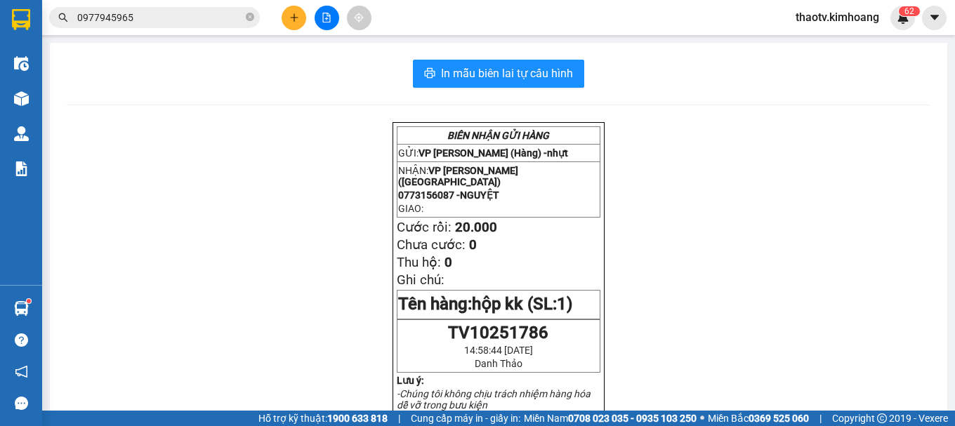
drag, startPoint x: 167, startPoint y: 15, endPoint x: 0, endPoint y: 51, distance: 170.3
click at [0, 51] on section "Kết quả tìm kiếm ( 9 ) Bộ lọc Mã ĐH Trạng thái Món hàng Thu hộ Tổng cước Chưa c…" at bounding box center [477, 213] width 955 height 426
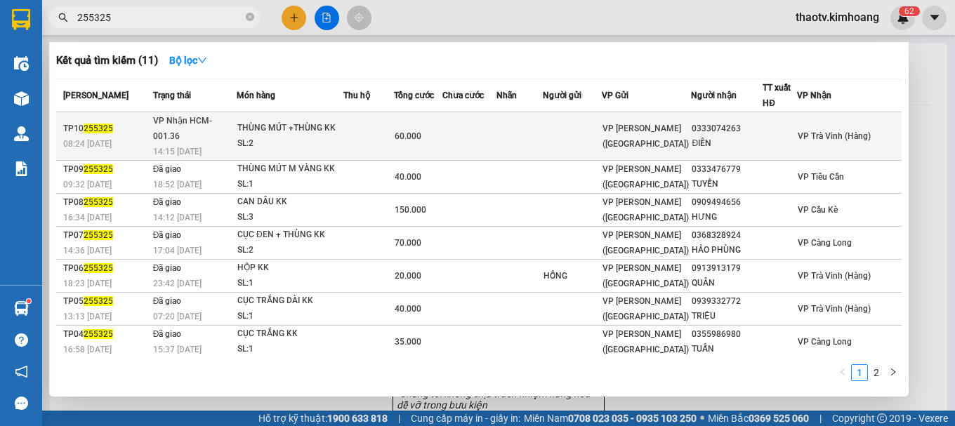
type input "255325"
click at [357, 128] on td at bounding box center [369, 136] width 51 height 48
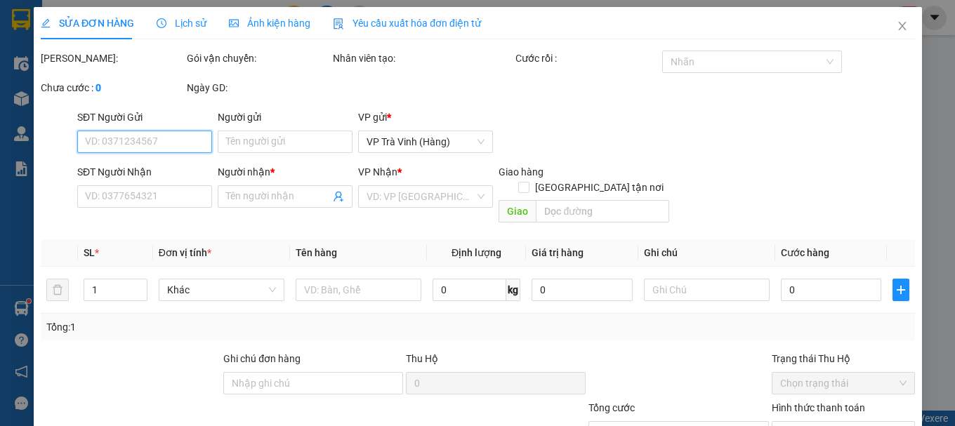
type input "0333074263"
type input "ĐIỀN"
type input "60.000"
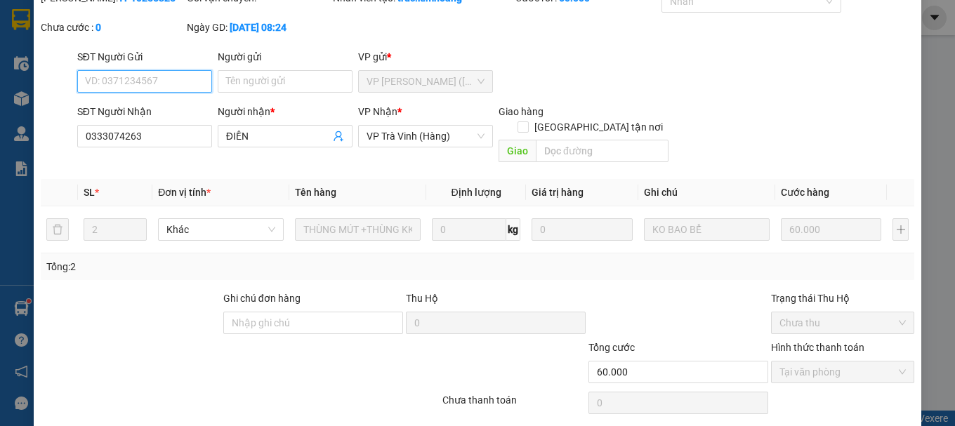
scroll to position [96, 0]
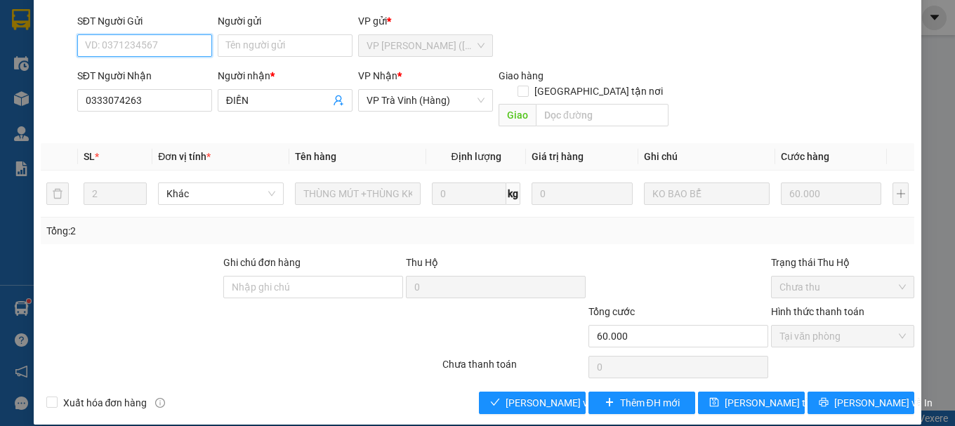
click at [806, 326] on span "Tại văn phòng" at bounding box center [843, 336] width 126 height 21
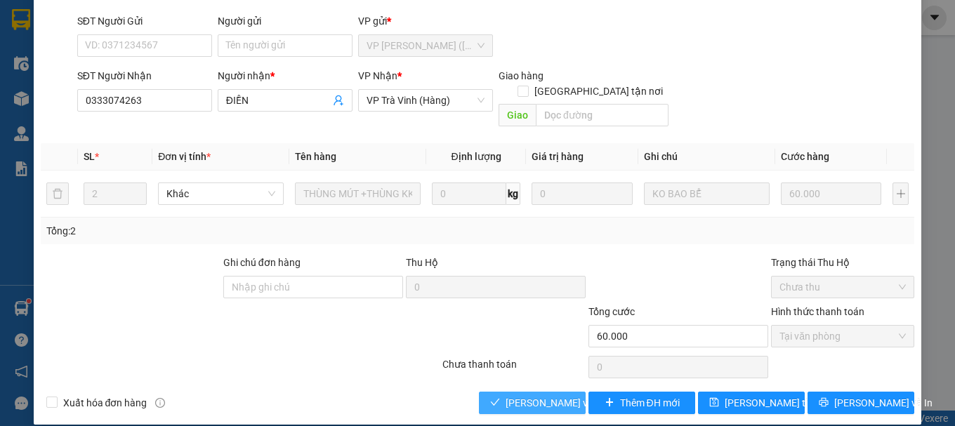
click at [561, 396] on span "[PERSON_NAME] và Giao hàng" at bounding box center [573, 403] width 135 height 15
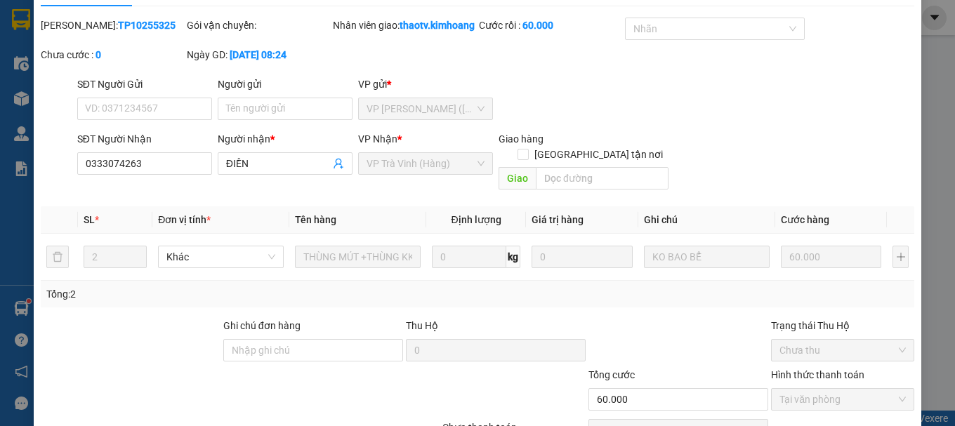
scroll to position [0, 0]
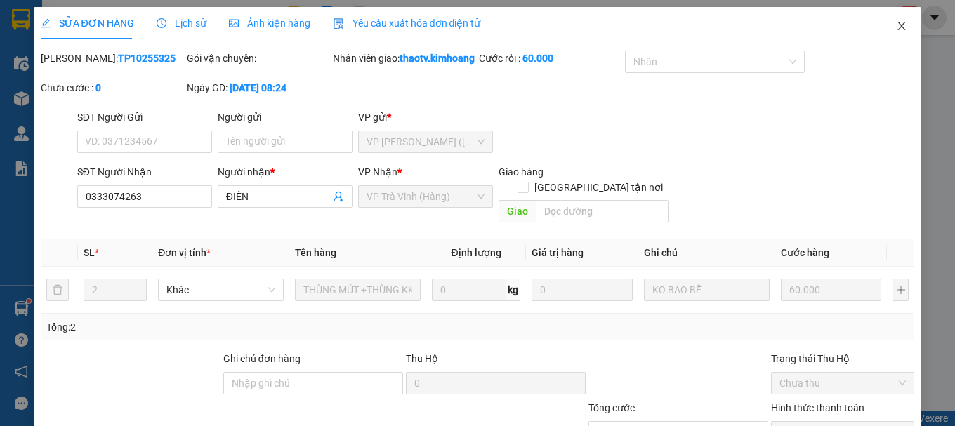
click at [883, 25] on span "Close" at bounding box center [901, 26] width 39 height 39
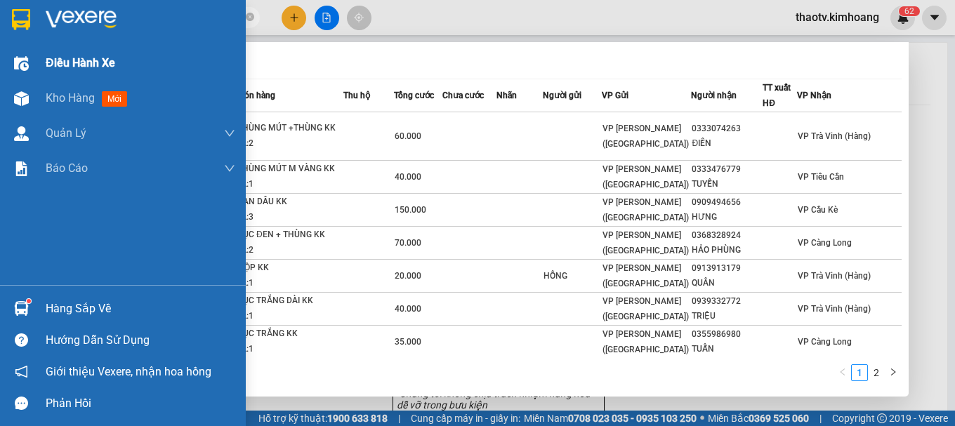
drag, startPoint x: 153, startPoint y: 19, endPoint x: 0, endPoint y: 60, distance: 158.5
click at [0, 60] on section "Kết quả tìm kiếm ( 11 ) Bộ lọc Mã ĐH Trạng thái Món hàng Thu hộ Tổng cước Chưa …" at bounding box center [477, 213] width 955 height 426
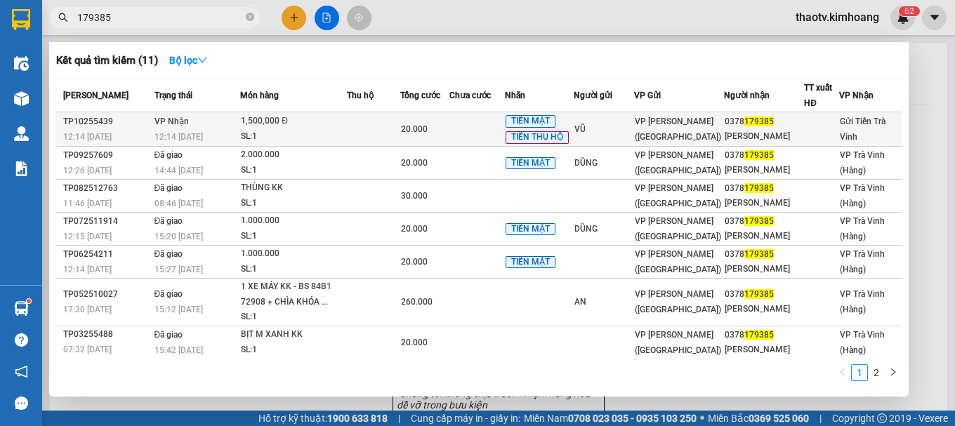
type input "179385"
click at [191, 123] on td "VP Nhận 12:14 - 13/10" at bounding box center [196, 129] width 90 height 34
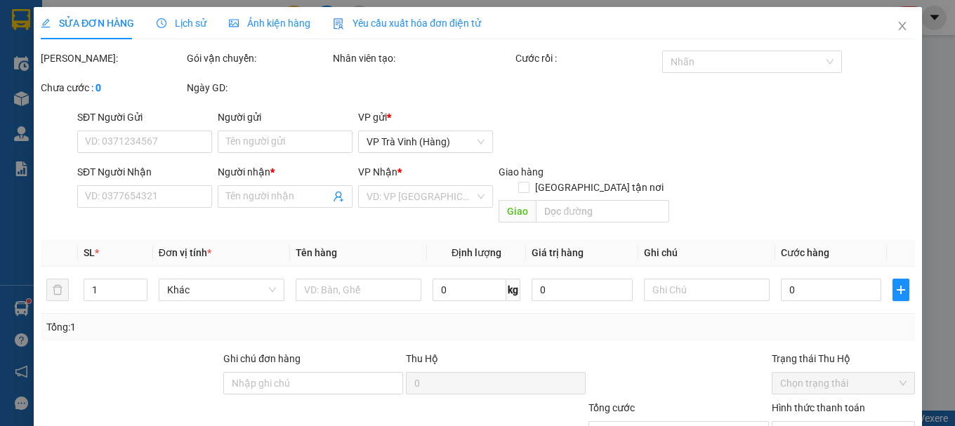
type input "VŨ"
type input "0378179385"
type input "KIM GIANG"
type input "20.000"
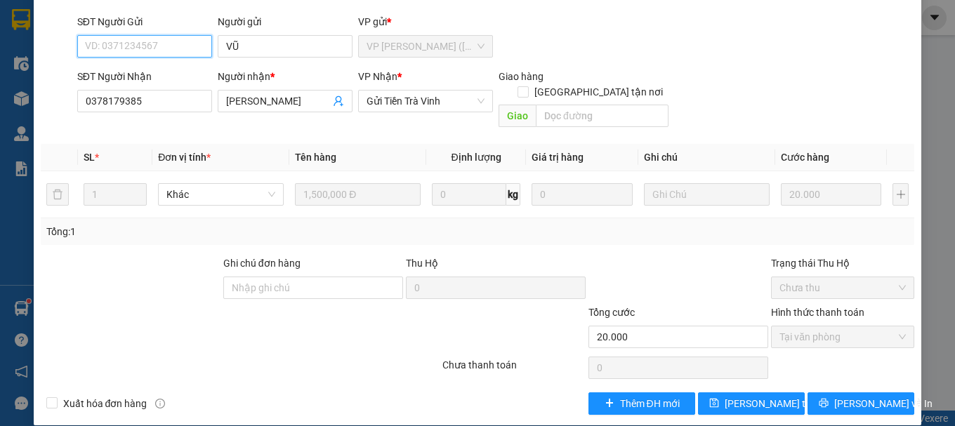
scroll to position [96, 0]
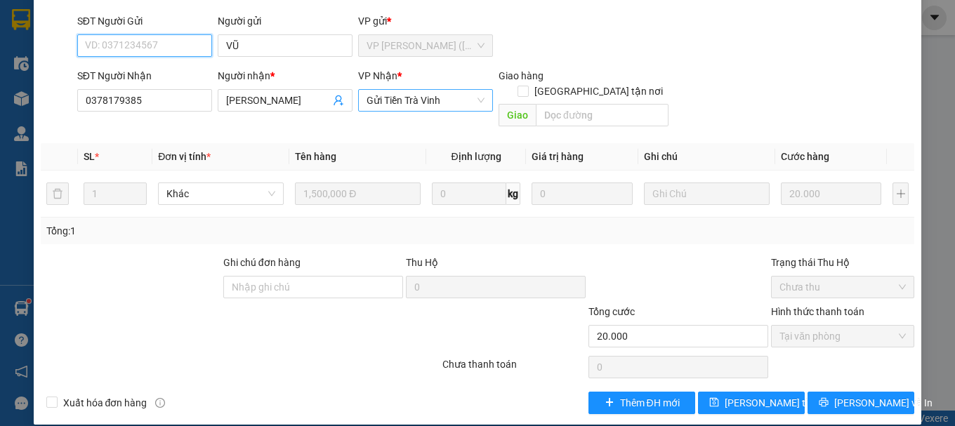
click at [424, 103] on span "Gửi Tiền Trà Vinh" at bounding box center [426, 100] width 118 height 21
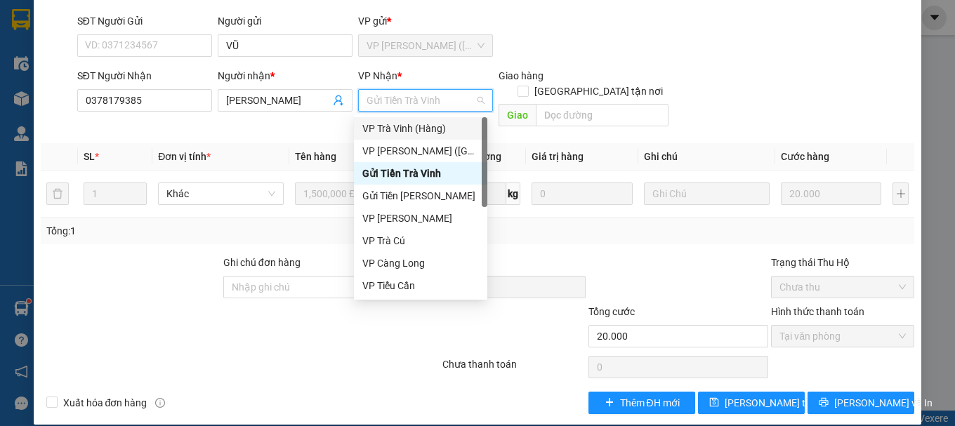
click at [436, 132] on div "VP Trà Vinh (Hàng)" at bounding box center [421, 128] width 117 height 15
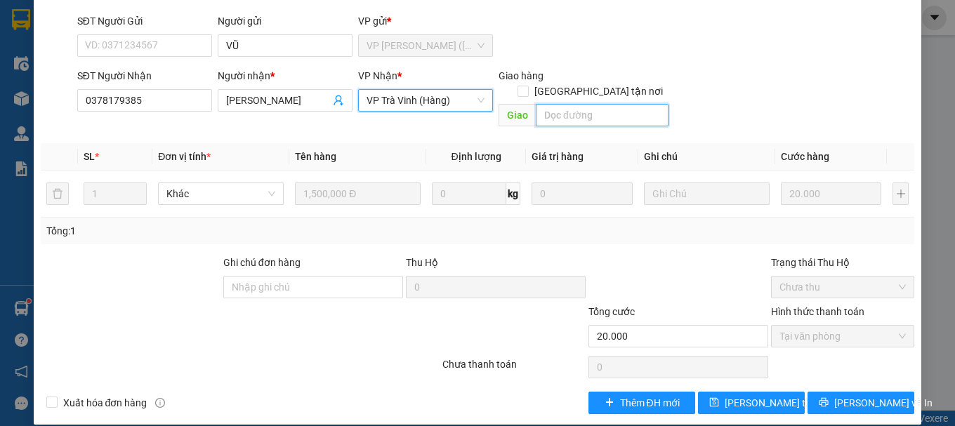
click at [571, 104] on input "text" at bounding box center [602, 115] width 133 height 22
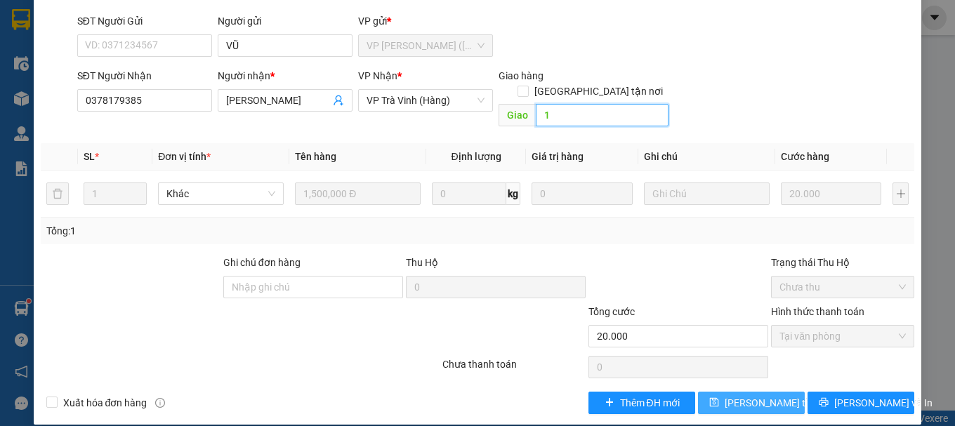
type input "1"
click at [740, 396] on span "[PERSON_NAME] thay đổi" at bounding box center [781, 403] width 112 height 15
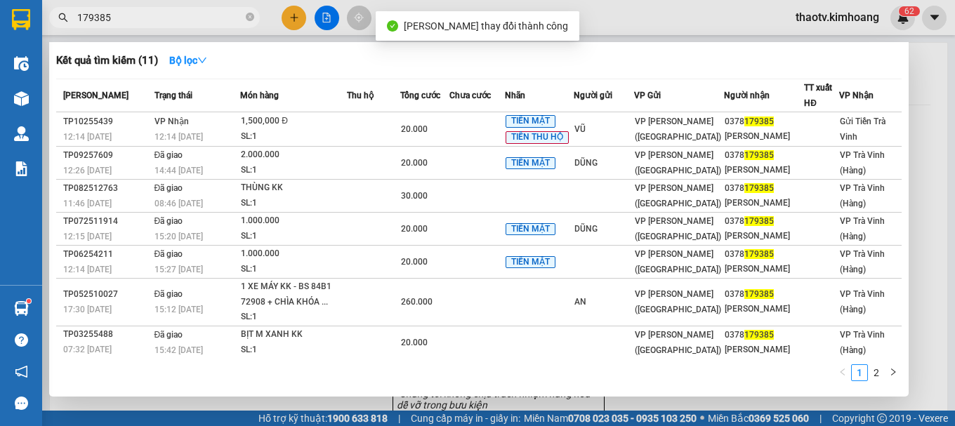
click at [155, 16] on input "179385" at bounding box center [160, 17] width 166 height 15
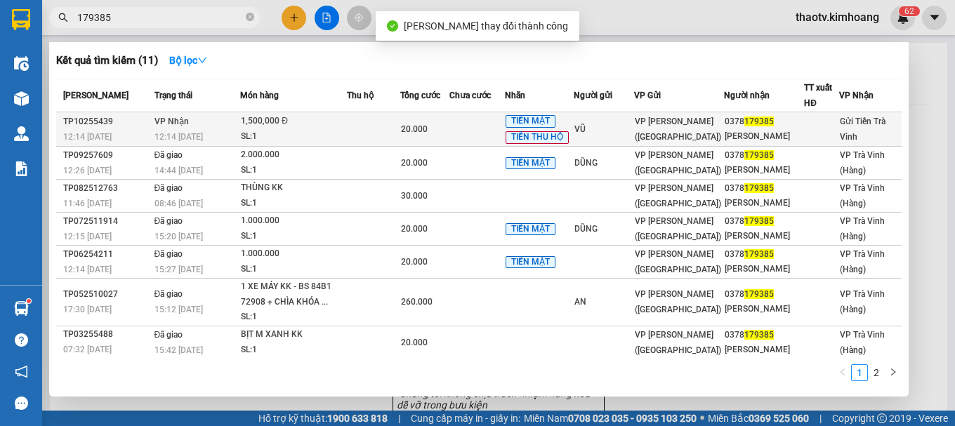
click at [329, 119] on div "1,500,000 Đ" at bounding box center [293, 121] width 105 height 15
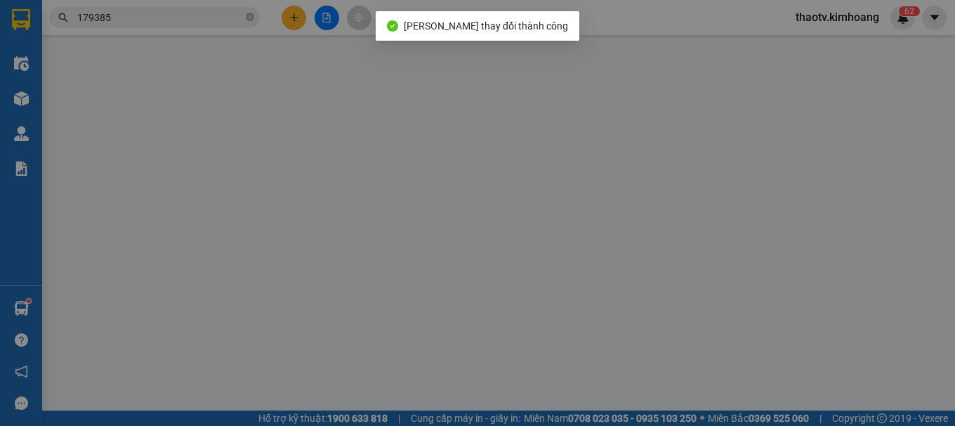
type input "VŨ"
type input "0378179385"
type input "KIM GIANG"
type input "1"
type input "20.000"
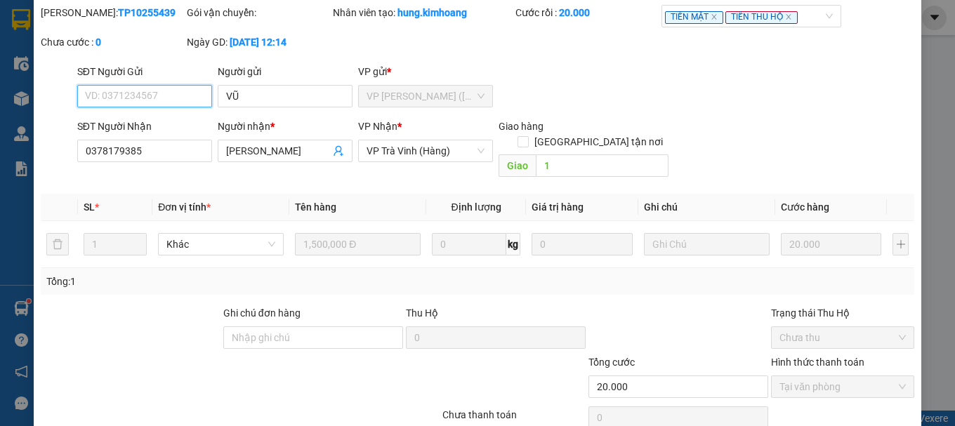
scroll to position [96, 0]
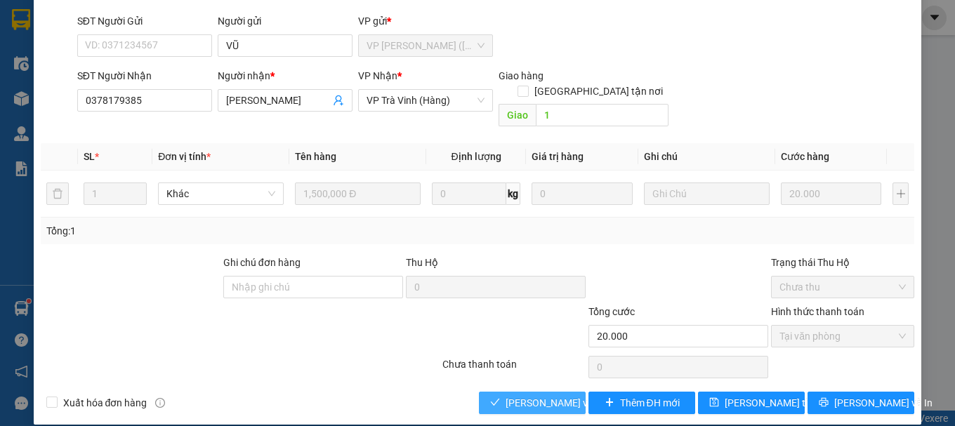
click at [541, 396] on span "[PERSON_NAME] và Giao hàng" at bounding box center [573, 403] width 135 height 15
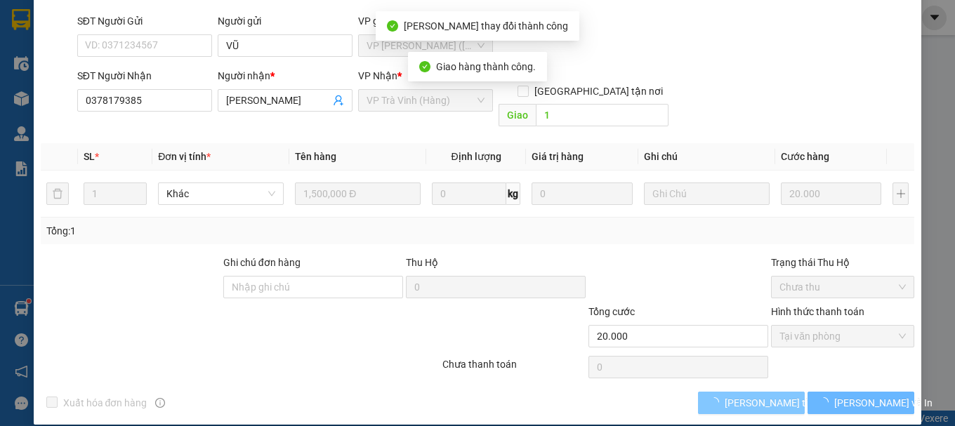
scroll to position [112, 0]
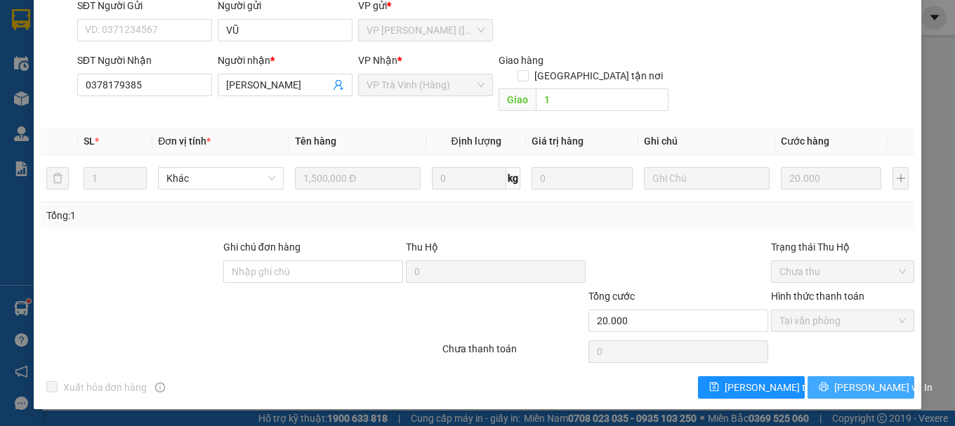
click at [865, 388] on span "[PERSON_NAME] và In" at bounding box center [884, 387] width 98 height 15
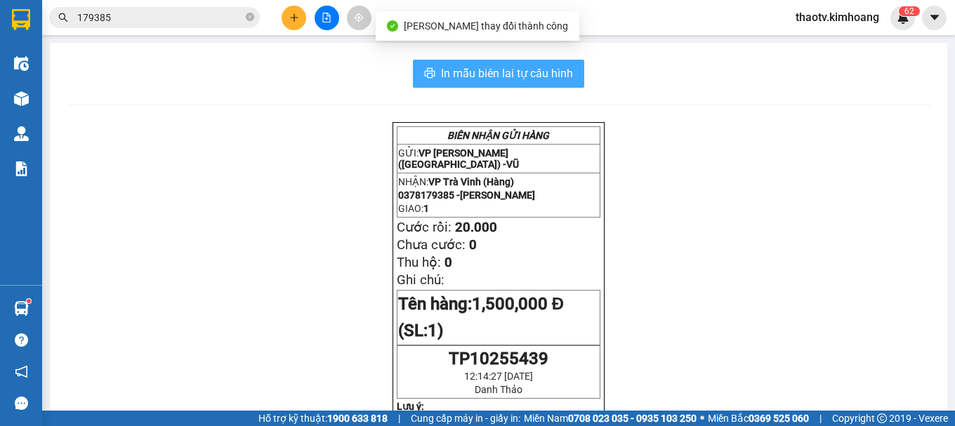
click at [511, 60] on button "In mẫu biên lai tự cấu hình" at bounding box center [498, 74] width 171 height 28
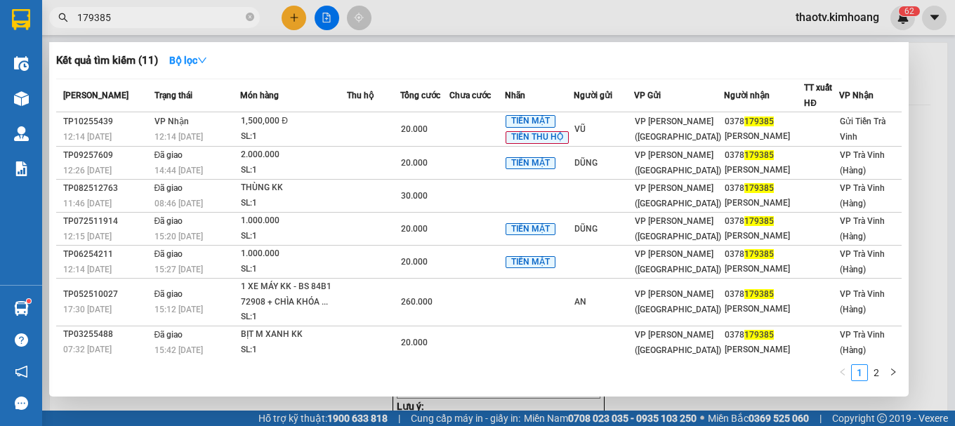
drag, startPoint x: 124, startPoint y: 14, endPoint x: 0, endPoint y: 39, distance: 126.8
click at [0, 39] on section "Kết quả tìm kiếm ( 11 ) Bộ lọc Mã ĐH Trạng thái Món hàng Thu hộ Tổng cước Chưa …" at bounding box center [477, 213] width 955 height 426
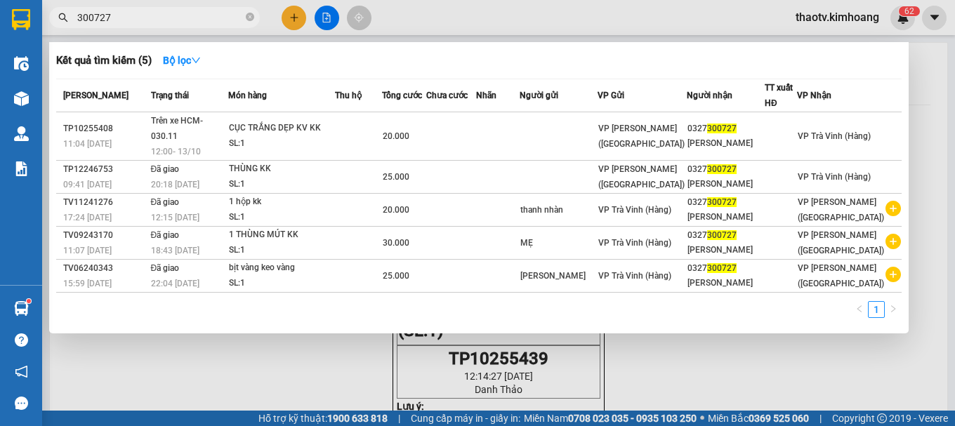
click at [667, 365] on div at bounding box center [477, 213] width 955 height 426
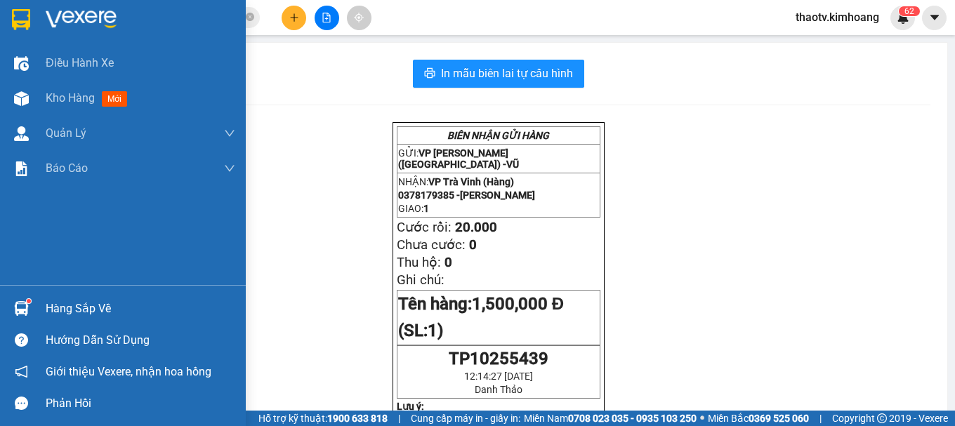
click at [42, 313] on div "Hàng sắp về" at bounding box center [123, 309] width 246 height 32
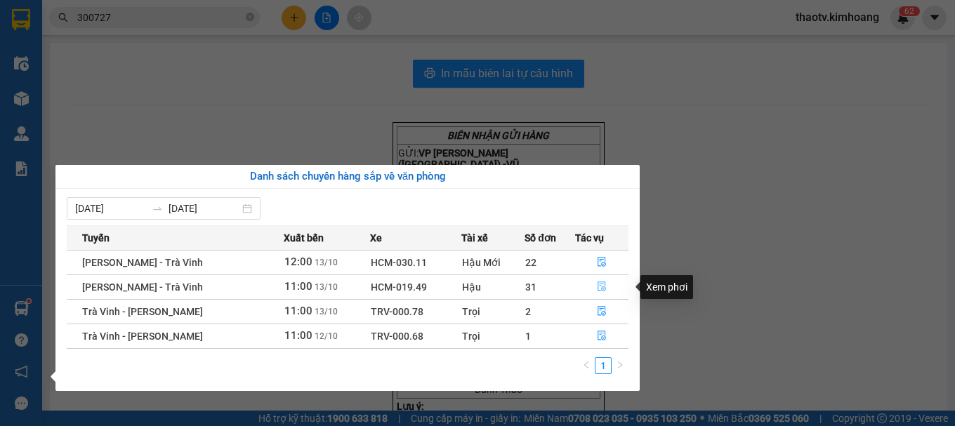
click at [603, 289] on icon "file-done" at bounding box center [602, 287] width 10 height 10
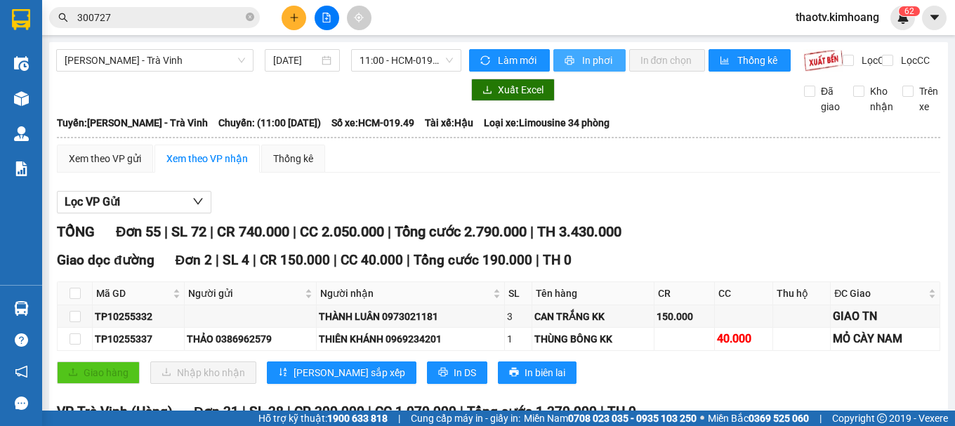
click at [591, 59] on span "In phơi" at bounding box center [598, 60] width 32 height 15
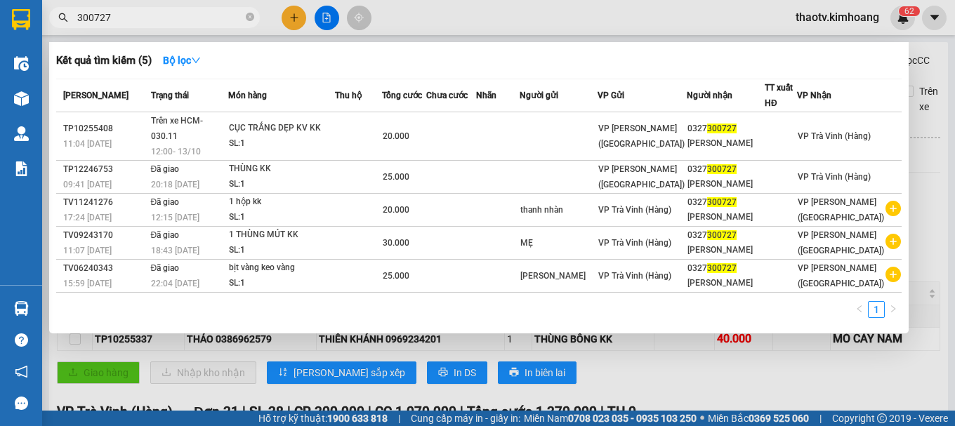
click at [152, 18] on input "300727" at bounding box center [160, 17] width 166 height 15
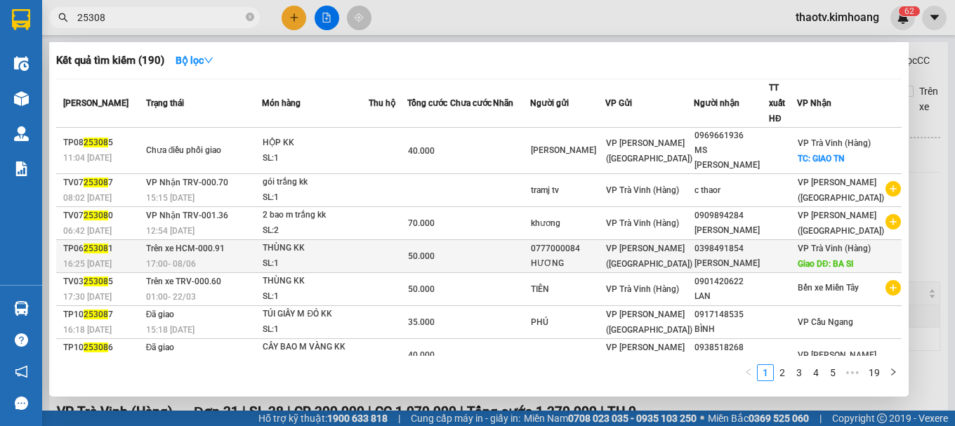
scroll to position [117, 0]
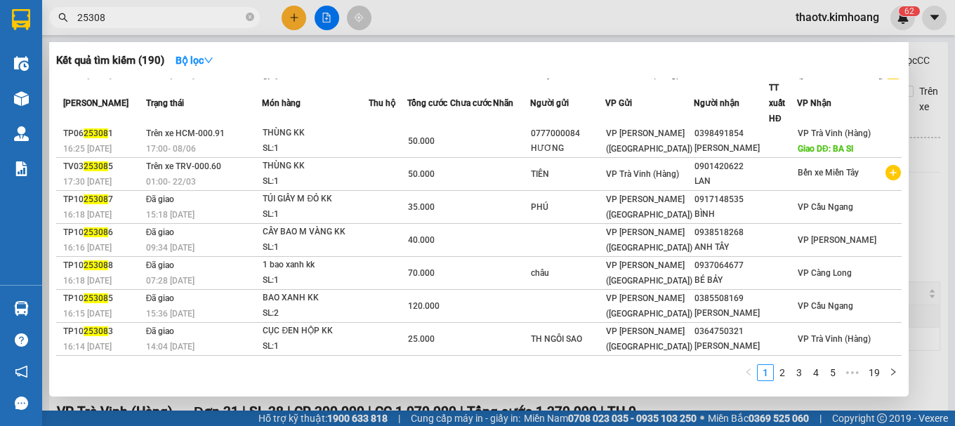
click at [110, 15] on input "25308" at bounding box center [160, 17] width 166 height 15
click at [110, 17] on input "25308" at bounding box center [160, 17] width 166 height 15
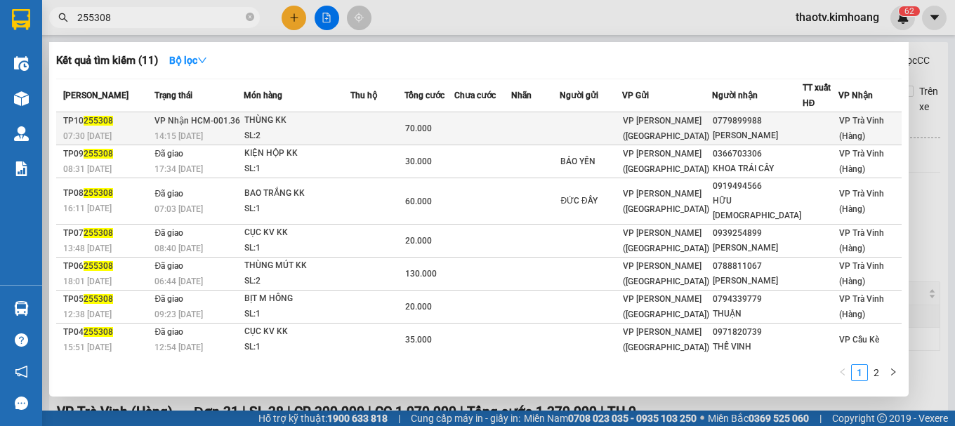
type input "255308"
click at [430, 127] on span "70.000" at bounding box center [418, 129] width 27 height 10
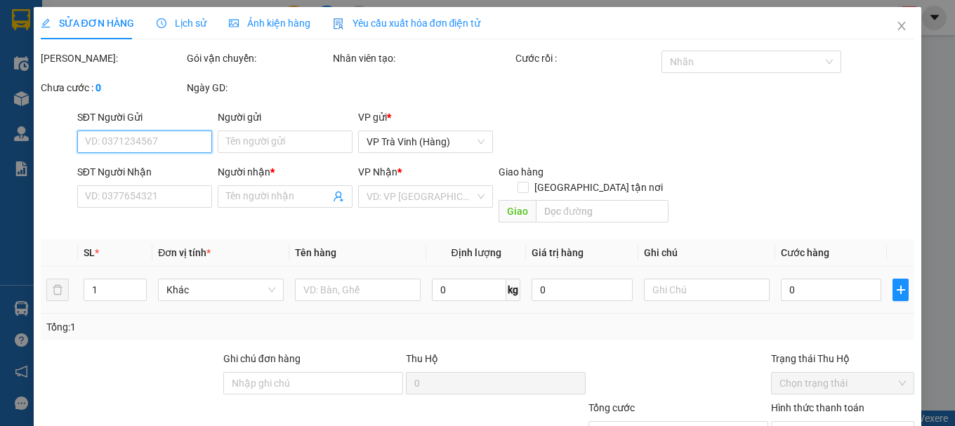
type input "0779899988"
type input "[PERSON_NAME]"
type input "70.000"
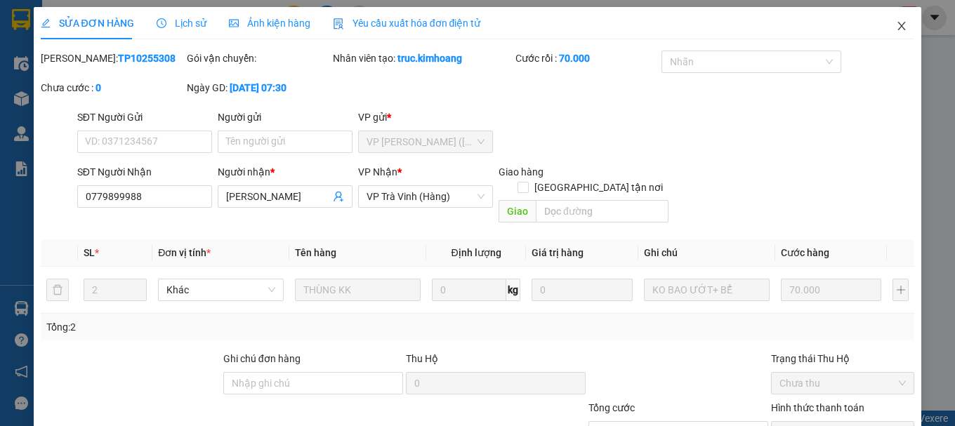
click at [896, 21] on icon "close" at bounding box center [901, 25] width 11 height 11
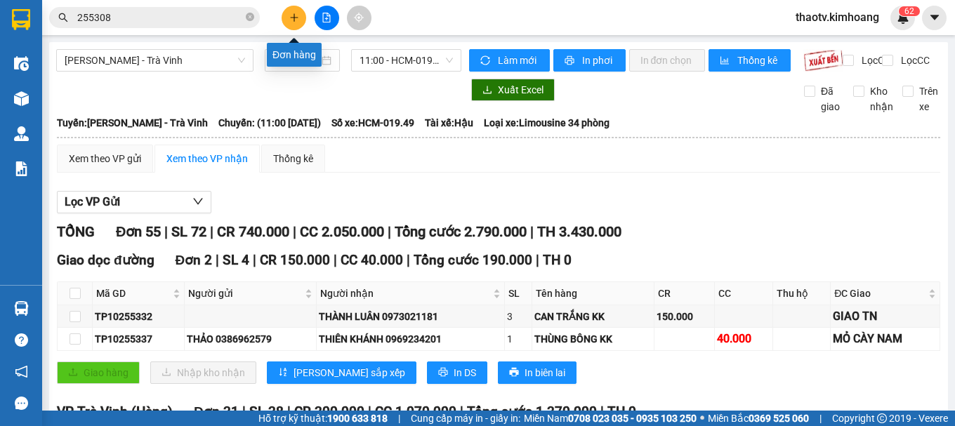
click at [285, 21] on button at bounding box center [294, 18] width 25 height 25
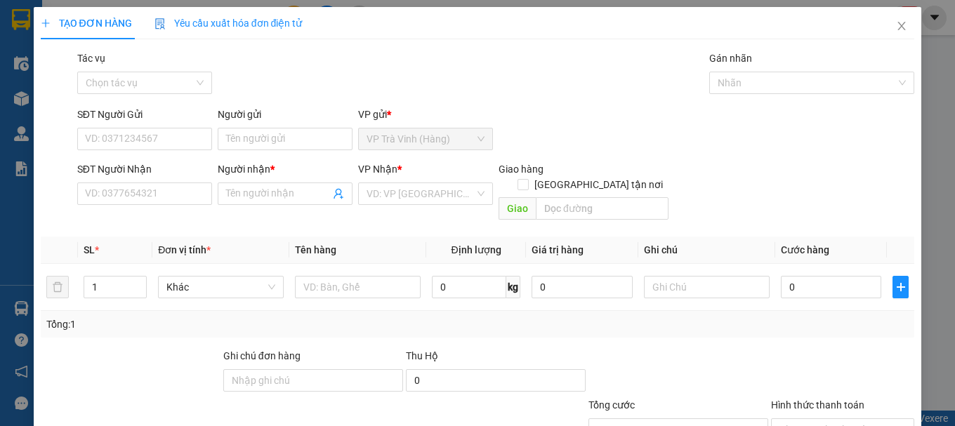
click at [237, 150] on div "Người gửi Tên người gửi" at bounding box center [285, 131] width 135 height 49
click at [226, 141] on input "Người gửi" at bounding box center [285, 139] width 135 height 22
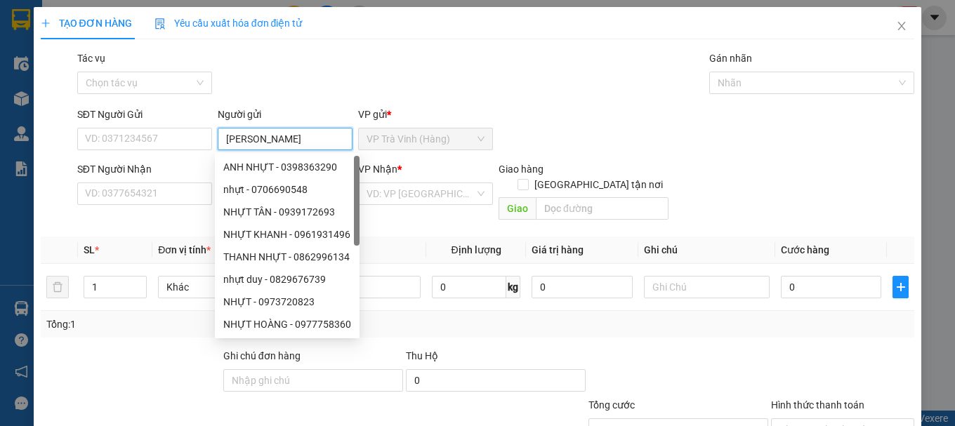
type input "mỹ lan"
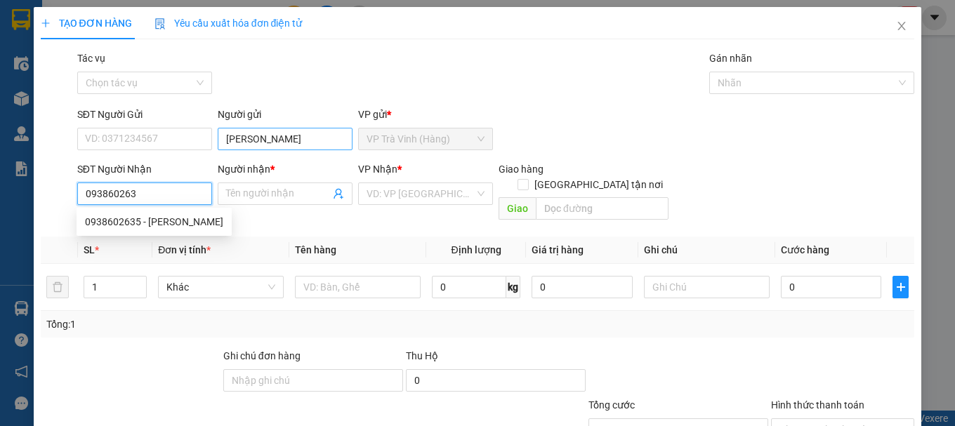
type input "0938602635"
click at [152, 227] on div "0938602635 - thanh phong" at bounding box center [154, 221] width 138 height 15
type input "thanh phong"
type input "20.000"
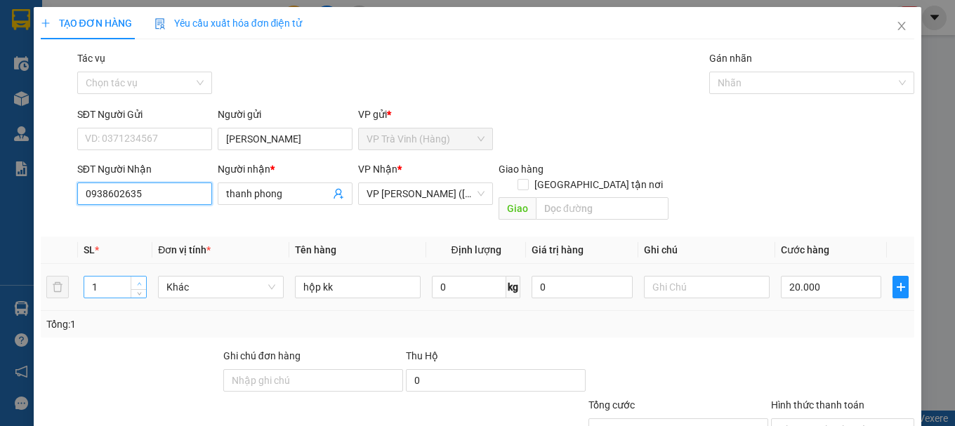
type input "0938602635"
type input "2"
click at [140, 280] on span "up" at bounding box center [139, 284] width 8 height 8
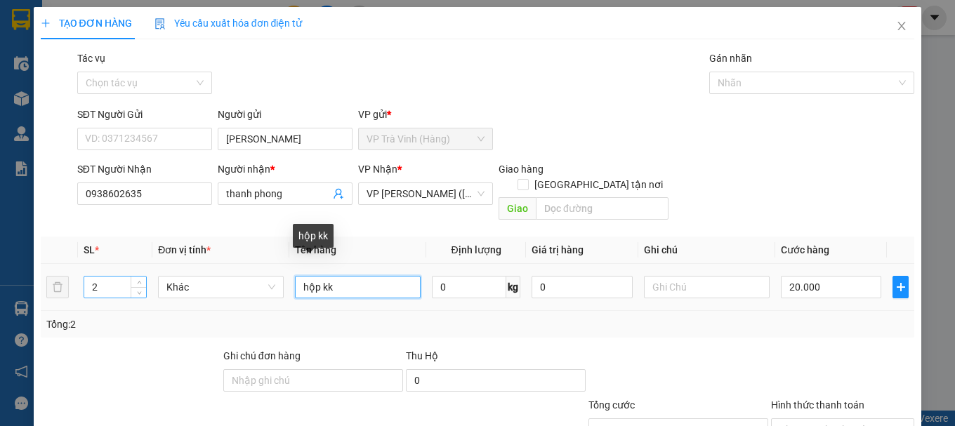
drag, startPoint x: 342, startPoint y: 274, endPoint x: 128, endPoint y: 280, distance: 214.3
click at [130, 279] on tr "2 Khác hộp kk 0 kg 0 20.000" at bounding box center [478, 287] width 875 height 47
type input "2 thùng kk"
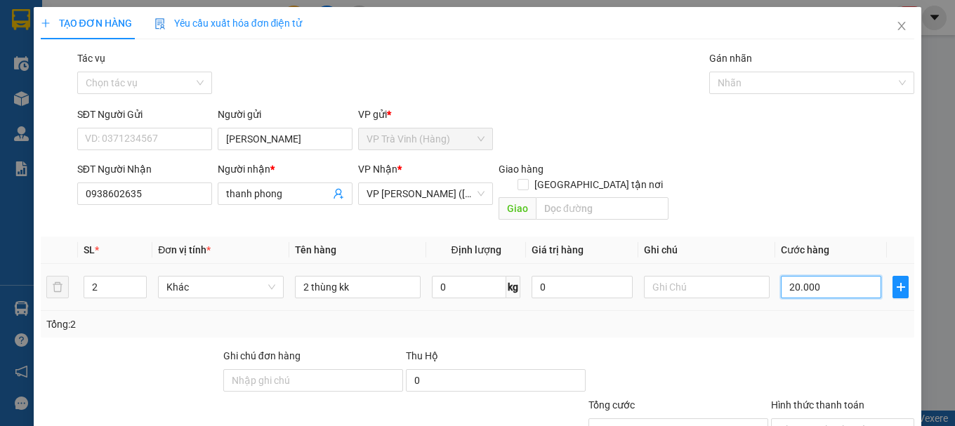
click at [787, 276] on input "20.000" at bounding box center [831, 287] width 101 height 22
type input "1"
type input "10"
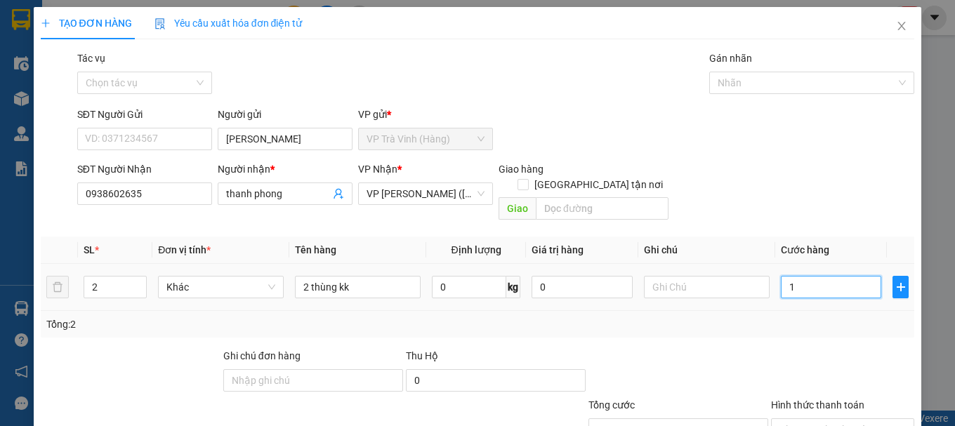
type input "10"
type input "100"
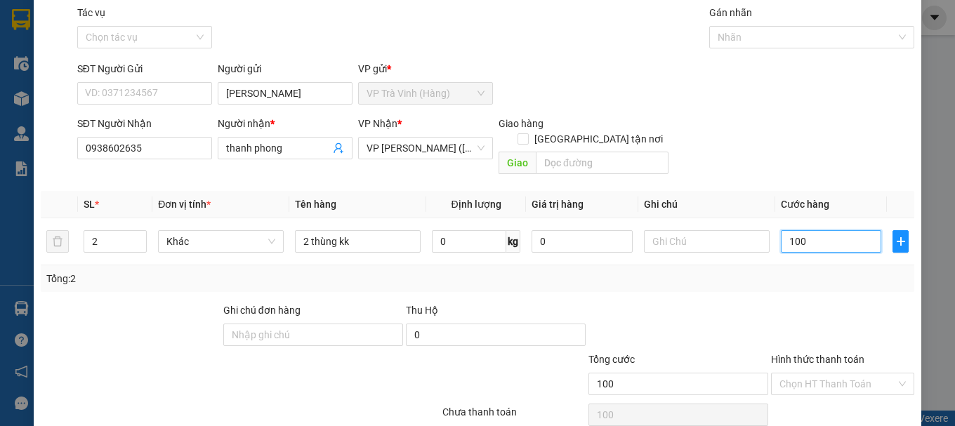
scroll to position [93, 0]
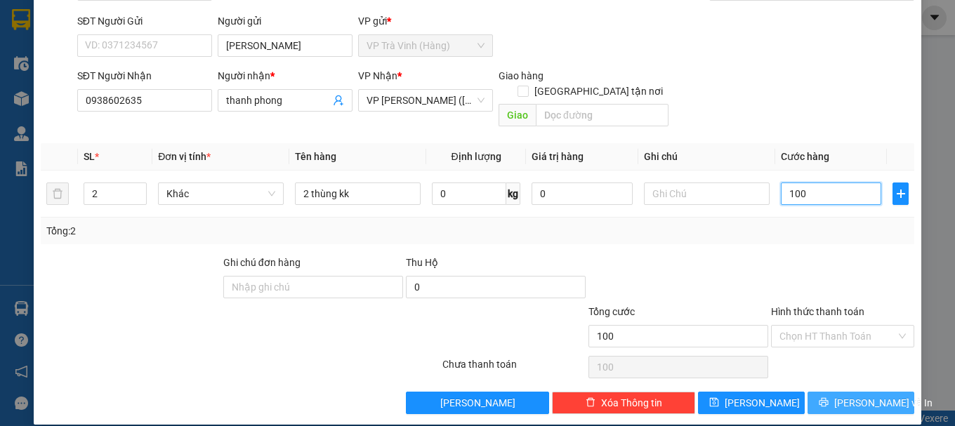
type input "100"
type input "100.000"
click at [836, 392] on button "[PERSON_NAME] và In" at bounding box center [861, 403] width 107 height 22
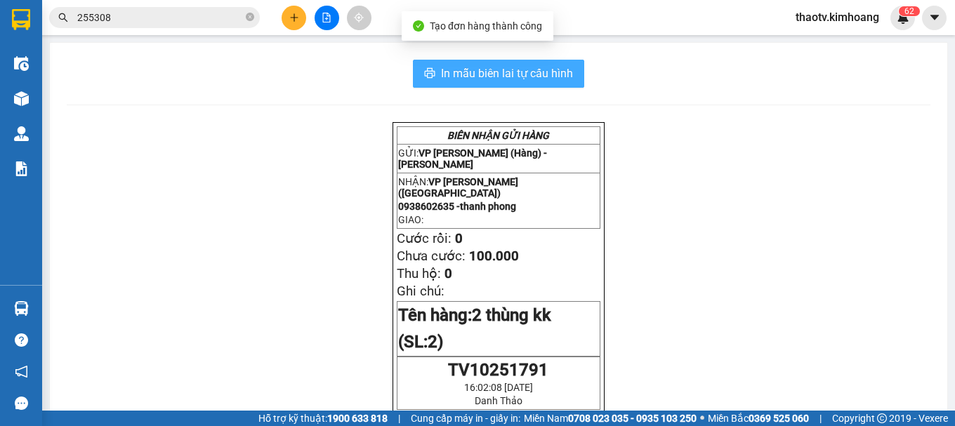
click at [489, 82] on span "In mẫu biên lai tự cấu hình" at bounding box center [507, 74] width 132 height 18
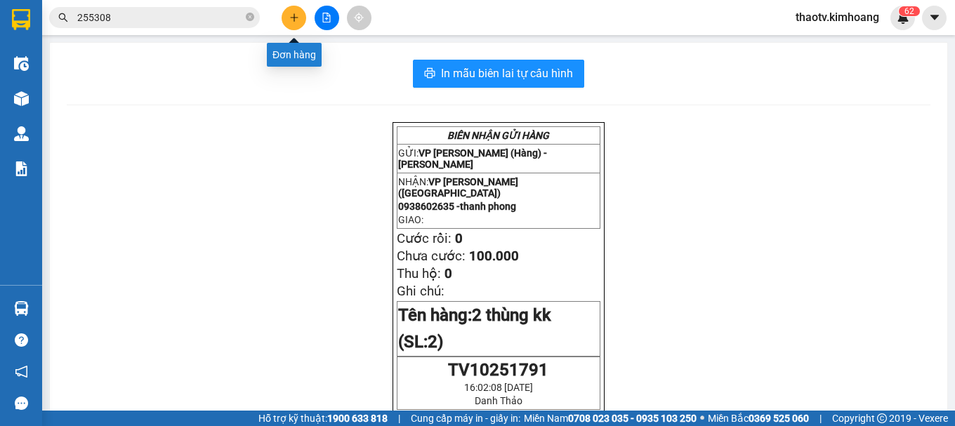
click at [301, 22] on button at bounding box center [294, 18] width 25 height 25
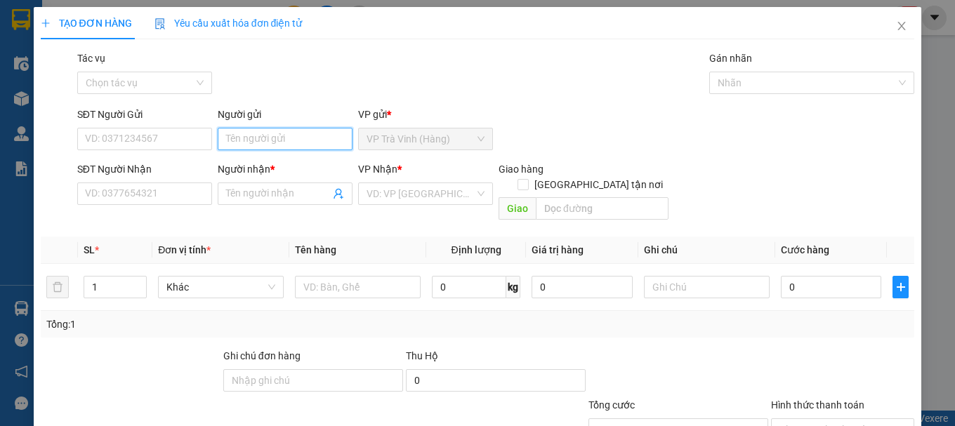
click at [244, 140] on input "Người gửi" at bounding box center [285, 139] width 135 height 22
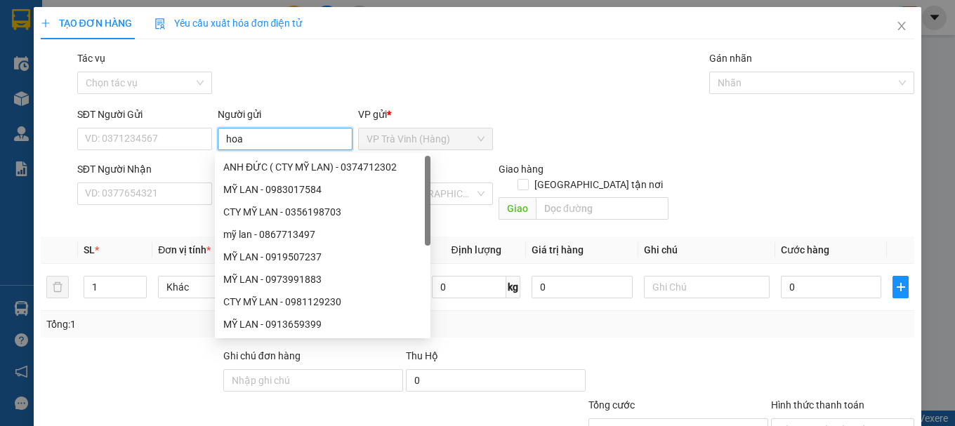
type input "hoa"
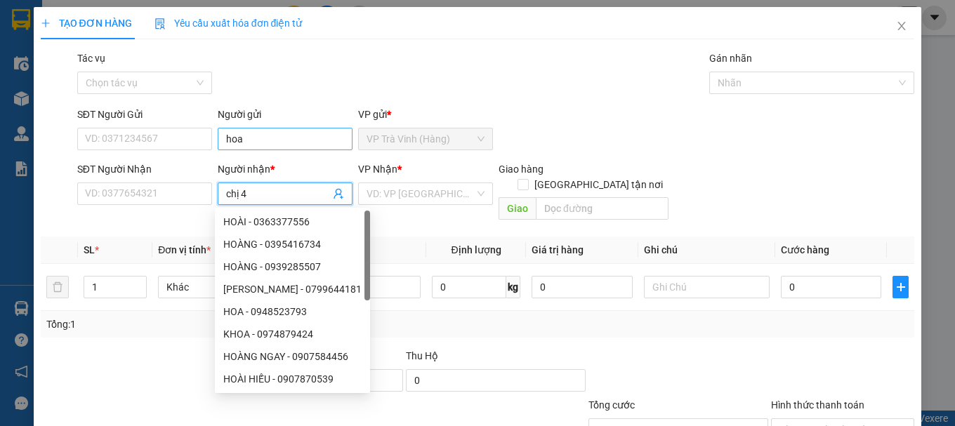
type input "chị 4"
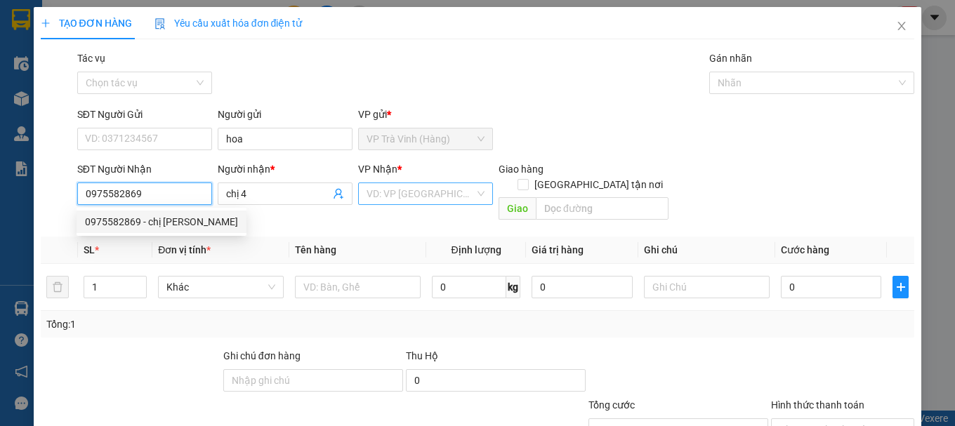
type input "0975582869"
click at [416, 196] on input "search" at bounding box center [421, 193] width 108 height 21
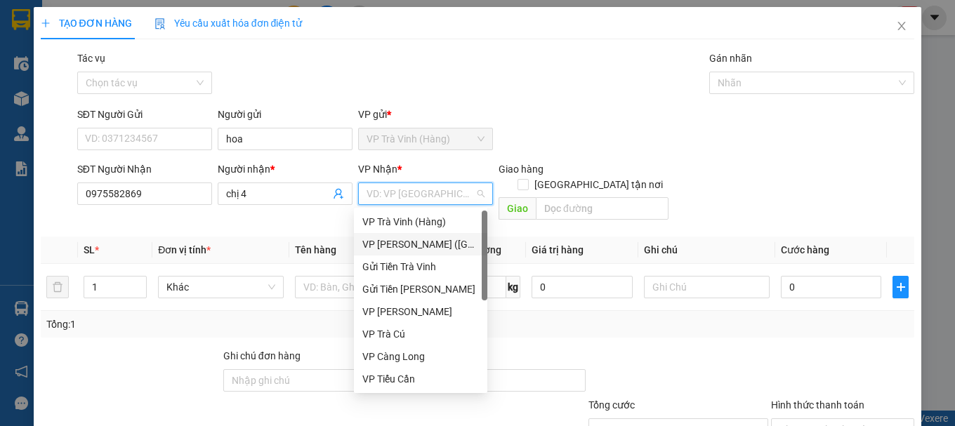
click at [405, 244] on div "VP [PERSON_NAME] ([GEOGRAPHIC_DATA])" at bounding box center [421, 244] width 117 height 15
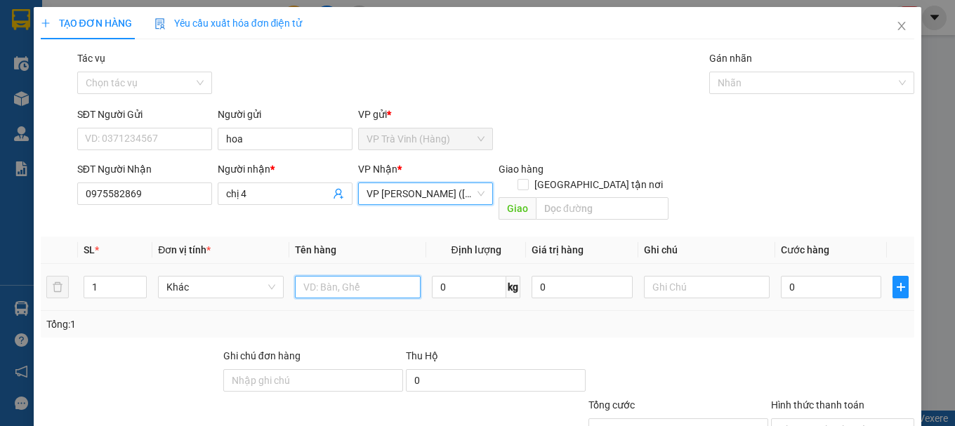
click at [346, 276] on input "text" at bounding box center [358, 287] width 126 height 22
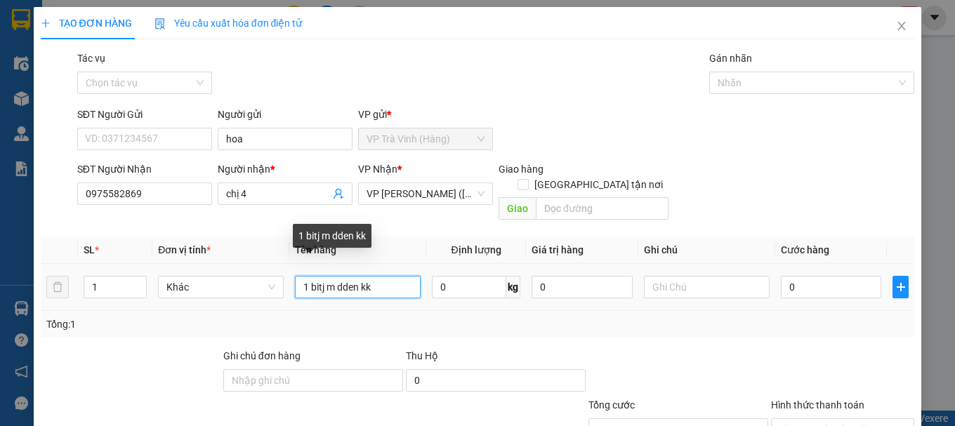
click at [323, 276] on input "1 bitj m dden kk" at bounding box center [358, 287] width 126 height 22
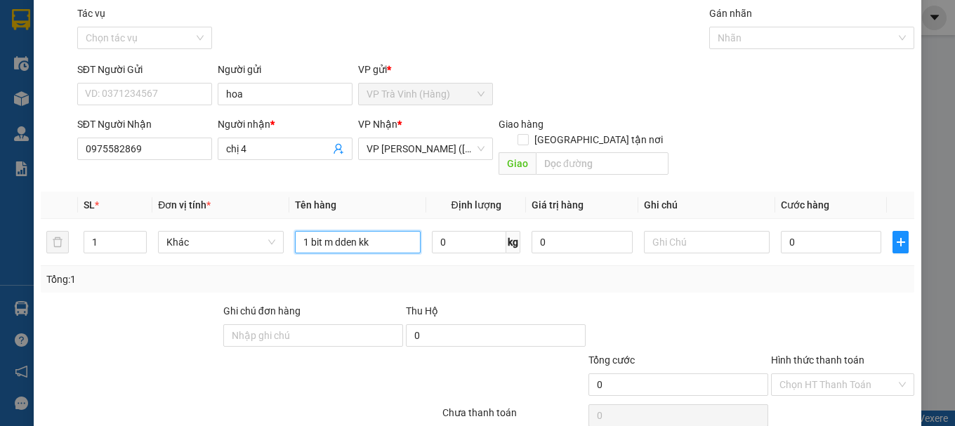
scroll to position [70, 0]
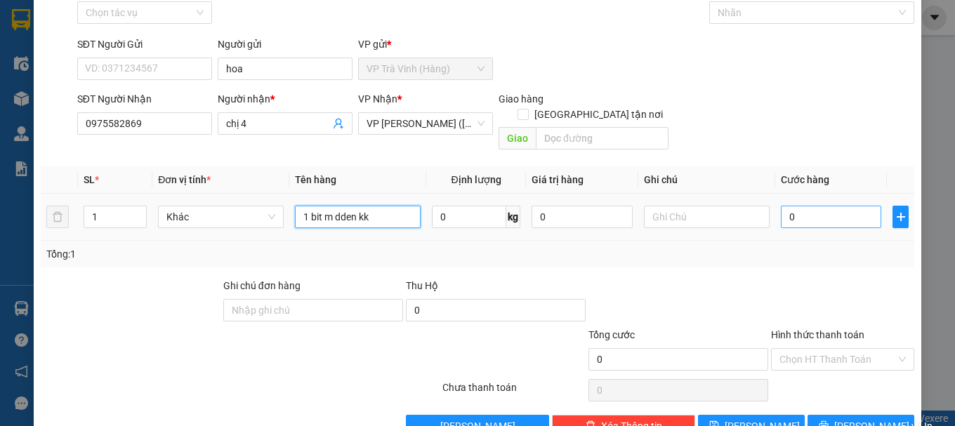
type input "1 bit m dden kk"
drag, startPoint x: 810, startPoint y: 206, endPoint x: 783, endPoint y: 206, distance: 26.7
click at [809, 206] on input "0" at bounding box center [831, 217] width 101 height 22
type input "3"
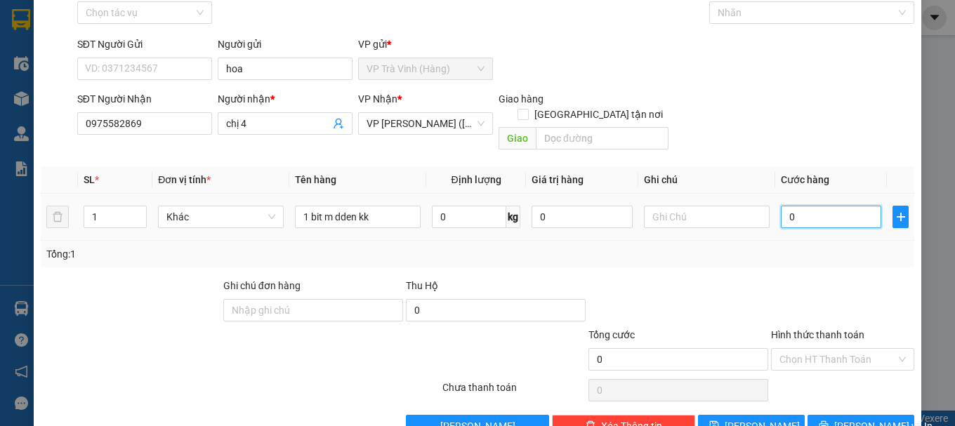
type input "3"
type input "30"
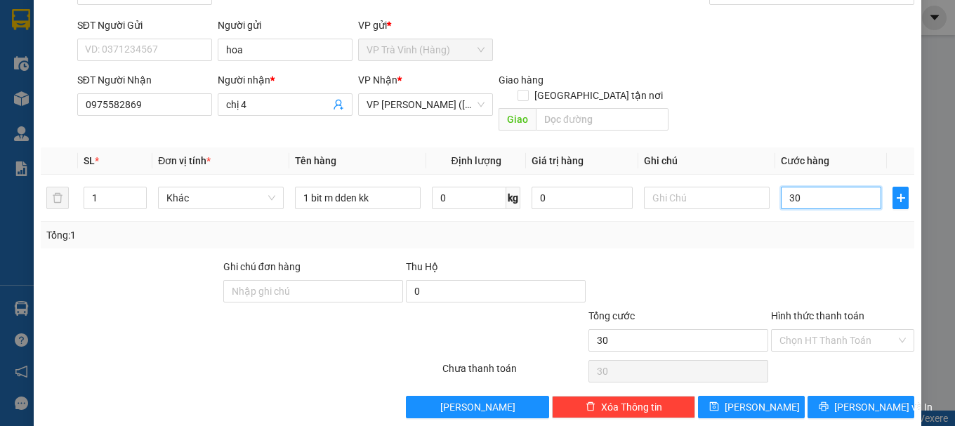
scroll to position [93, 0]
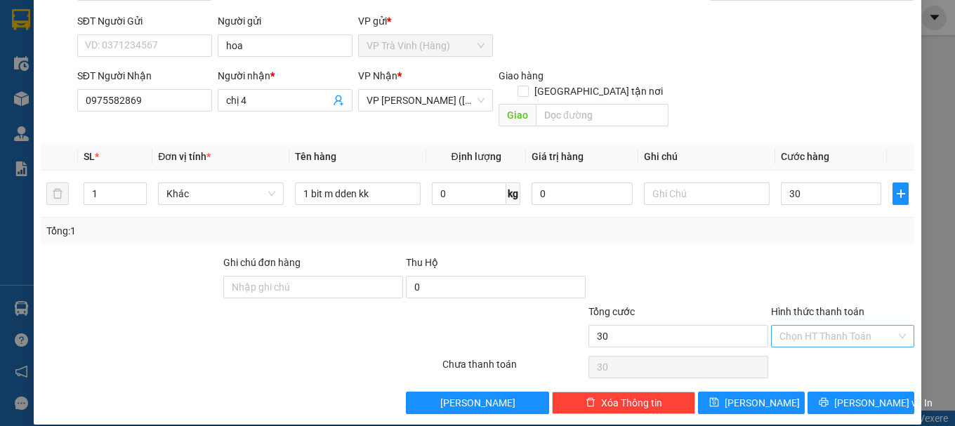
type input "30.000"
click at [830, 326] on input "Hình thức thanh toán" at bounding box center [838, 336] width 117 height 21
click at [821, 347] on div "Tại văn phòng" at bounding box center [834, 348] width 125 height 15
type input "0"
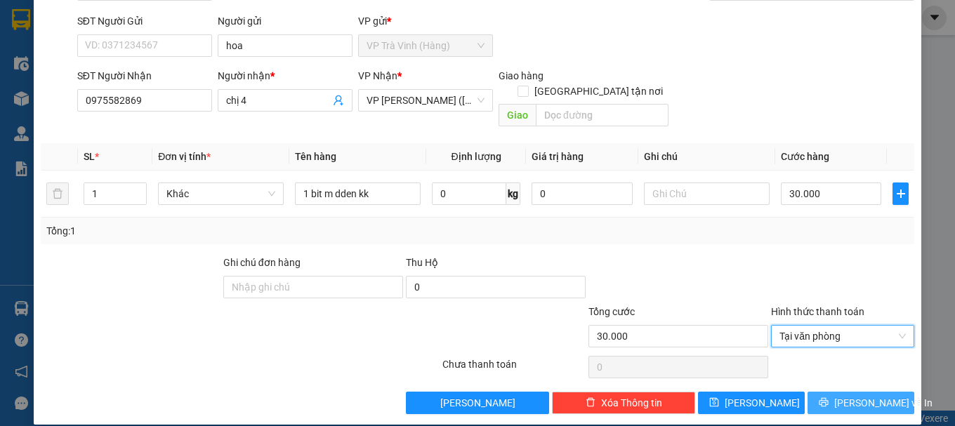
click at [844, 396] on span "[PERSON_NAME] và In" at bounding box center [884, 403] width 98 height 15
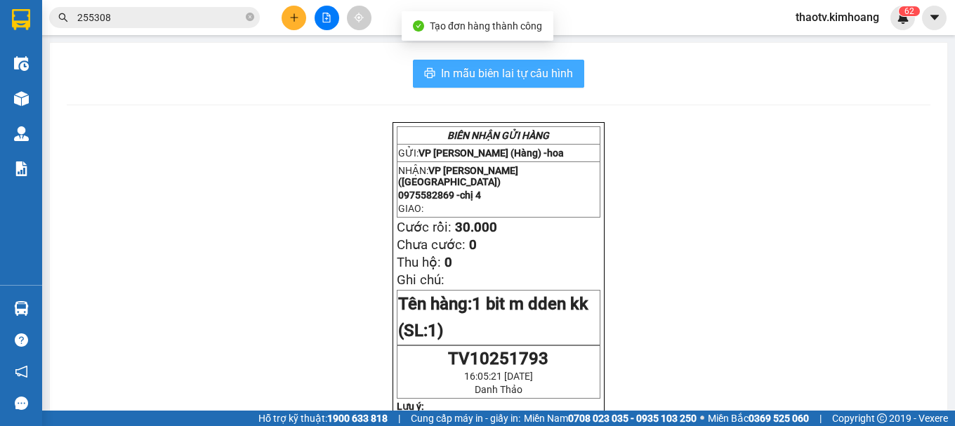
click at [483, 79] on span "In mẫu biên lai tự cấu hình" at bounding box center [507, 74] width 132 height 18
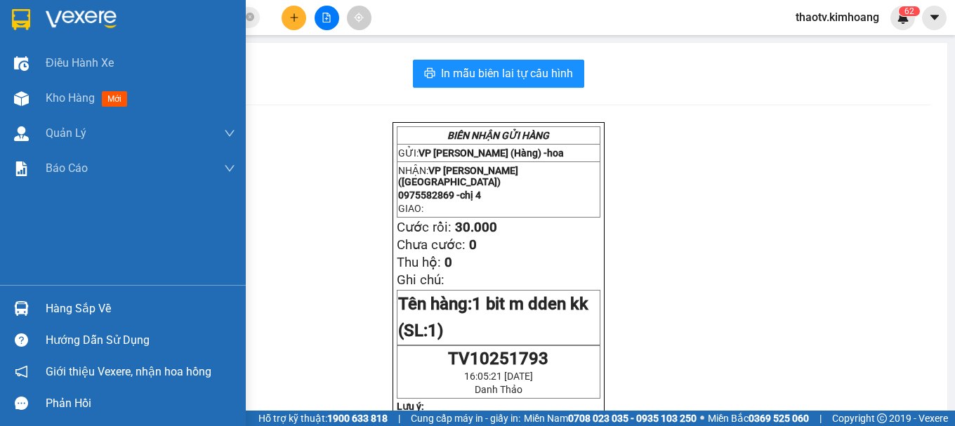
click at [56, 314] on div "Hàng sắp về" at bounding box center [141, 309] width 190 height 21
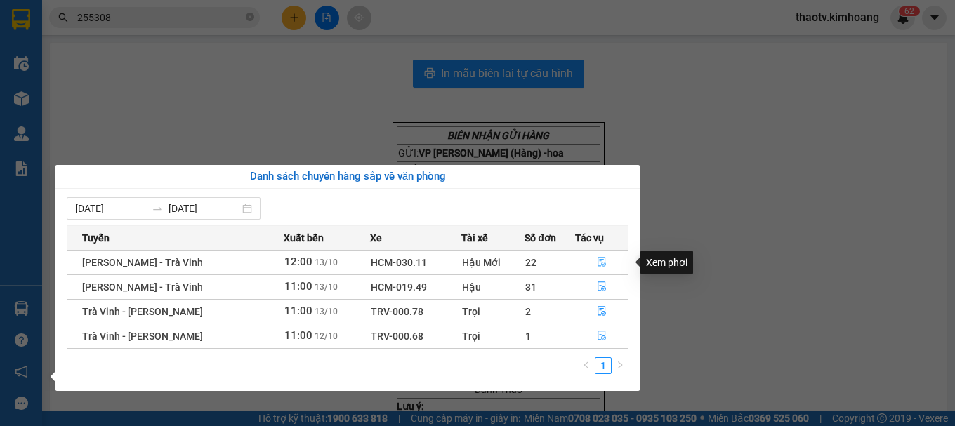
click at [601, 254] on button "button" at bounding box center [602, 263] width 52 height 22
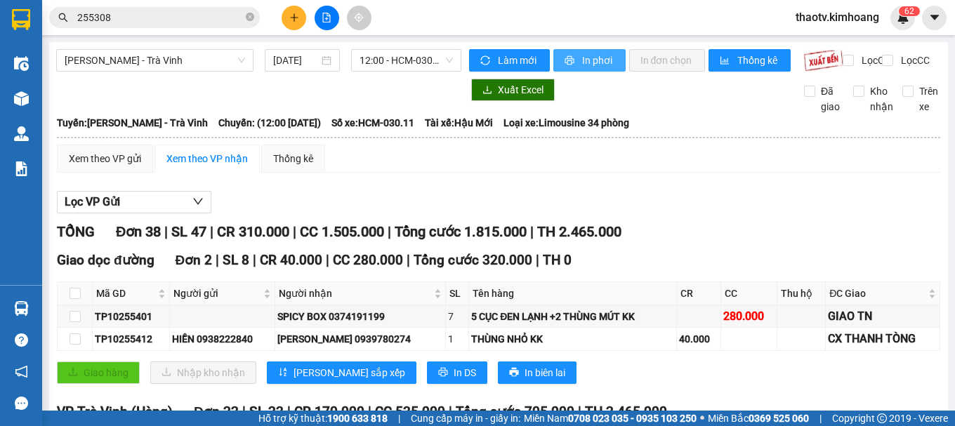
click at [592, 63] on span "In phơi" at bounding box center [598, 60] width 32 height 15
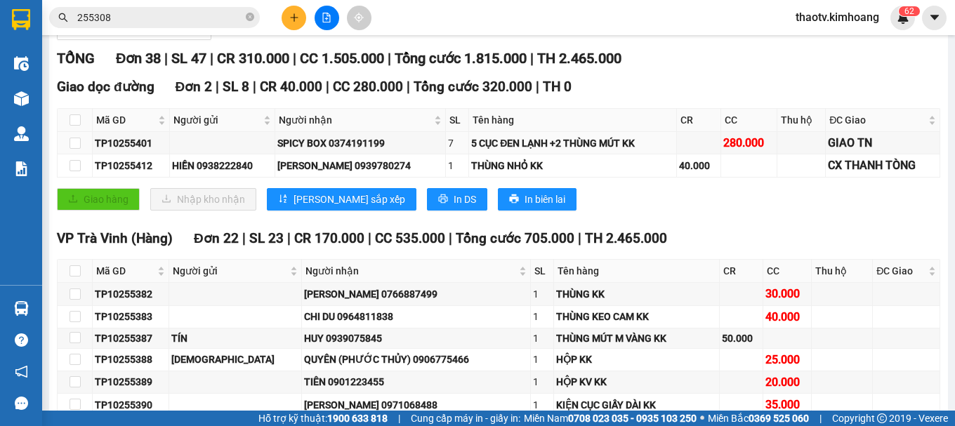
scroll to position [211, 0]
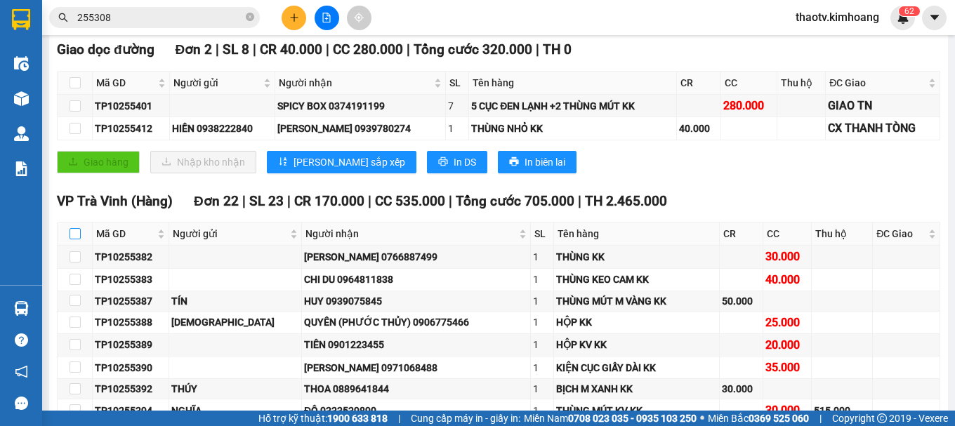
click at [77, 240] on input "checkbox" at bounding box center [75, 233] width 11 height 11
checkbox input "true"
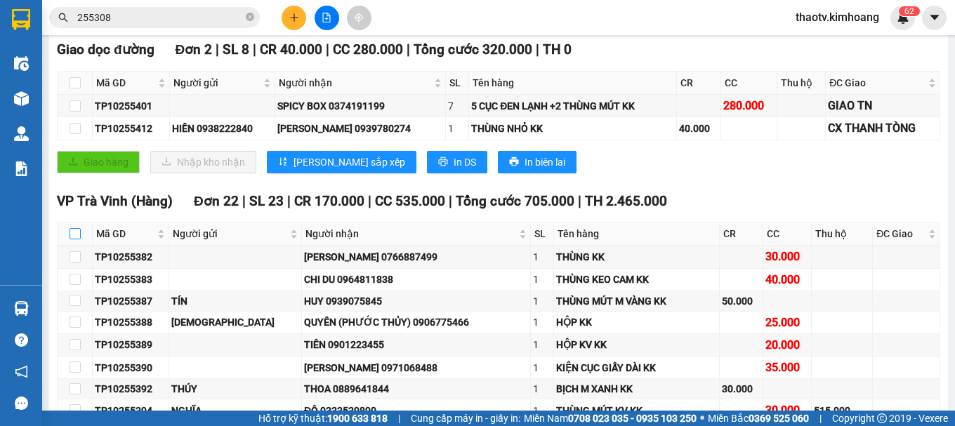
checkbox input "true"
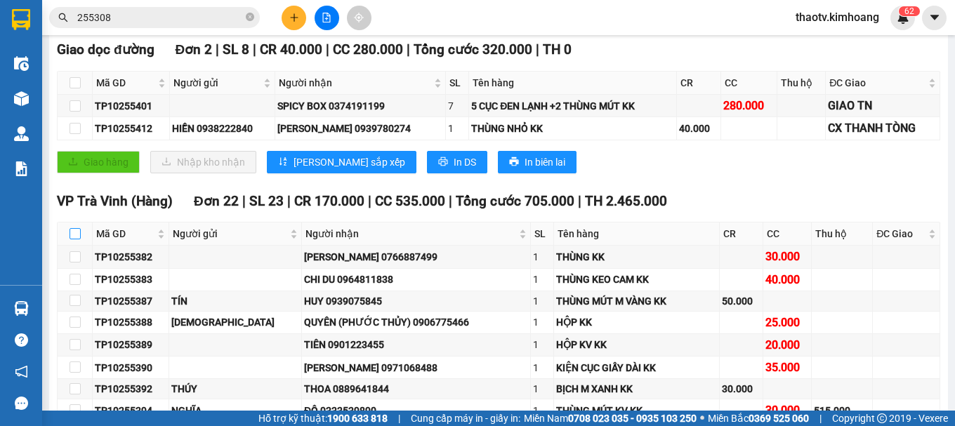
checkbox input "true"
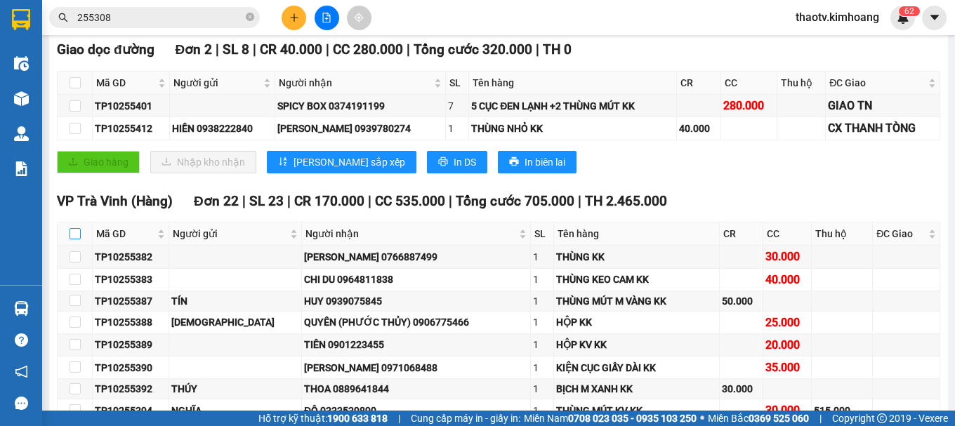
checkbox input "true"
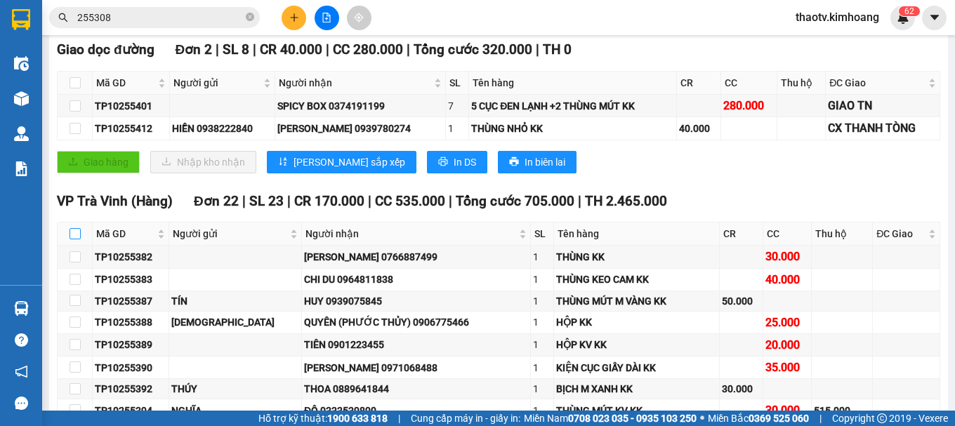
checkbox input "true"
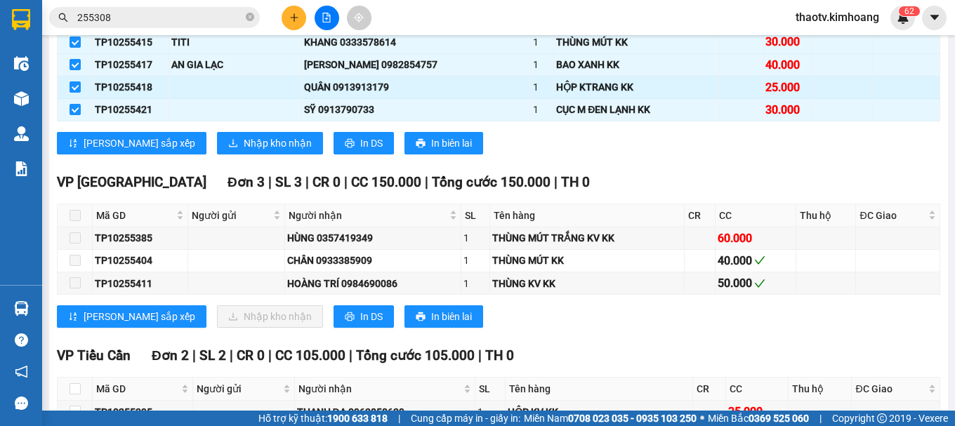
scroll to position [703, 0]
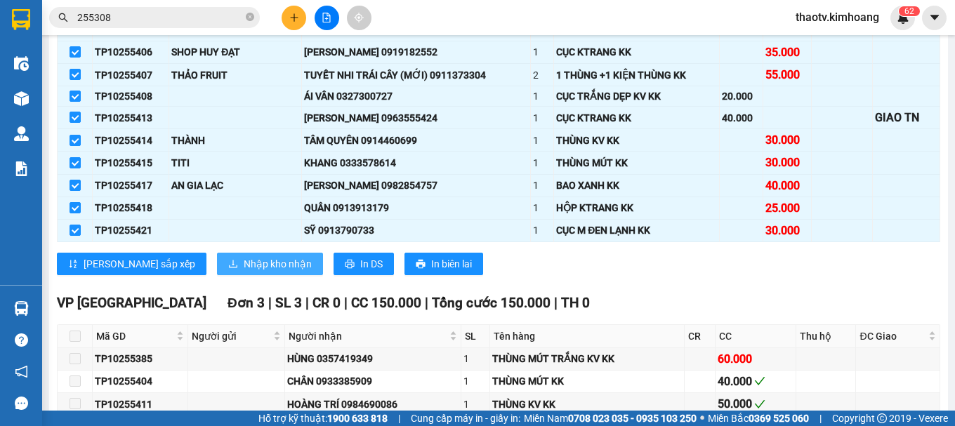
click at [244, 271] on span "Nhập kho nhận" at bounding box center [278, 263] width 68 height 15
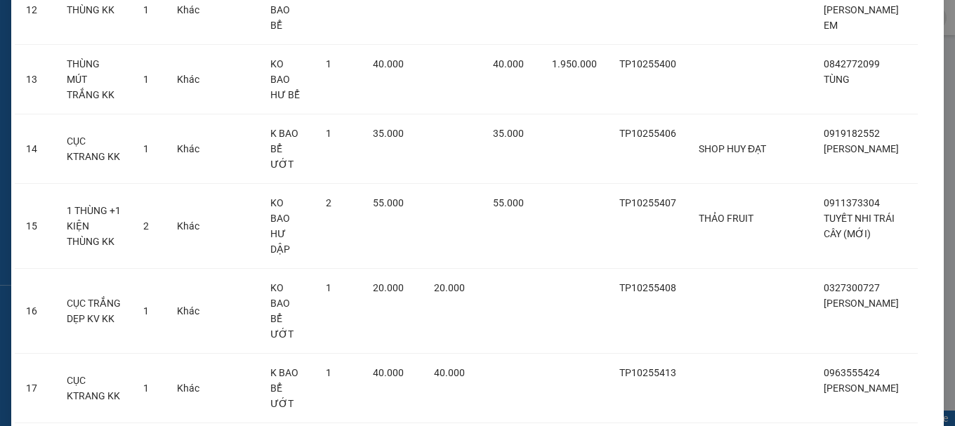
scroll to position [1046, 0]
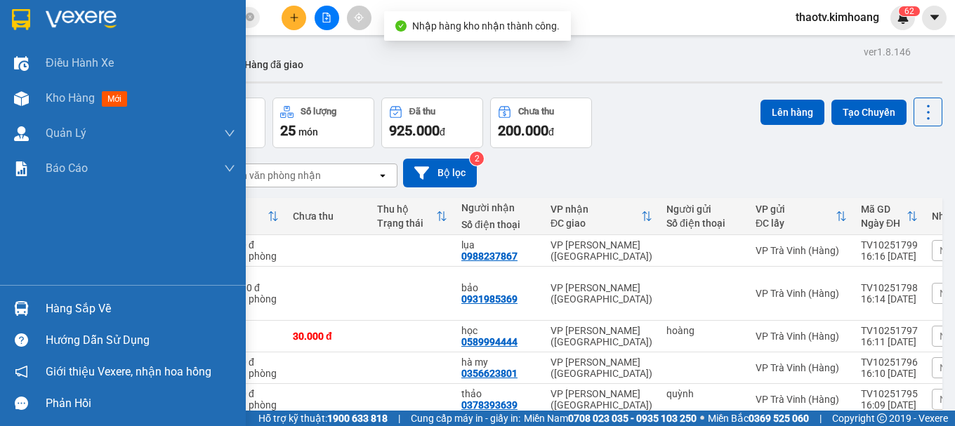
click at [79, 308] on div "Hàng sắp về" at bounding box center [141, 309] width 190 height 21
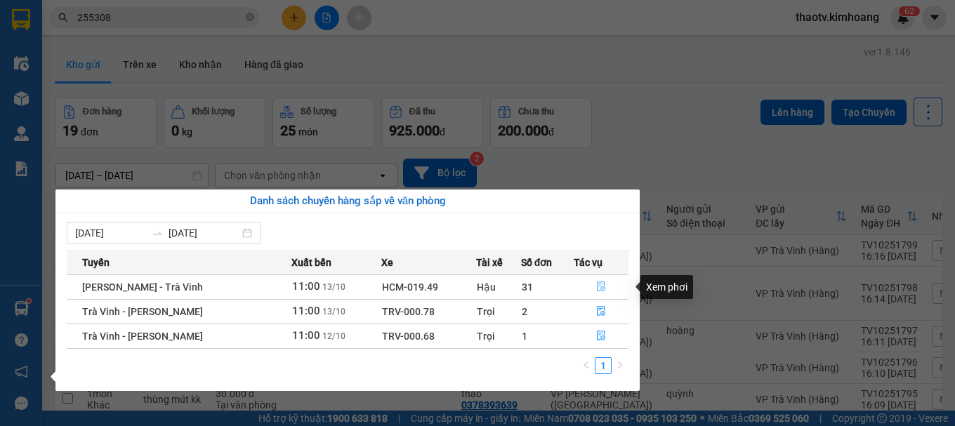
click at [599, 282] on icon "file-done" at bounding box center [601, 287] width 8 height 10
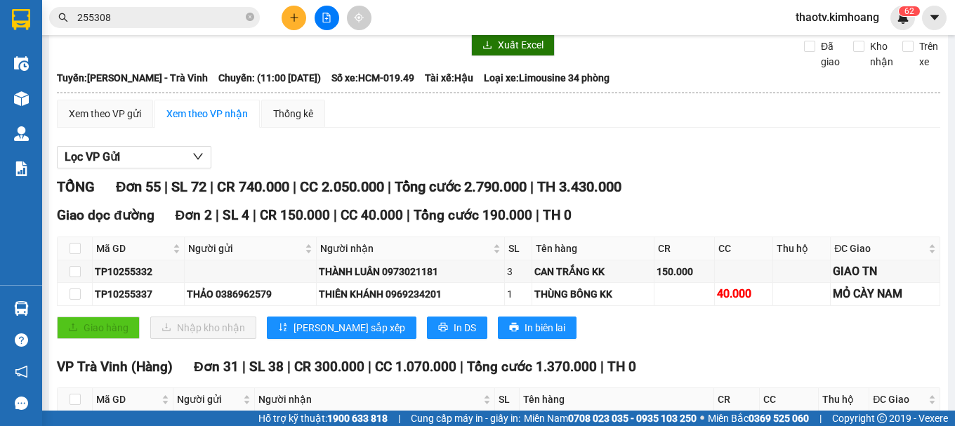
scroll to position [141, 0]
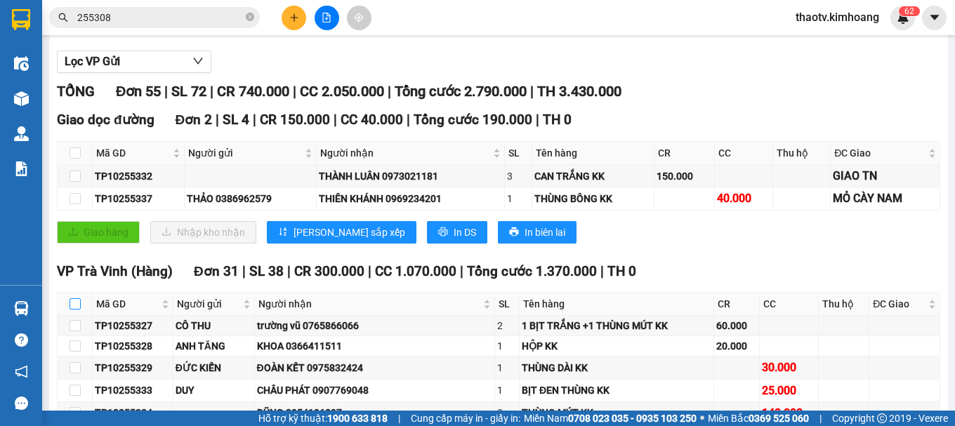
click at [74, 310] on input "checkbox" at bounding box center [75, 304] width 11 height 11
checkbox input "true"
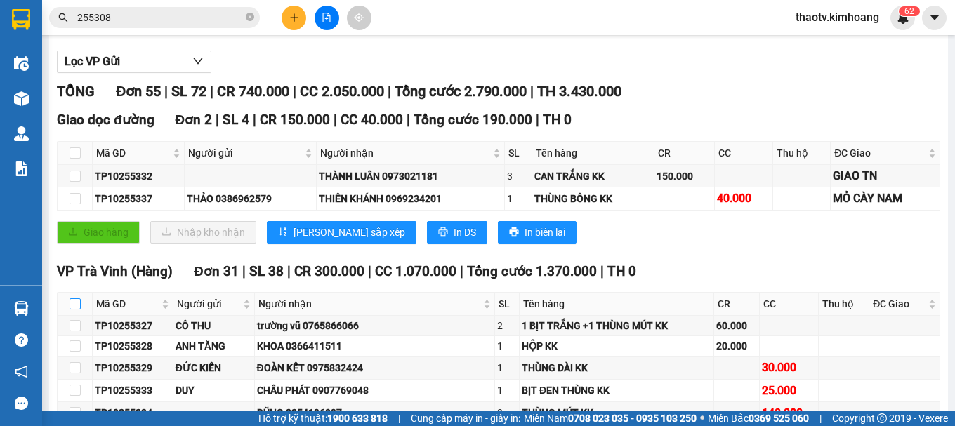
checkbox input "true"
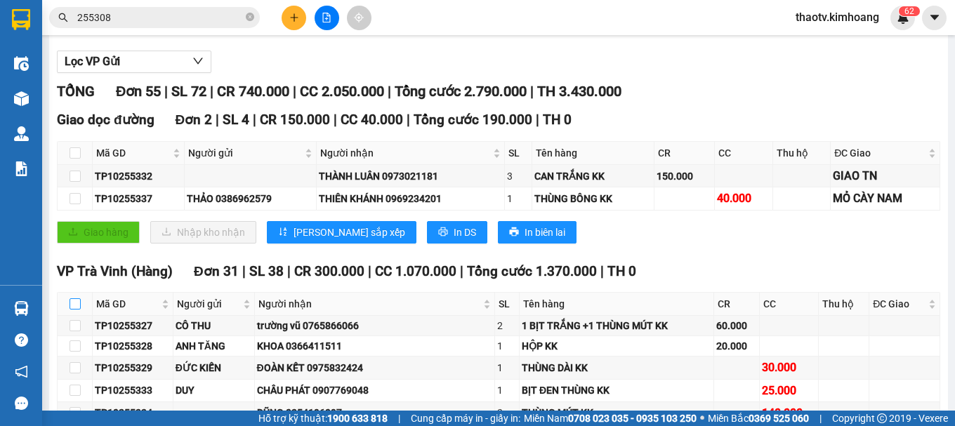
checkbox input "true"
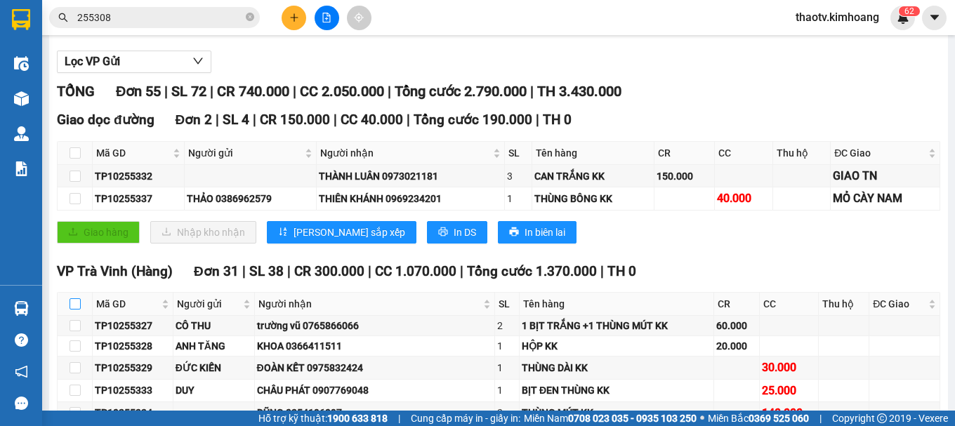
checkbox input "true"
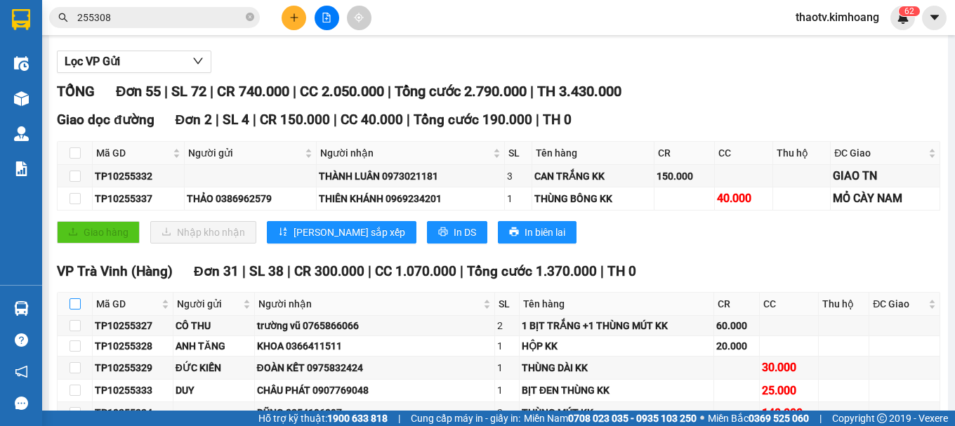
checkbox input "true"
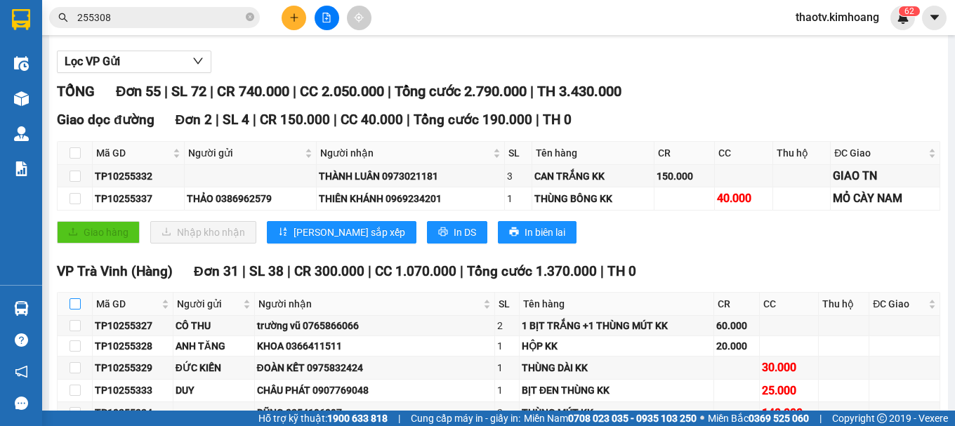
checkbox input "true"
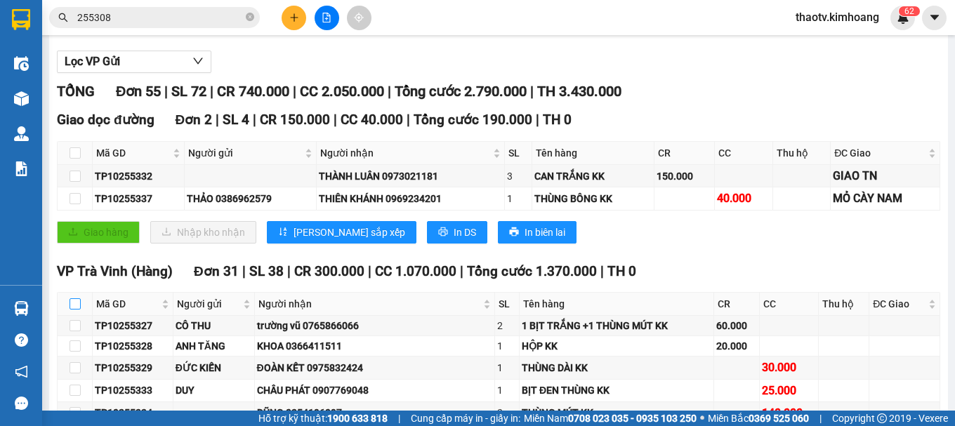
checkbox input "true"
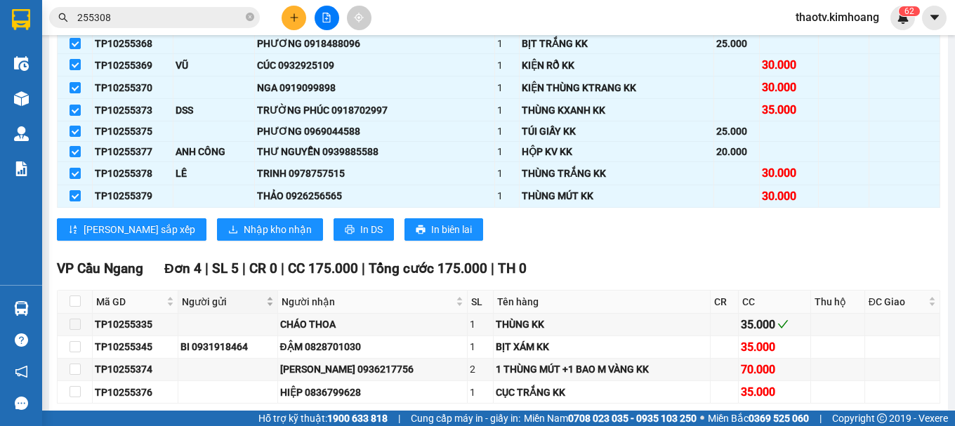
scroll to position [984, 0]
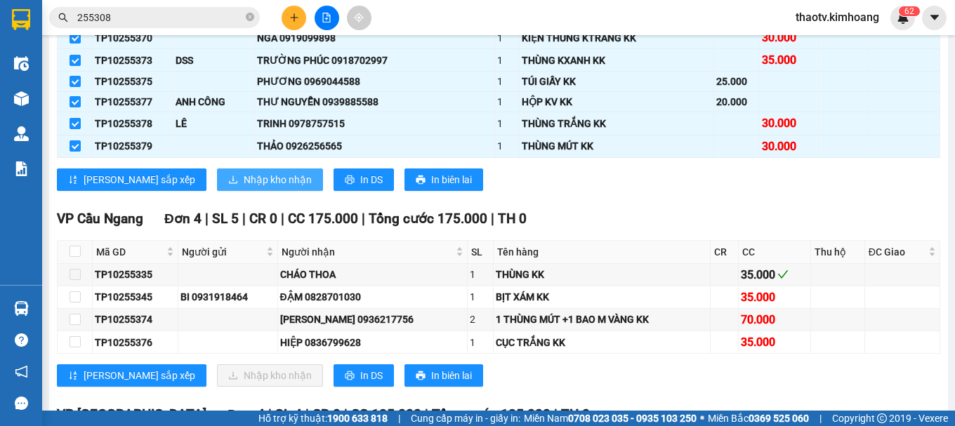
click at [244, 185] on span "Nhập kho nhận" at bounding box center [278, 179] width 68 height 15
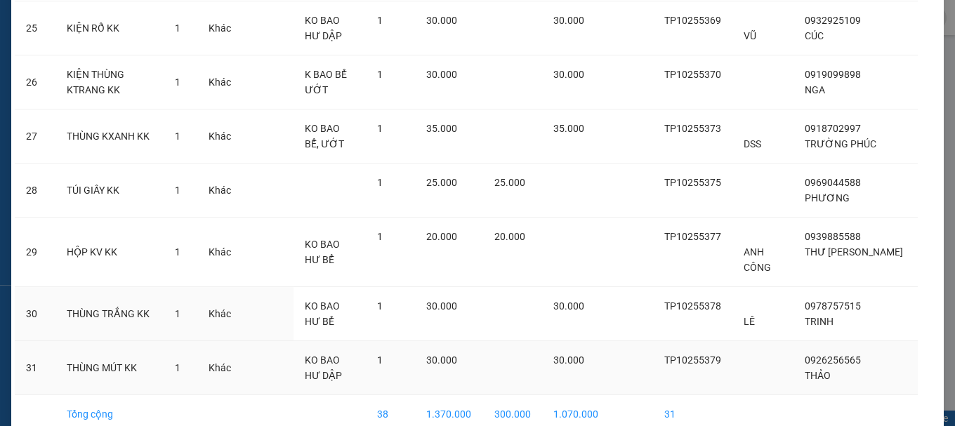
scroll to position [1548, 0]
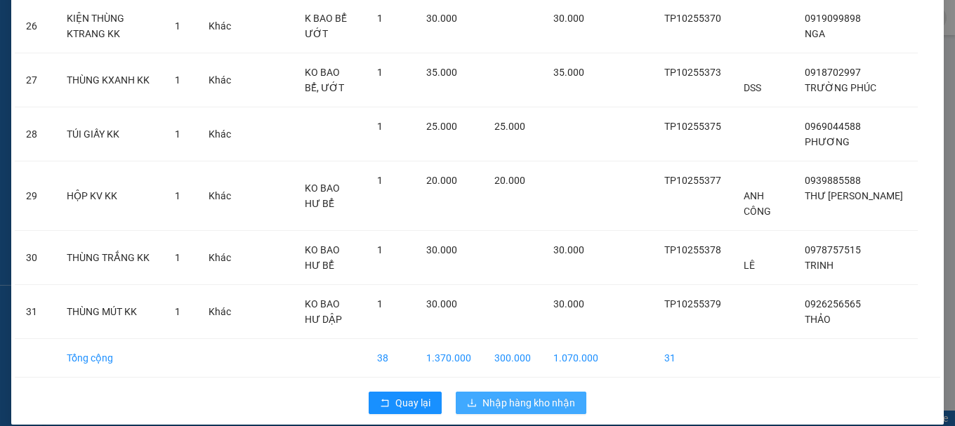
click at [538, 396] on span "Nhập hàng kho nhận" at bounding box center [529, 403] width 93 height 15
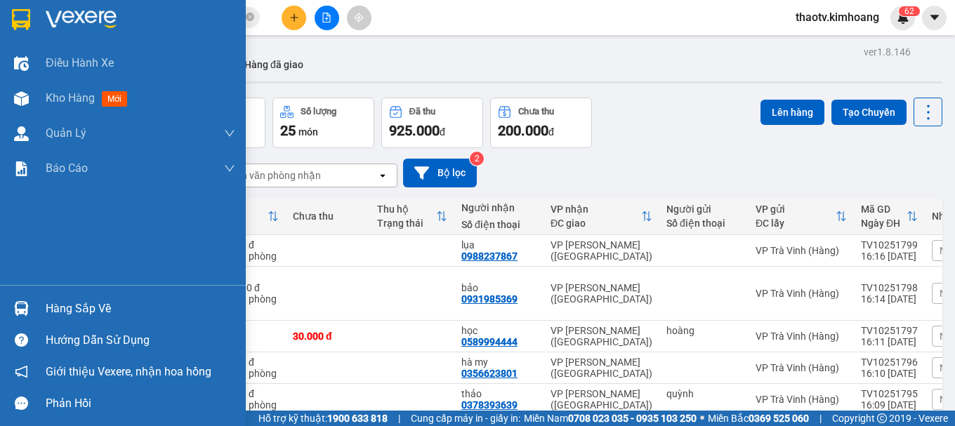
click at [48, 307] on div "Hàng sắp về" at bounding box center [141, 309] width 190 height 21
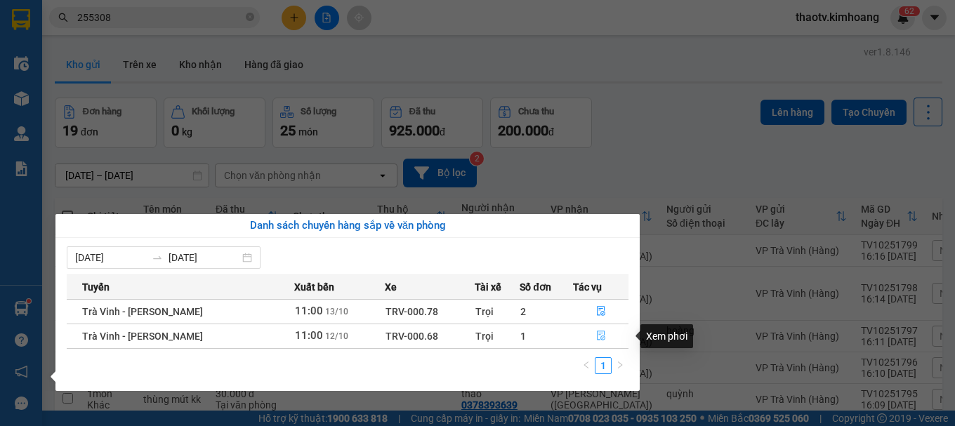
click at [600, 333] on icon "file-done" at bounding box center [601, 336] width 10 height 10
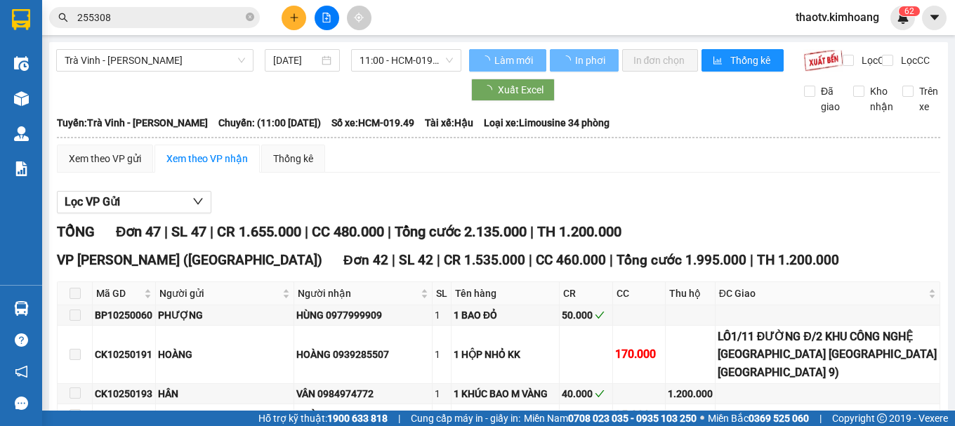
type input "12/10/2025"
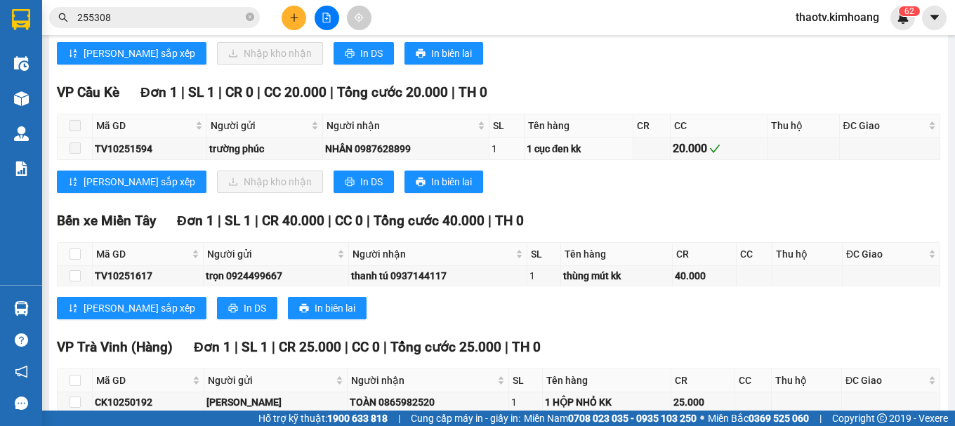
scroll to position [1641, 0]
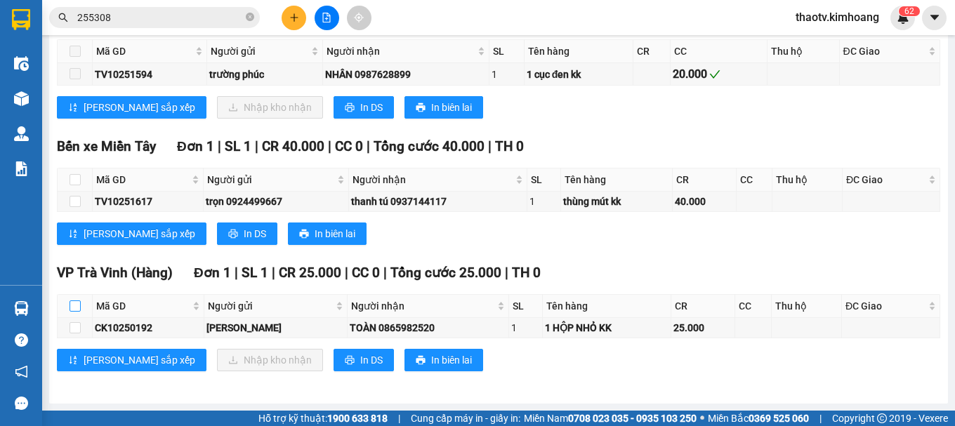
click at [70, 301] on input "checkbox" at bounding box center [75, 306] width 11 height 11
checkbox input "true"
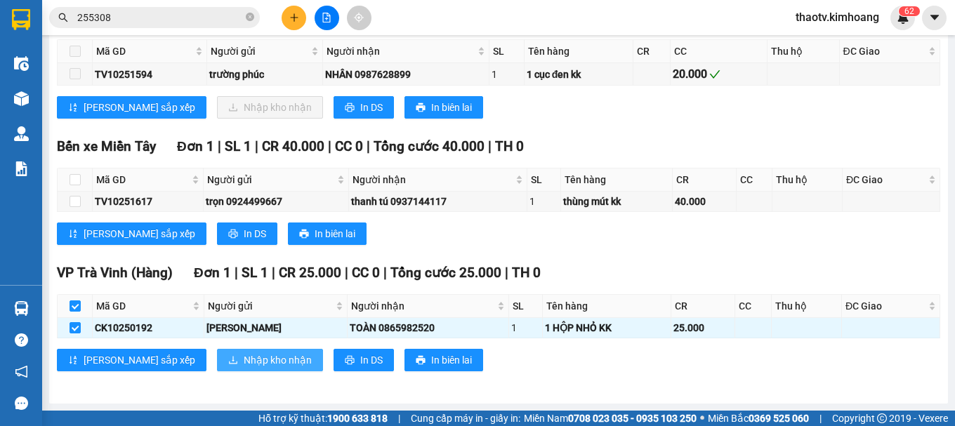
click at [244, 366] on span "Nhập kho nhận" at bounding box center [278, 360] width 68 height 15
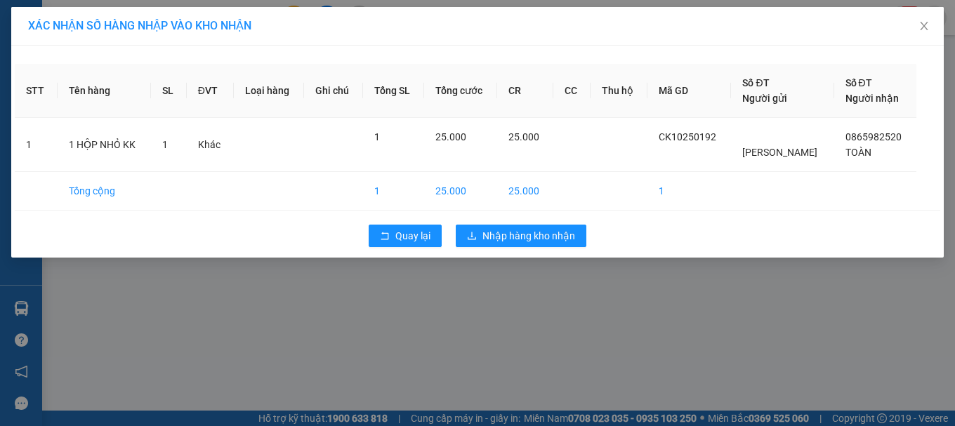
click at [550, 224] on div "Quay lại Nhập hàng kho nhận" at bounding box center [478, 236] width 926 height 37
click at [446, 229] on div "Quay lại Nhập hàng kho nhận" at bounding box center [478, 236] width 926 height 37
click at [470, 228] on button "Nhập hàng kho nhận" at bounding box center [521, 236] width 131 height 22
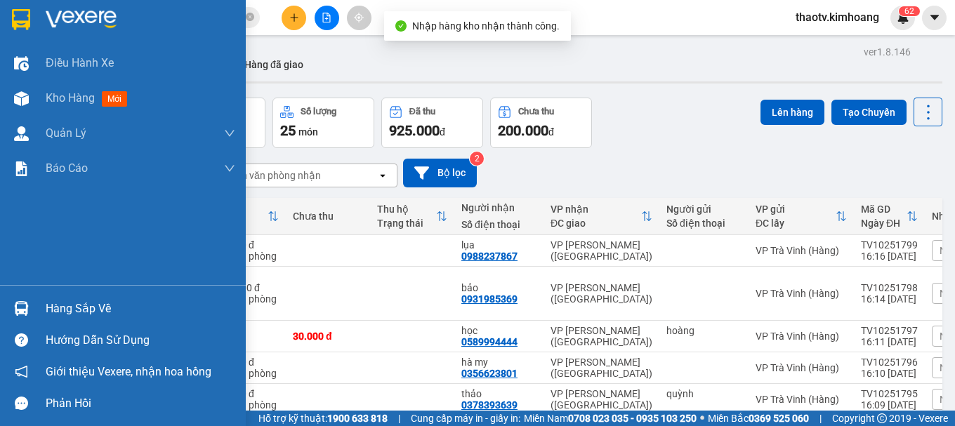
click at [43, 308] on div "Hàng sắp về" at bounding box center [123, 309] width 246 height 32
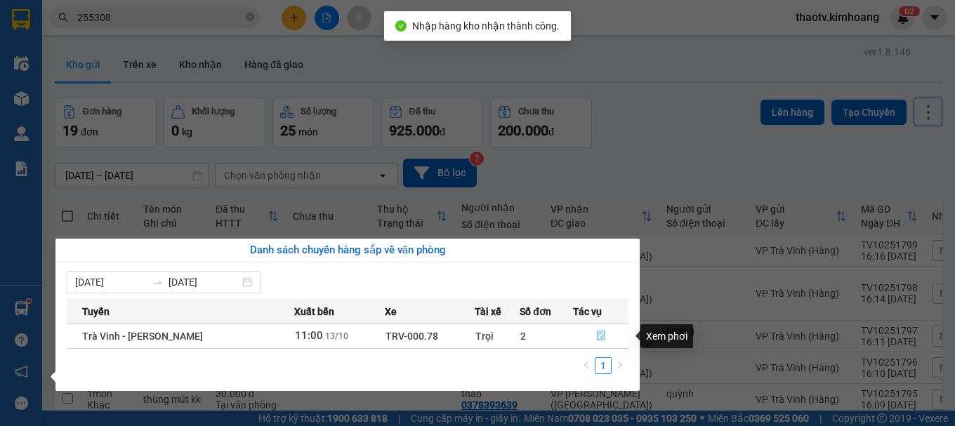
click at [599, 333] on icon "file-done" at bounding box center [601, 336] width 10 height 10
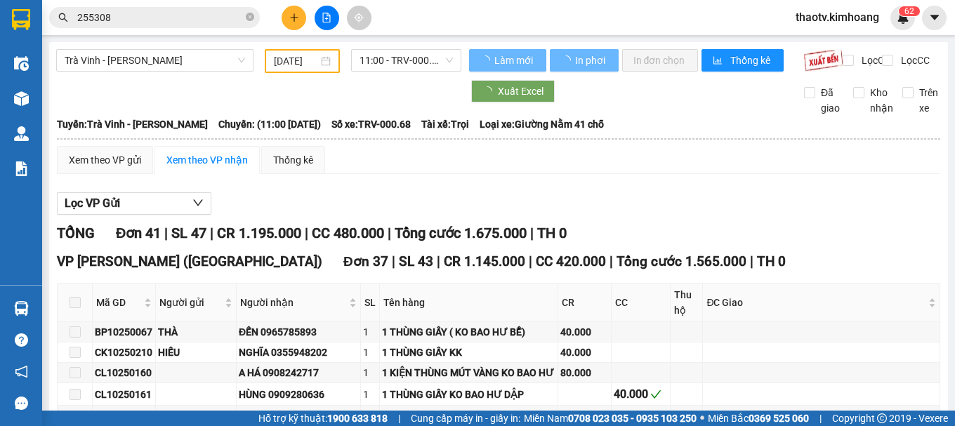
type input "[DATE]"
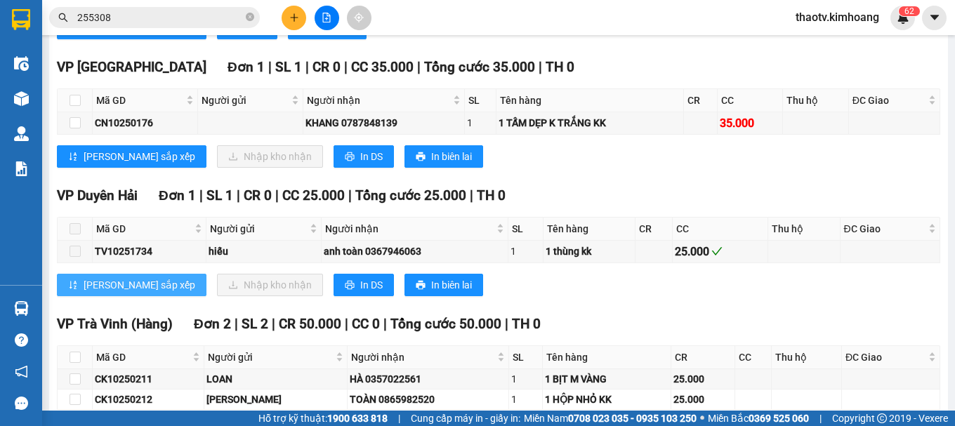
scroll to position [1210, 0]
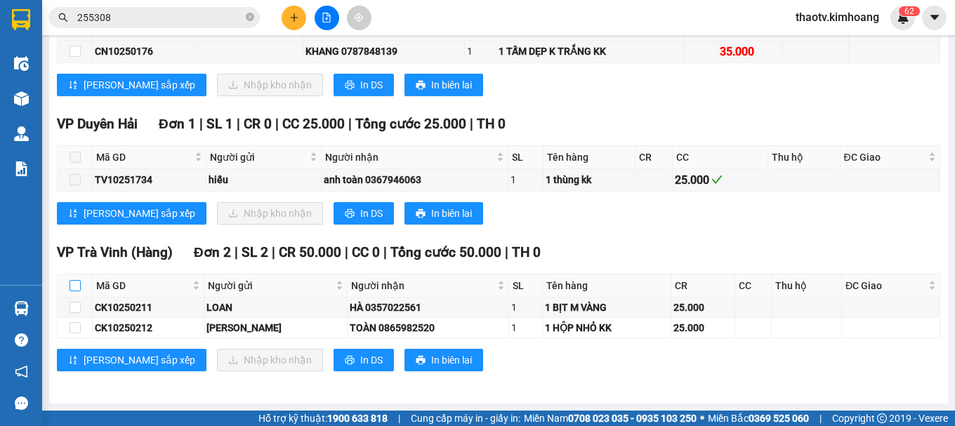
click at [79, 284] on input "checkbox" at bounding box center [75, 285] width 11 height 11
checkbox input "true"
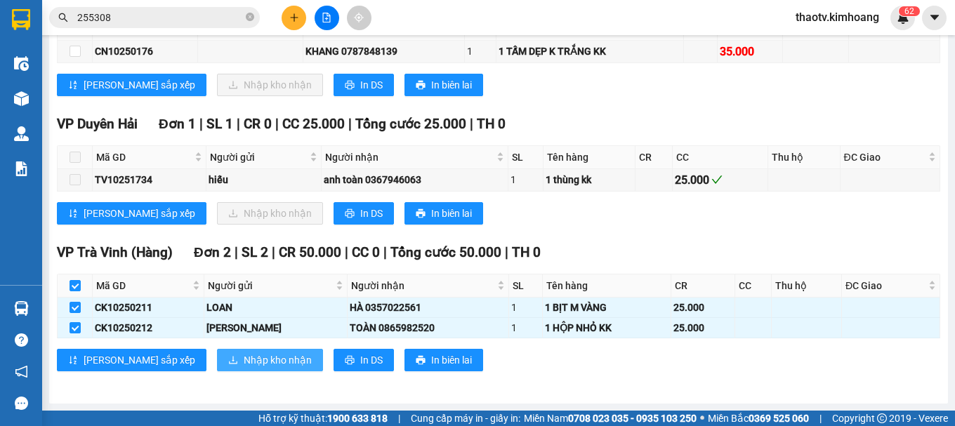
click at [244, 363] on span "Nhập kho nhận" at bounding box center [278, 360] width 68 height 15
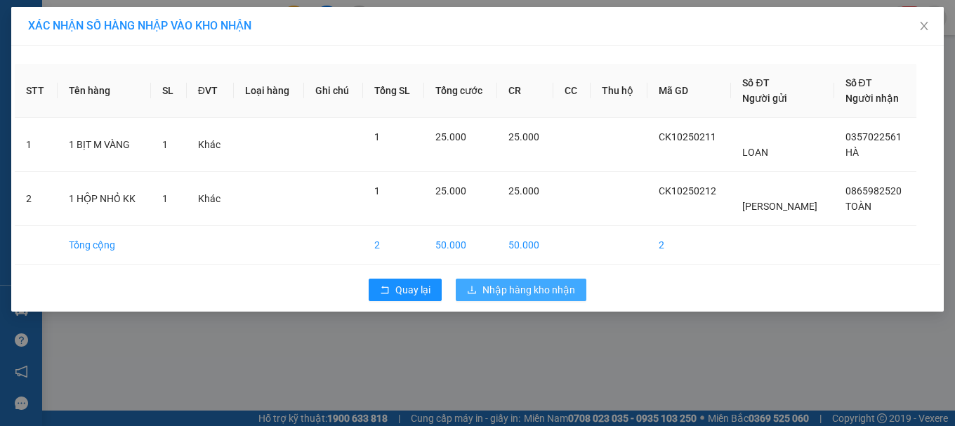
click at [464, 284] on button "Nhập hàng kho nhận" at bounding box center [521, 290] width 131 height 22
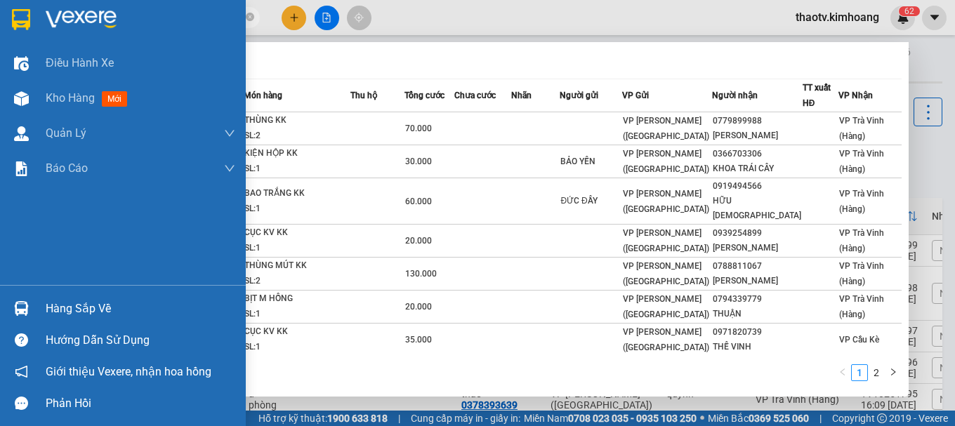
drag, startPoint x: 188, startPoint y: 17, endPoint x: 0, endPoint y: -36, distance: 194.8
click at [0, 0] on html "Kết quả tìm kiếm ( 11 ) Bộ lọc Mã ĐH Trạng thái Món hàng Thu hộ Tổng cước Chưa …" at bounding box center [477, 213] width 955 height 426
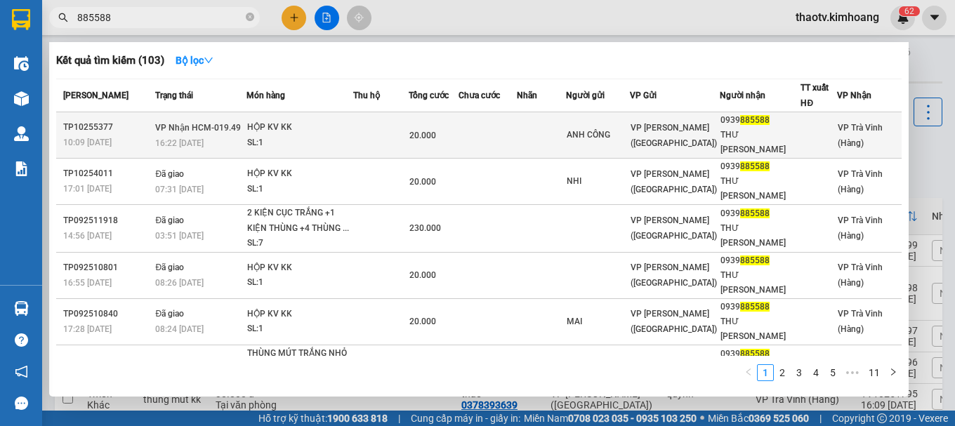
type input "885588"
click at [381, 131] on td at bounding box center [381, 135] width 56 height 46
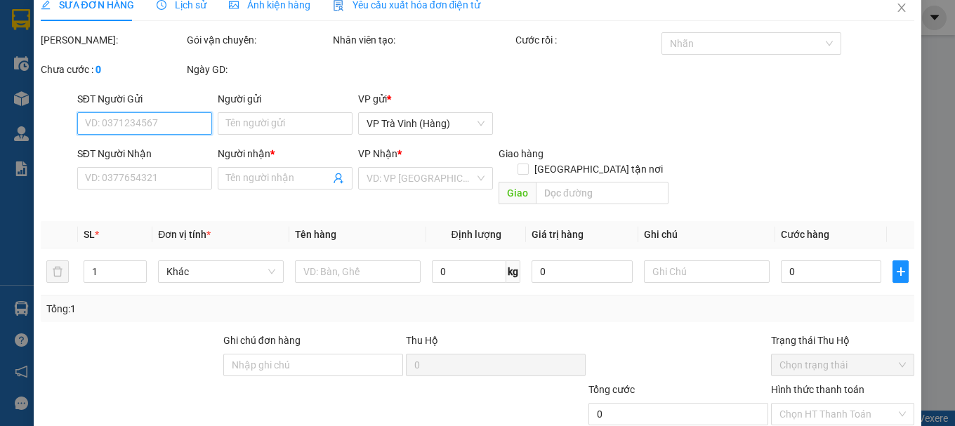
type input "ANH CÔNG"
type input "0939885588"
type input "THƯ NGUYỄN"
type input "20.000"
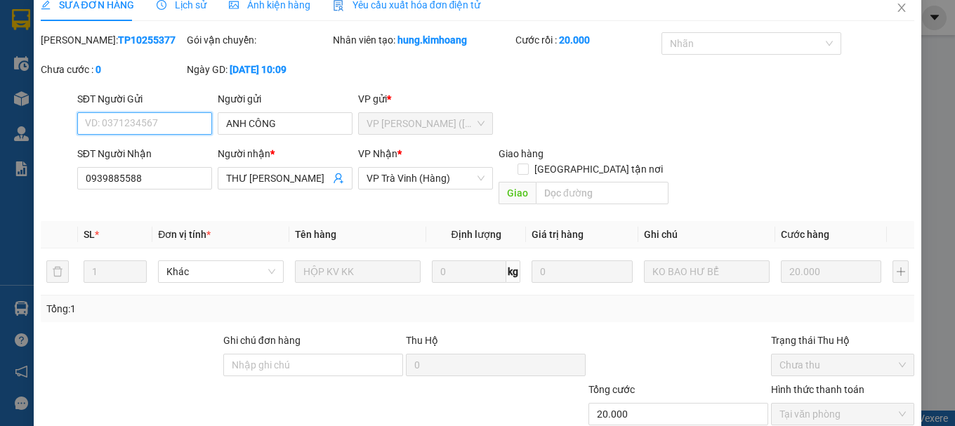
scroll to position [96, 0]
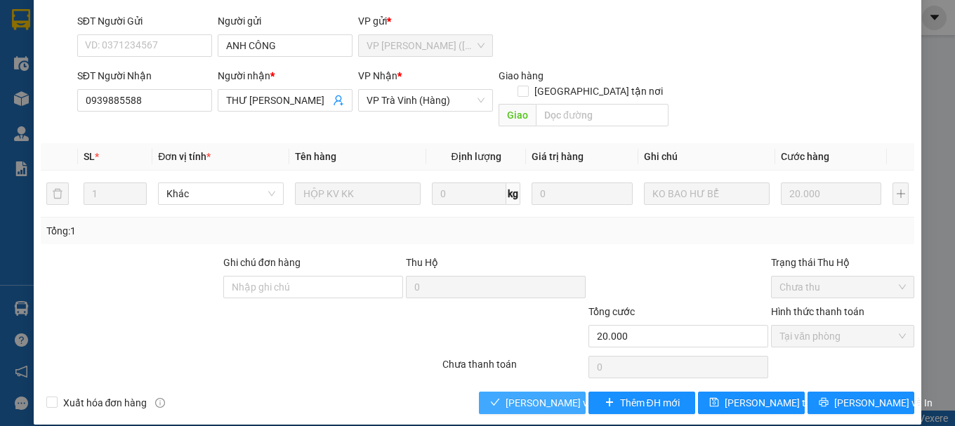
drag, startPoint x: 506, startPoint y: 380, endPoint x: 514, endPoint y: 384, distance: 8.5
click at [508, 396] on span "[PERSON_NAME] và Giao hàng" at bounding box center [573, 403] width 135 height 15
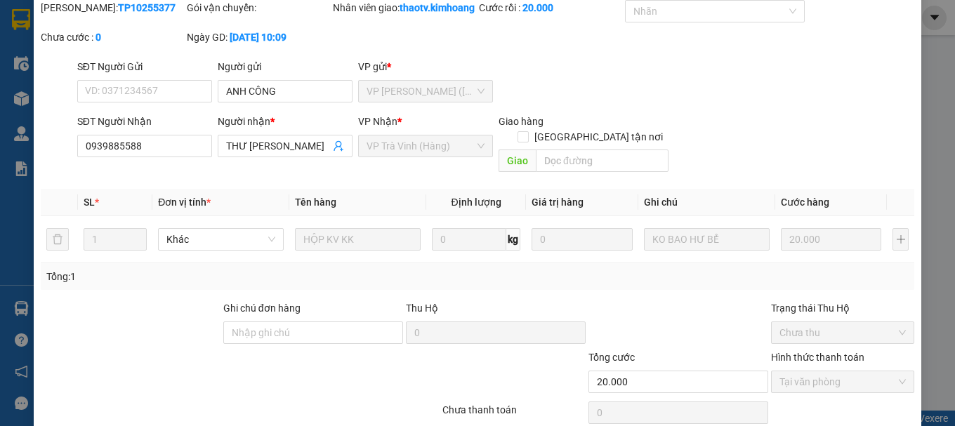
scroll to position [0, 0]
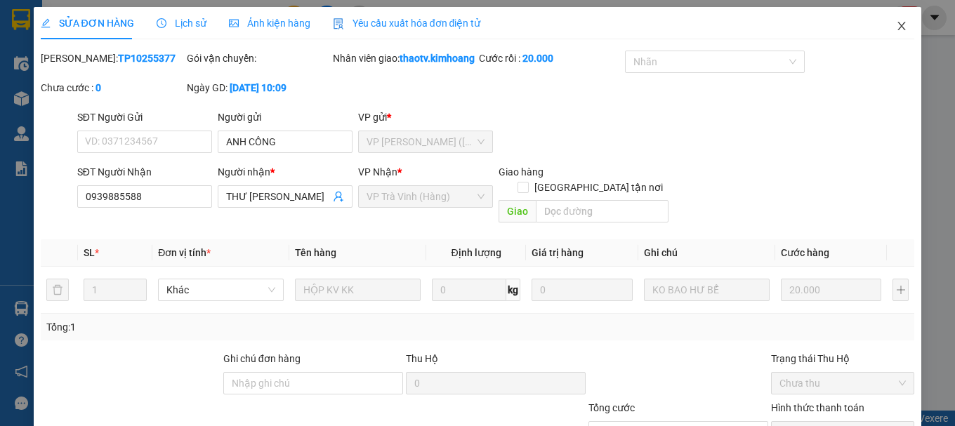
click at [896, 30] on icon "close" at bounding box center [901, 25] width 11 height 11
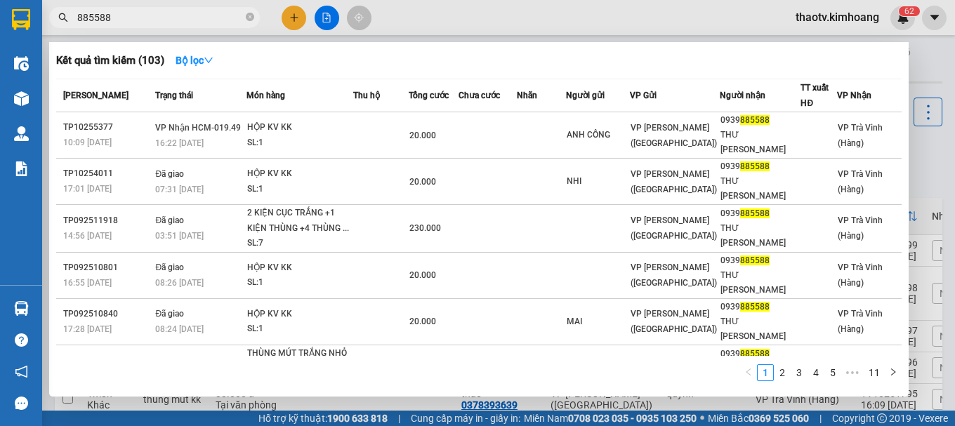
drag, startPoint x: 143, startPoint y: 14, endPoint x: 0, endPoint y: -53, distance: 157.5
click at [0, 0] on html "Kết quả tìm kiếm ( 103 ) Bộ lọc Mã ĐH Trạng thái Món hàng Thu hộ Tổng cước Chưa…" at bounding box center [477, 213] width 955 height 426
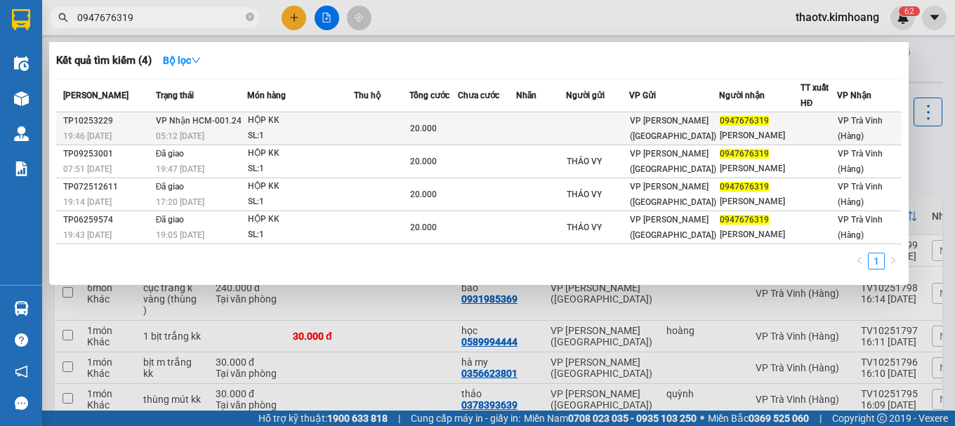
type input "0947676319"
click at [366, 118] on td at bounding box center [382, 128] width 56 height 33
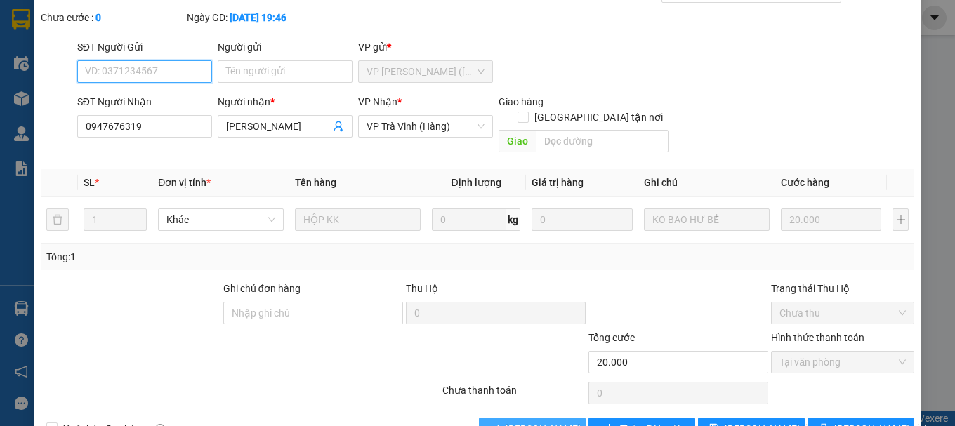
scroll to position [77, 0]
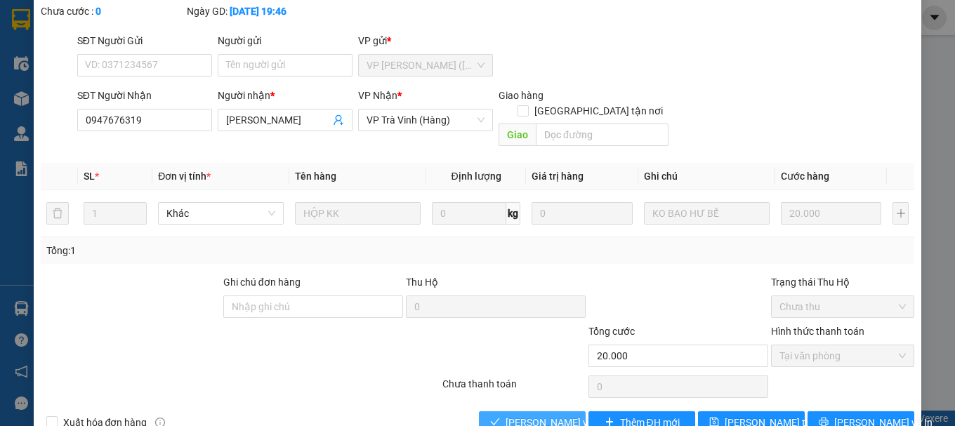
click at [542, 415] on span "[PERSON_NAME] và Giao hàng" at bounding box center [573, 422] width 135 height 15
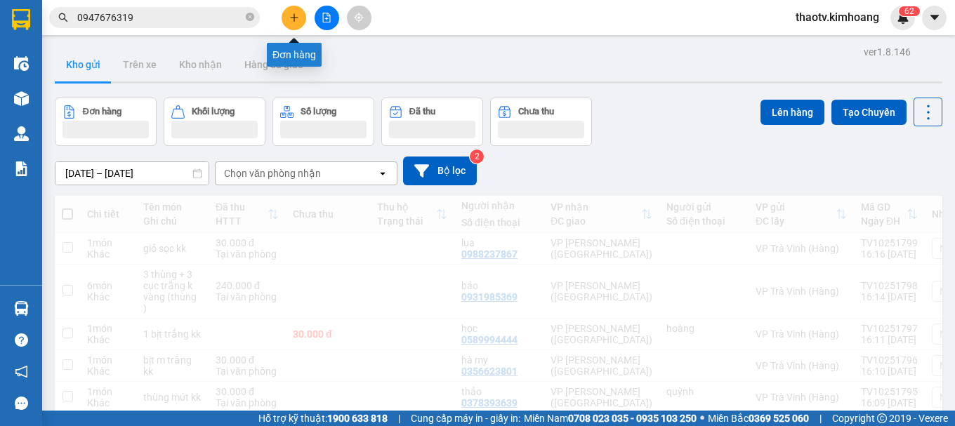
click at [290, 12] on button at bounding box center [294, 18] width 25 height 25
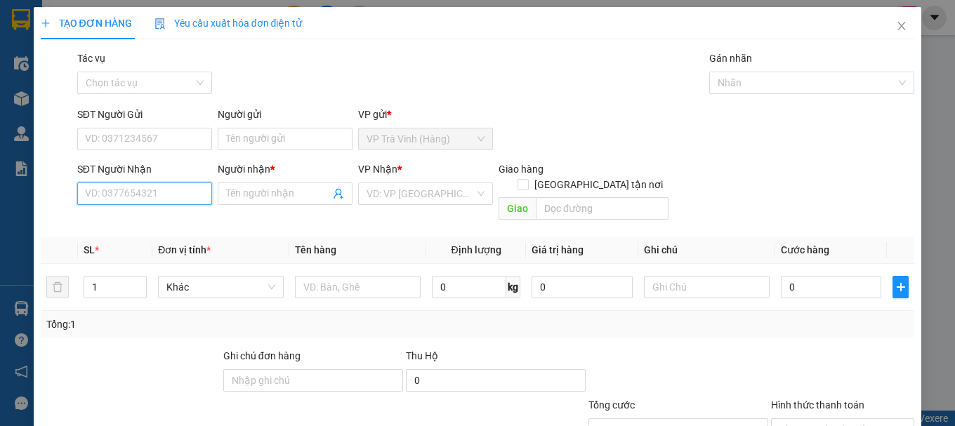
click at [127, 192] on input "SĐT Người Nhận" at bounding box center [144, 194] width 135 height 22
click at [136, 222] on div "0907150458 - MINH" at bounding box center [143, 221] width 117 height 15
type input "0907150458"
type input "MINH"
type input "40.000"
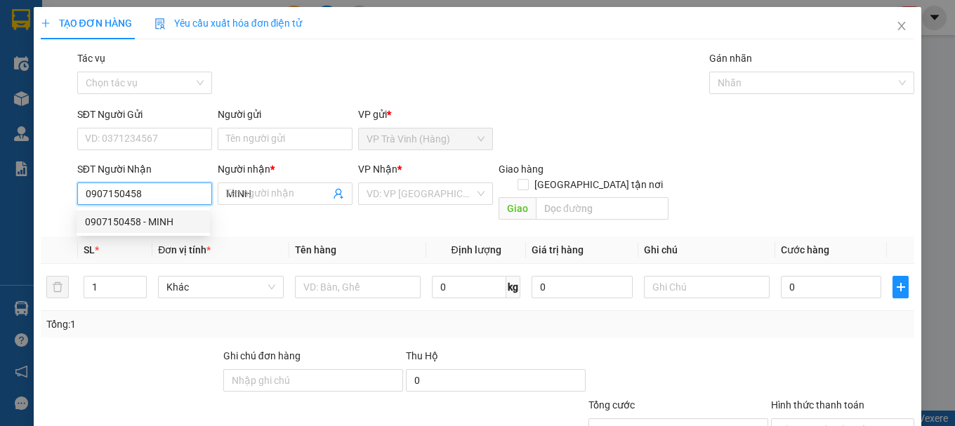
type input "40.000"
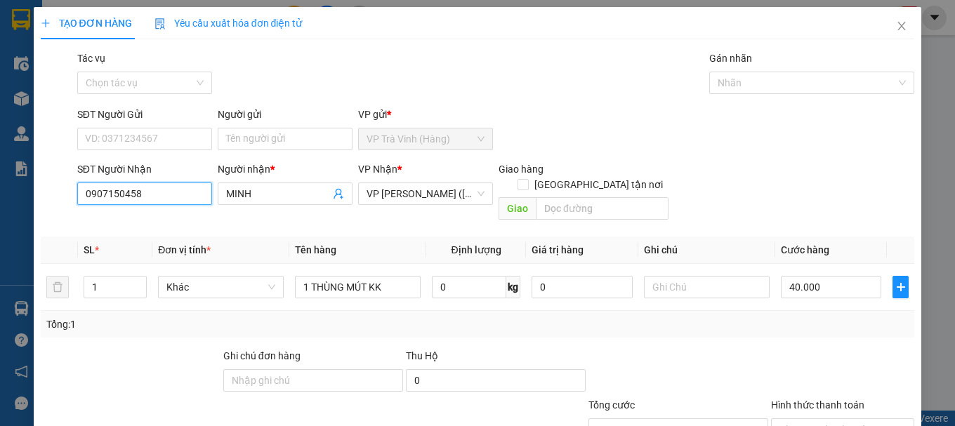
scroll to position [93, 0]
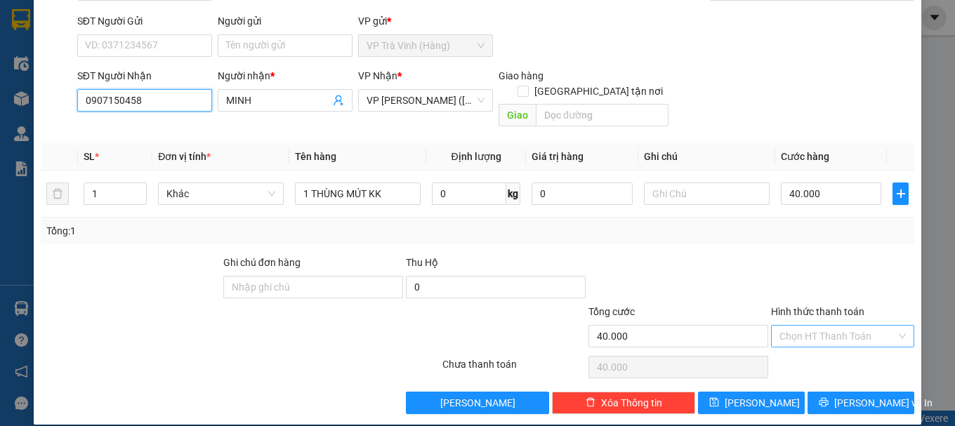
type input "0907150458"
click at [834, 326] on input "Hình thức thanh toán" at bounding box center [838, 336] width 117 height 21
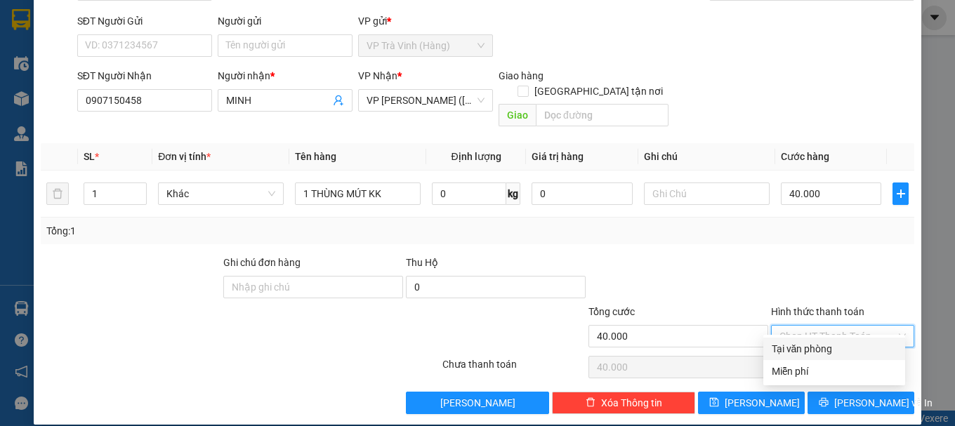
click at [825, 348] on div "Tại văn phòng" at bounding box center [834, 348] width 125 height 15
type input "0"
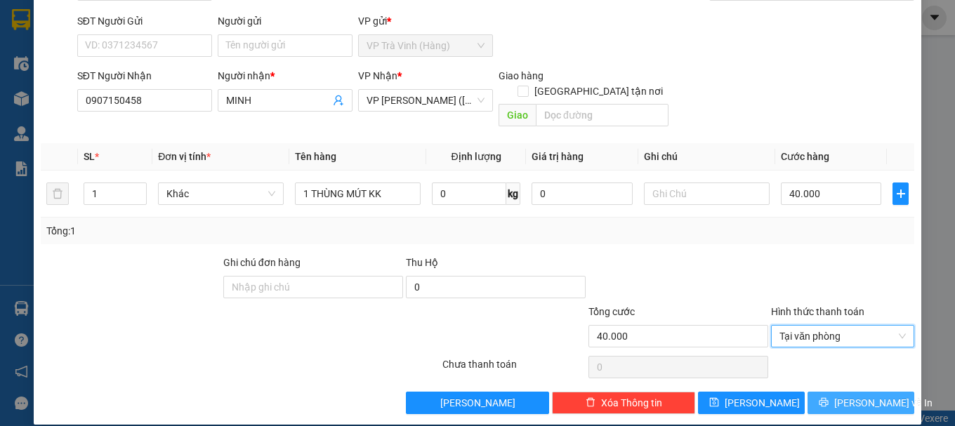
click at [863, 396] on span "[PERSON_NAME] và In" at bounding box center [884, 403] width 98 height 15
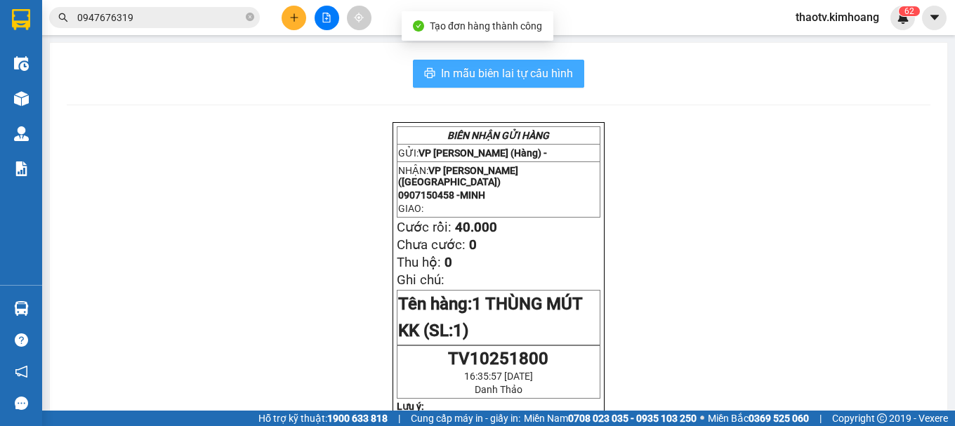
click at [499, 79] on span "In mẫu biên lai tự cấu hình" at bounding box center [507, 74] width 132 height 18
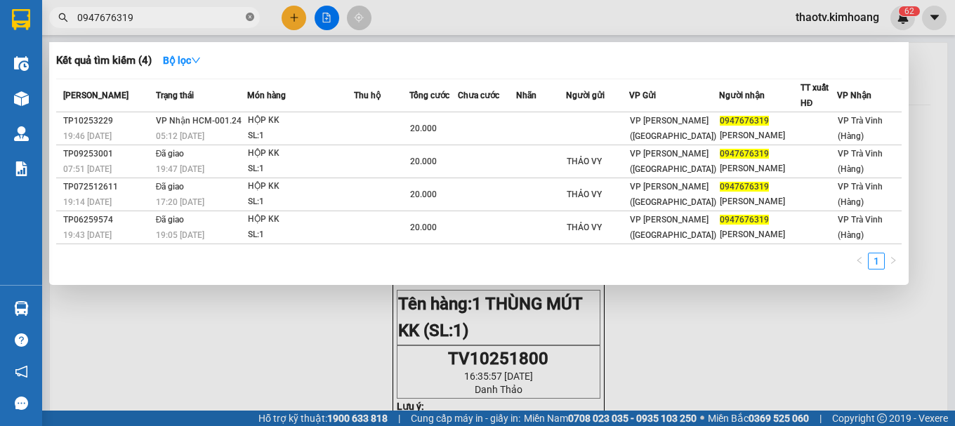
click at [249, 17] on icon "close-circle" at bounding box center [250, 17] width 8 height 8
click at [242, 15] on span at bounding box center [154, 17] width 211 height 21
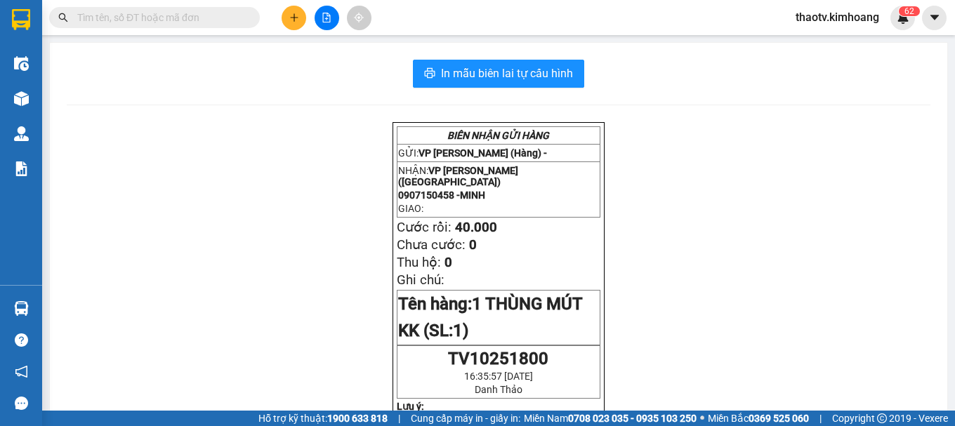
click at [225, 15] on input "text" at bounding box center [160, 17] width 166 height 15
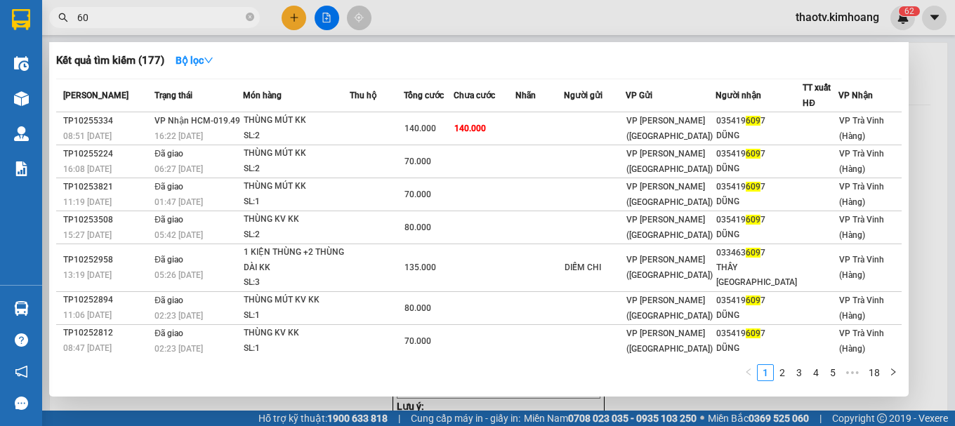
type input "6"
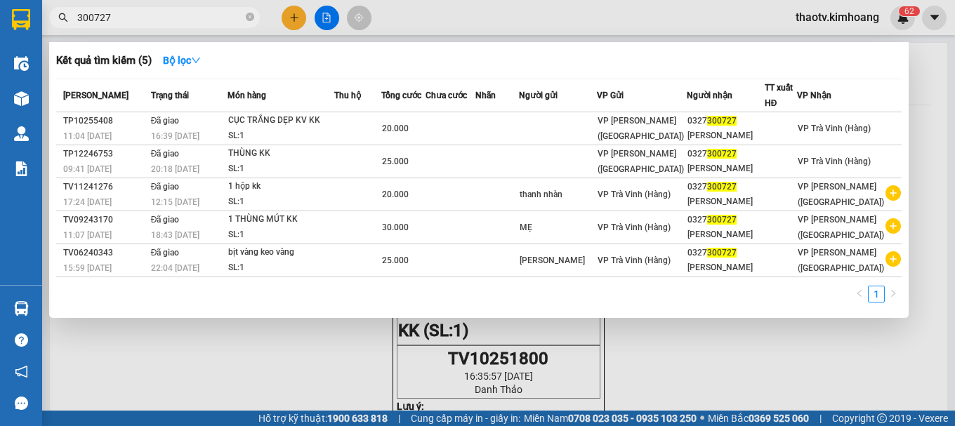
type input "300727"
click at [294, 18] on div at bounding box center [477, 213] width 955 height 426
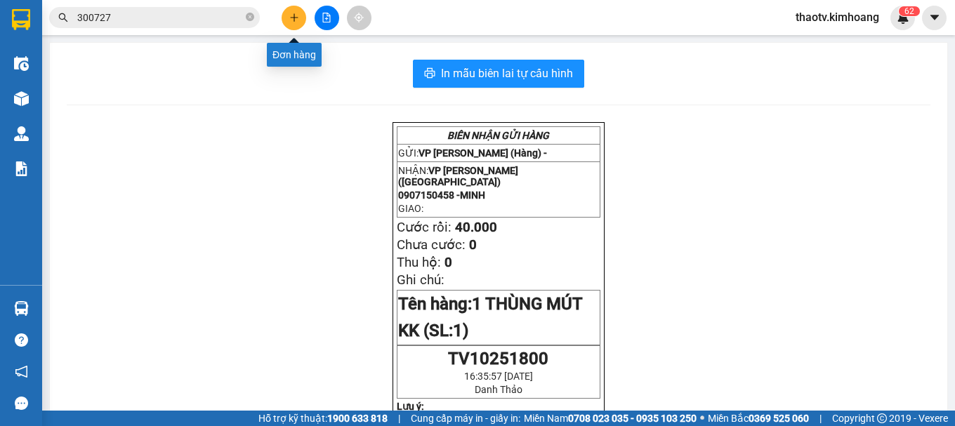
click at [292, 20] on icon "plus" at bounding box center [294, 18] width 10 height 10
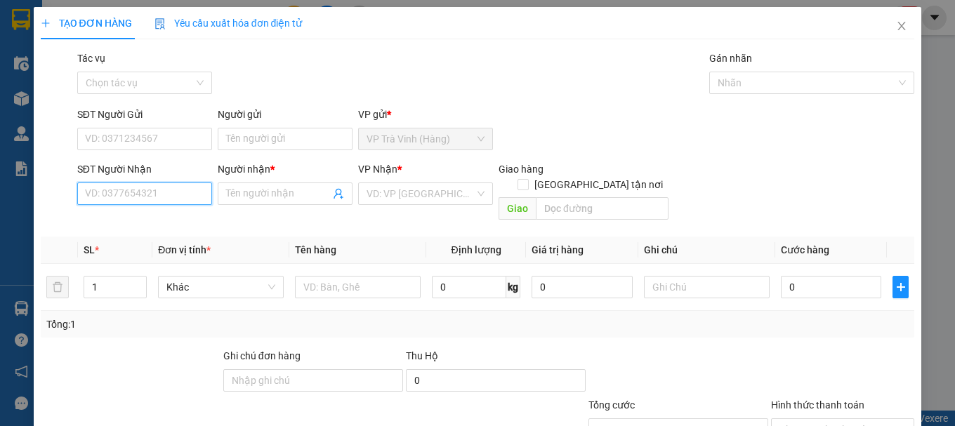
click at [148, 192] on input "SĐT Người Nhận" at bounding box center [144, 194] width 135 height 22
type input "0907252520"
click at [160, 217] on div "0907252520 - TÂM" at bounding box center [143, 221] width 117 height 15
type input "TÂM"
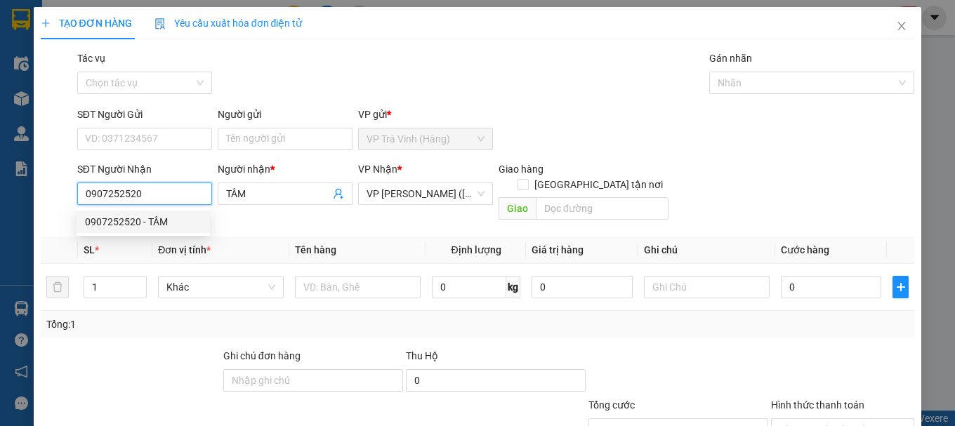
type input "20.000"
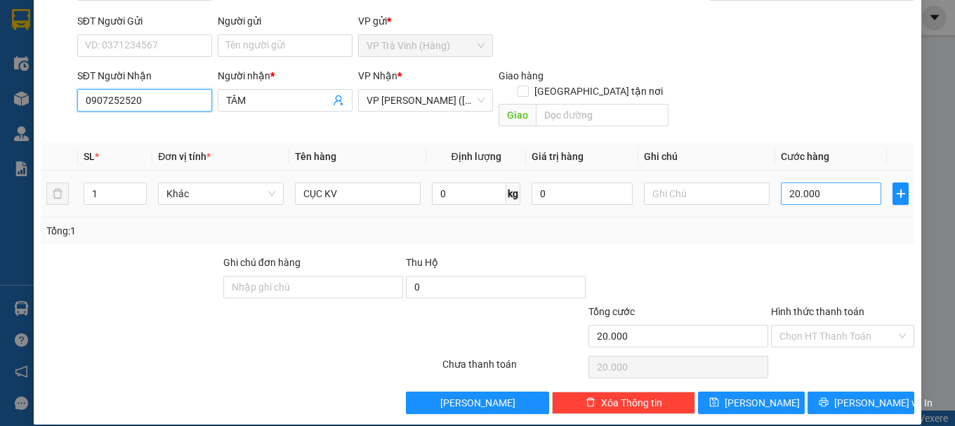
type input "0907252520"
click at [812, 183] on input "20.000" at bounding box center [831, 194] width 101 height 22
type input "2"
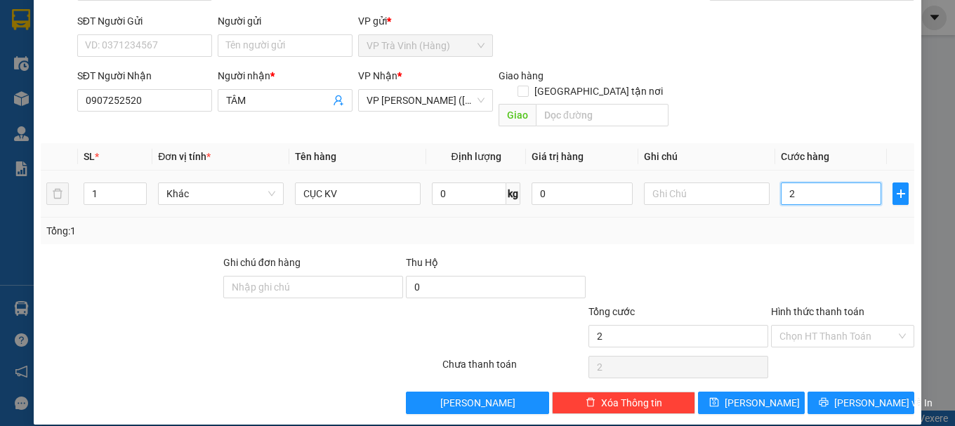
type input "25"
type input "25.000"
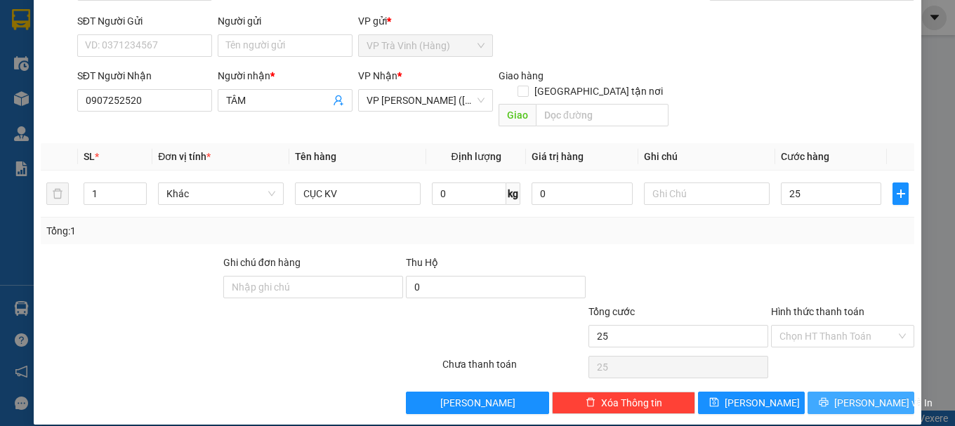
type input "25.000"
click at [835, 392] on button "[PERSON_NAME] và In" at bounding box center [861, 403] width 107 height 22
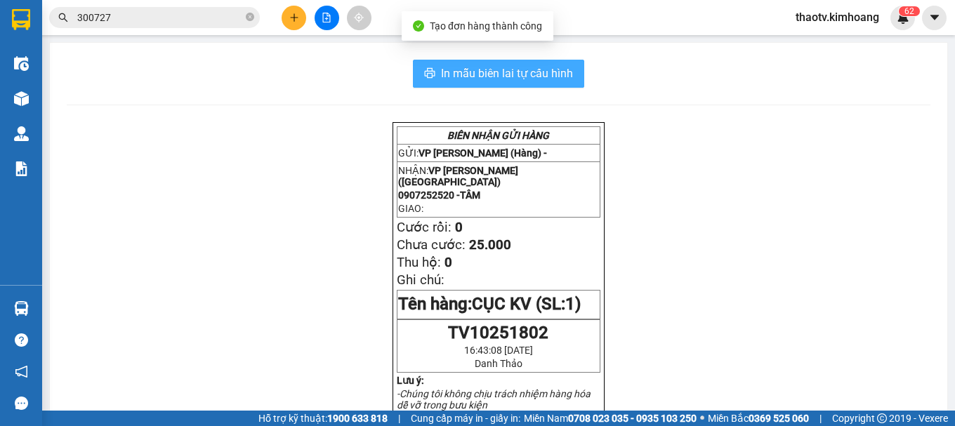
click at [538, 61] on button "In mẫu biên lai tự cấu hình" at bounding box center [498, 74] width 171 height 28
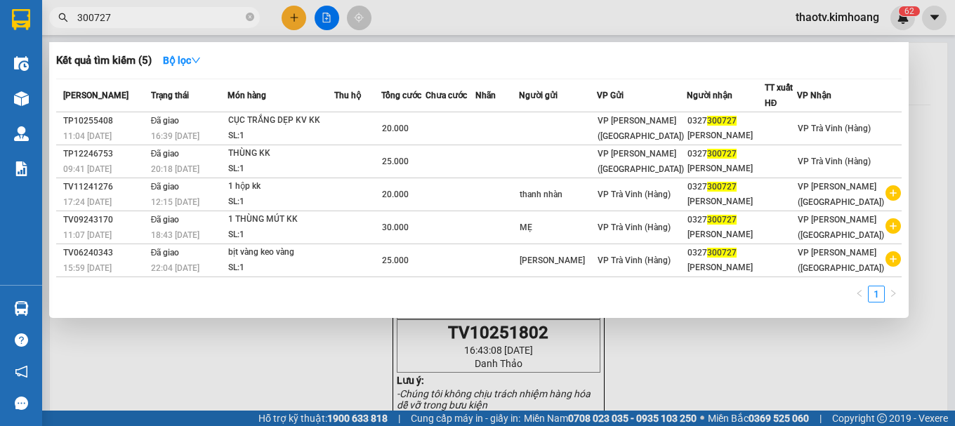
drag, startPoint x: 0, startPoint y: -68, endPoint x: 0, endPoint y: -85, distance: 16.9
click at [0, 0] on html "Kết quả tìm kiếm ( 5 ) Bộ lọc Mã ĐH Trạng thái Món hàng Thu hộ Tổng cước Chưa c…" at bounding box center [477, 213] width 955 height 426
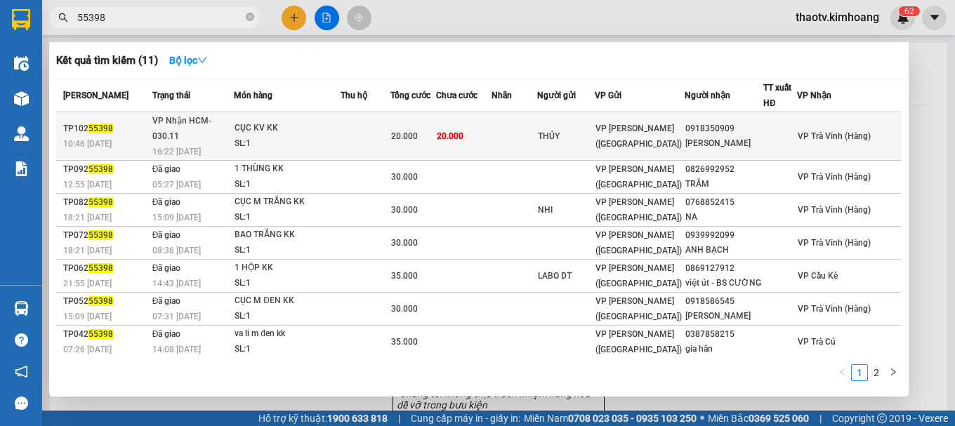
type input "55398"
click at [316, 124] on div "CỤC KV KK" at bounding box center [287, 128] width 105 height 15
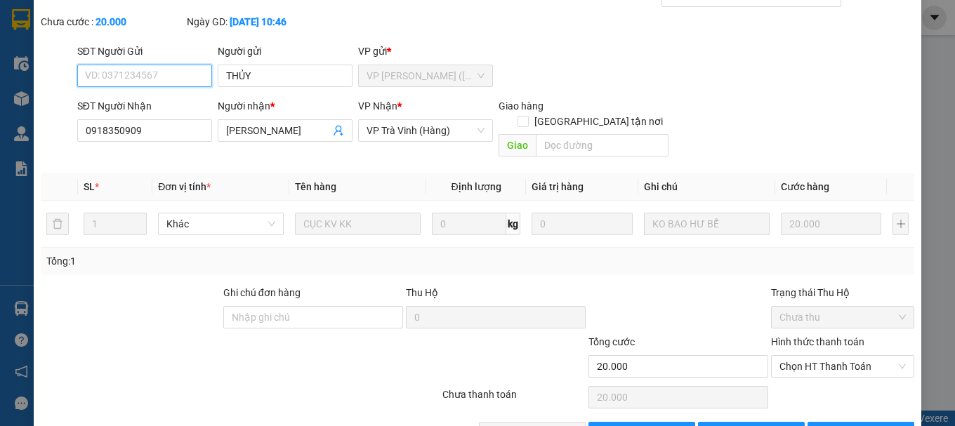
scroll to position [96, 0]
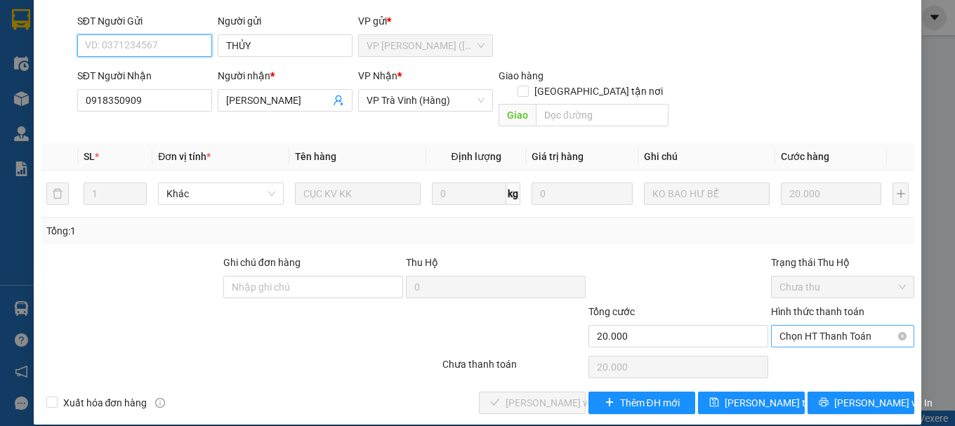
click at [813, 326] on span "Chọn HT Thanh Toán" at bounding box center [843, 336] width 126 height 21
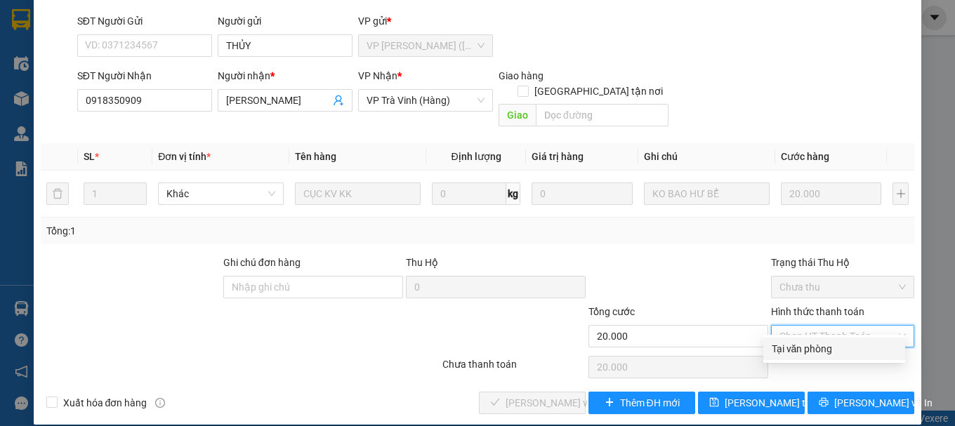
click at [807, 342] on div "Tại văn phòng" at bounding box center [834, 348] width 125 height 15
type input "0"
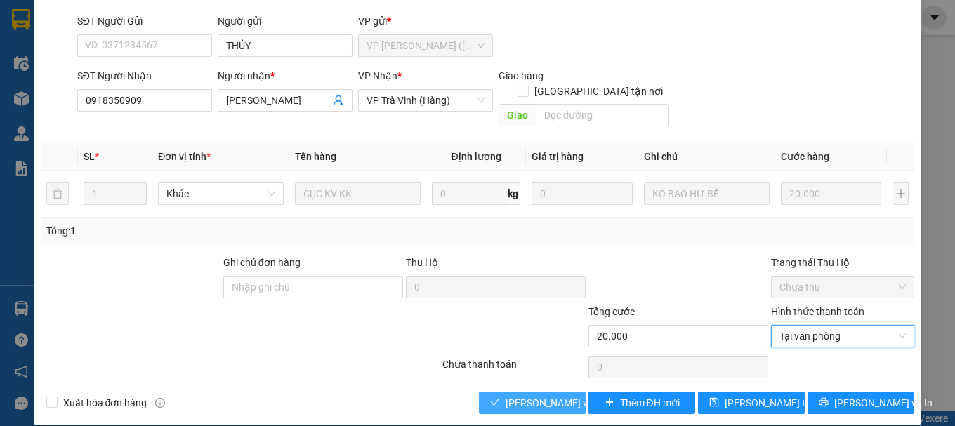
click at [559, 397] on button "[PERSON_NAME] và Giao hàng" at bounding box center [532, 403] width 107 height 22
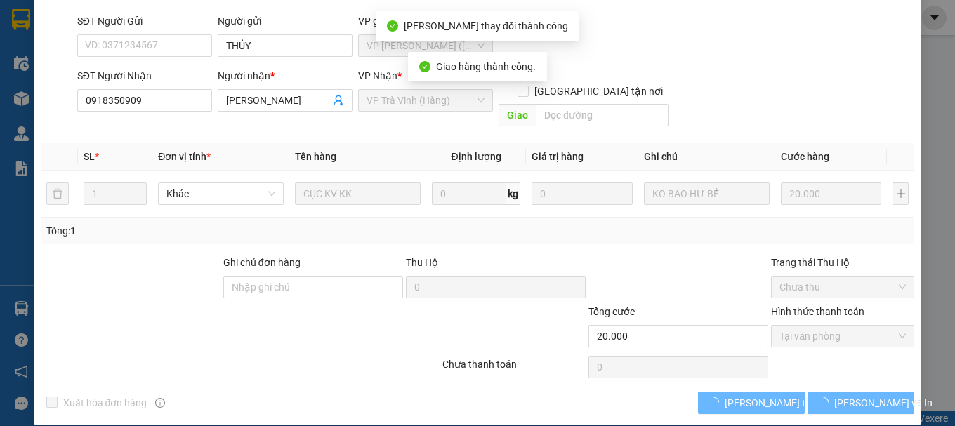
scroll to position [112, 0]
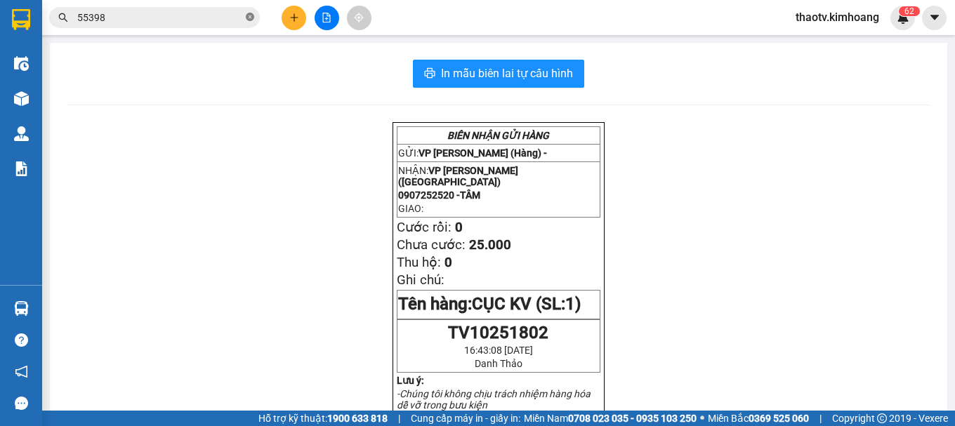
click at [253, 18] on icon "close-circle" at bounding box center [250, 17] width 8 height 8
click at [252, 18] on span at bounding box center [250, 17] width 8 height 15
click at [211, 17] on input "text" at bounding box center [160, 17] width 166 height 15
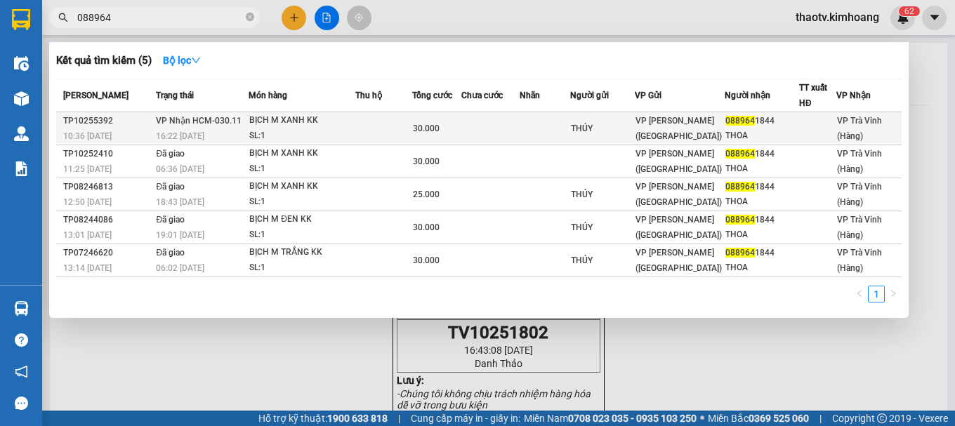
type input "088964"
click at [711, 131] on div "VP [PERSON_NAME] ([GEOGRAPHIC_DATA])" at bounding box center [680, 128] width 89 height 31
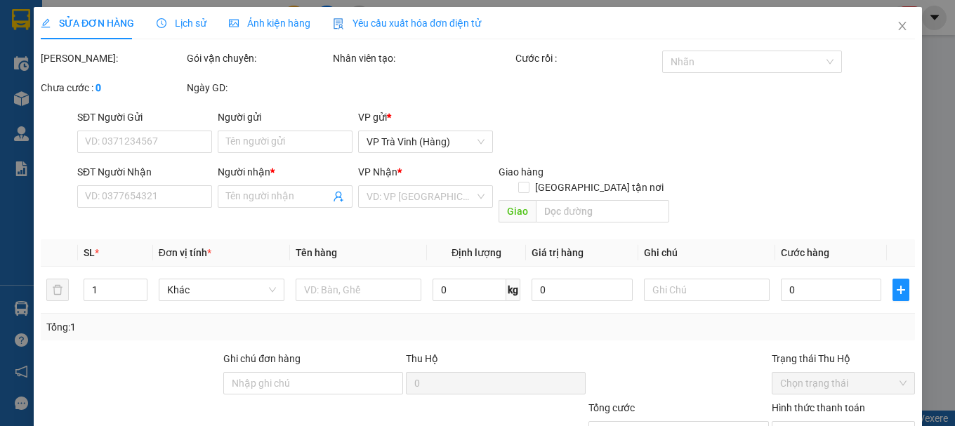
type input "THÚY"
type input "0889641844"
type input "THOA"
type input "30.000"
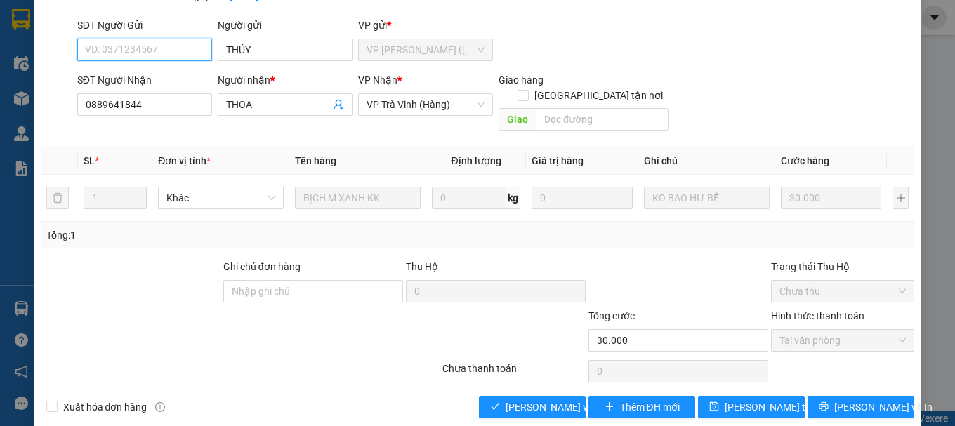
scroll to position [96, 0]
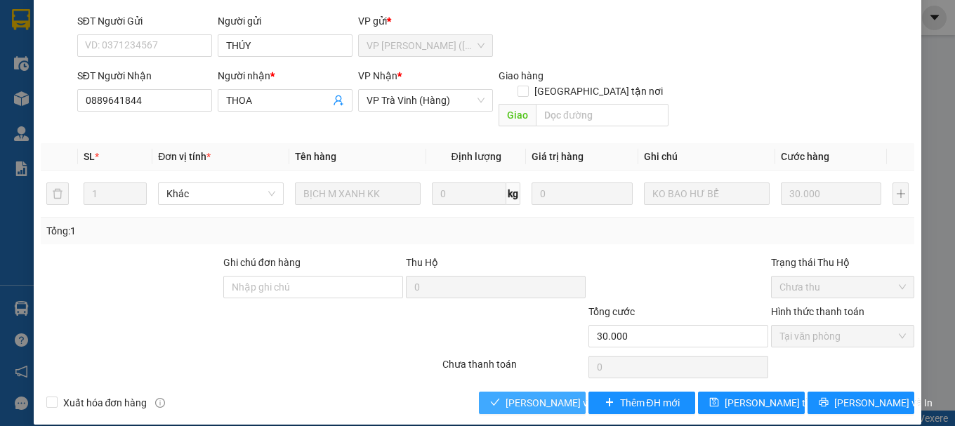
drag, startPoint x: 504, startPoint y: 384, endPoint x: 955, endPoint y: 264, distance: 465.9
click at [515, 392] on button "[PERSON_NAME] và Giao hàng" at bounding box center [532, 403] width 107 height 22
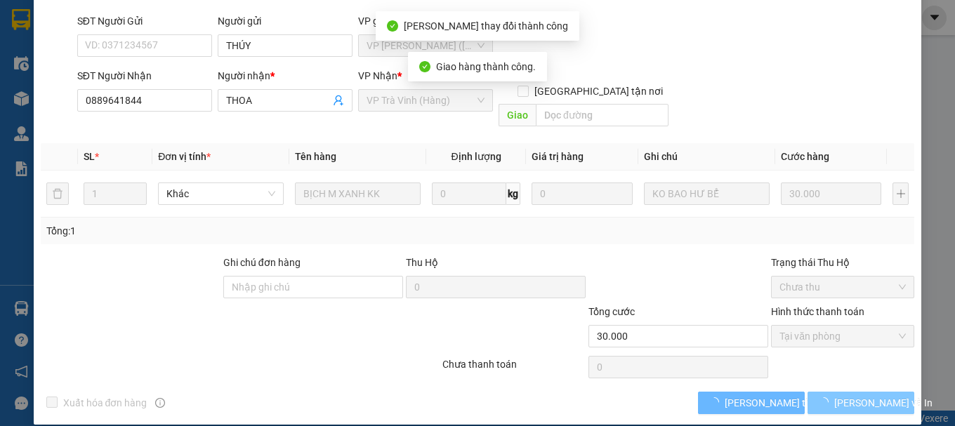
click at [866, 396] on span "[PERSON_NAME] và In" at bounding box center [884, 403] width 98 height 15
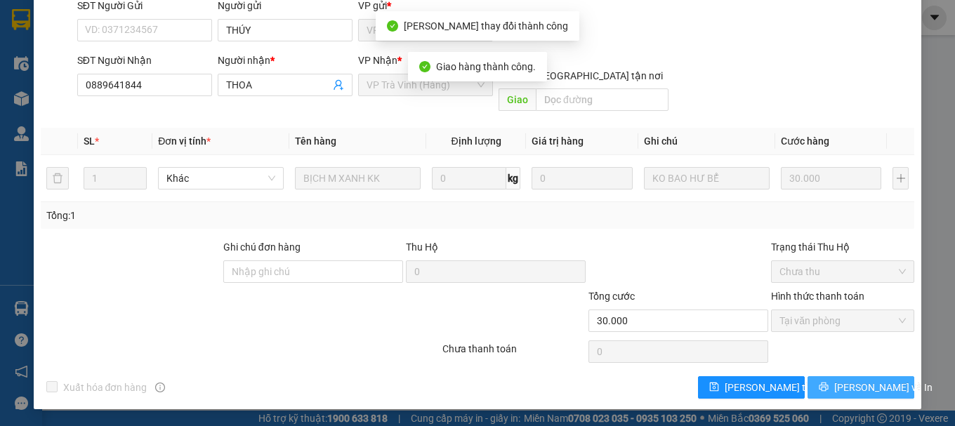
click at [845, 383] on span "[PERSON_NAME] và In" at bounding box center [884, 387] width 98 height 15
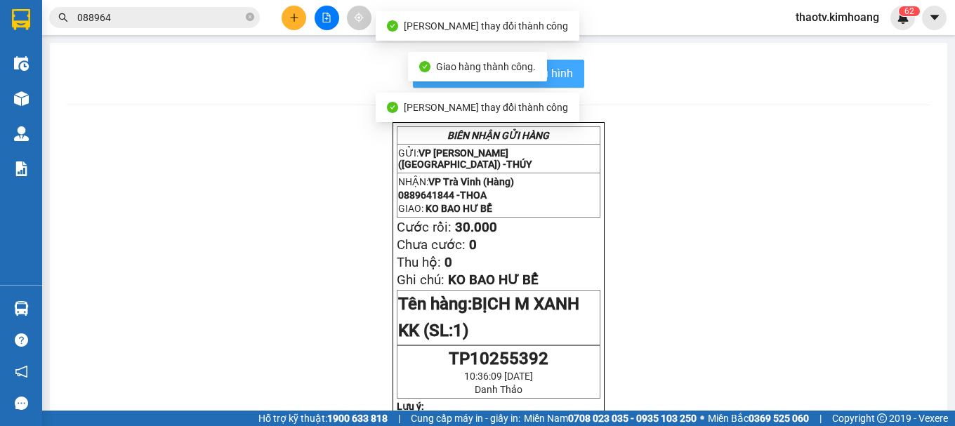
click at [560, 78] on span "In mẫu biên lai tự cấu hình" at bounding box center [507, 74] width 132 height 18
